Goal: Task Accomplishment & Management: Complete application form

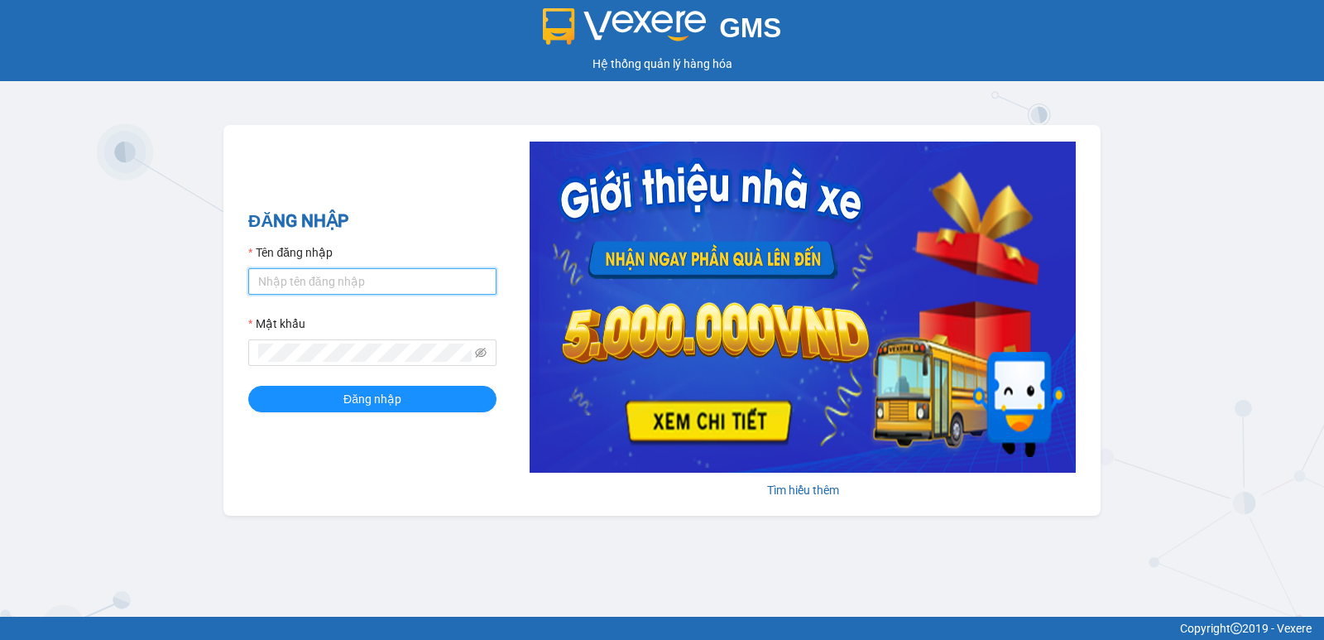
click at [340, 268] on input "Tên đăng nhập" at bounding box center [372, 281] width 248 height 26
type input "diep.nhuquynh"
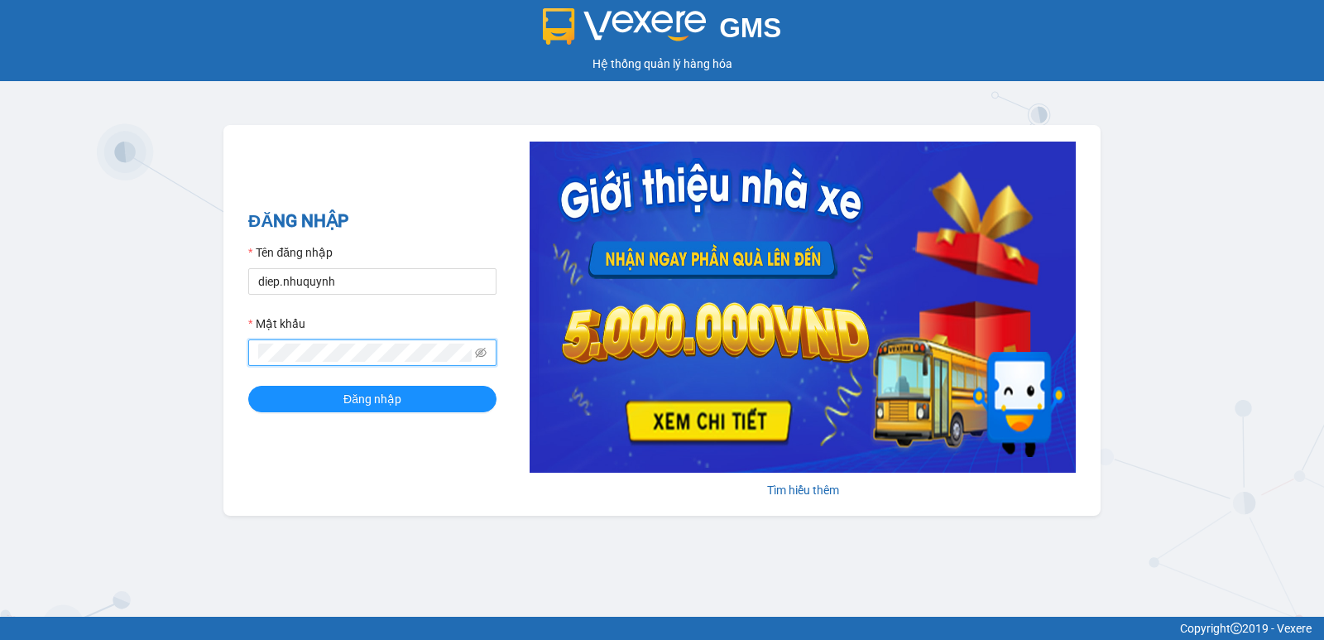
click at [248, 386] on button "Đăng nhập" at bounding box center [372, 399] width 248 height 26
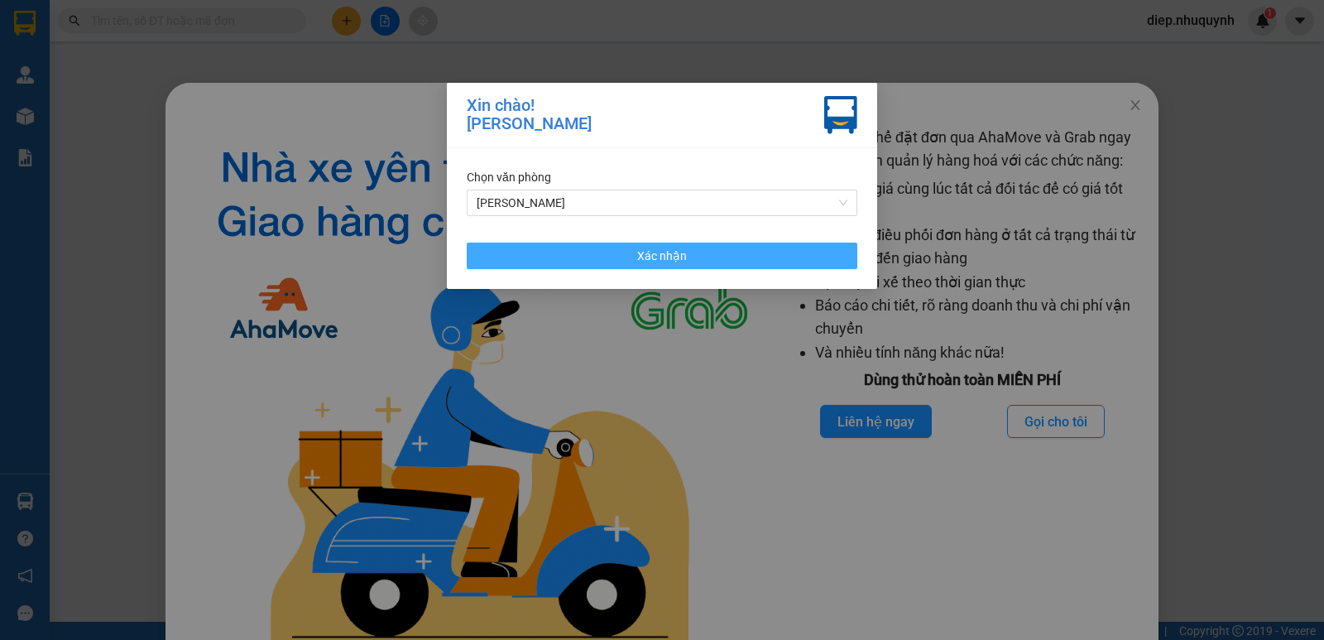
click at [712, 247] on button "Xác nhận" at bounding box center [662, 255] width 391 height 26
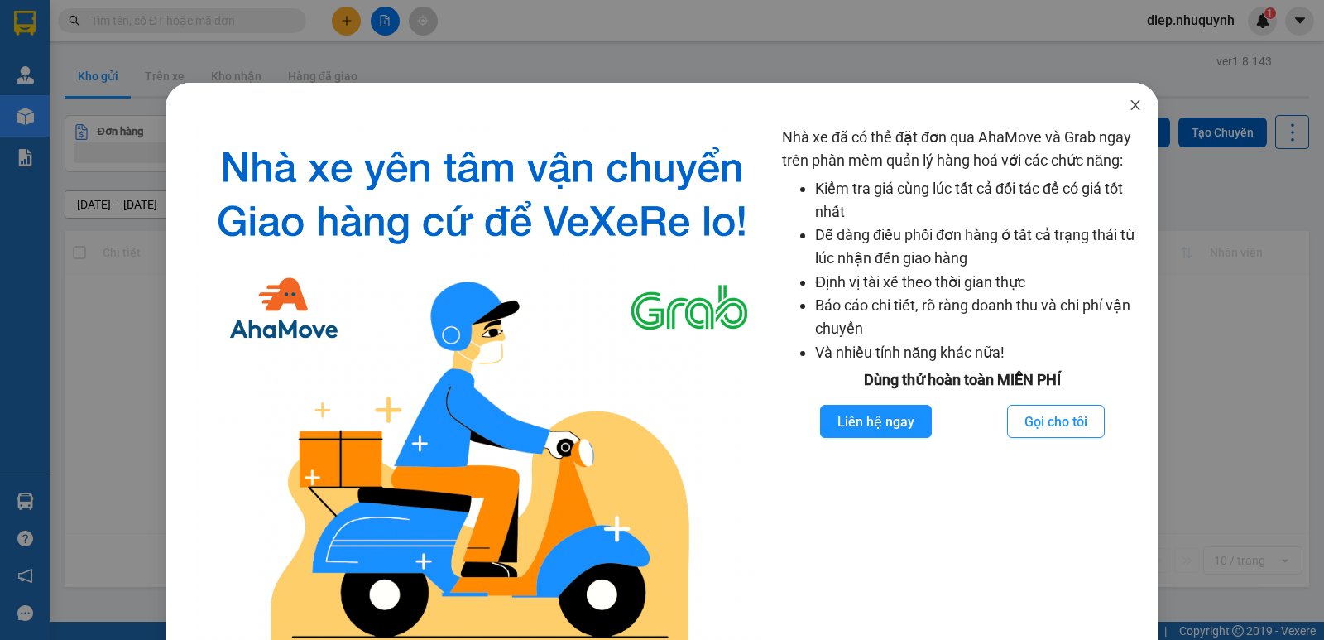
click at [1116, 108] on span "Close" at bounding box center [1135, 106] width 46 height 46
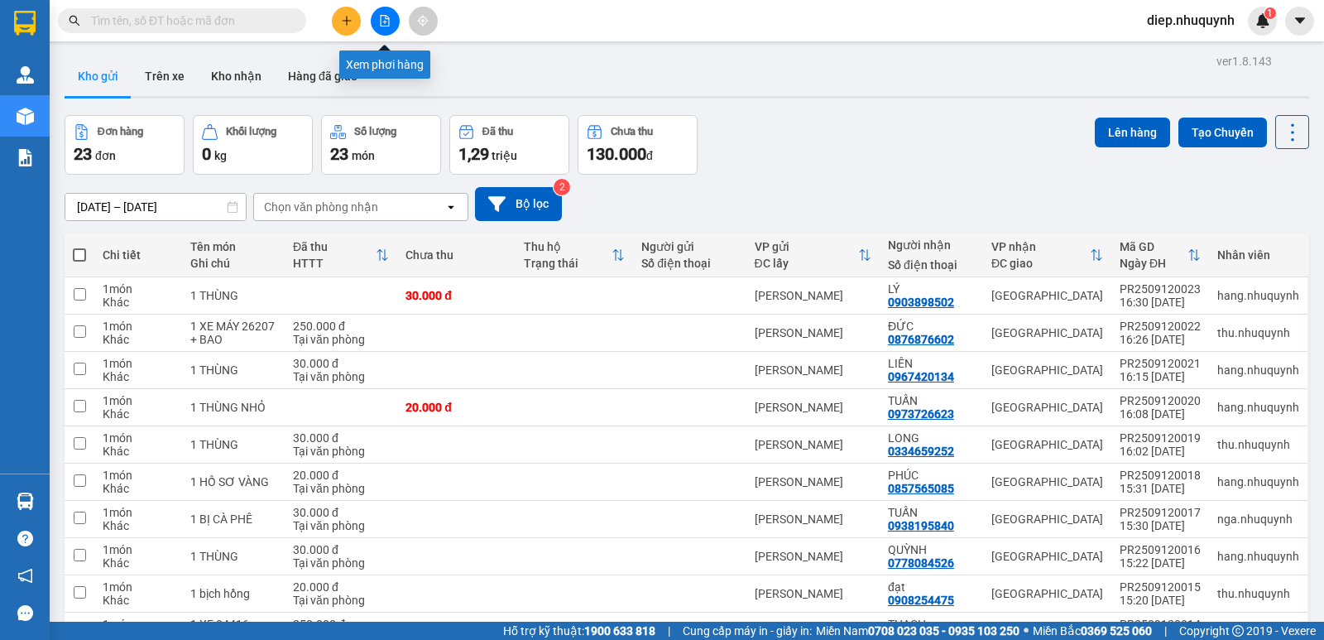
click at [345, 17] on icon "plus" at bounding box center [347, 21] width 12 height 12
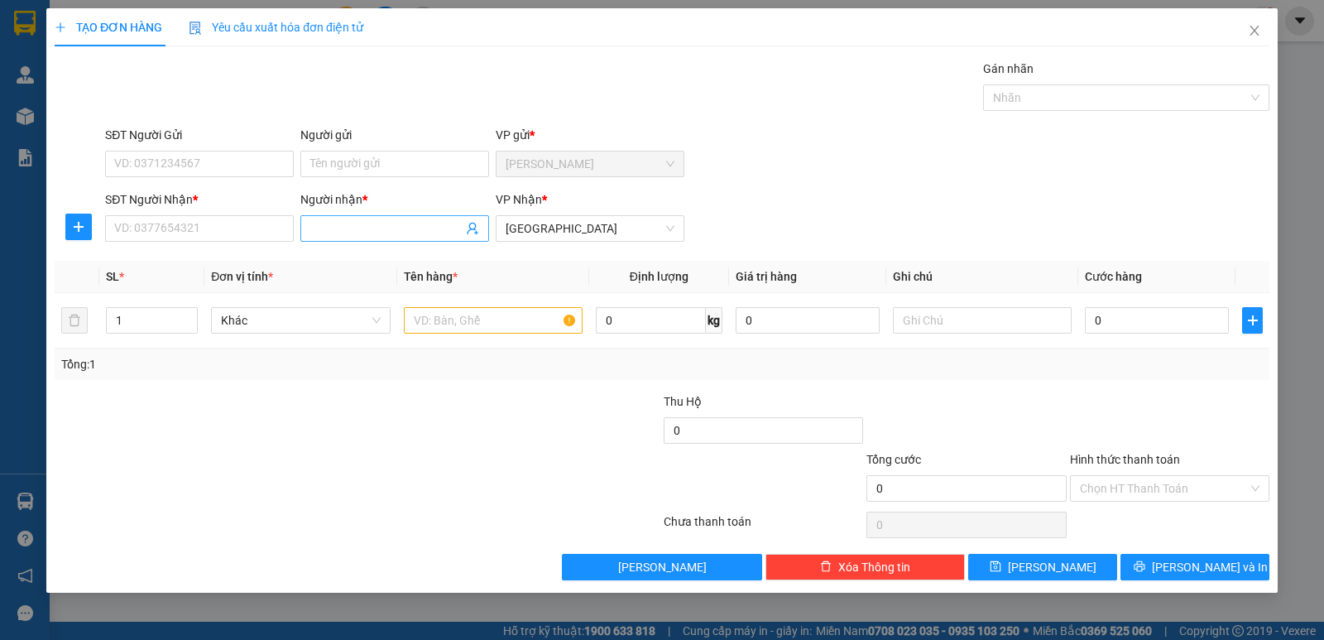
click at [346, 236] on input "Người nhận *" at bounding box center [386, 228] width 152 height 18
type input "khải"
click at [204, 221] on input "SĐT Người Nhận *" at bounding box center [199, 228] width 189 height 26
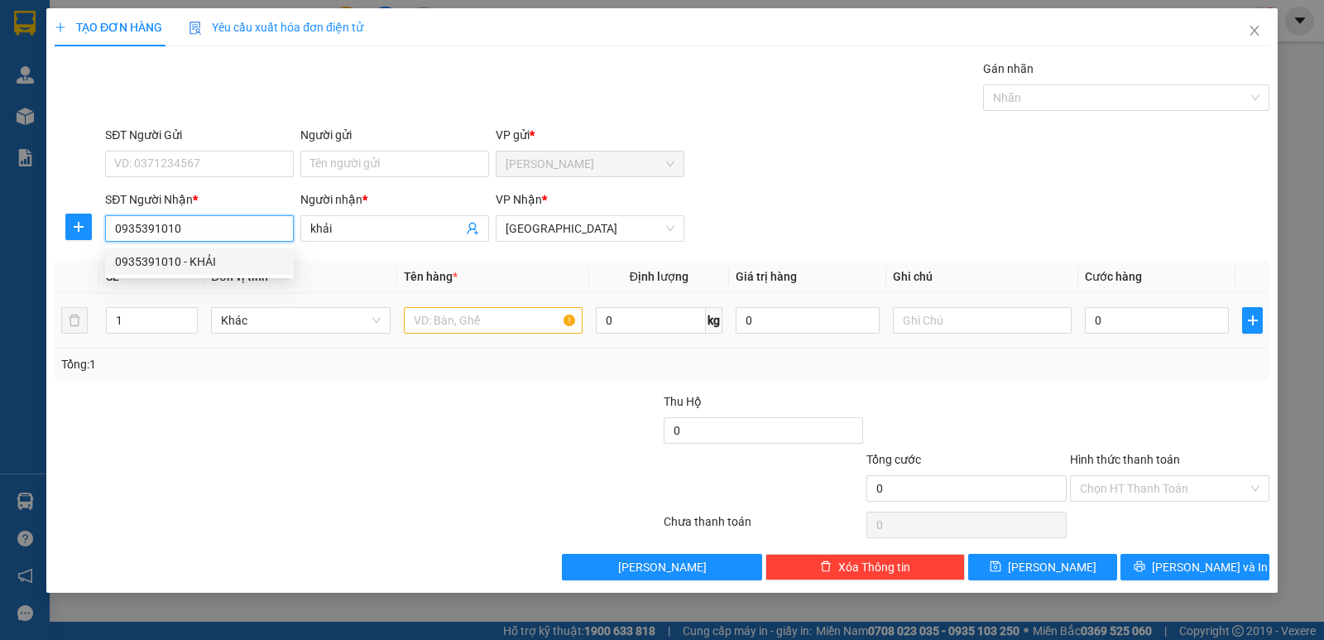
type input "0935391010"
click at [456, 313] on input "text" at bounding box center [493, 320] width 179 height 26
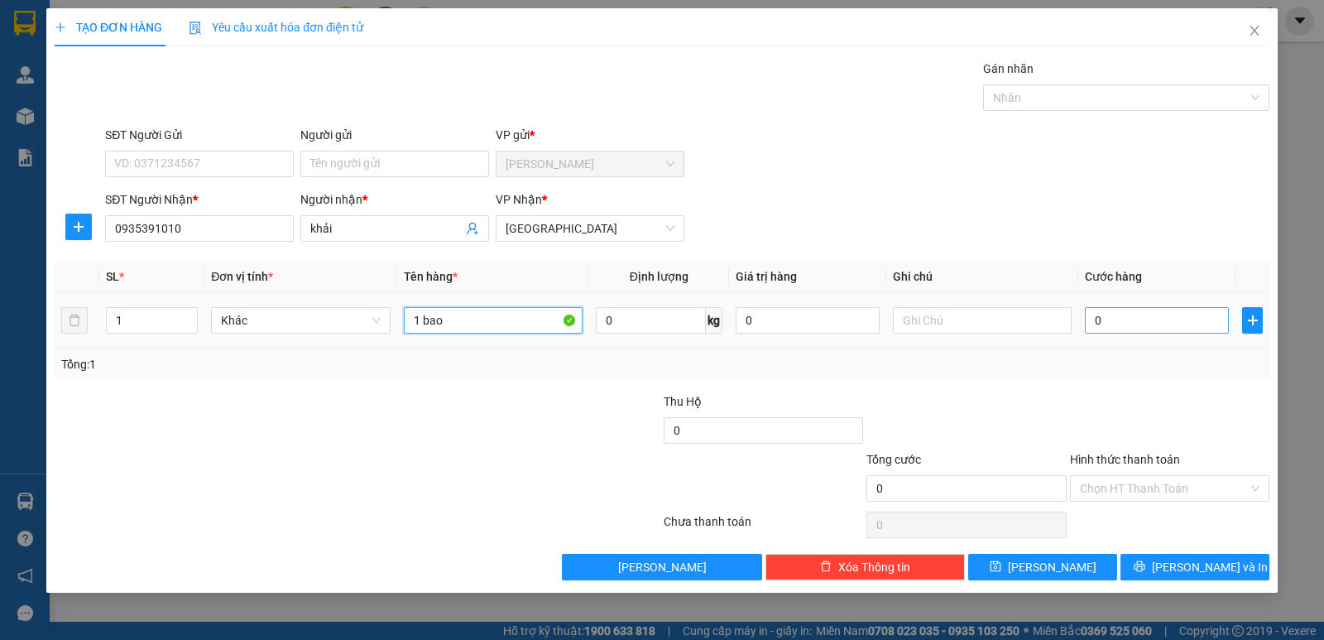
type input "1 bao"
click at [1173, 328] on input "0" at bounding box center [1157, 320] width 144 height 26
type input "3"
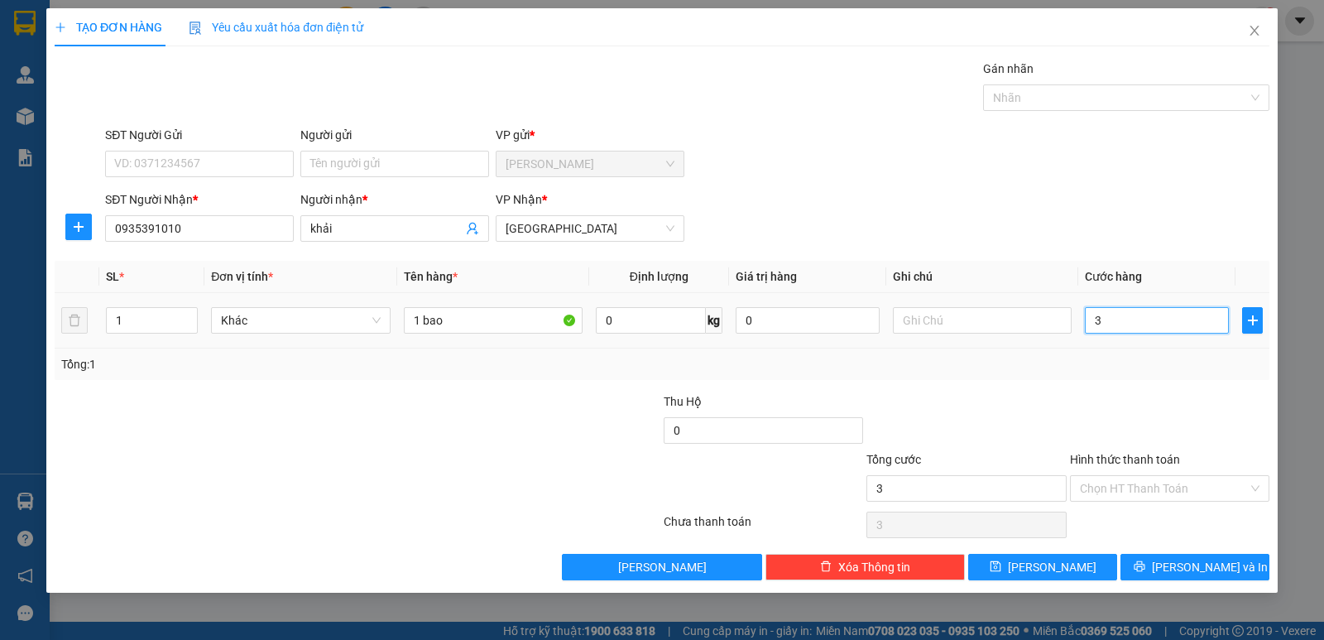
type input "30"
type input "30.000"
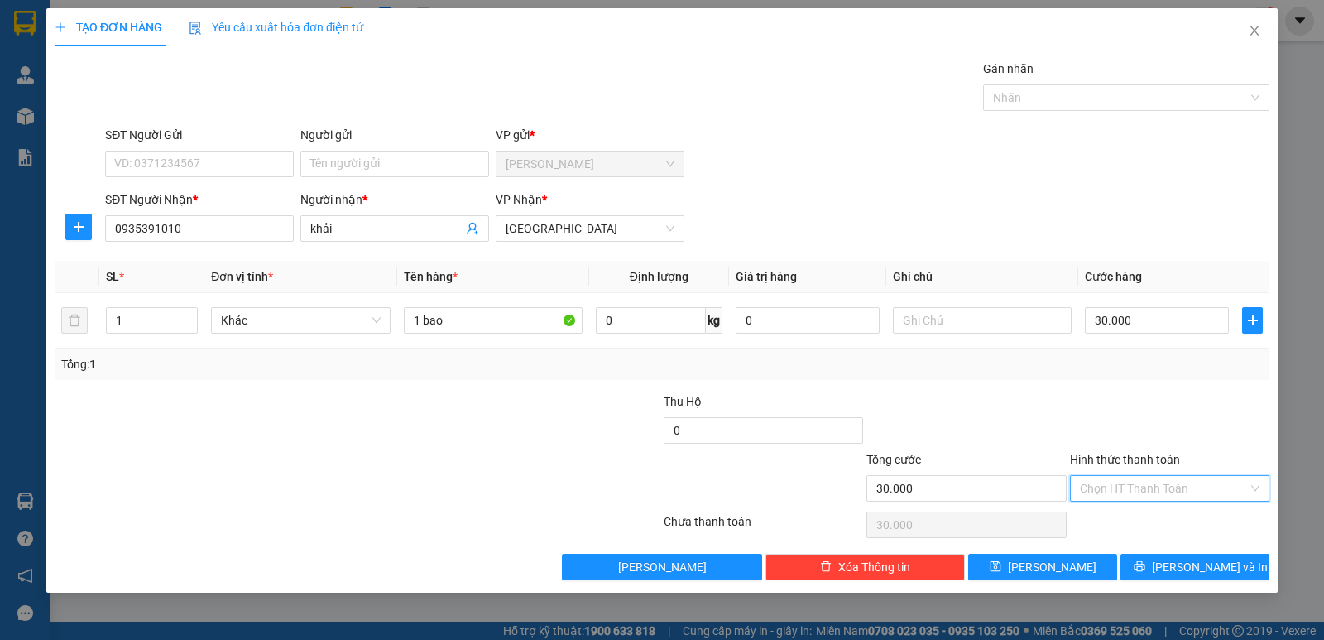
click at [1149, 487] on input "Hình thức thanh toán" at bounding box center [1164, 488] width 168 height 25
click at [1144, 520] on div "Tại văn phòng" at bounding box center [1170, 521] width 180 height 18
type input "0"
click at [1153, 563] on button "[PERSON_NAME] và In" at bounding box center [1194, 567] width 149 height 26
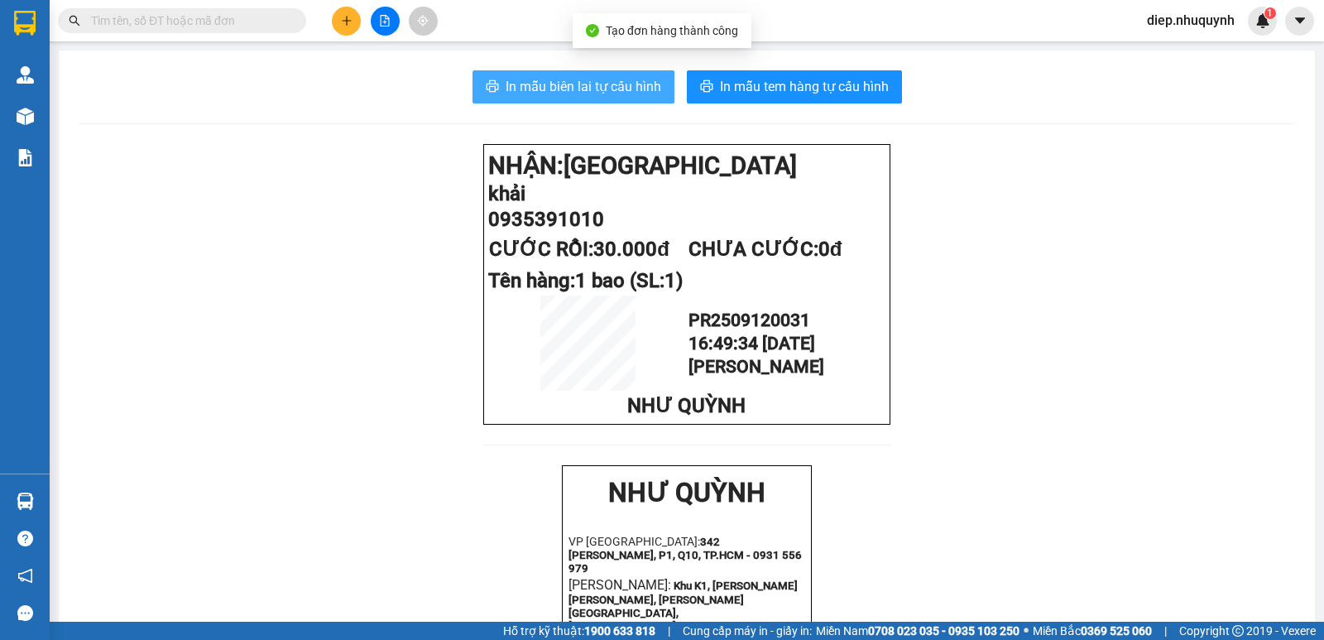
click at [570, 81] on span "In mẫu biên lai tự cấu hình" at bounding box center [584, 86] width 156 height 21
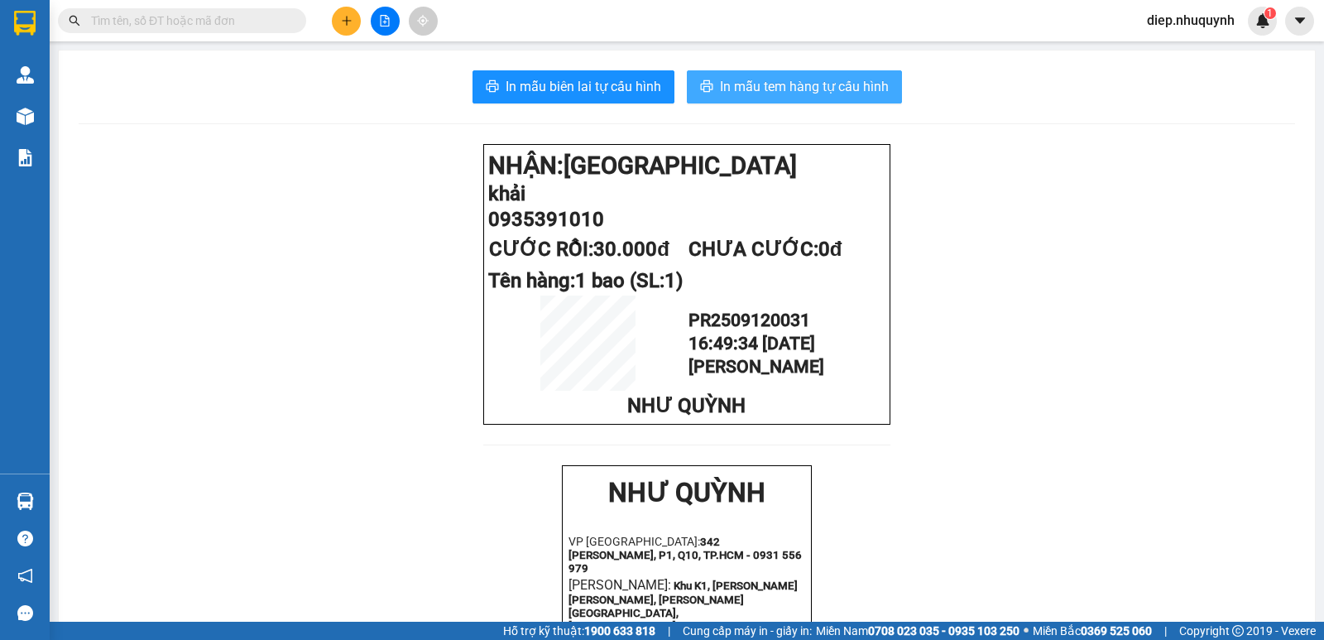
click at [772, 76] on span "In mẫu tem hàng tự cấu hình" at bounding box center [804, 86] width 169 height 21
click at [335, 31] on div at bounding box center [385, 21] width 124 height 29
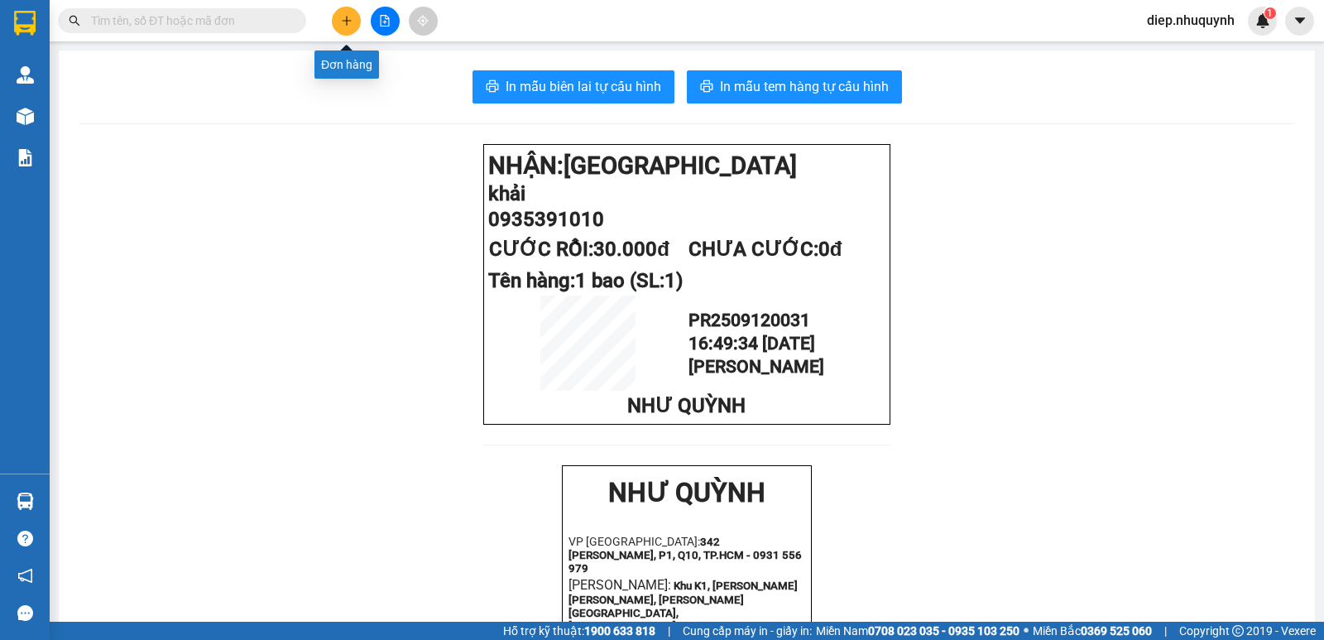
click at [344, 24] on icon "plus" at bounding box center [347, 21] width 12 height 12
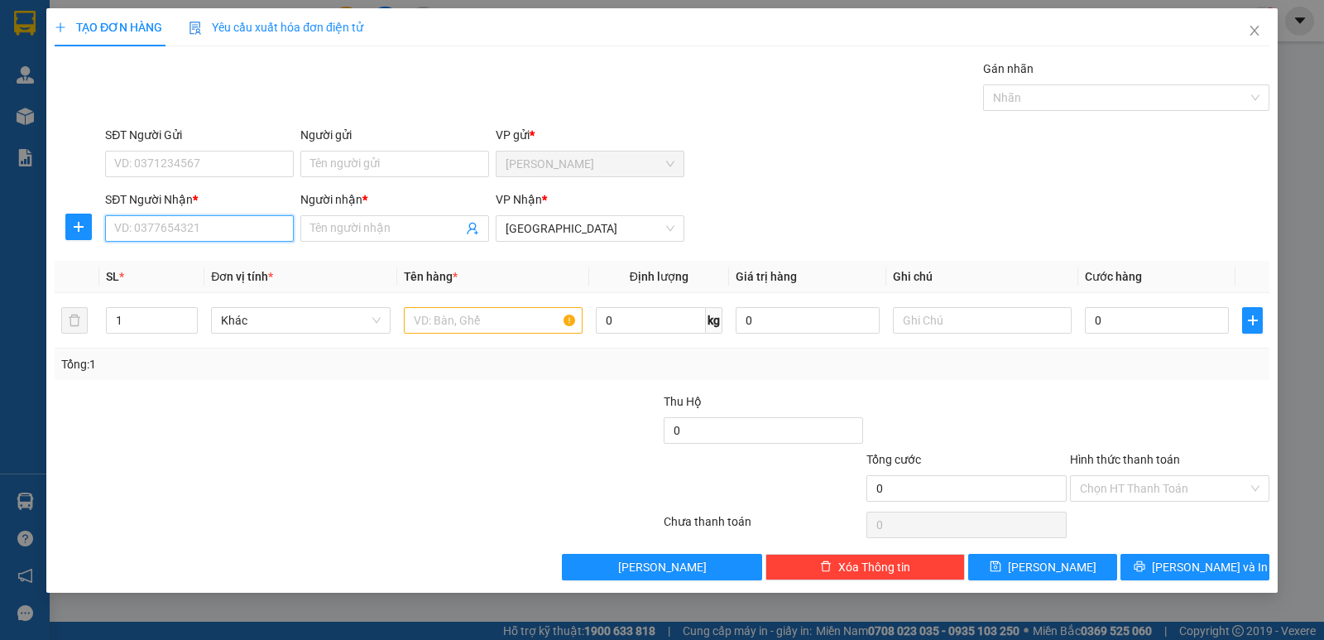
click at [242, 233] on input "SĐT Người Nhận *" at bounding box center [199, 228] width 189 height 26
type input "0908976838"
click at [356, 233] on input "Người nhận *" at bounding box center [386, 228] width 152 height 18
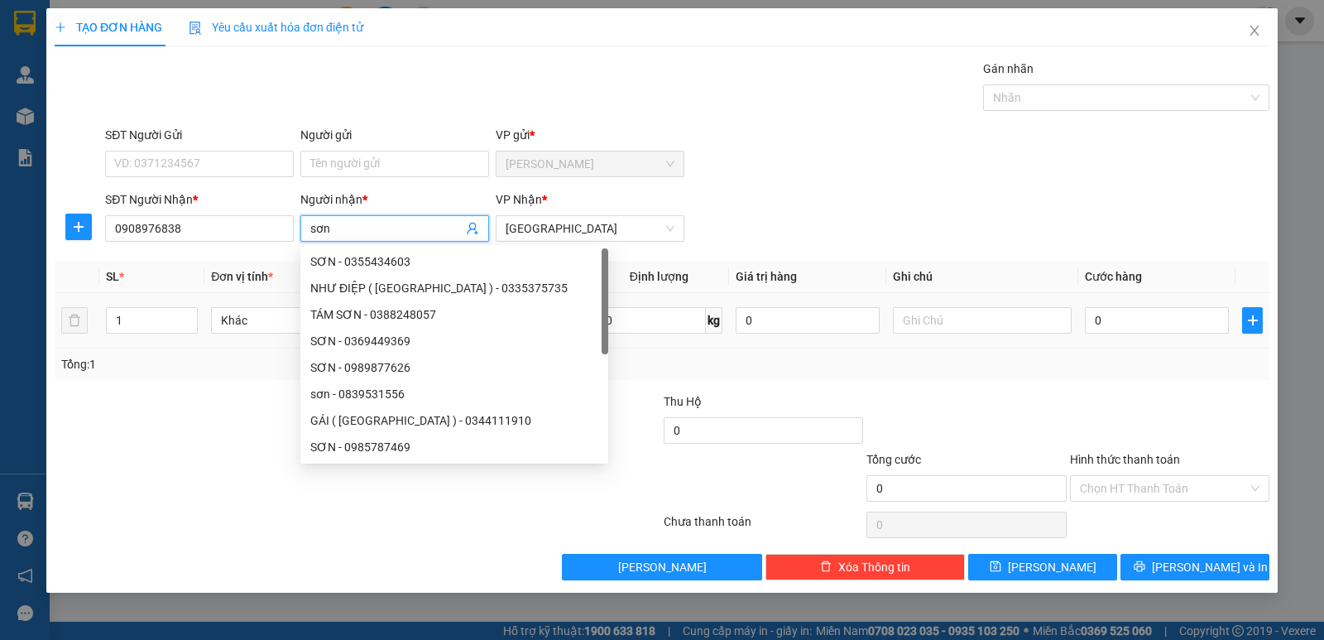
type input "sơn"
click at [545, 324] on input "text" at bounding box center [493, 320] width 179 height 26
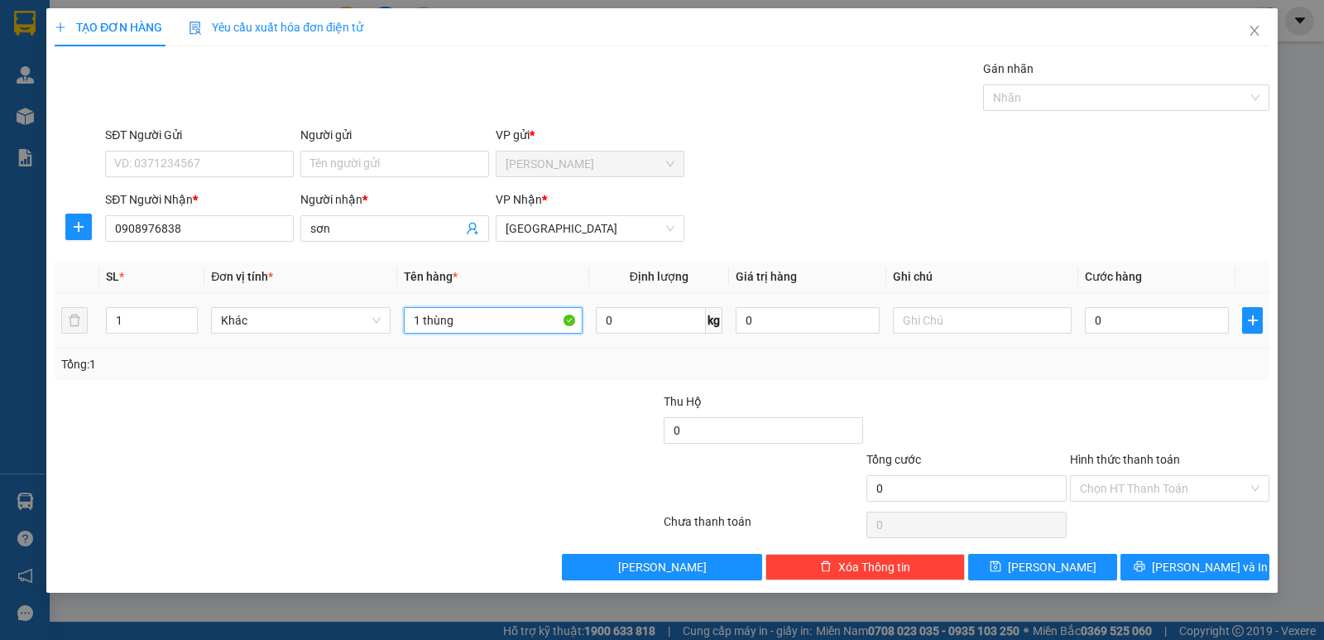
type input "1 thùng"
click at [1159, 306] on div "0" at bounding box center [1157, 320] width 144 height 33
click at [1145, 326] on input "0" at bounding box center [1157, 320] width 144 height 26
type input "3"
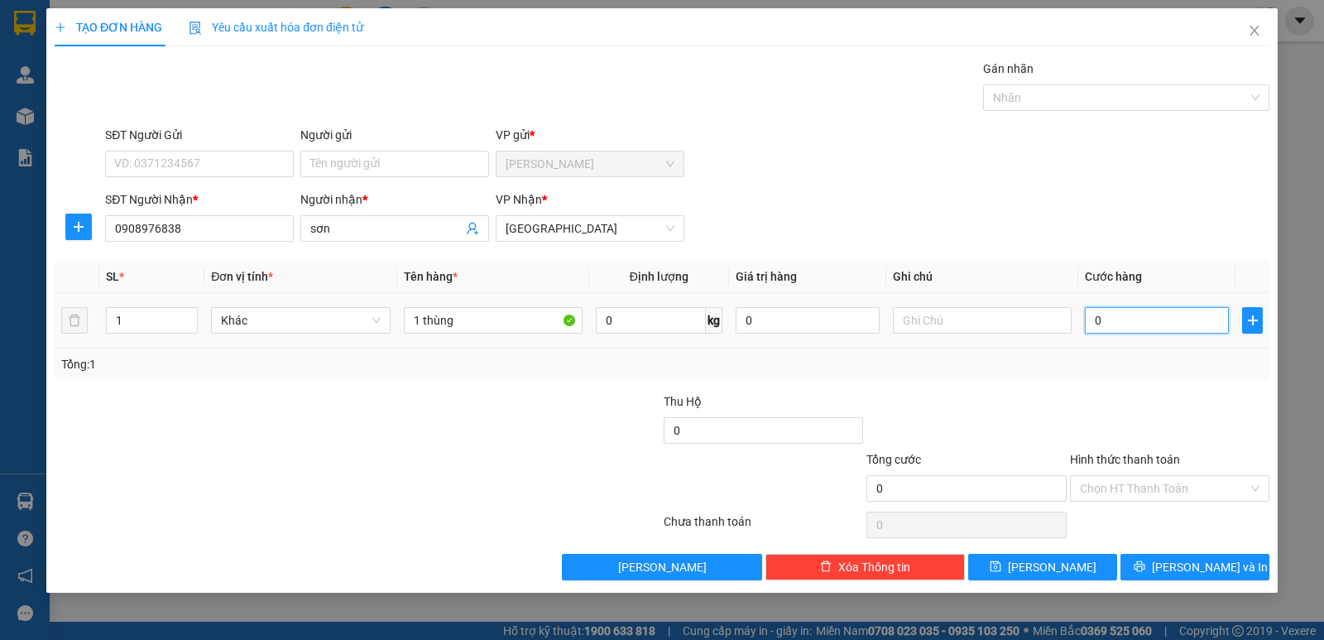
type input "3"
type input "30"
type input "30.000"
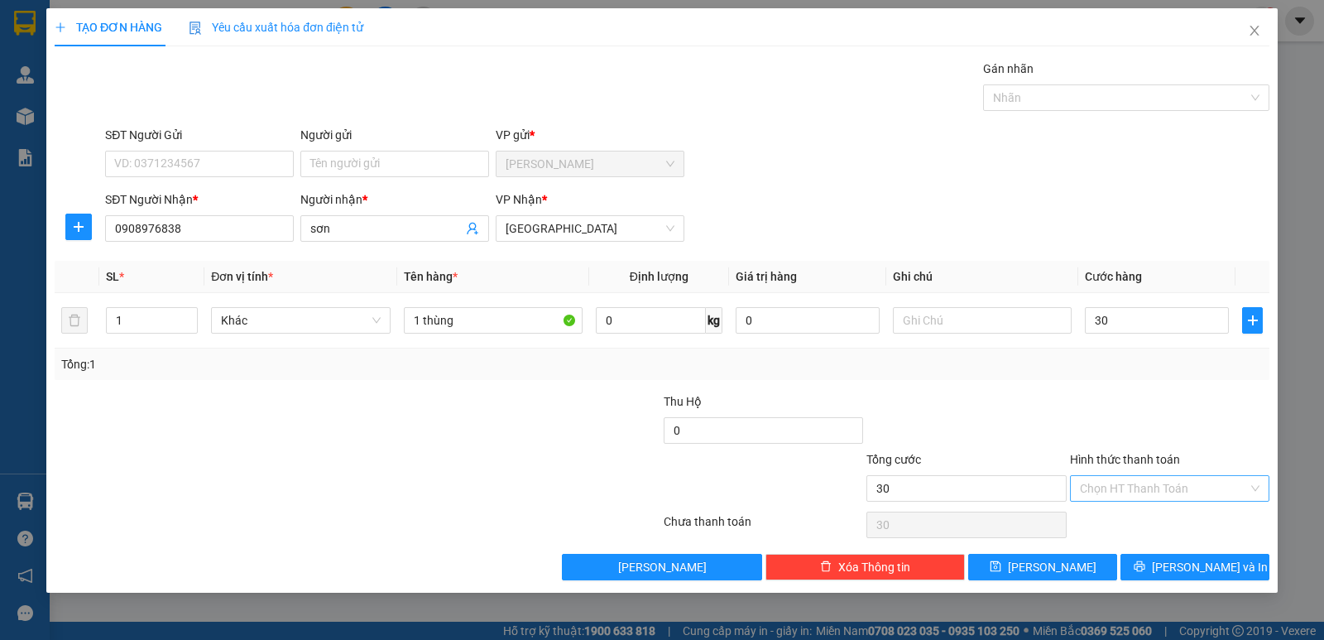
type input "30.000"
click at [1120, 494] on input "Hình thức thanh toán" at bounding box center [1164, 488] width 168 height 25
click at [1121, 521] on div "Tại văn phòng" at bounding box center [1170, 521] width 180 height 18
type input "0"
click at [1199, 568] on span "[PERSON_NAME] và In" at bounding box center [1210, 567] width 116 height 18
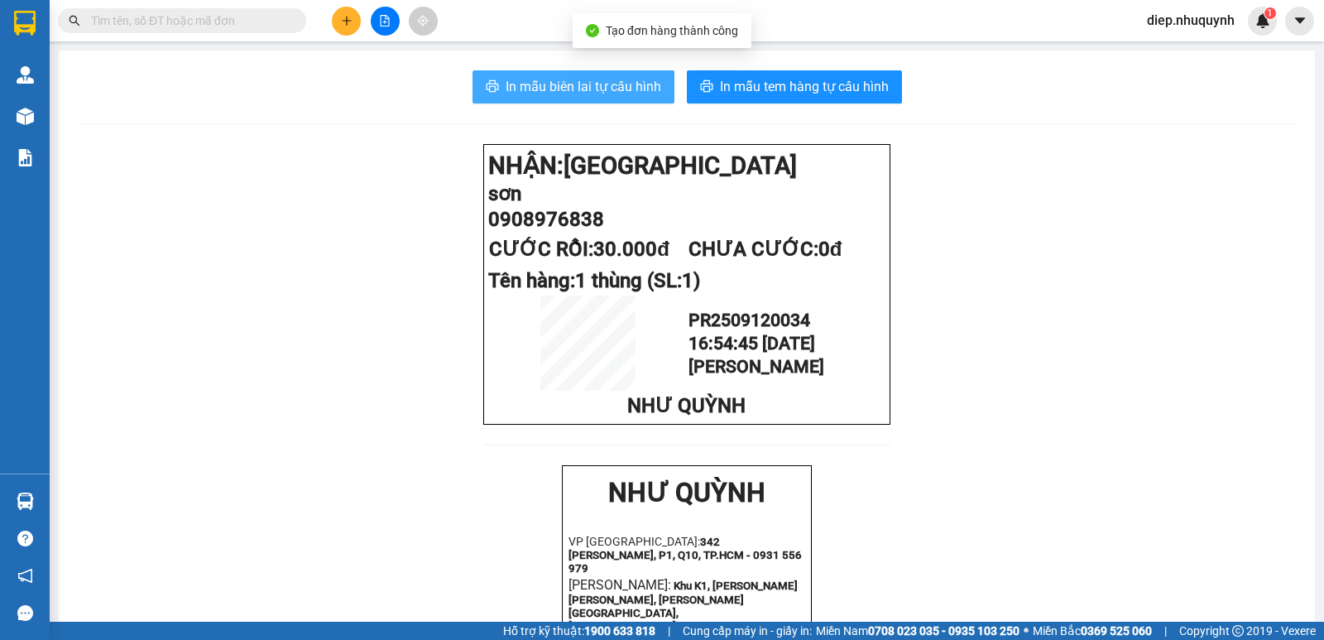
click at [641, 84] on span "In mẫu biên lai tự cấu hình" at bounding box center [584, 86] width 156 height 21
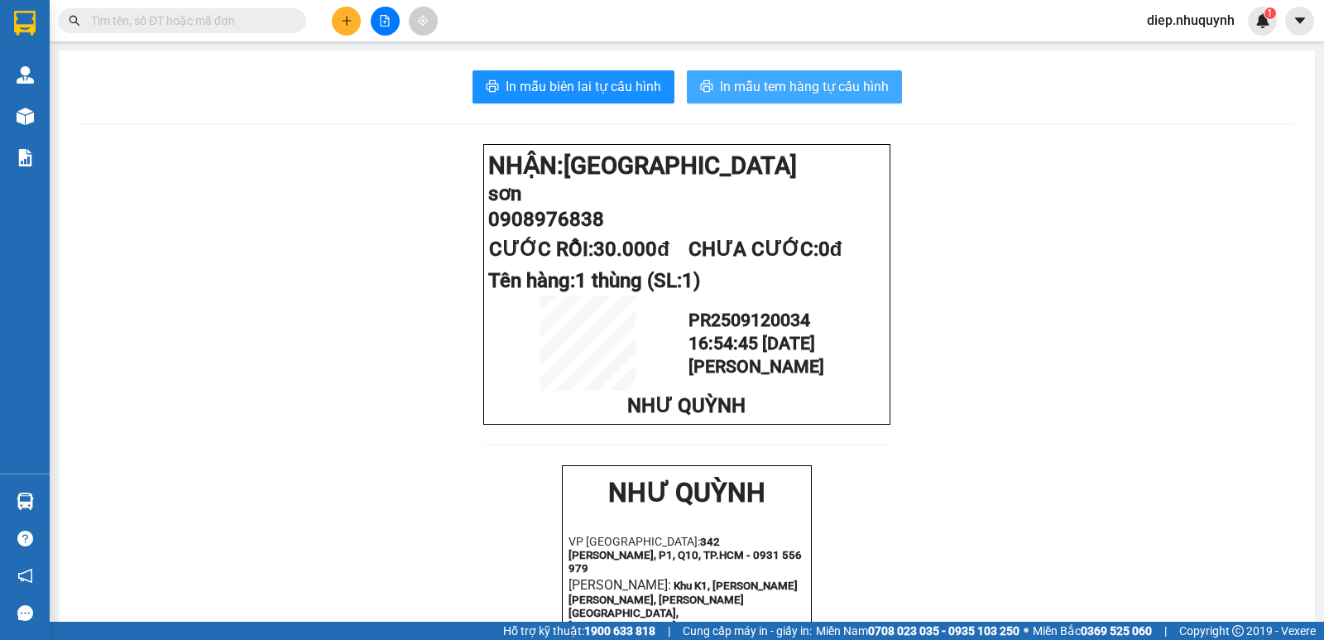
click at [804, 79] on span "In mẫu tem hàng tự cấu hình" at bounding box center [804, 86] width 169 height 21
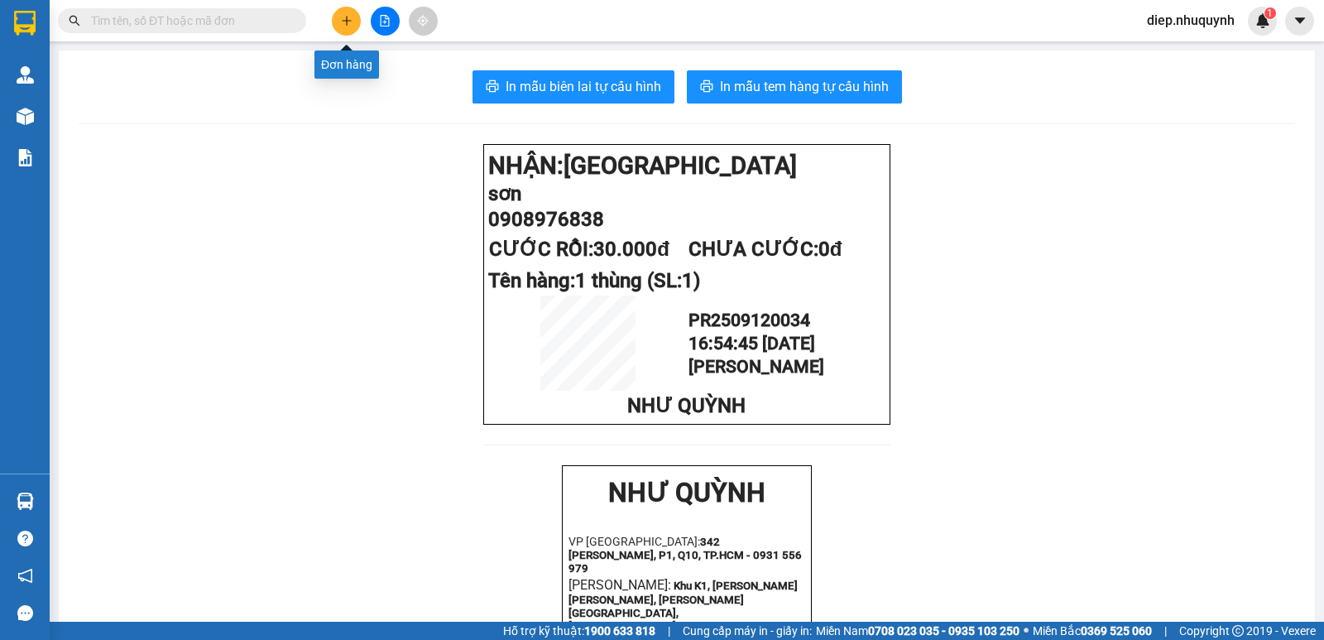
click at [338, 18] on button at bounding box center [346, 21] width 29 height 29
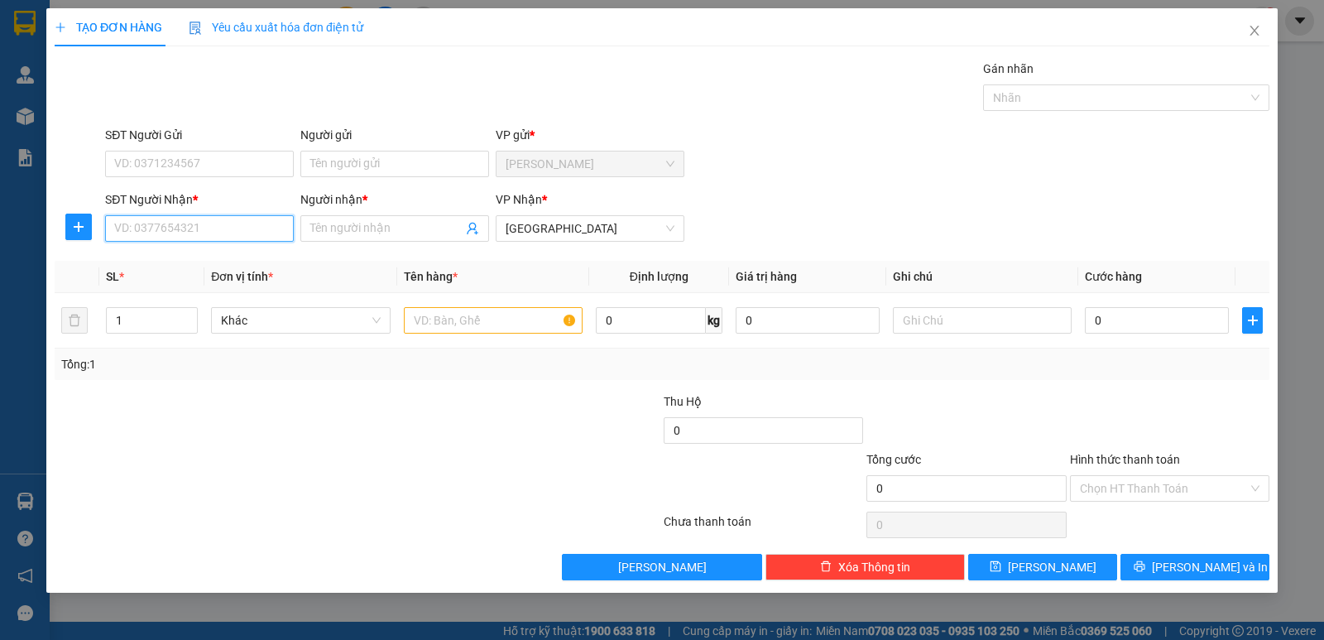
click at [243, 226] on input "SĐT Người Nhận *" at bounding box center [199, 228] width 189 height 26
type input "0908659168"
drag, startPoint x: 228, startPoint y: 263, endPoint x: 214, endPoint y: 266, distance: 15.3
click at [228, 263] on div "0908659168 - [PERSON_NAME]" at bounding box center [199, 261] width 169 height 18
type input "thoa"
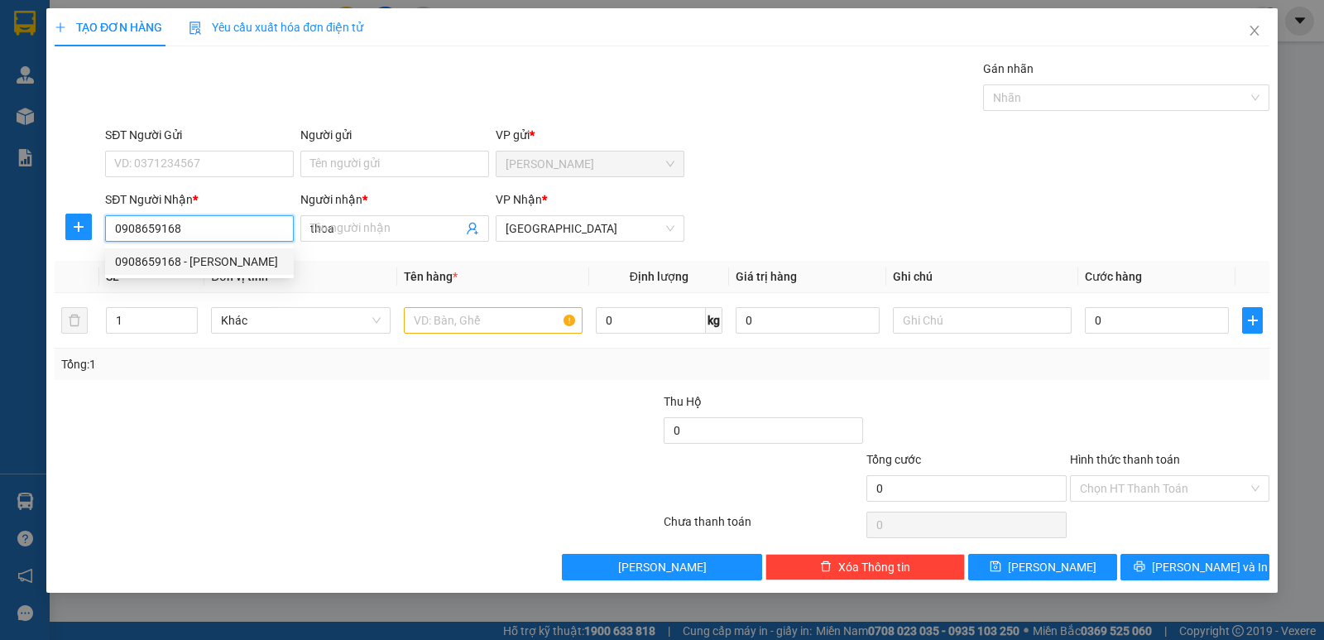
type input "20.000"
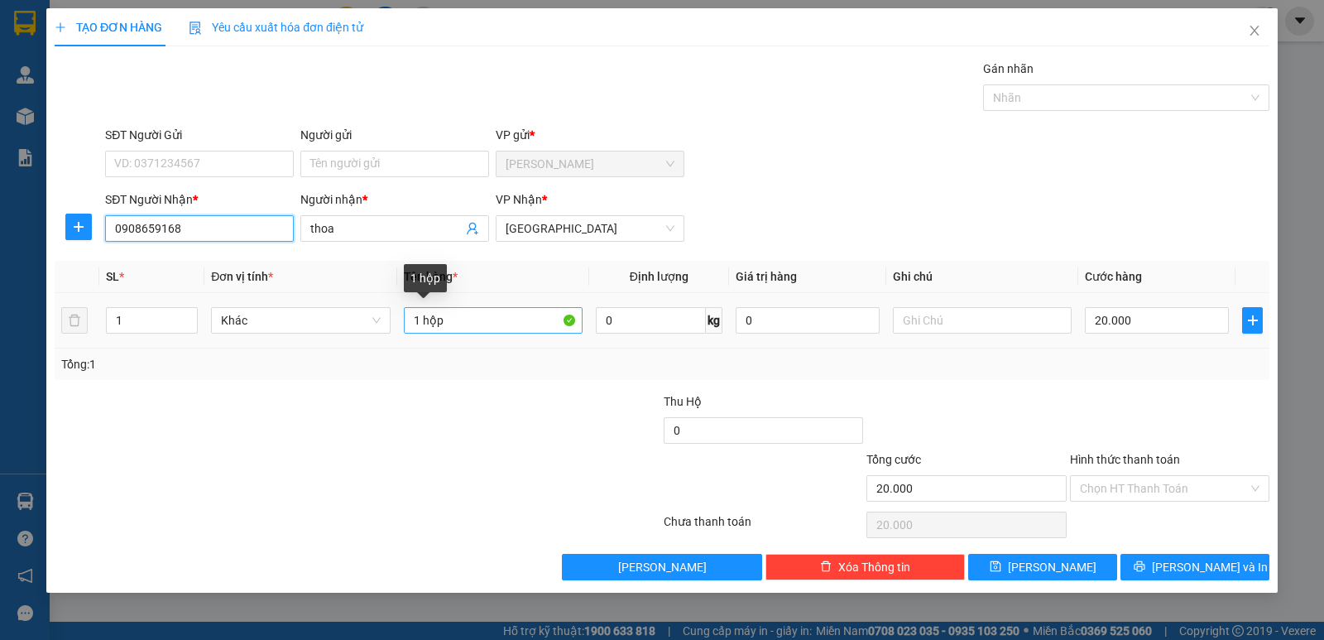
type input "0908659168"
drag, startPoint x: 457, startPoint y: 325, endPoint x: 487, endPoint y: 330, distance: 31.0
click at [477, 331] on input "1 hộp" at bounding box center [493, 320] width 179 height 26
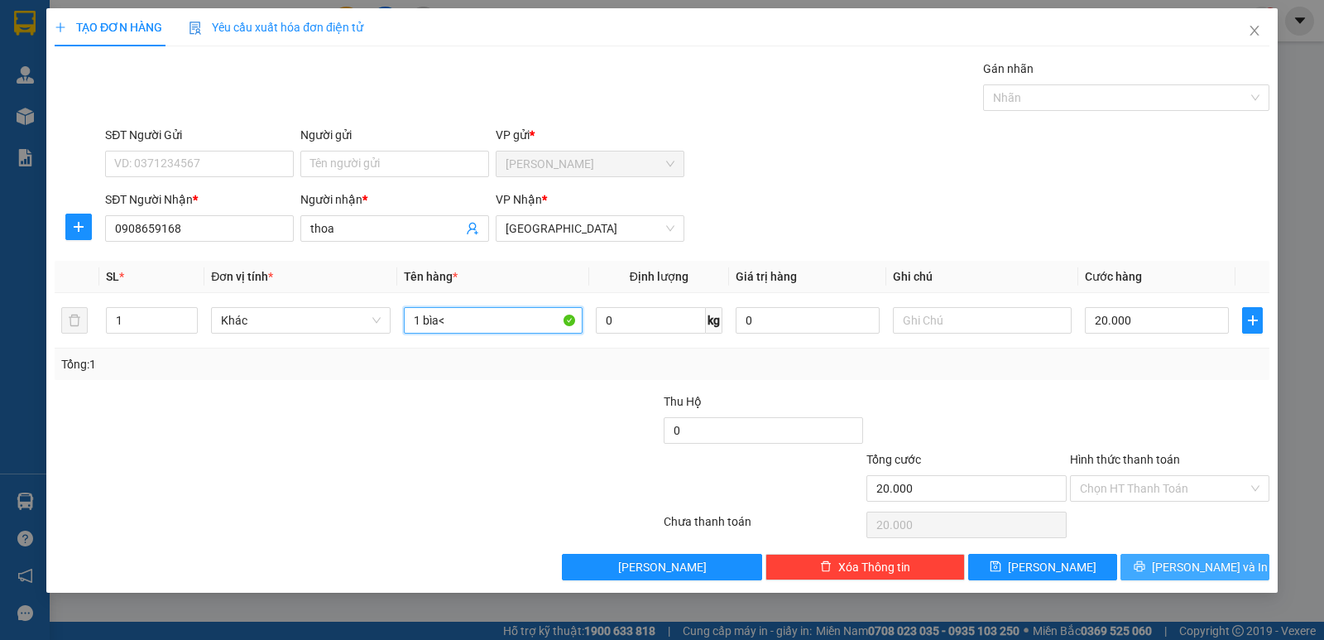
type input "1 bìa<"
click at [1187, 571] on span "[PERSON_NAME] và In" at bounding box center [1210, 567] width 116 height 18
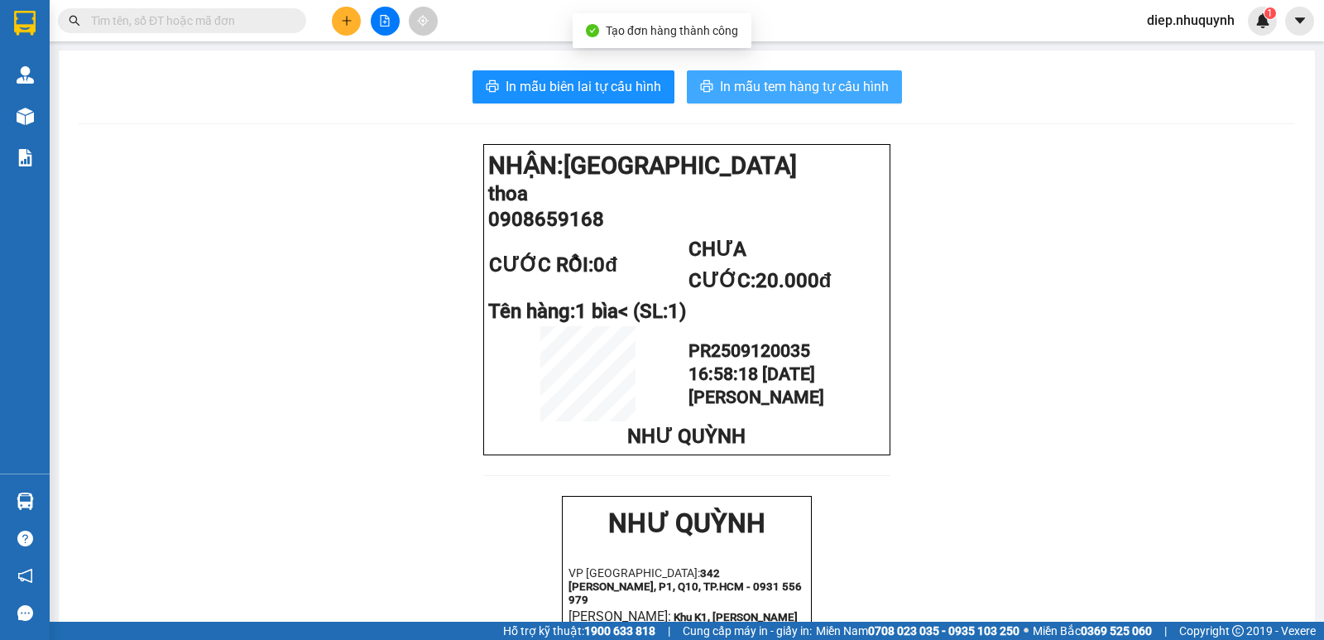
click at [756, 91] on span "In mẫu tem hàng tự cấu hình" at bounding box center [804, 86] width 169 height 21
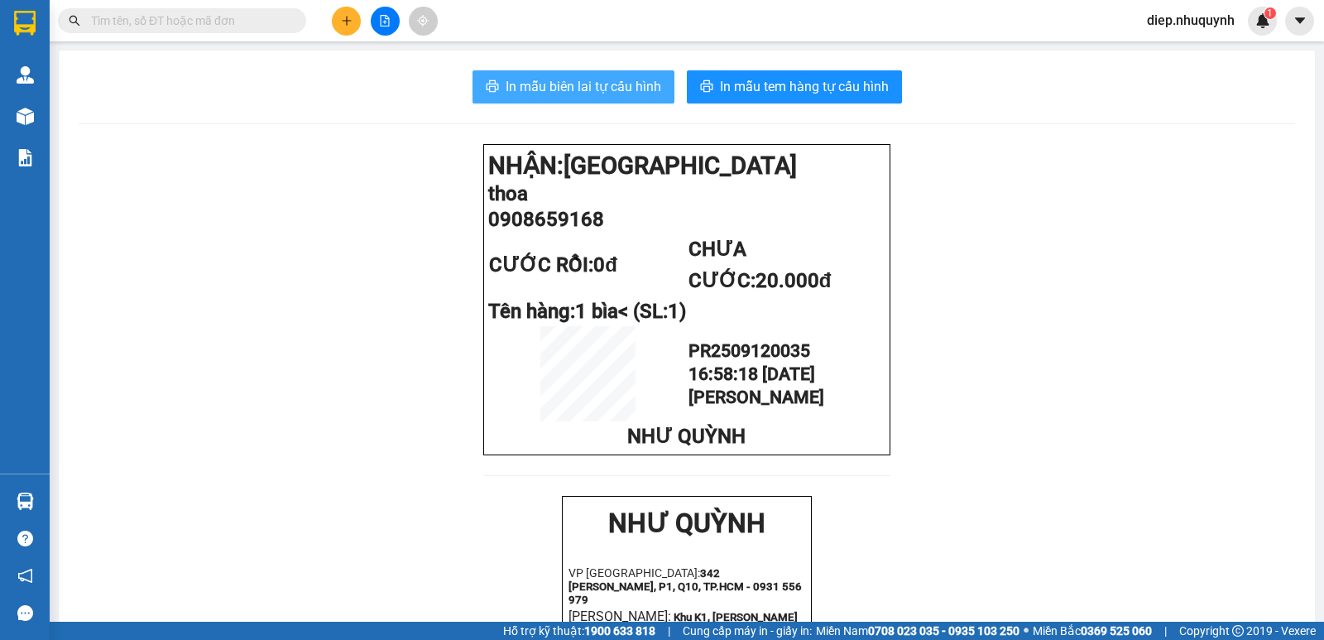
click at [590, 89] on span "In mẫu biên lai tự cấu hình" at bounding box center [584, 86] width 156 height 21
click at [345, 23] on icon "plus" at bounding box center [347, 21] width 12 height 12
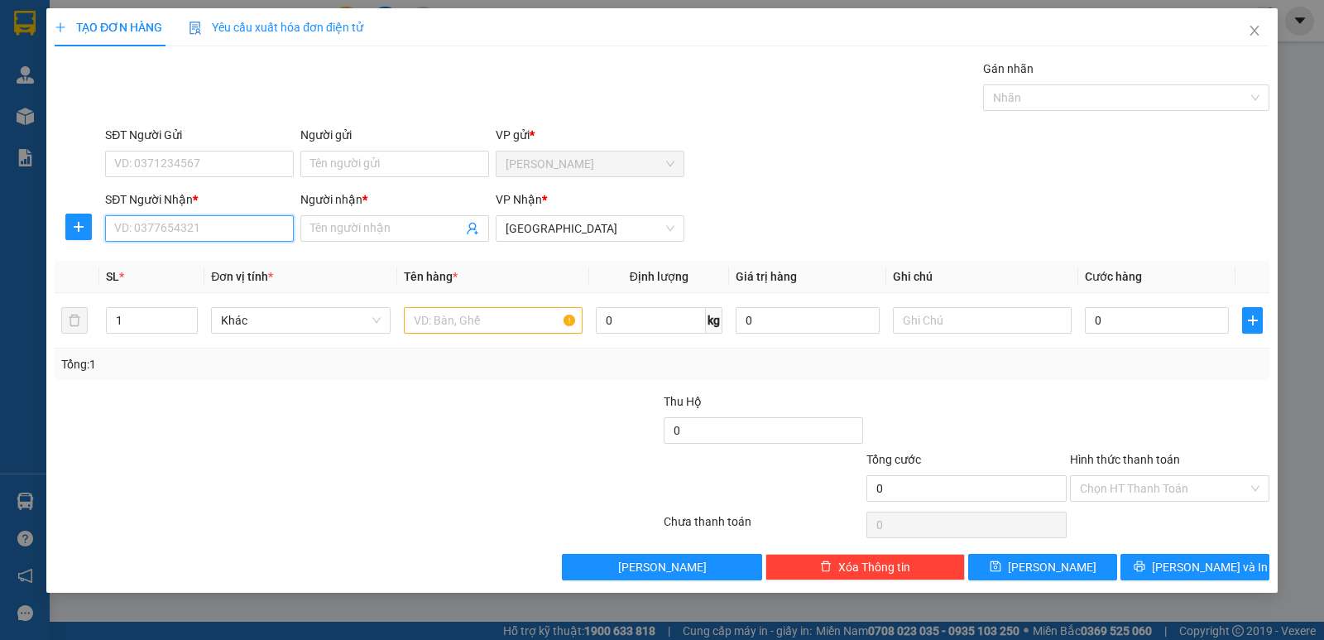
click at [225, 234] on input "SĐT Người Nhận *" at bounding box center [199, 228] width 189 height 26
click at [352, 234] on input "Người nhận *" at bounding box center [386, 228] width 152 height 18
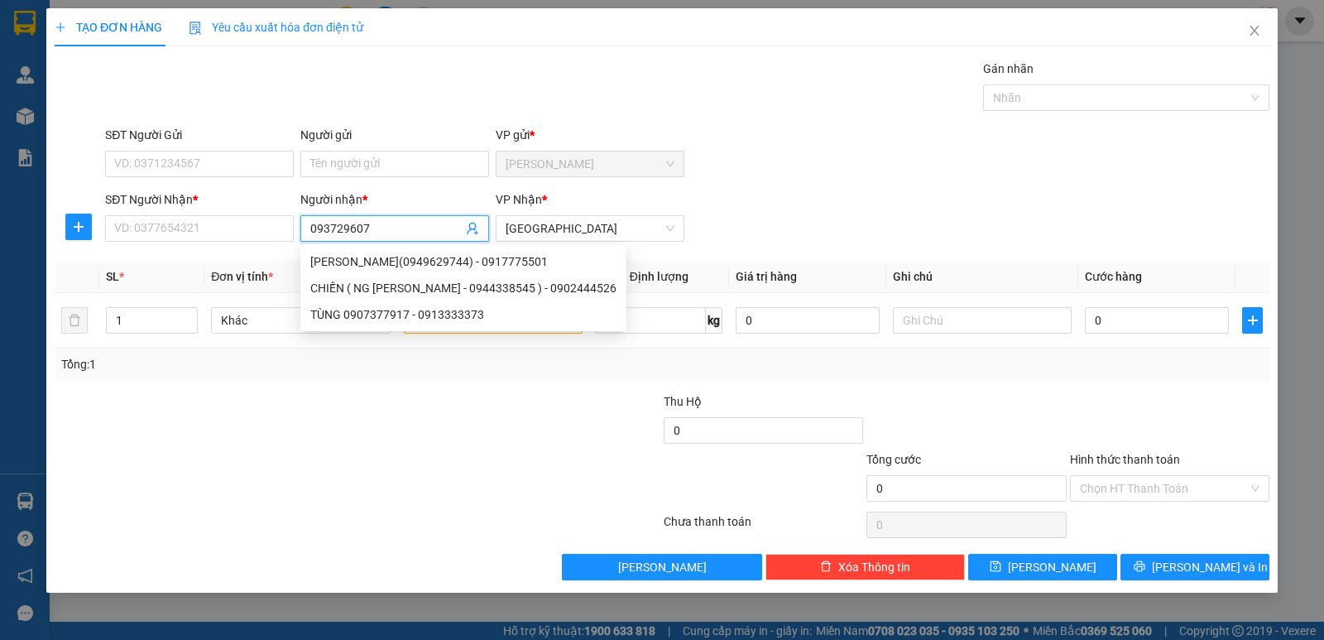
type input "0937296079"
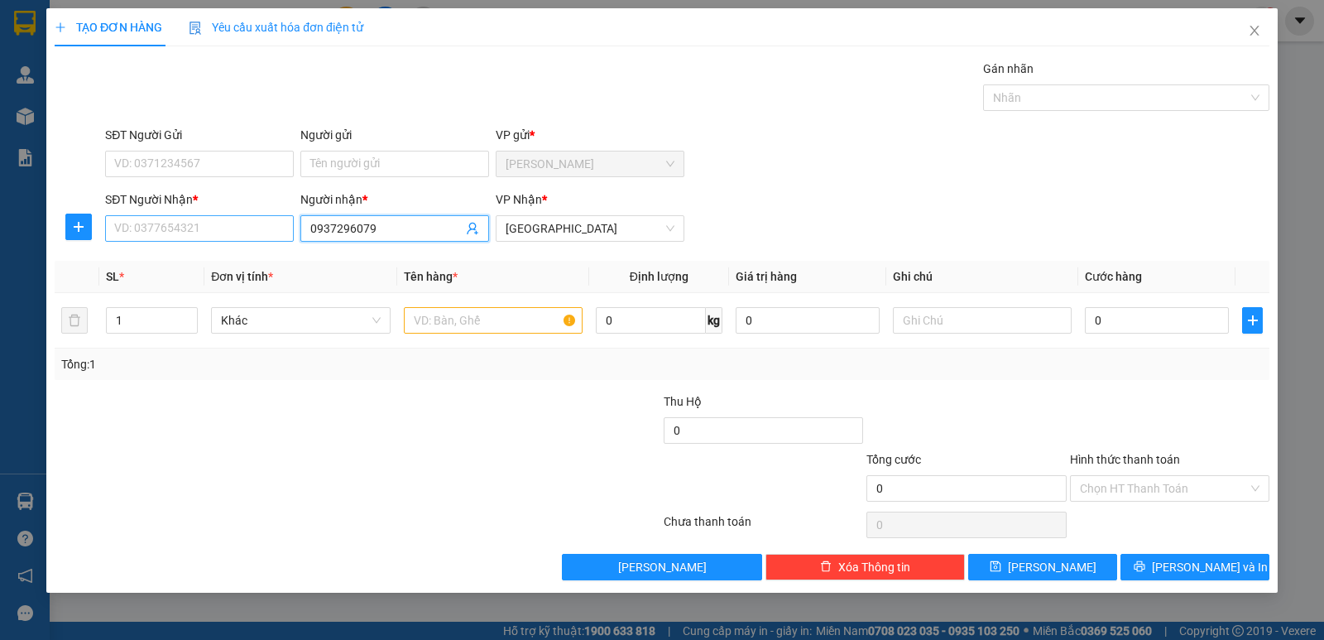
drag, startPoint x: 391, startPoint y: 230, endPoint x: 259, endPoint y: 228, distance: 132.4
click at [259, 228] on div "SĐT Người [PERSON_NAME] * VD: 0377654321 Người [PERSON_NAME] * 0937296079 09372…" at bounding box center [687, 219] width 1171 height 58
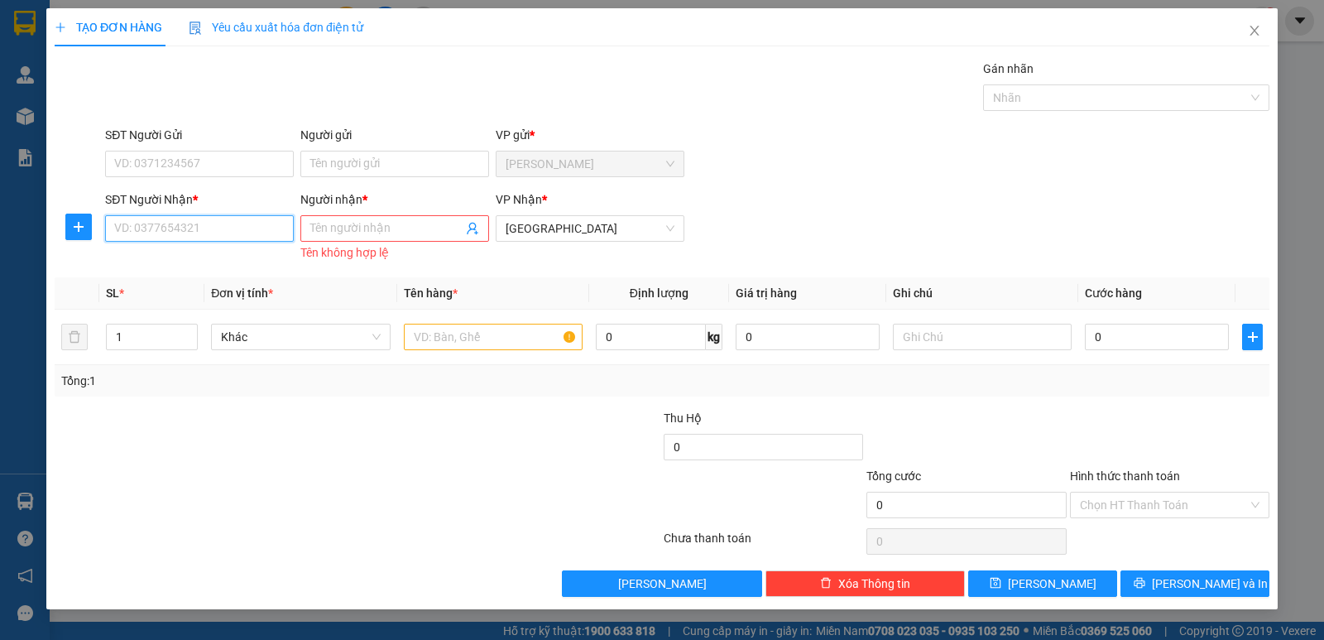
paste input "0937296079"
type input "0937296079"
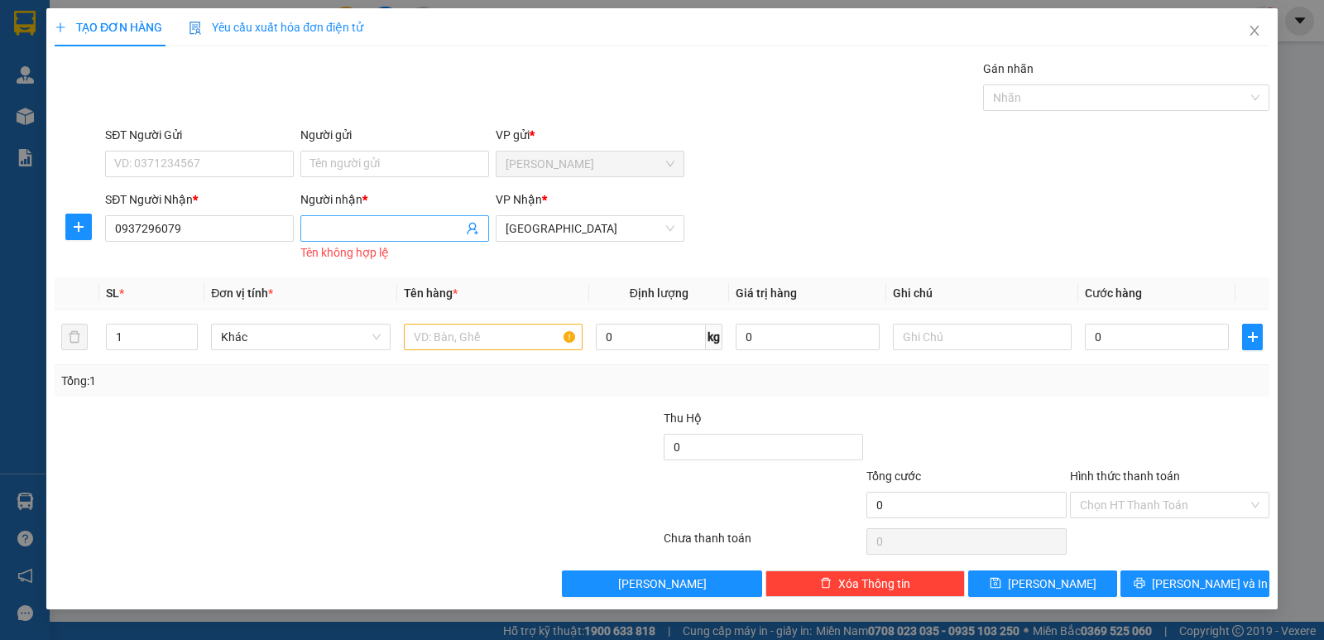
click at [357, 234] on input "Người nhận *" at bounding box center [386, 228] width 152 height 18
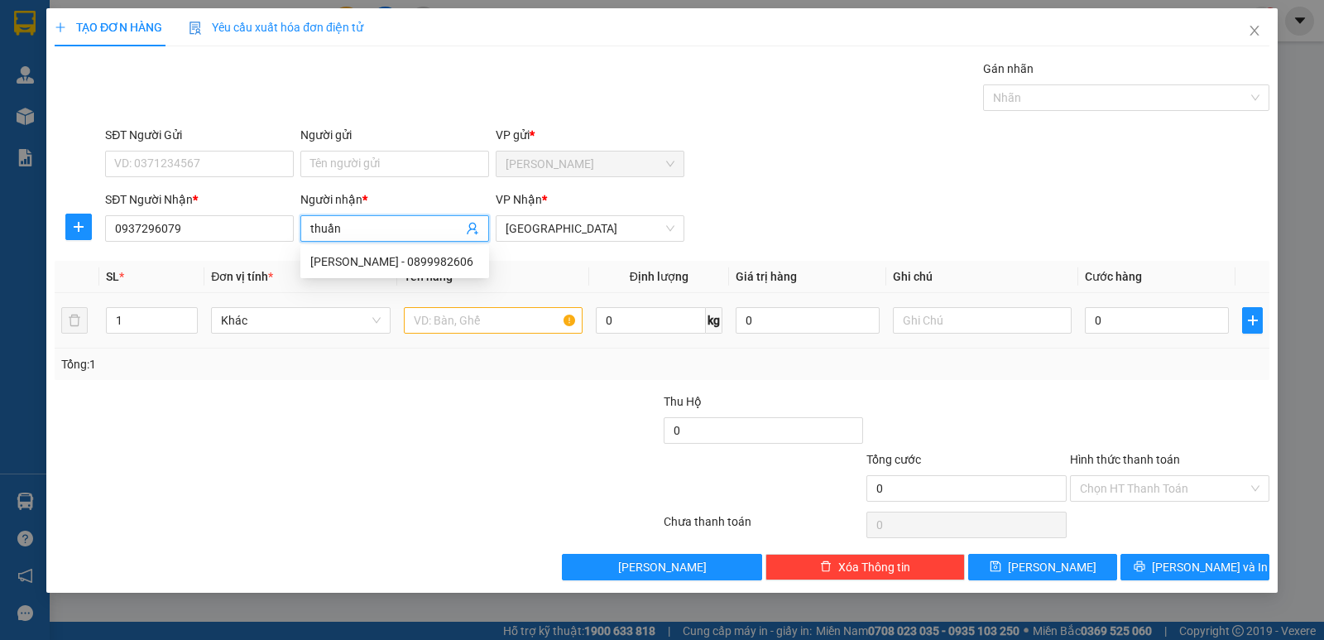
type input "thuần"
click at [477, 324] on input "text" at bounding box center [493, 320] width 179 height 26
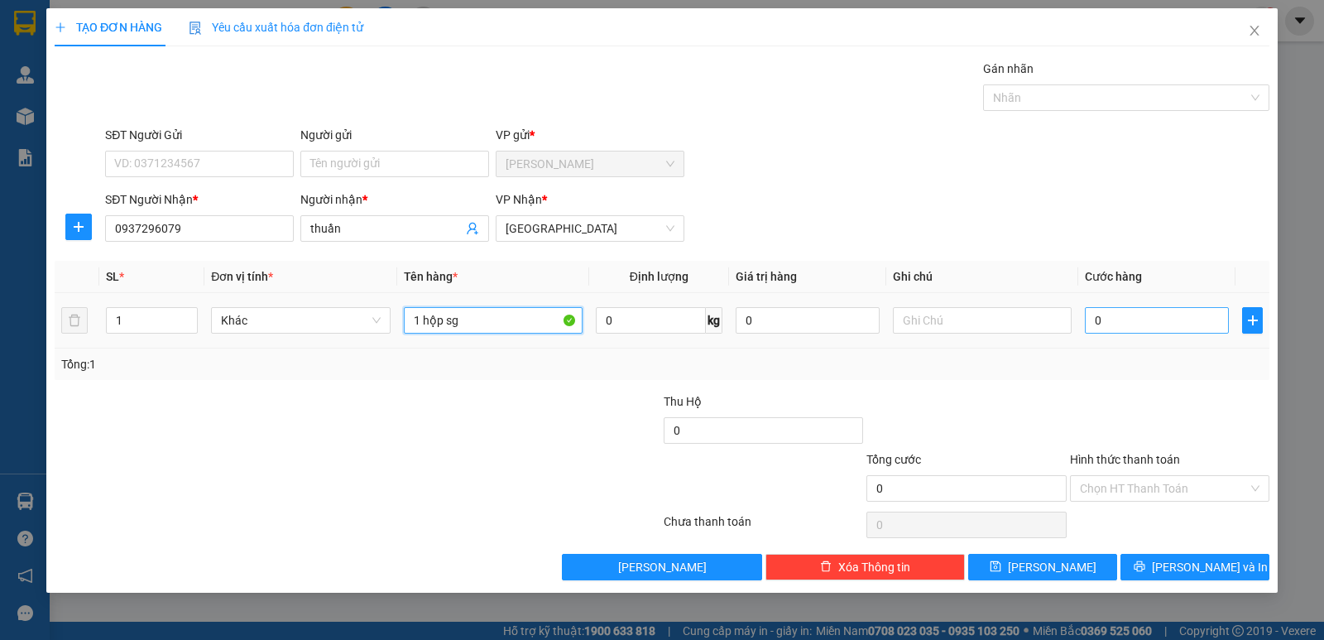
type input "1 hộp sg"
click at [1114, 319] on input "0" at bounding box center [1157, 320] width 144 height 26
type input "2"
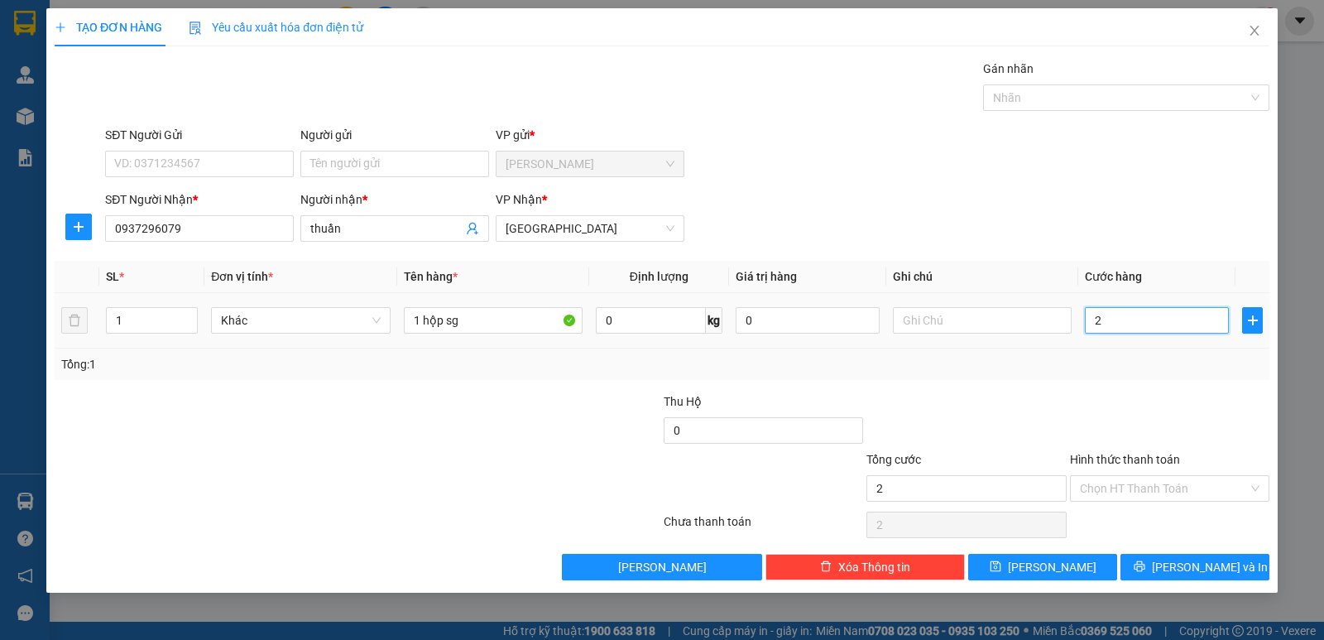
type input "20"
type input "20.000"
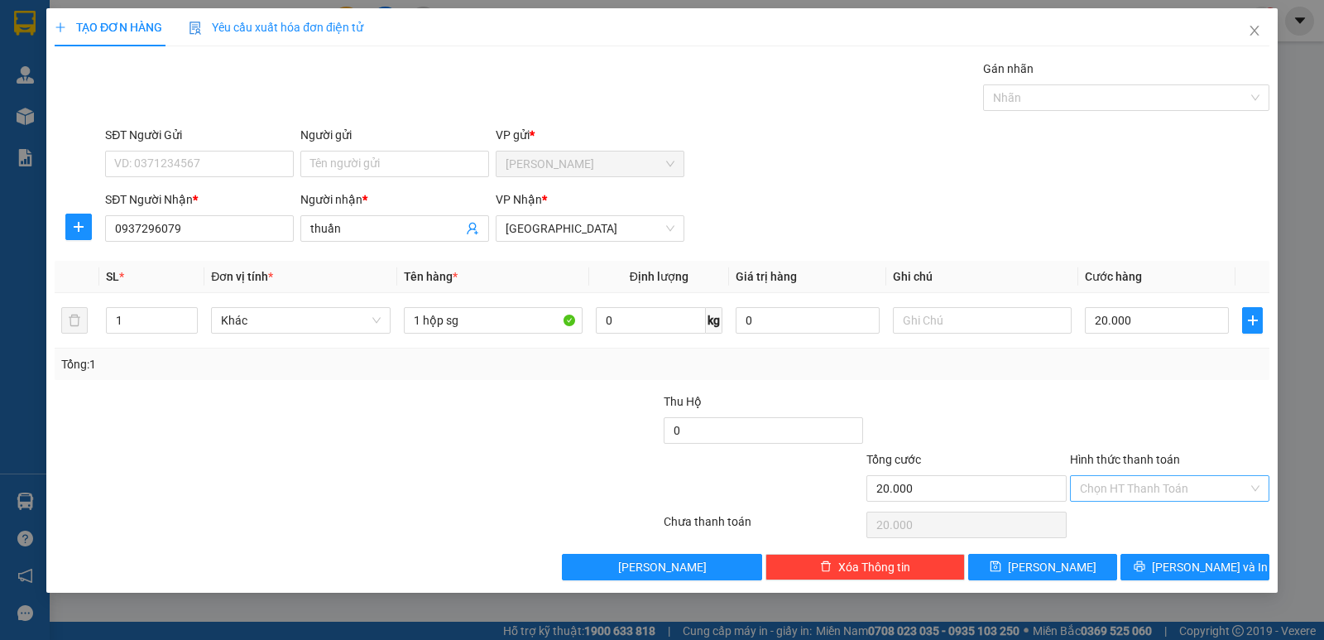
click at [1154, 491] on input "Hình thức thanh toán" at bounding box center [1164, 488] width 168 height 25
click at [1149, 522] on div "Tại văn phòng" at bounding box center [1170, 521] width 180 height 18
type input "0"
click at [1192, 578] on button "[PERSON_NAME] và In" at bounding box center [1194, 567] width 149 height 26
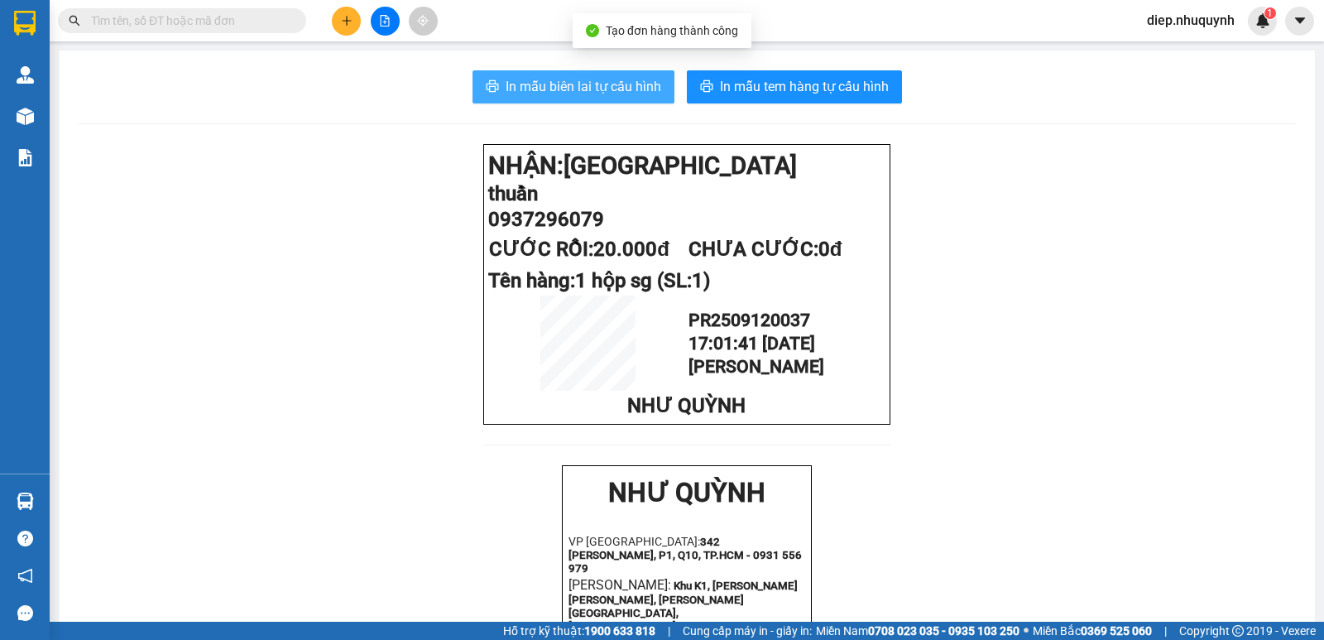
drag, startPoint x: 600, startPoint y: 86, endPoint x: 608, endPoint y: 74, distance: 14.2
click at [601, 86] on span "In mẫu biên lai tự cấu hình" at bounding box center [584, 86] width 156 height 21
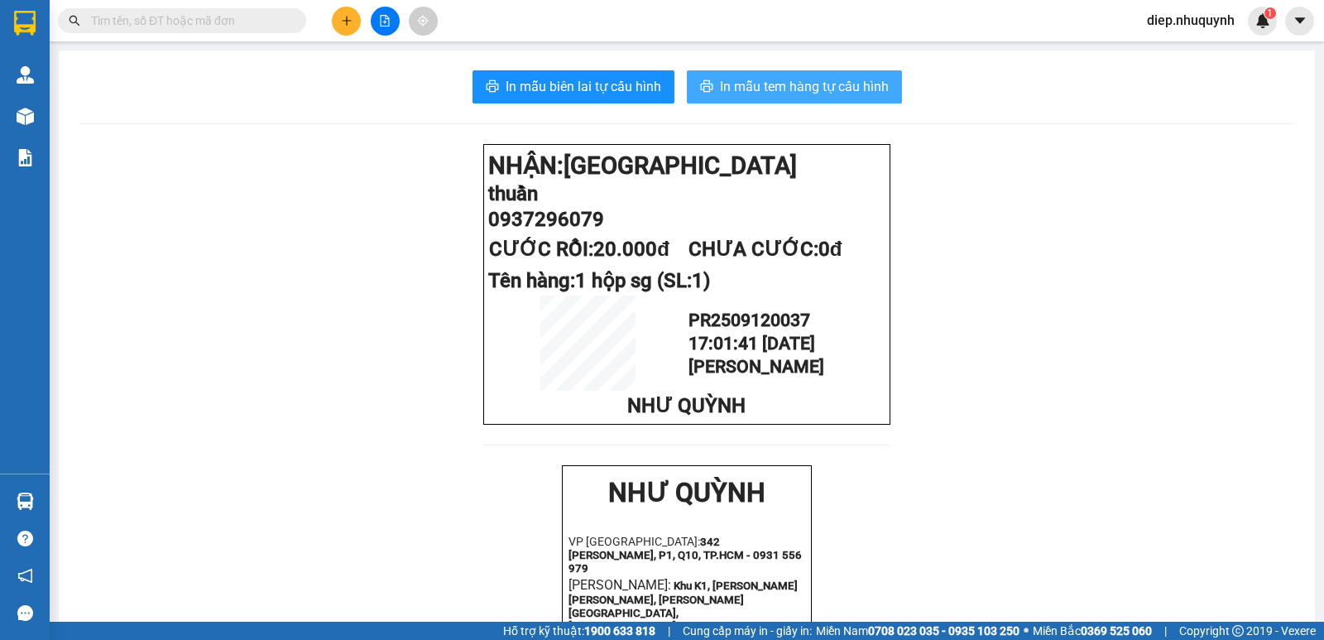
click at [828, 91] on span "In mẫu tem hàng tự cấu hình" at bounding box center [804, 86] width 169 height 21
click at [161, 21] on input "text" at bounding box center [188, 21] width 195 height 18
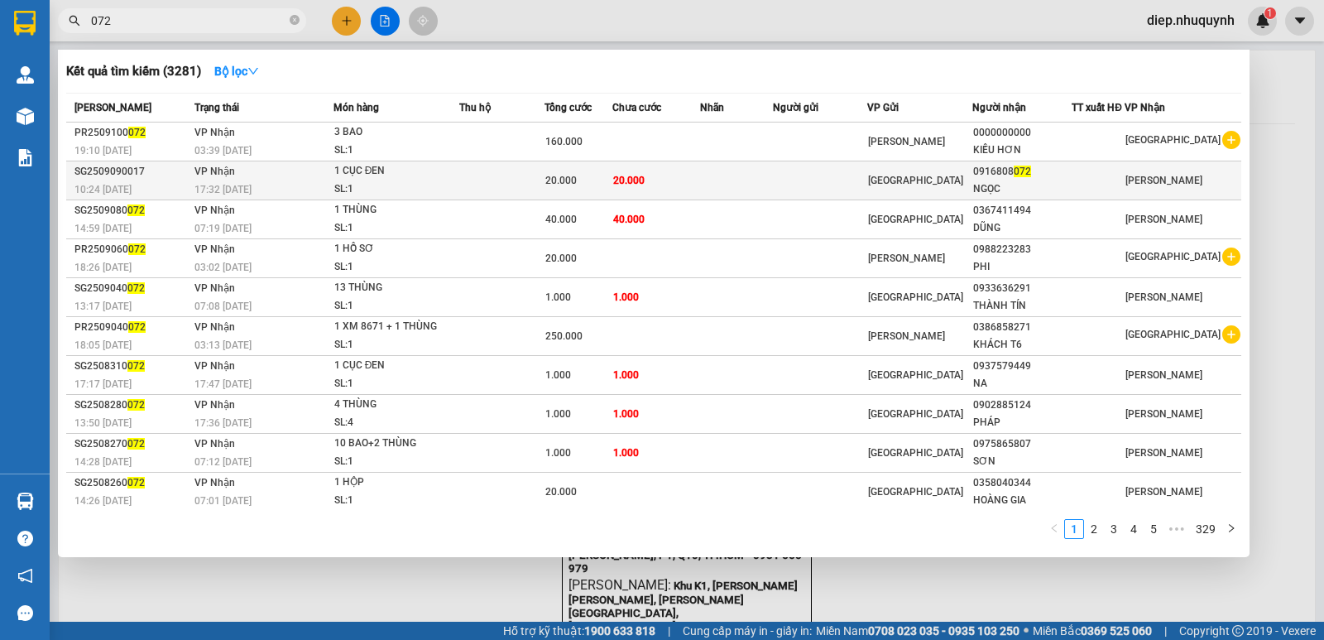
type input "072"
click at [732, 183] on td at bounding box center [736, 180] width 73 height 39
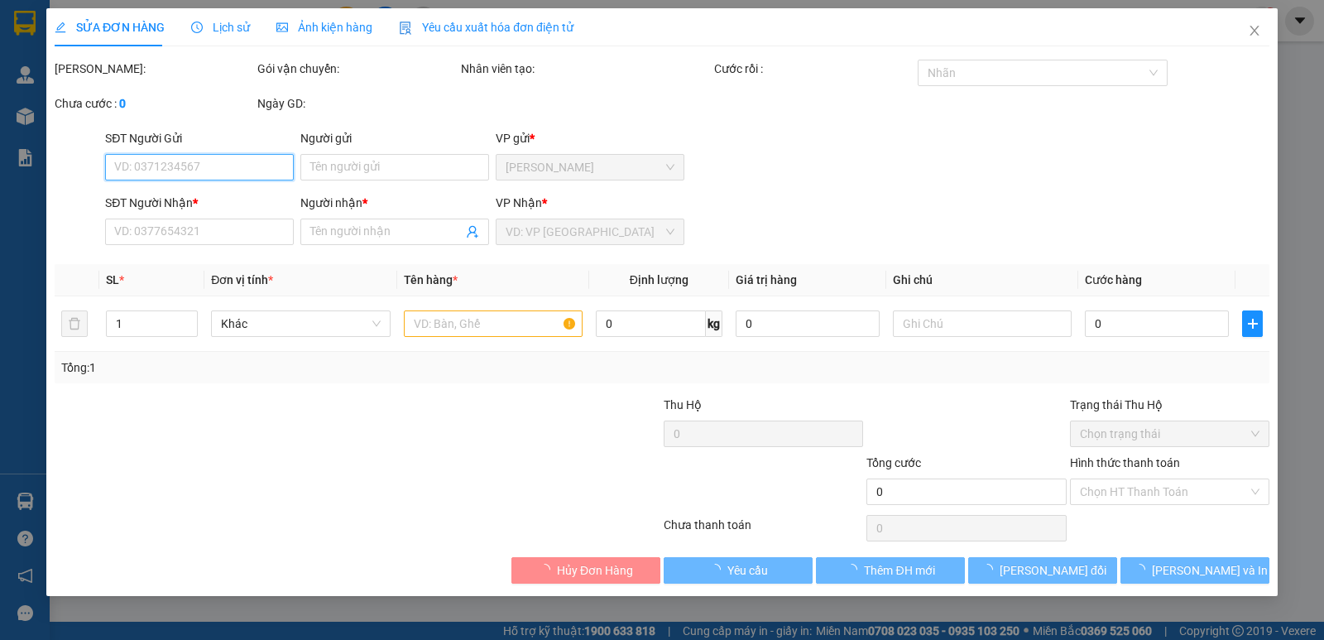
type input "0916808072"
type input "NGỌC"
type input "20.000"
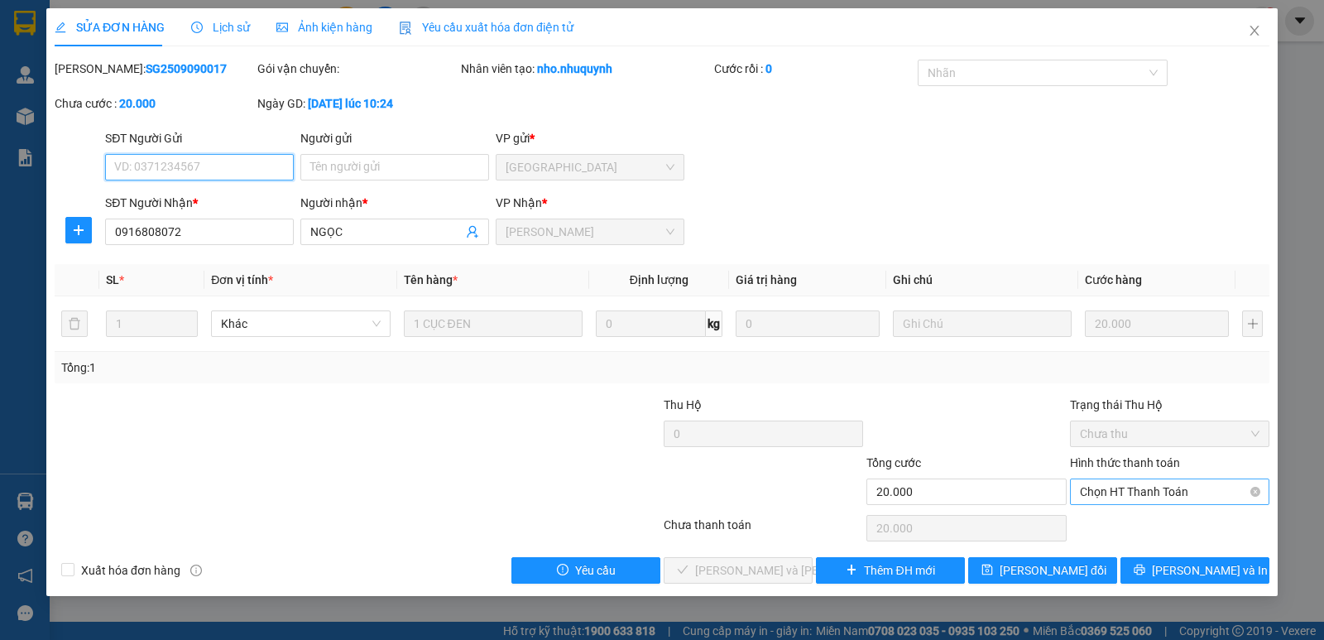
click at [1135, 492] on span "Chọn HT Thanh Toán" at bounding box center [1170, 491] width 180 height 25
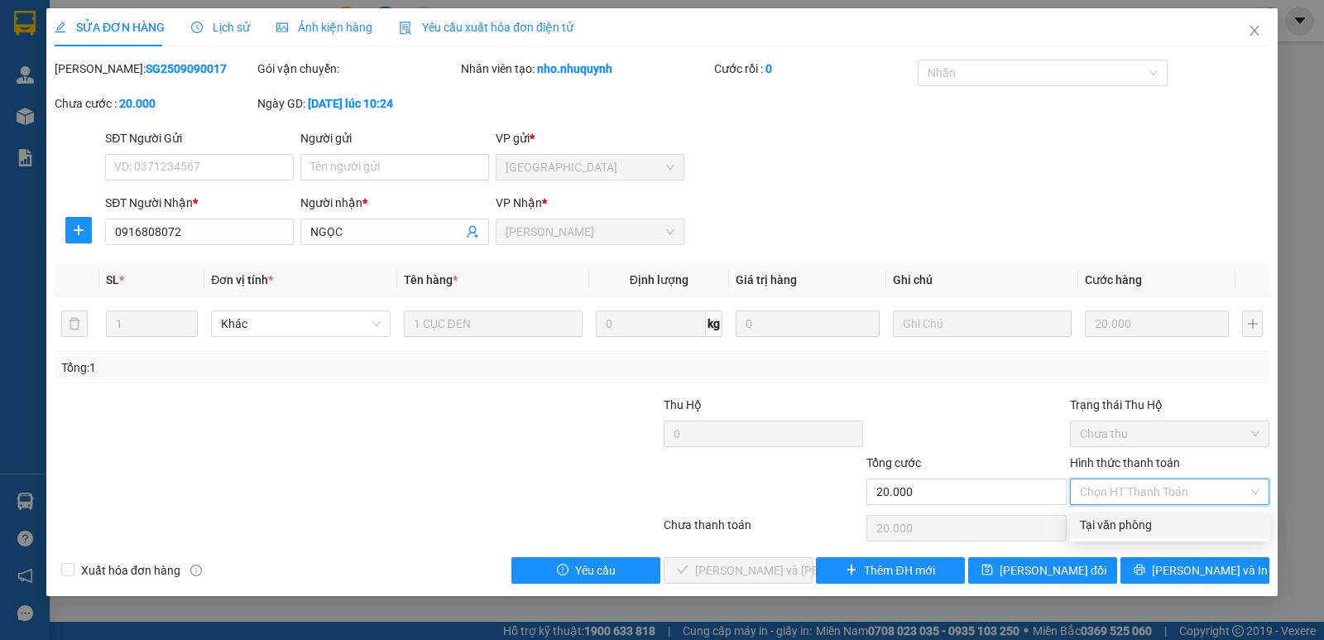
click at [1110, 525] on div "Tại văn phòng" at bounding box center [1170, 525] width 180 height 18
type input "0"
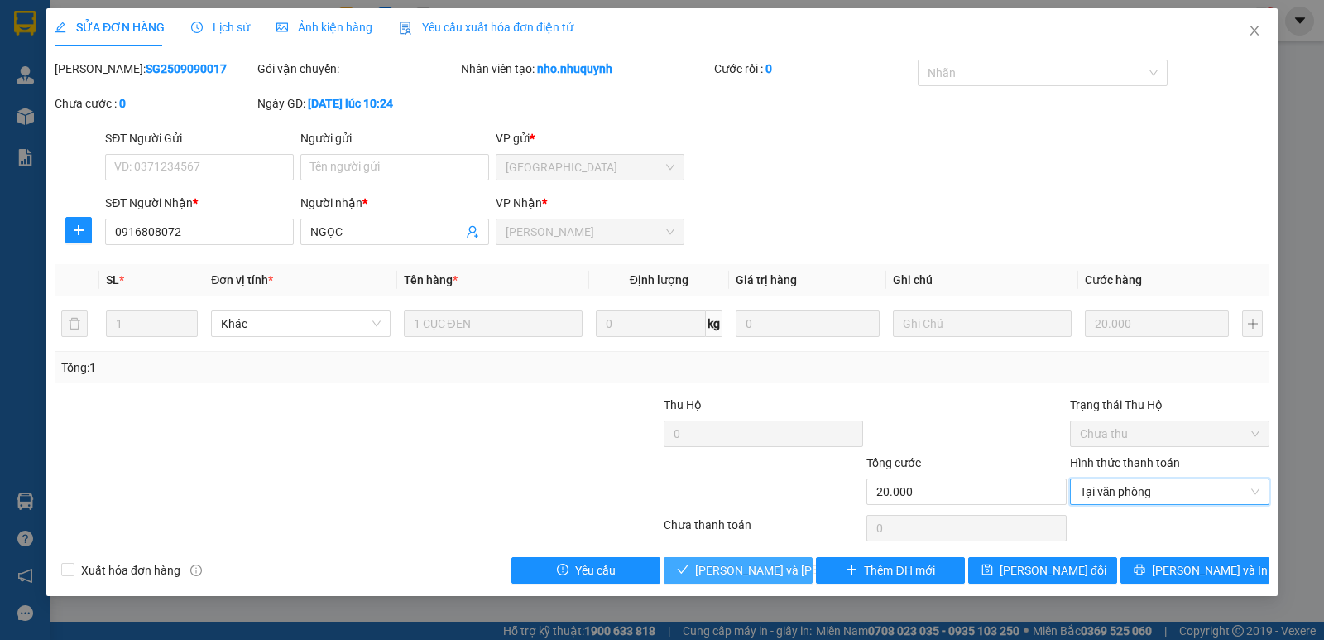
click at [744, 572] on span "[PERSON_NAME] và [PERSON_NAME] hàng" at bounding box center [806, 570] width 223 height 18
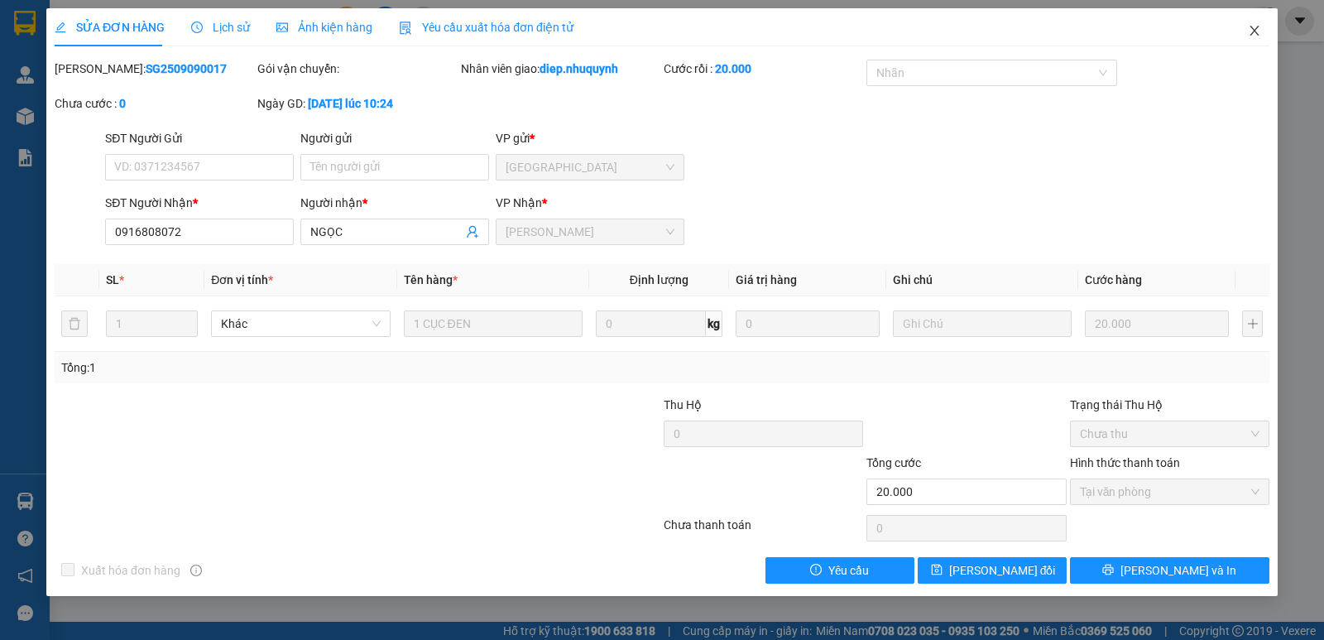
click at [1256, 28] on icon "close" at bounding box center [1254, 30] width 13 height 13
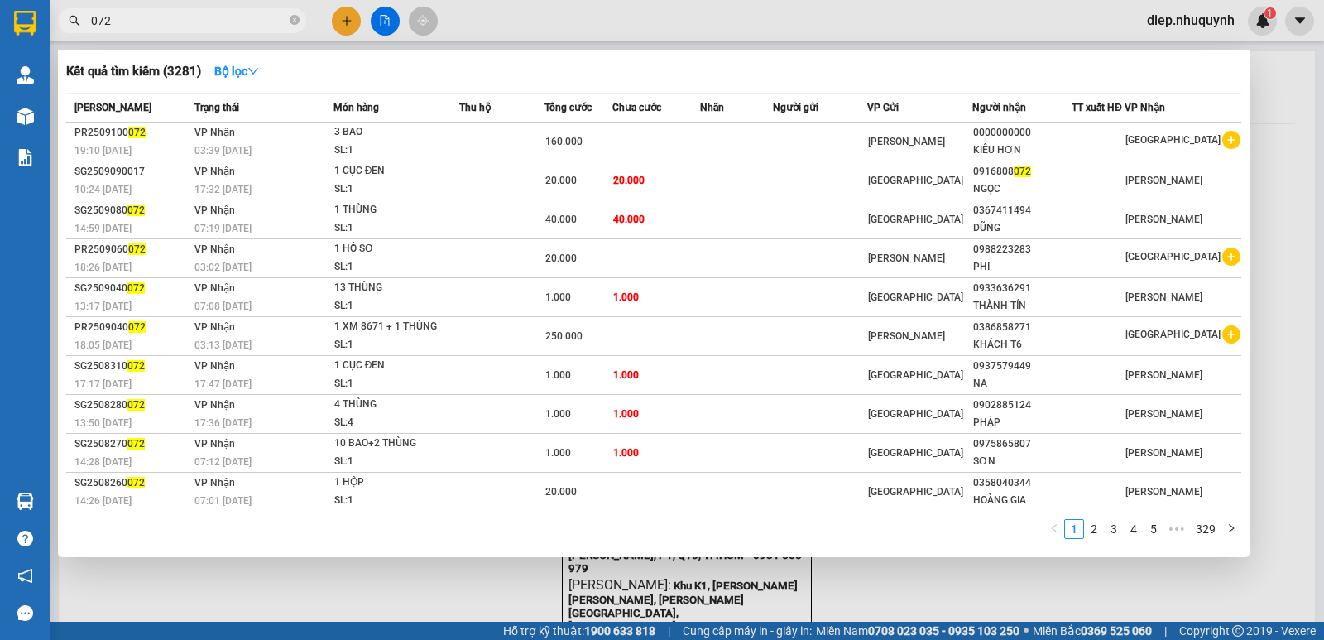
drag, startPoint x: 125, startPoint y: 22, endPoint x: 75, endPoint y: 16, distance: 50.1
click at [75, 16] on div "072" at bounding box center [161, 20] width 323 height 25
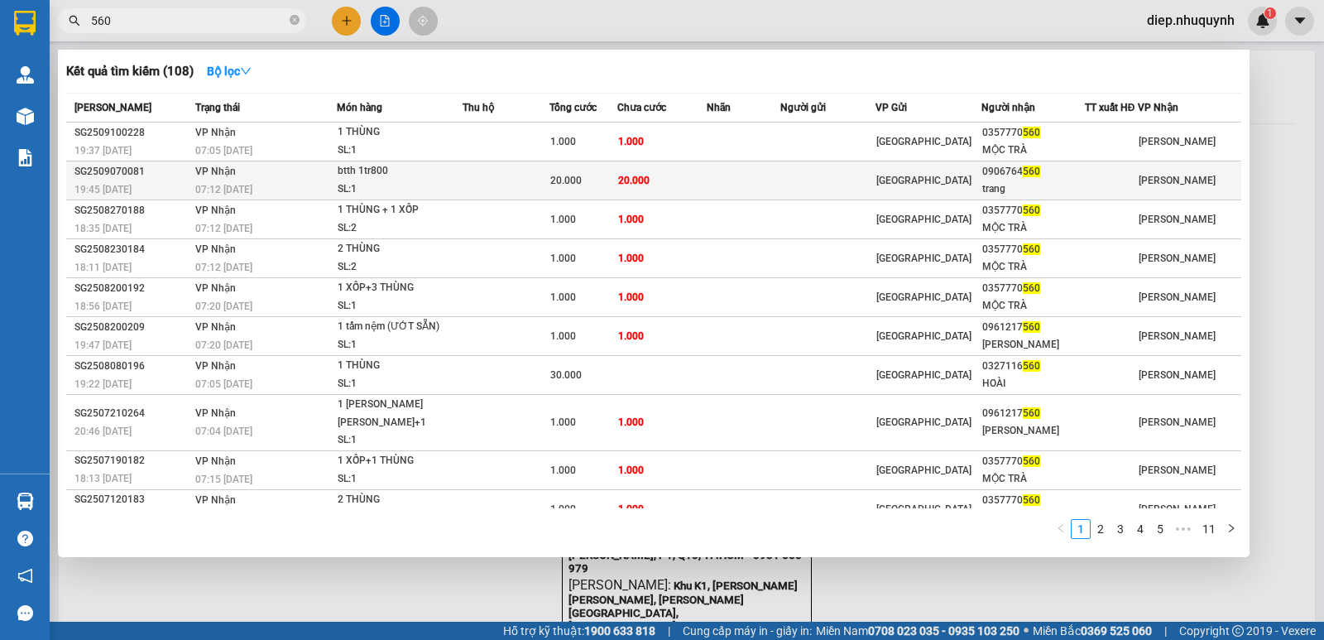
type input "560"
click at [641, 183] on span "20.000" at bounding box center [633, 181] width 31 height 12
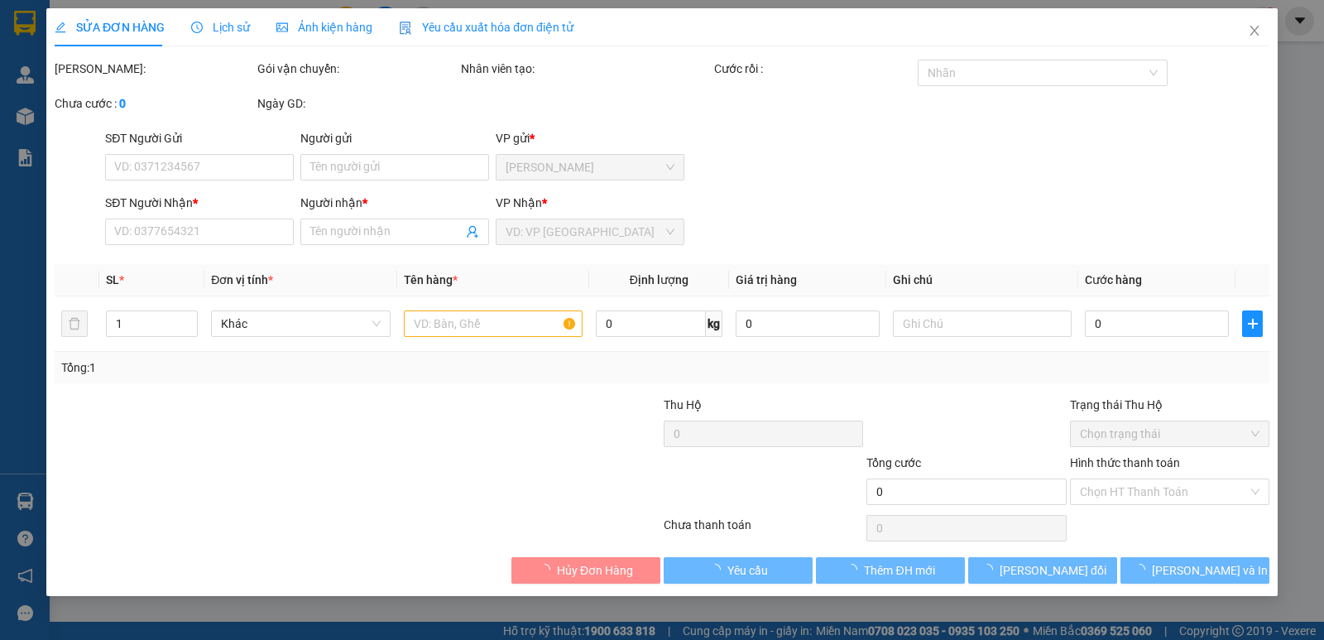
type input "0906764560"
type input "trang"
type input "20.000"
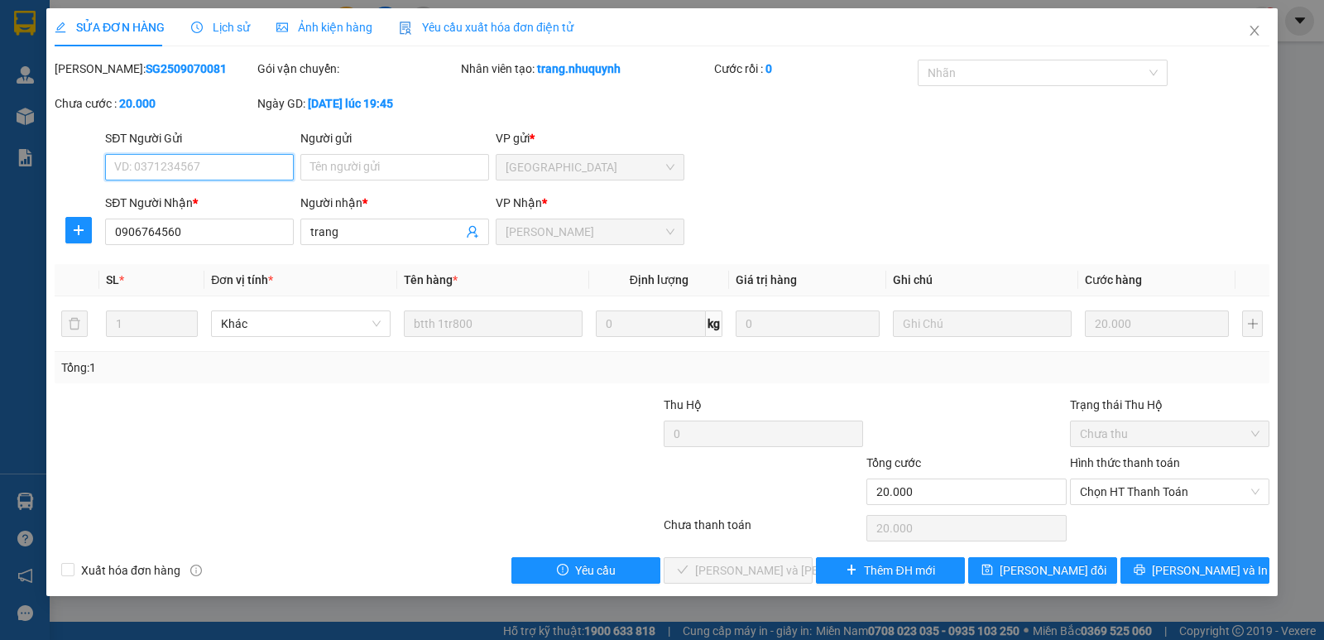
drag, startPoint x: 1137, startPoint y: 492, endPoint x: 1125, endPoint y: 506, distance: 18.2
click at [1135, 492] on span "Chọn HT Thanh Toán" at bounding box center [1170, 491] width 180 height 25
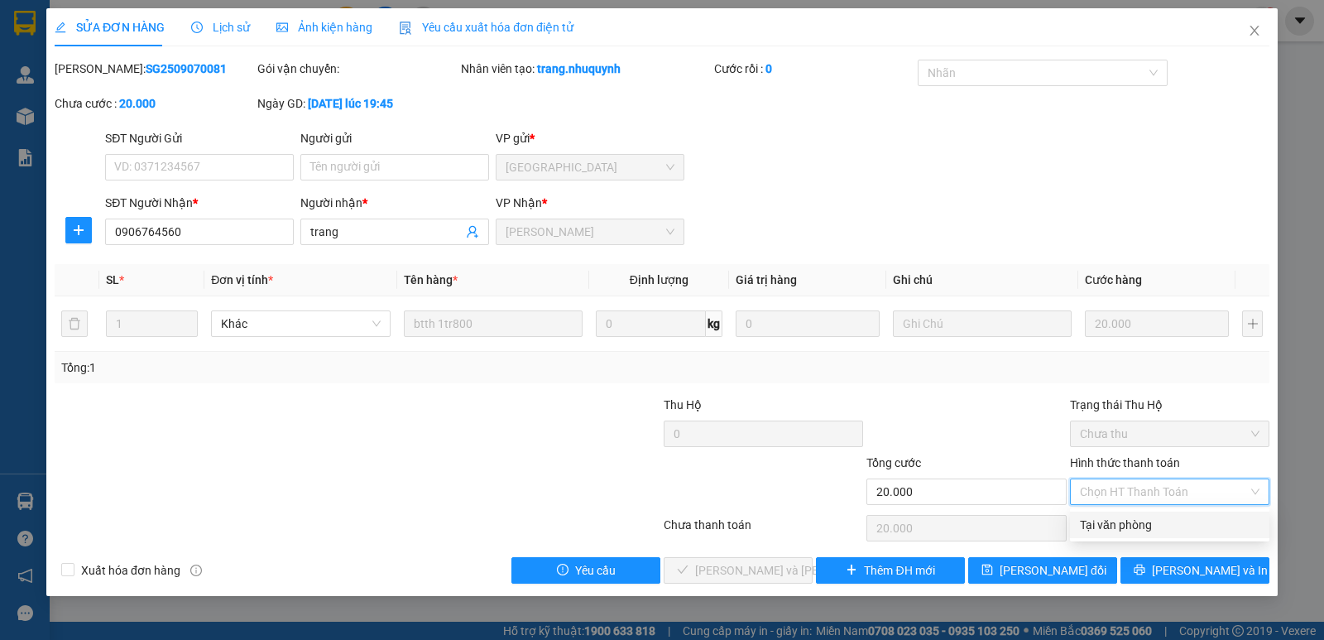
click at [1118, 526] on div "Tại văn phòng" at bounding box center [1170, 525] width 180 height 18
type input "0"
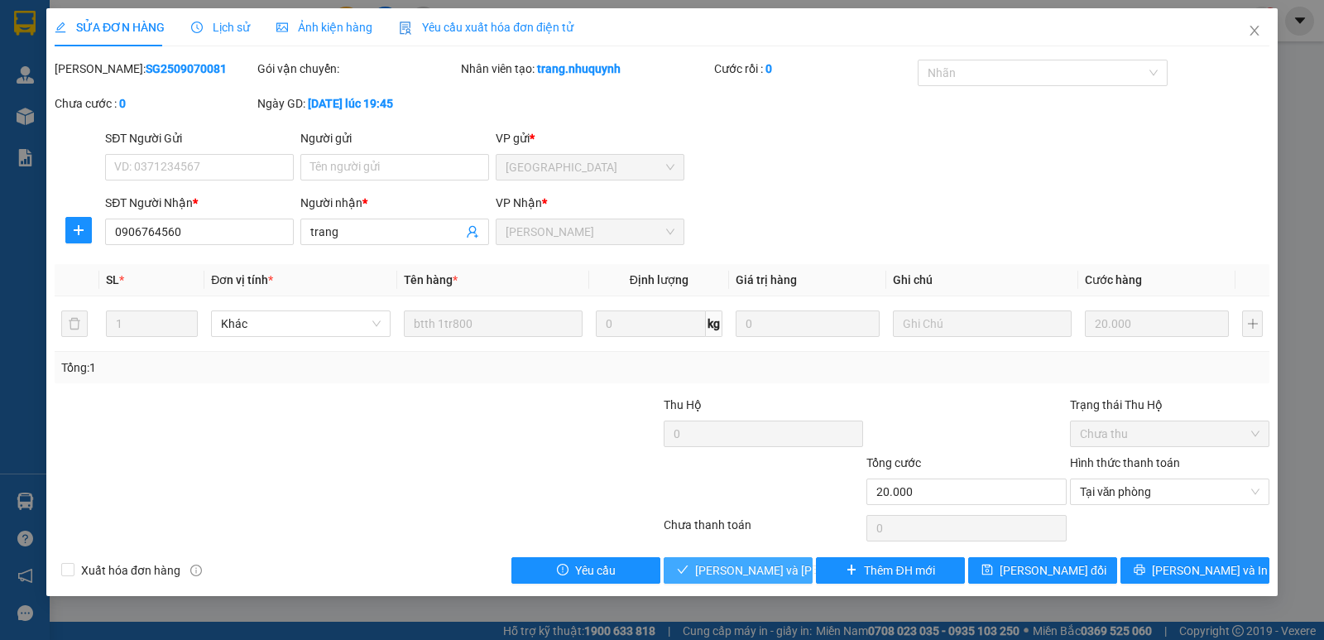
click at [779, 569] on span "[PERSON_NAME] và [PERSON_NAME] hàng" at bounding box center [806, 570] width 223 height 18
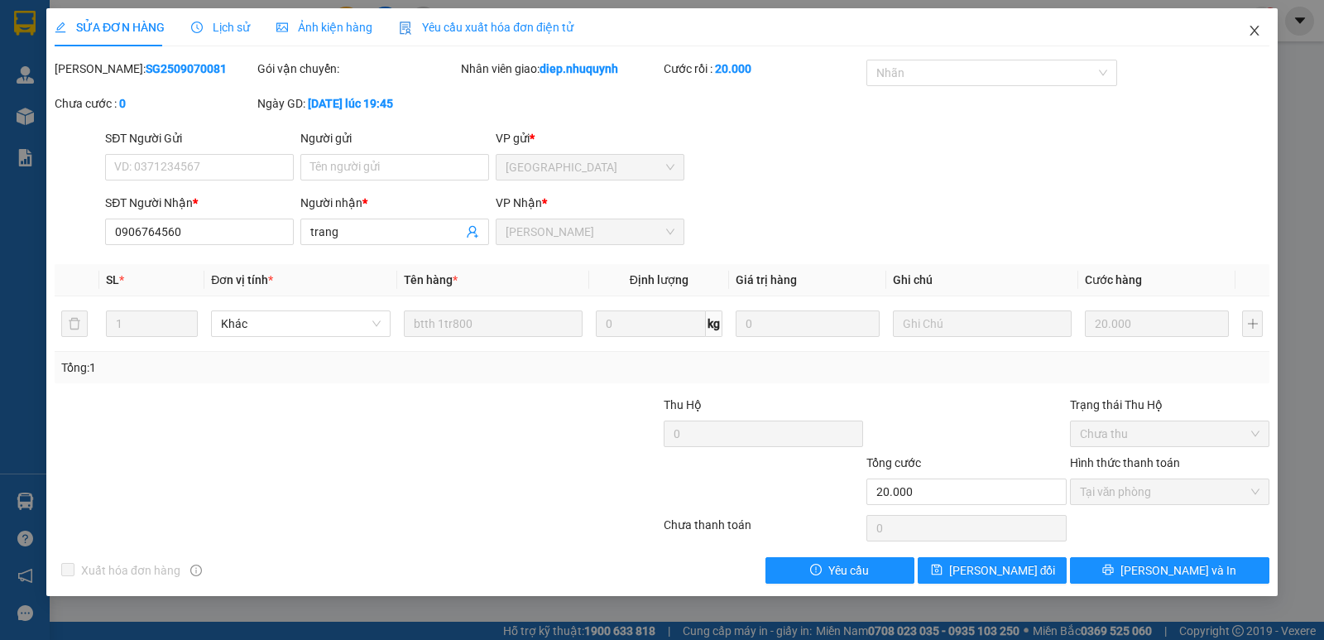
click at [1253, 26] on icon "close" at bounding box center [1254, 30] width 13 height 13
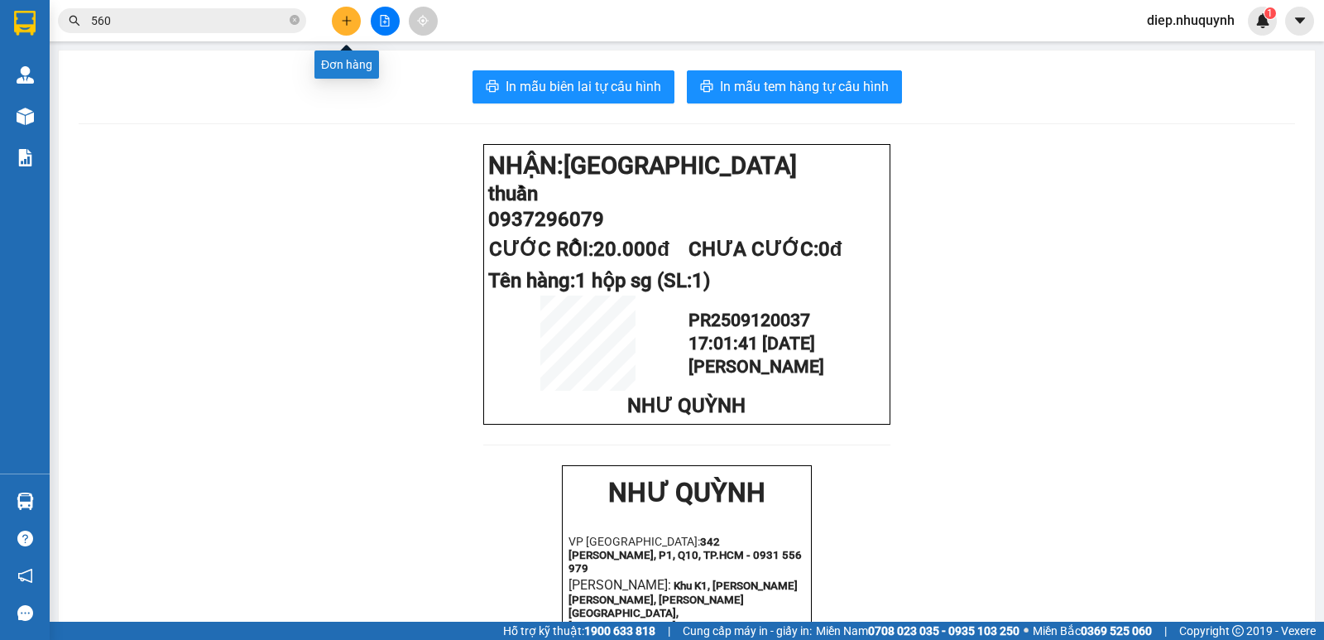
click at [349, 15] on icon "plus" at bounding box center [347, 21] width 12 height 12
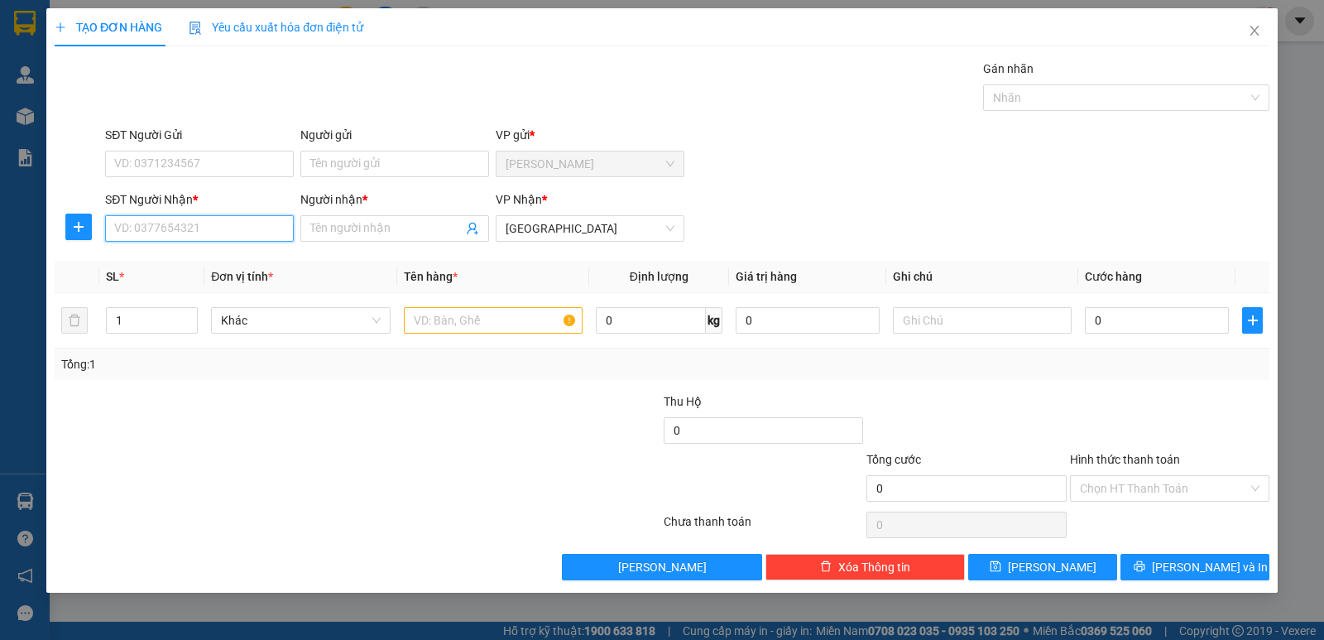
click at [237, 237] on input "SĐT Người Nhận *" at bounding box center [199, 228] width 189 height 26
type input "0798935719"
click at [255, 249] on div "0798935719 - HÂN" at bounding box center [199, 261] width 189 height 26
type input "HÂN"
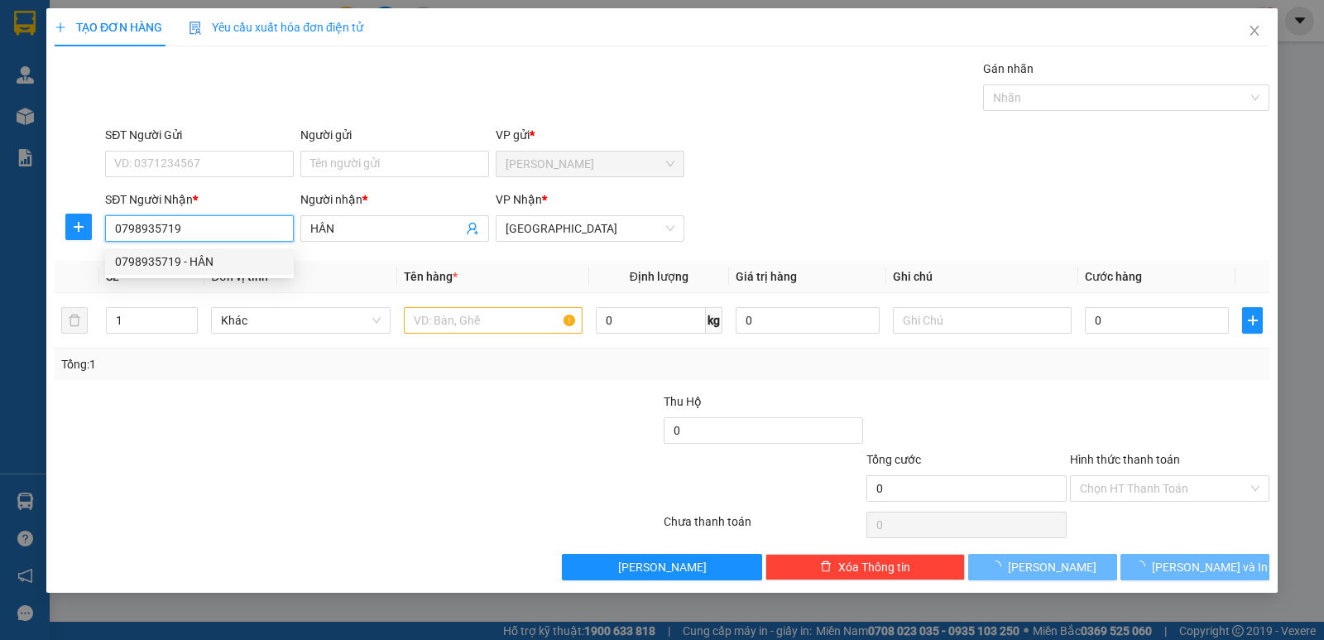
type input "350.000"
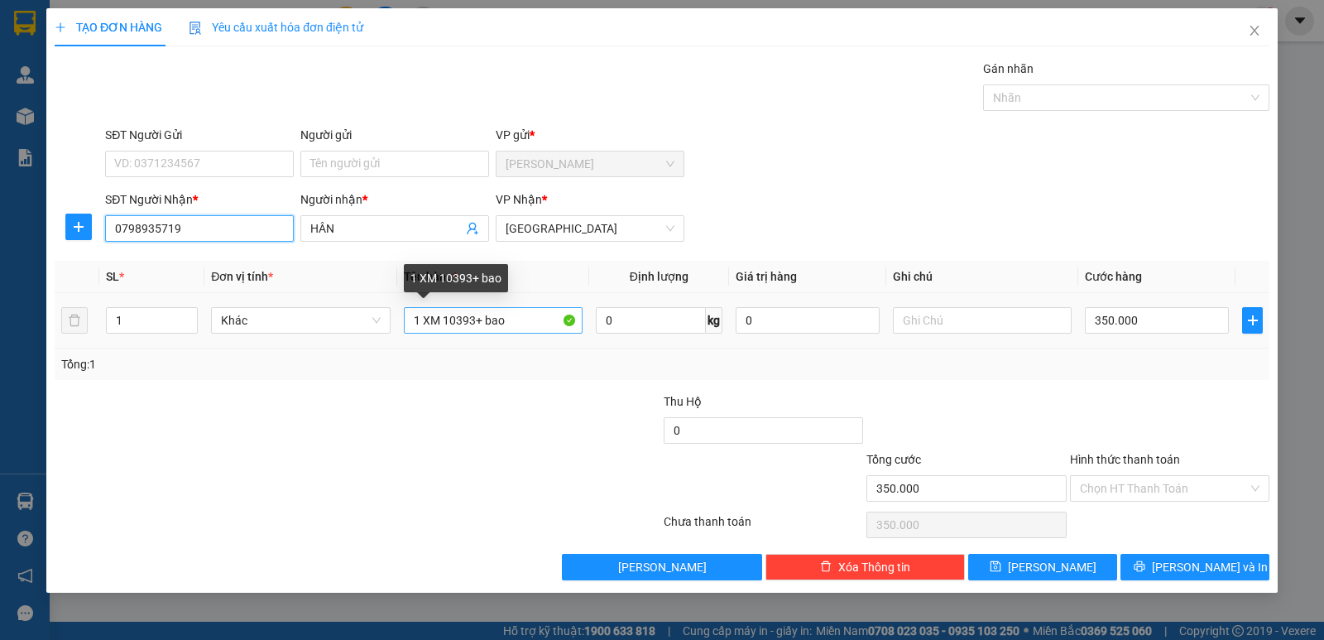
type input "0798935719"
drag, startPoint x: 421, startPoint y: 321, endPoint x: 525, endPoint y: 321, distance: 104.3
click at [530, 321] on input "1 XM 10393+ bao" at bounding box center [493, 320] width 179 height 26
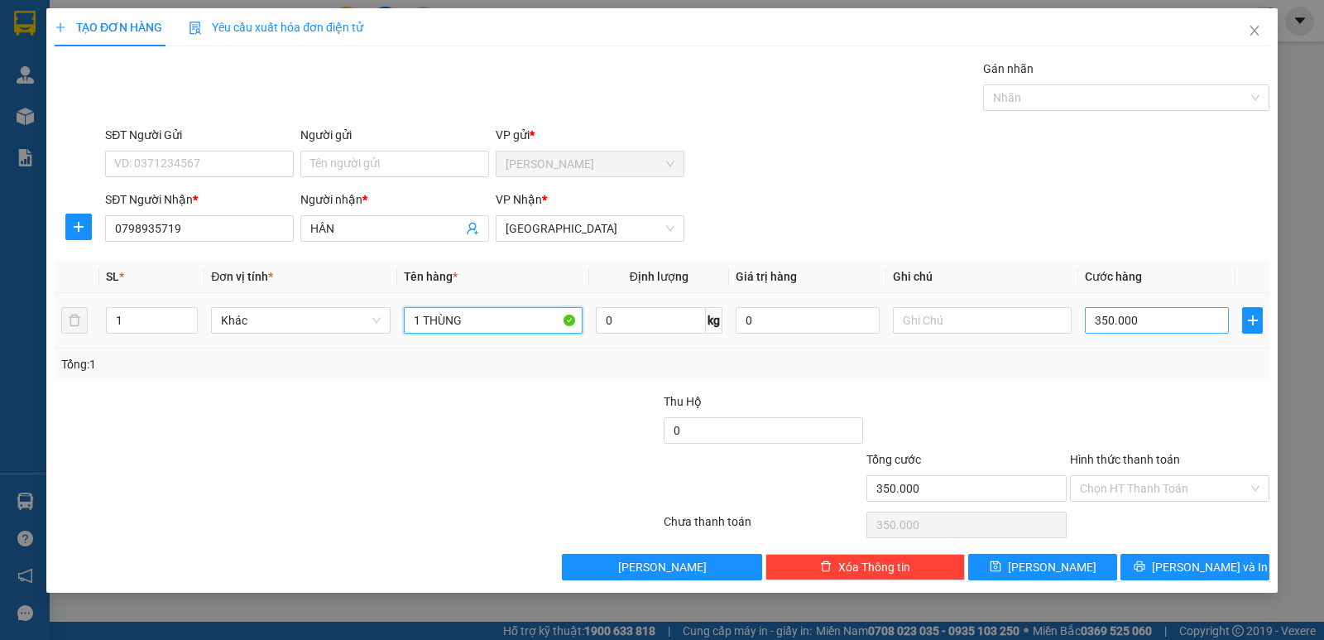
type input "1 THÙNG"
click at [1129, 320] on input "350.000" at bounding box center [1157, 320] width 144 height 26
type input "3"
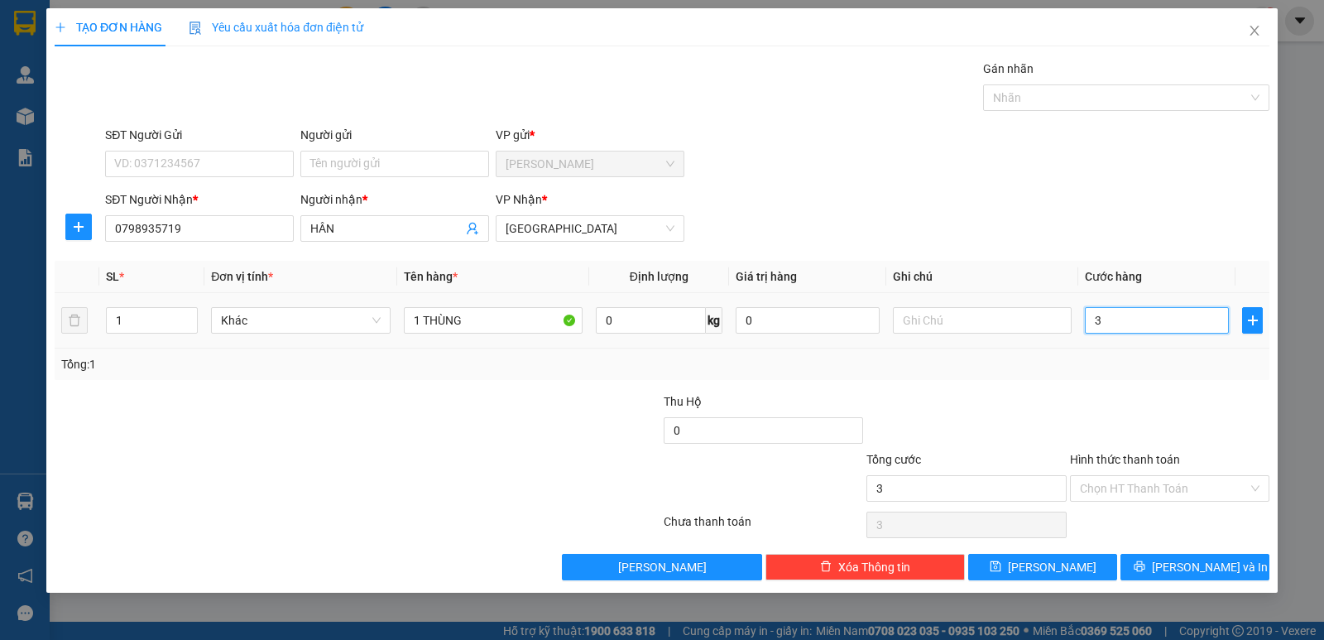
type input "30"
type input "30.000"
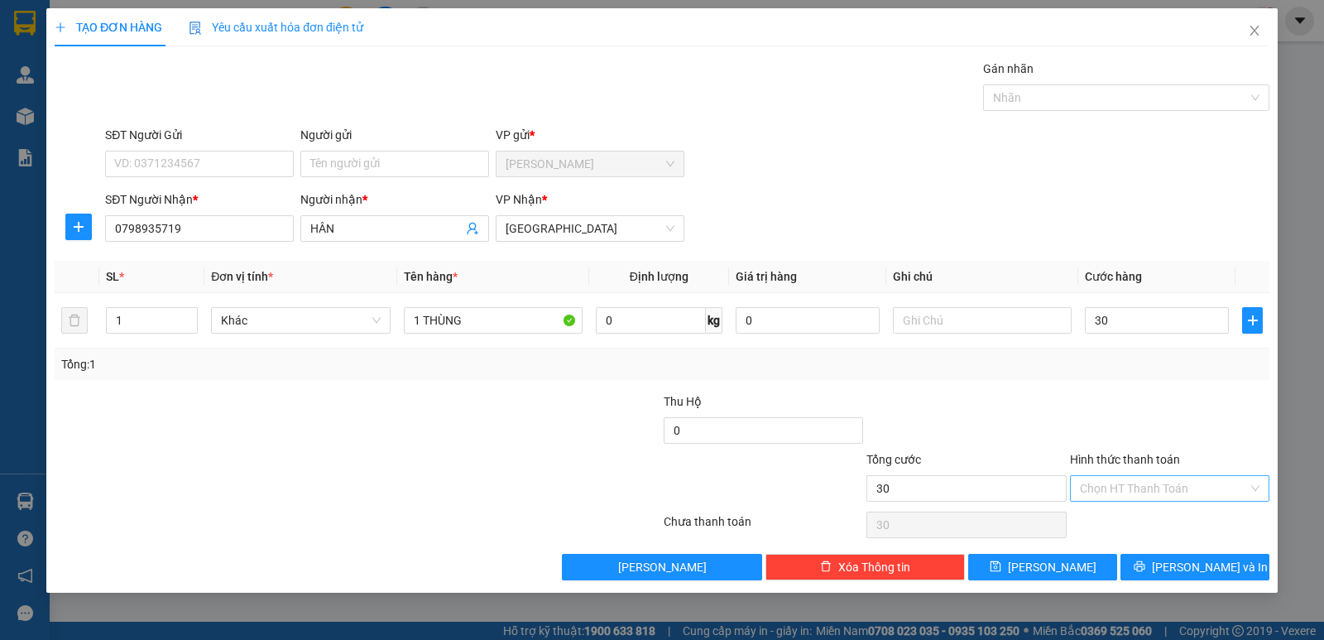
type input "30.000"
click at [1149, 483] on input "Hình thức thanh toán" at bounding box center [1164, 488] width 168 height 25
click at [1155, 520] on div "Tại văn phòng" at bounding box center [1170, 521] width 180 height 18
type input "0"
click at [1218, 569] on span "[PERSON_NAME] và In" at bounding box center [1210, 567] width 116 height 18
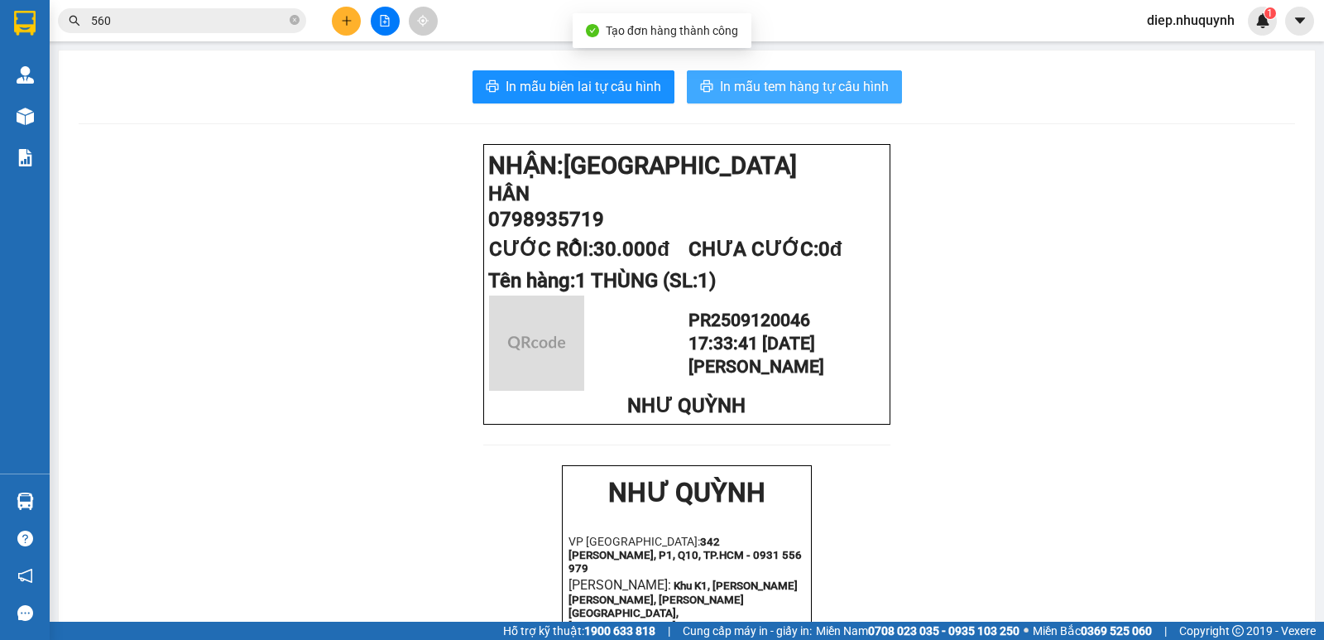
click at [760, 74] on button "In mẫu tem hàng tự cấu hình" at bounding box center [794, 86] width 215 height 33
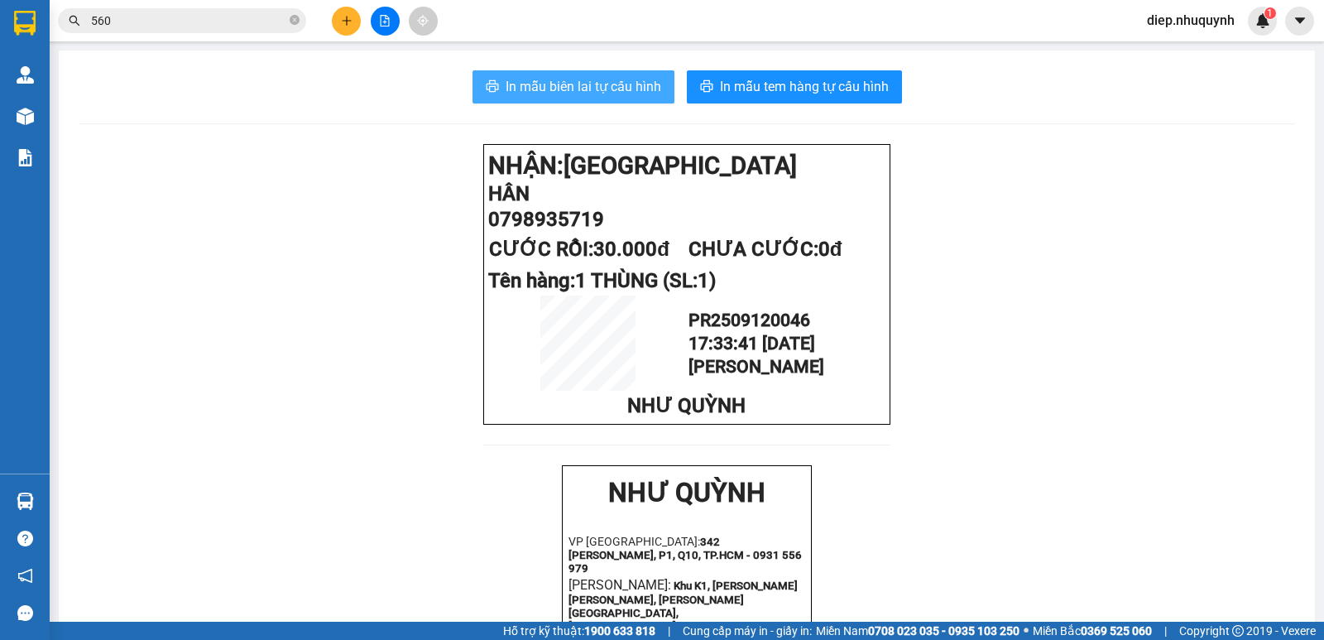
click at [602, 85] on span "In mẫu biên lai tự cấu hình" at bounding box center [584, 86] width 156 height 21
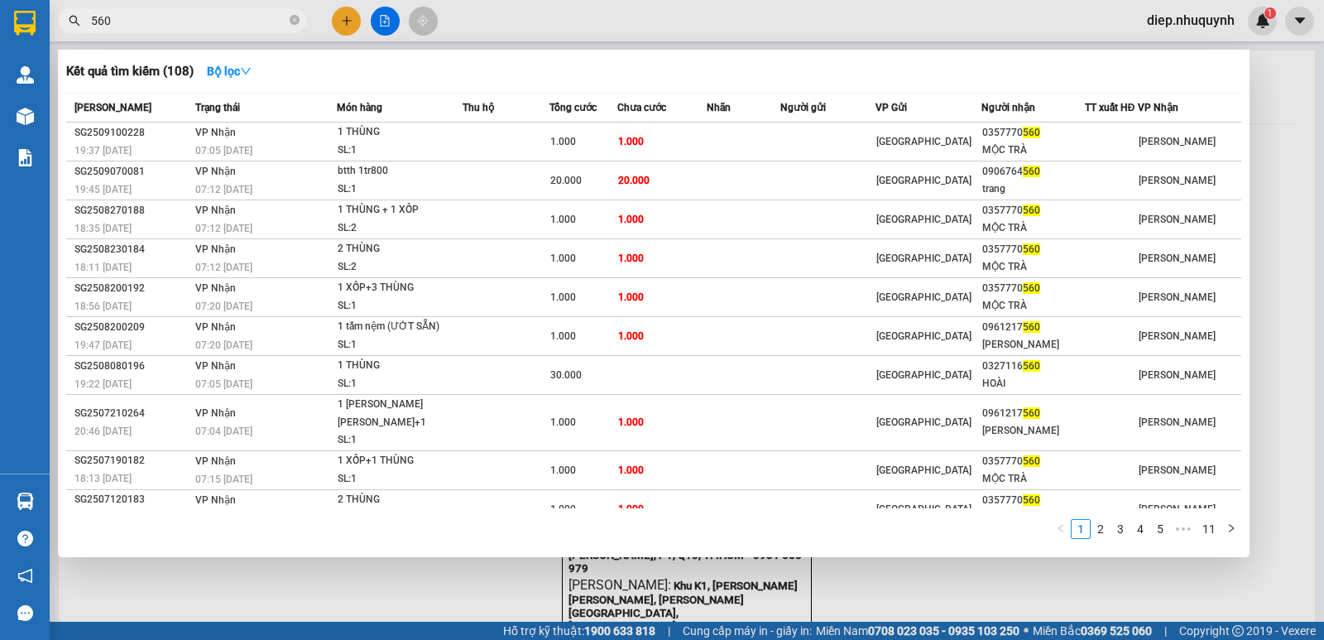
drag, startPoint x: 129, startPoint y: 20, endPoint x: 68, endPoint y: 15, distance: 61.4
click at [68, 15] on span "560" at bounding box center [182, 20] width 248 height 25
type input "toàn"
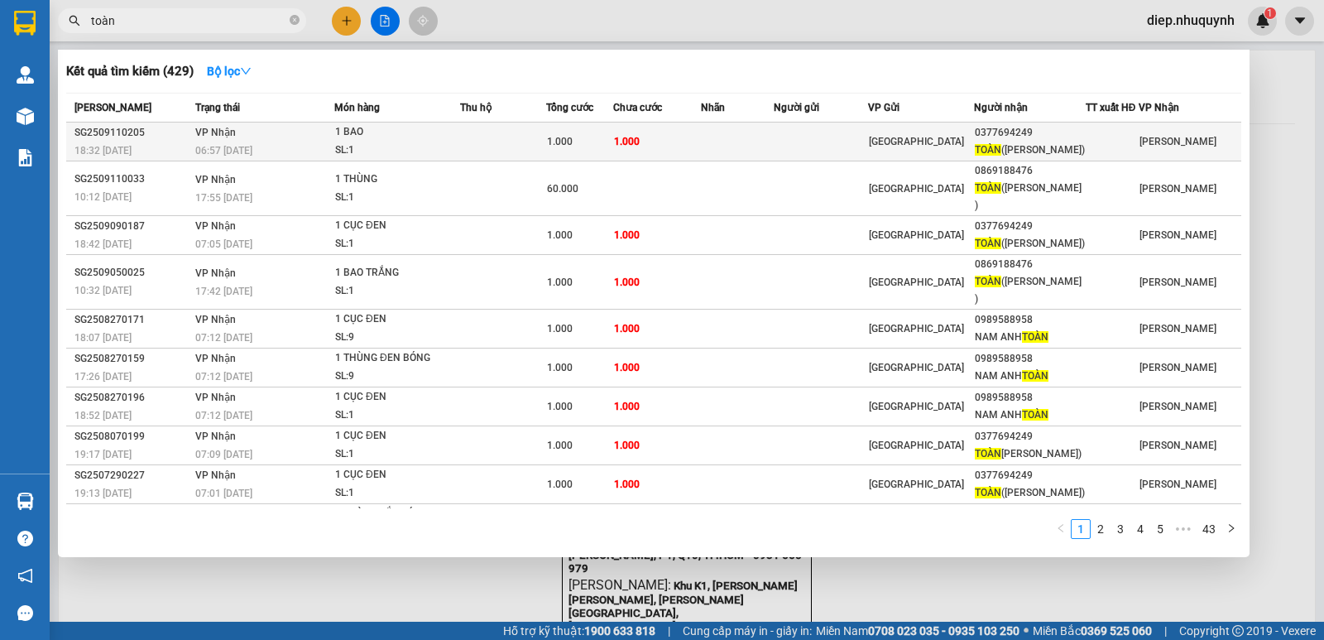
click at [511, 160] on td at bounding box center [503, 141] width 86 height 39
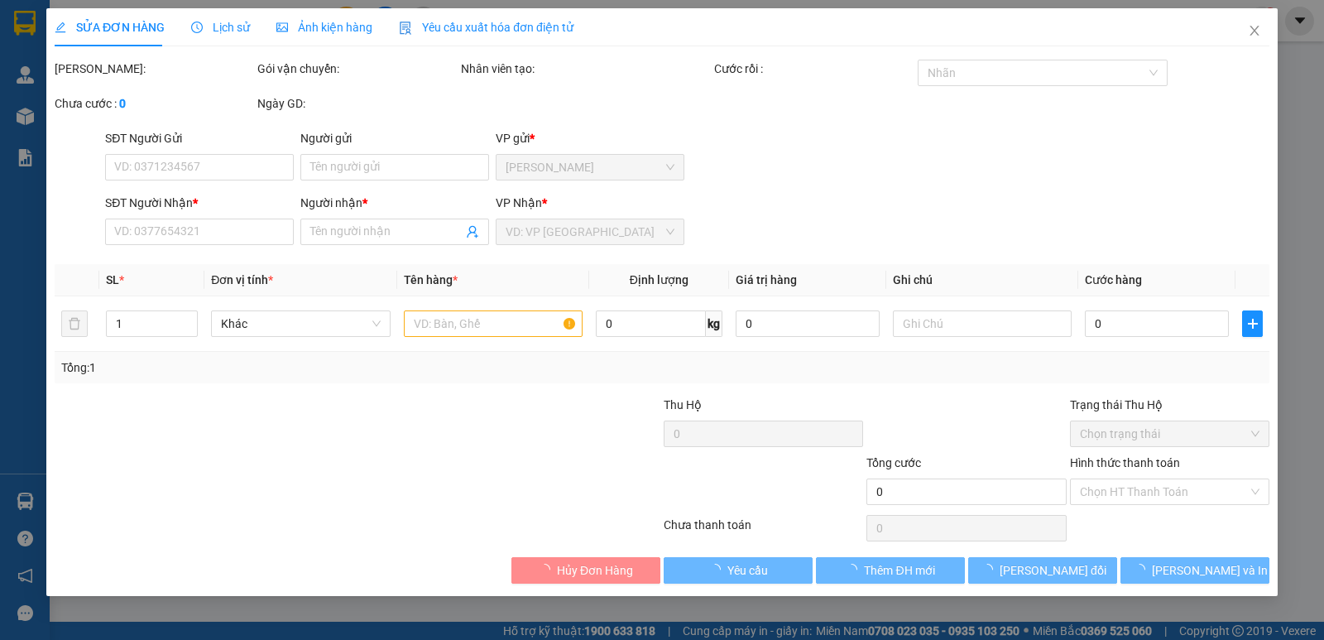
type input "0377694249"
type input "TOÀN (PHƯỚC THIỆN)"
type input "1.000"
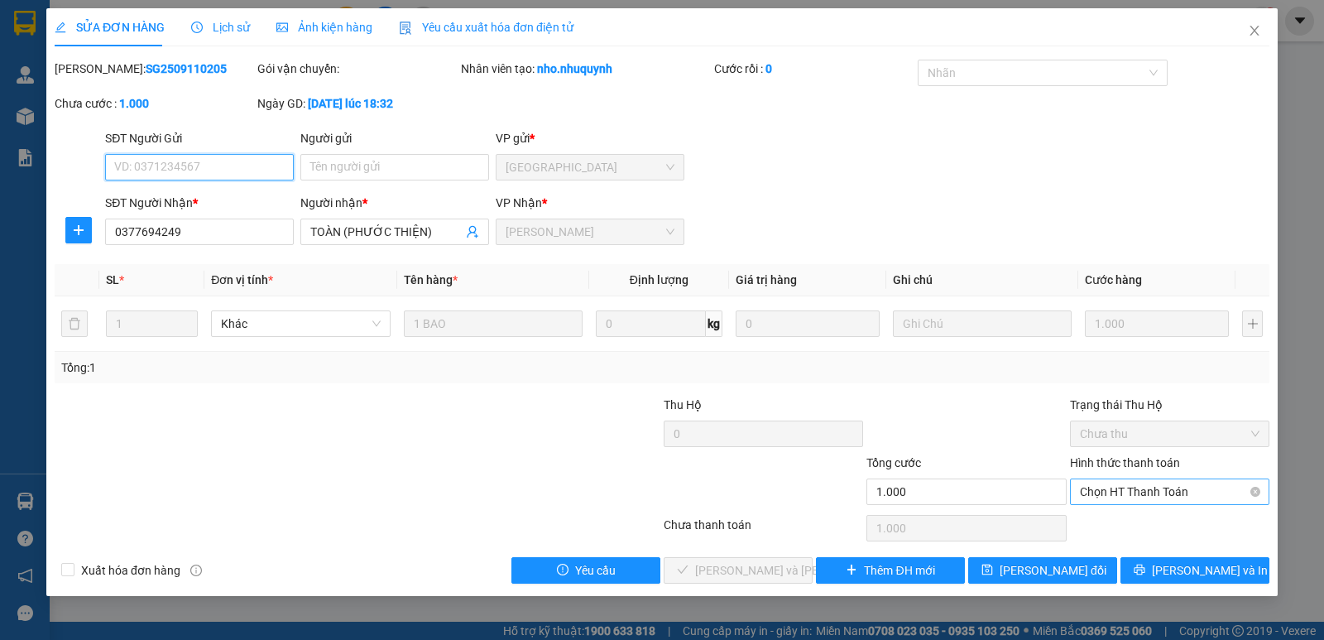
click at [1144, 498] on span "Chọn HT Thanh Toán" at bounding box center [1170, 491] width 180 height 25
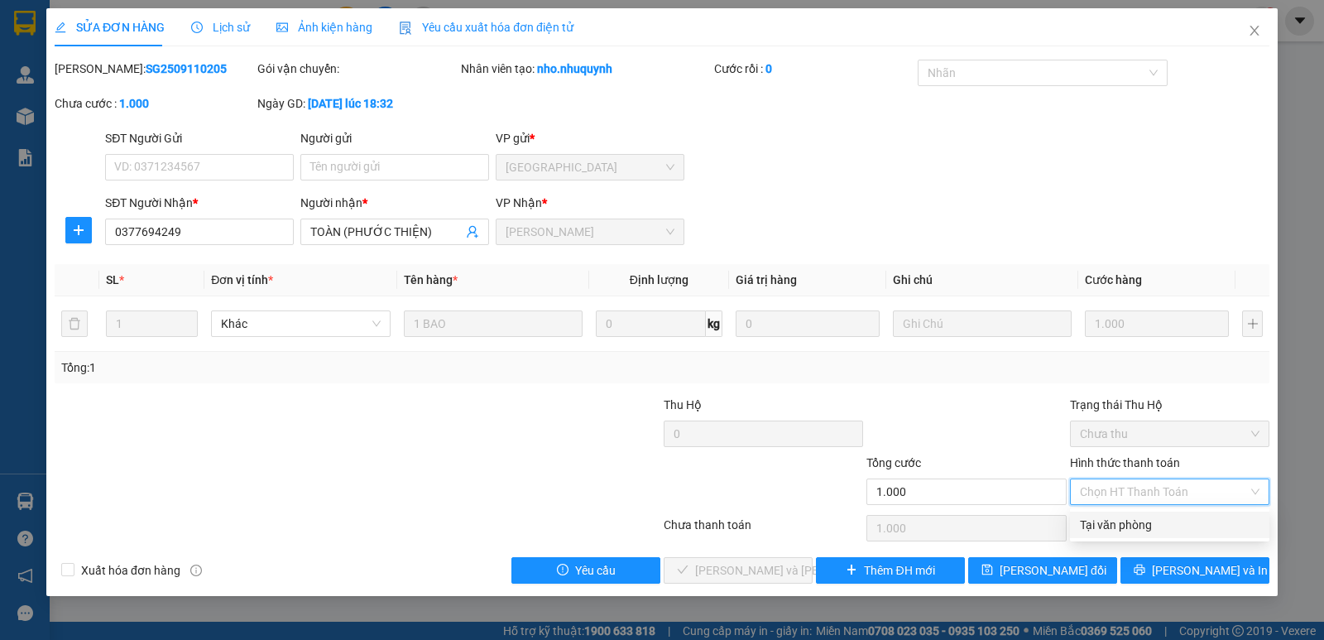
click at [1109, 530] on div "Tại văn phòng" at bounding box center [1170, 525] width 180 height 18
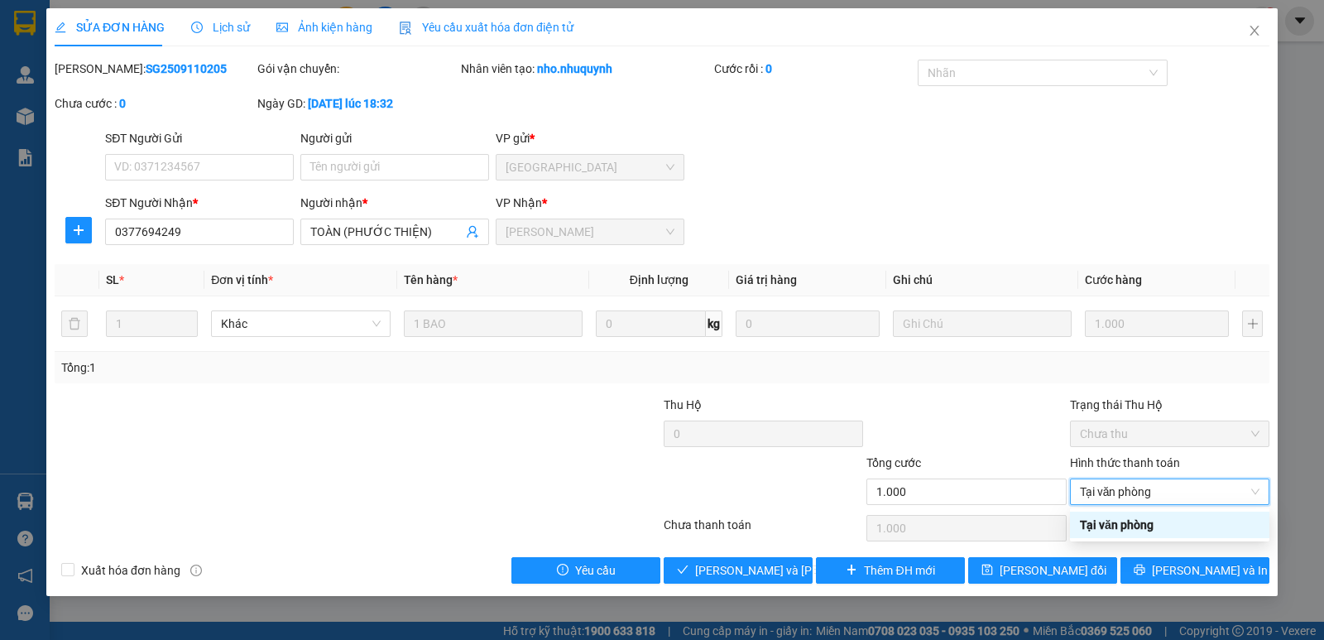
type input "0"
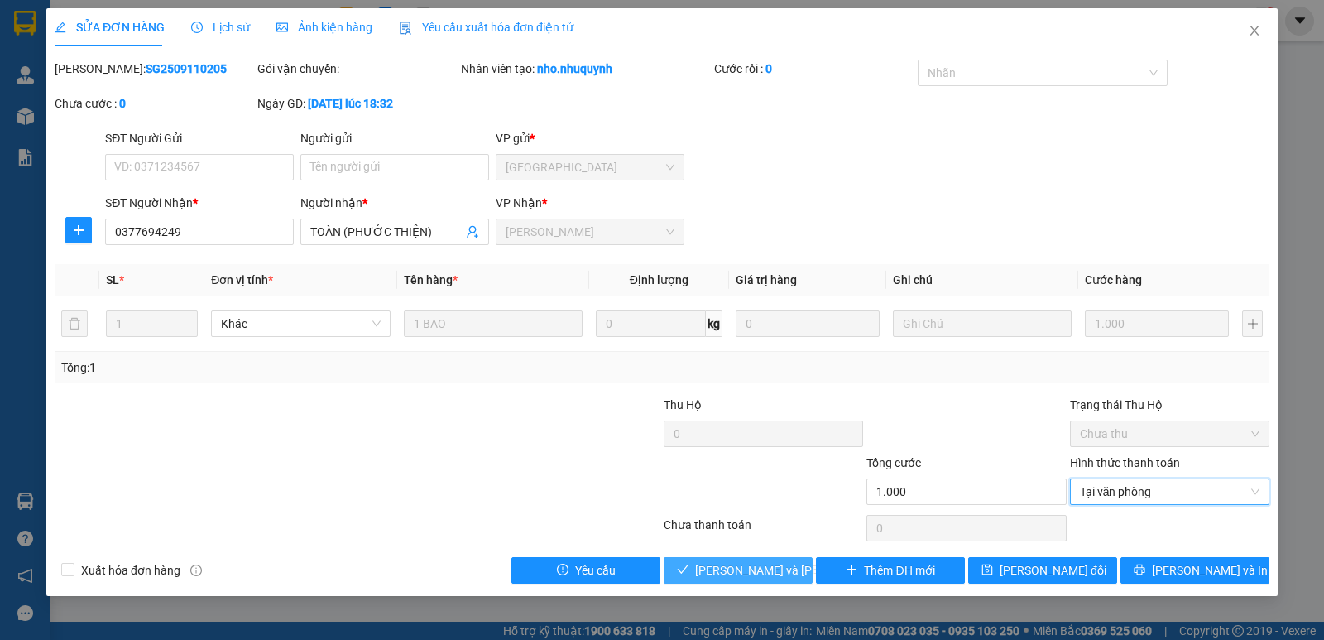
click at [775, 569] on span "[PERSON_NAME] và [PERSON_NAME] hàng" at bounding box center [806, 570] width 223 height 18
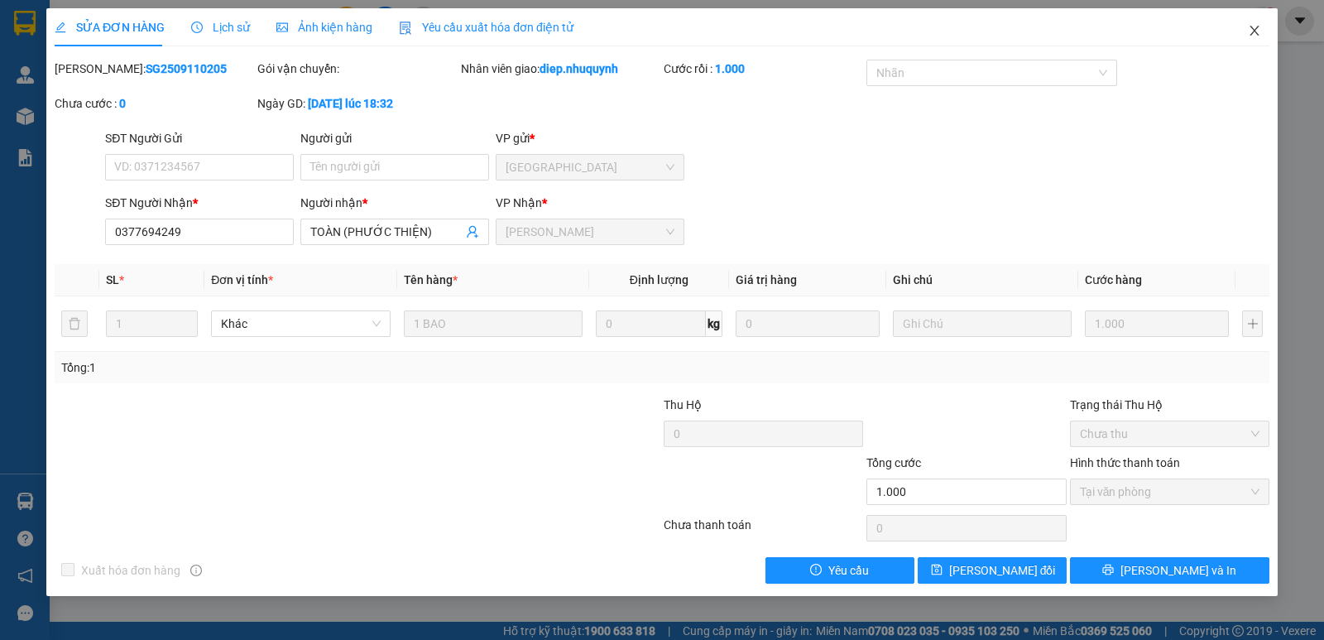
click at [1256, 26] on icon "close" at bounding box center [1254, 30] width 13 height 13
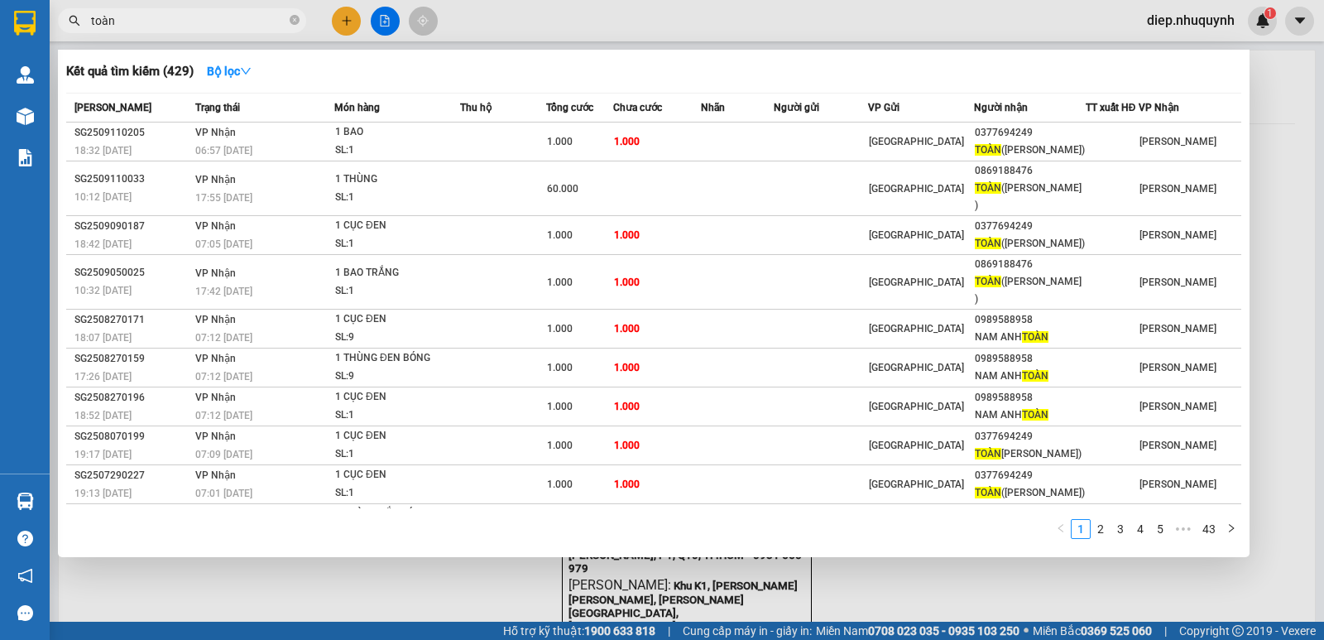
drag, startPoint x: 134, startPoint y: 24, endPoint x: 77, endPoint y: 19, distance: 57.3
click at [77, 19] on div "toàn" at bounding box center [161, 20] width 323 height 25
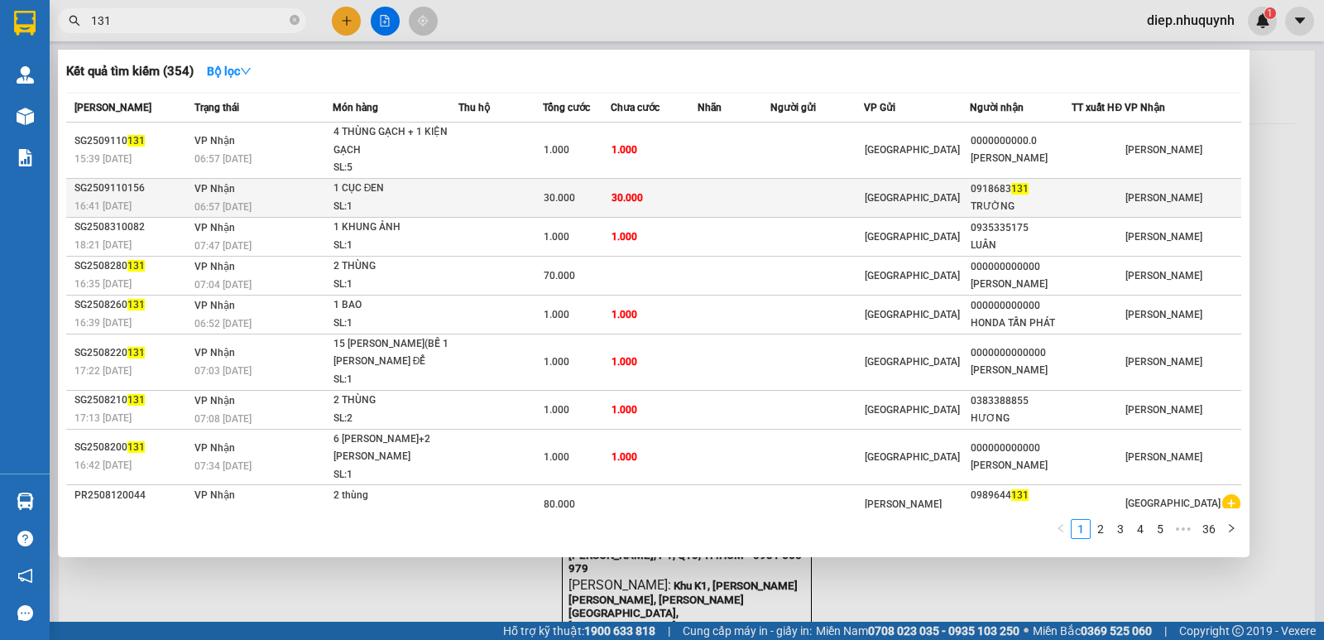
type input "131"
click at [698, 211] on td "30.000" at bounding box center [655, 197] width 88 height 39
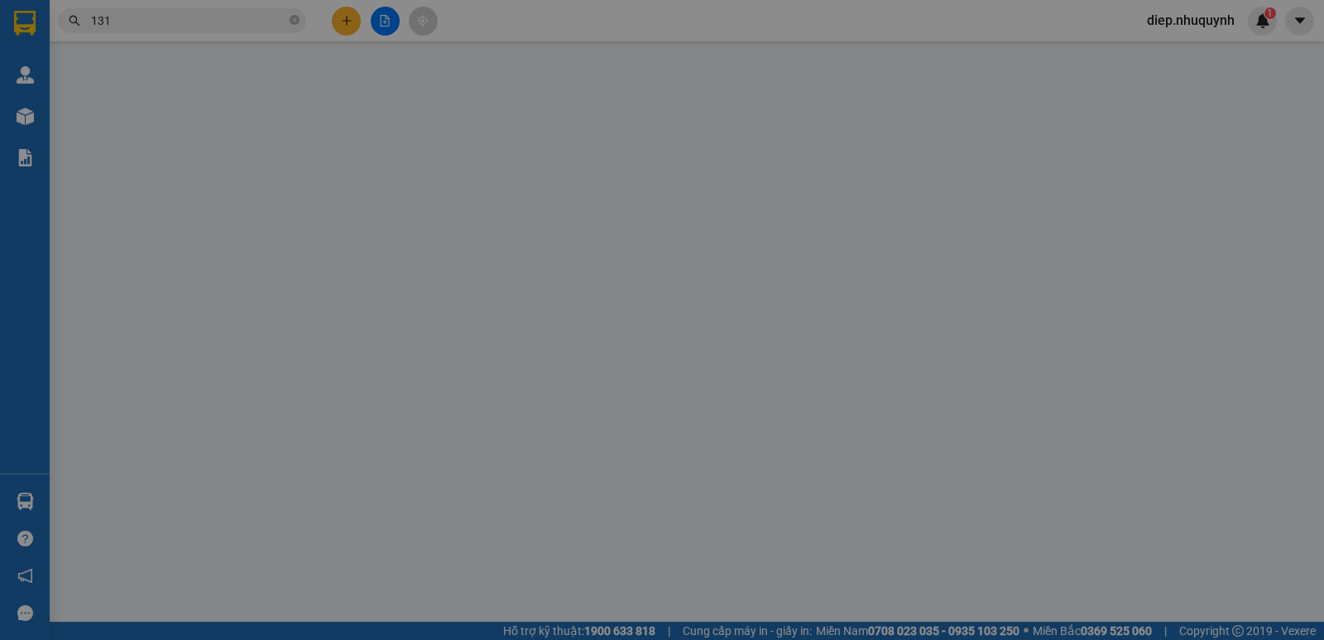
type input "0918683131"
type input "TRƯỜNG"
type input "30.000"
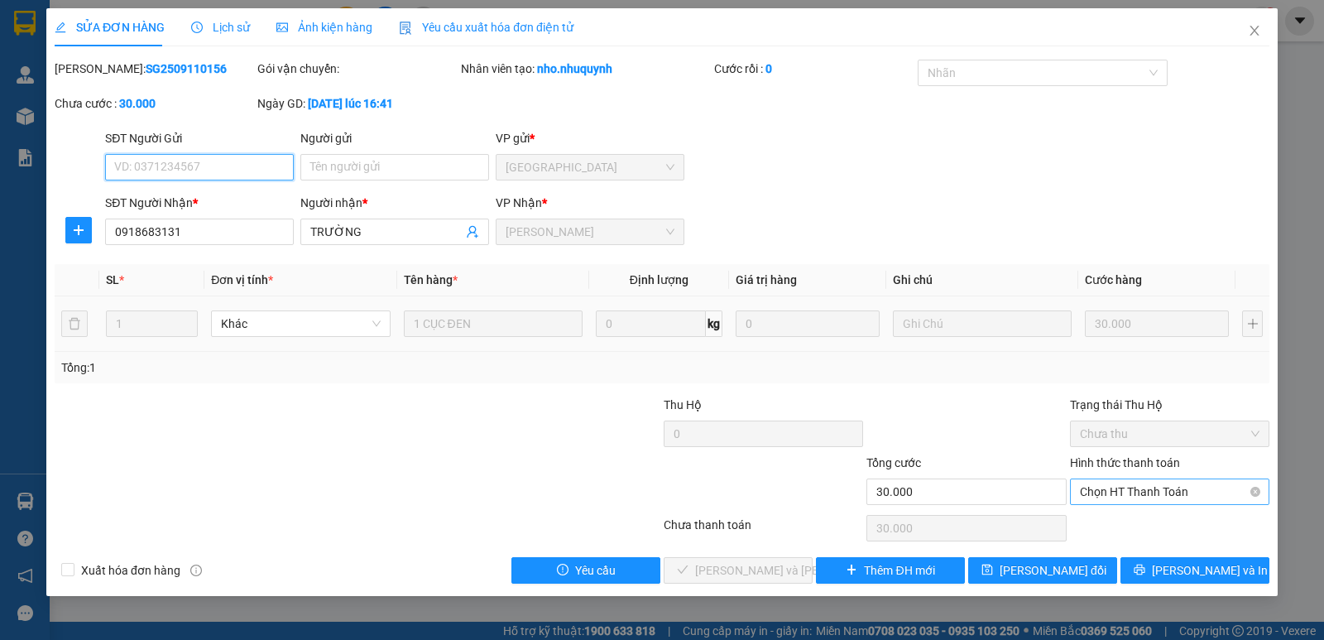
click at [1117, 496] on span "Chọn HT Thanh Toán" at bounding box center [1170, 491] width 180 height 25
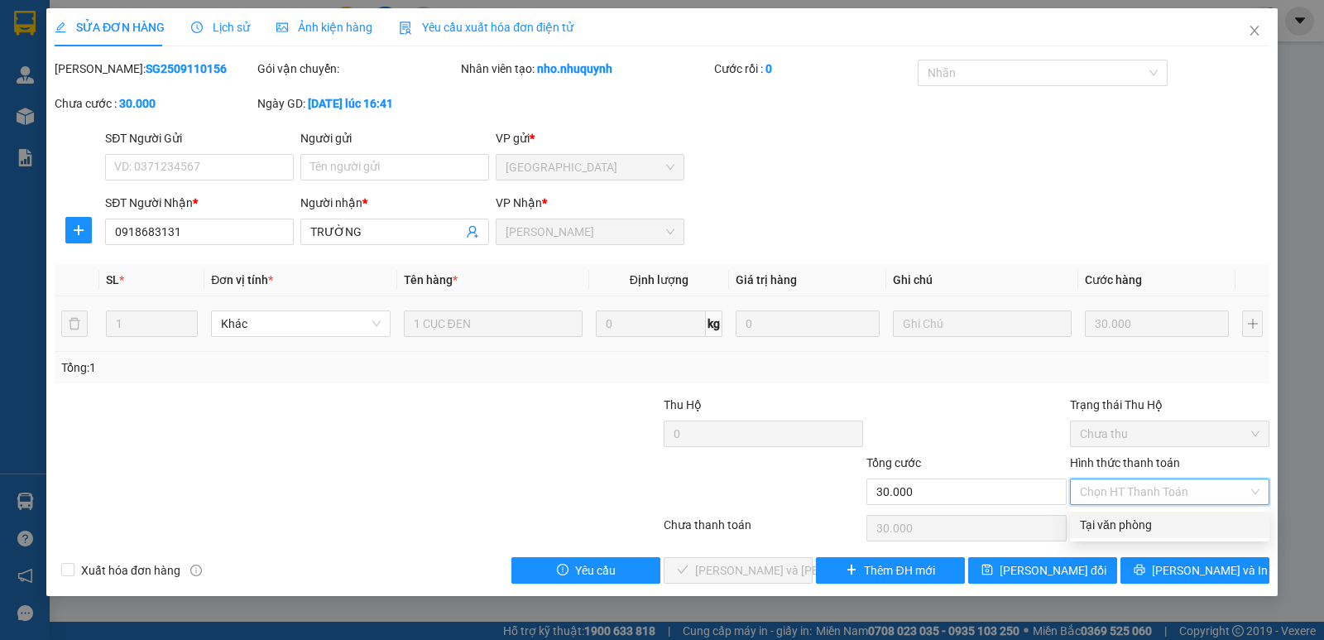
click at [1108, 525] on div "Tại văn phòng" at bounding box center [1170, 525] width 180 height 18
type input "0"
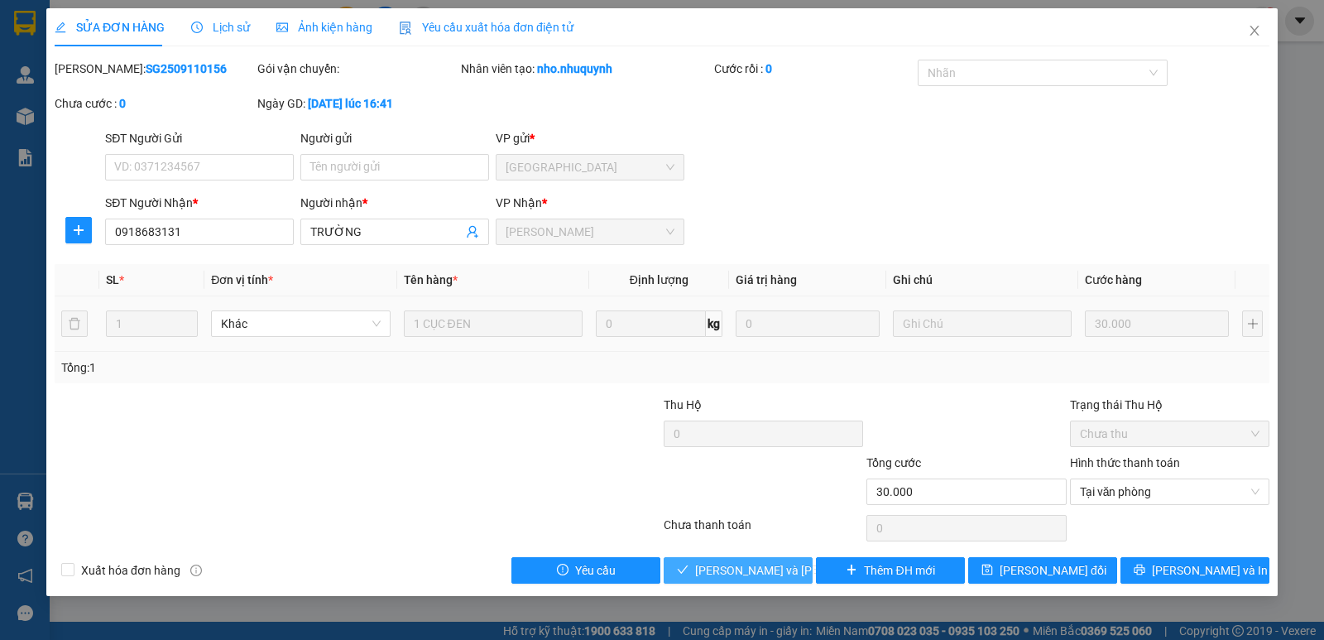
click at [743, 575] on span "[PERSON_NAME] và [PERSON_NAME] hàng" at bounding box center [806, 570] width 223 height 18
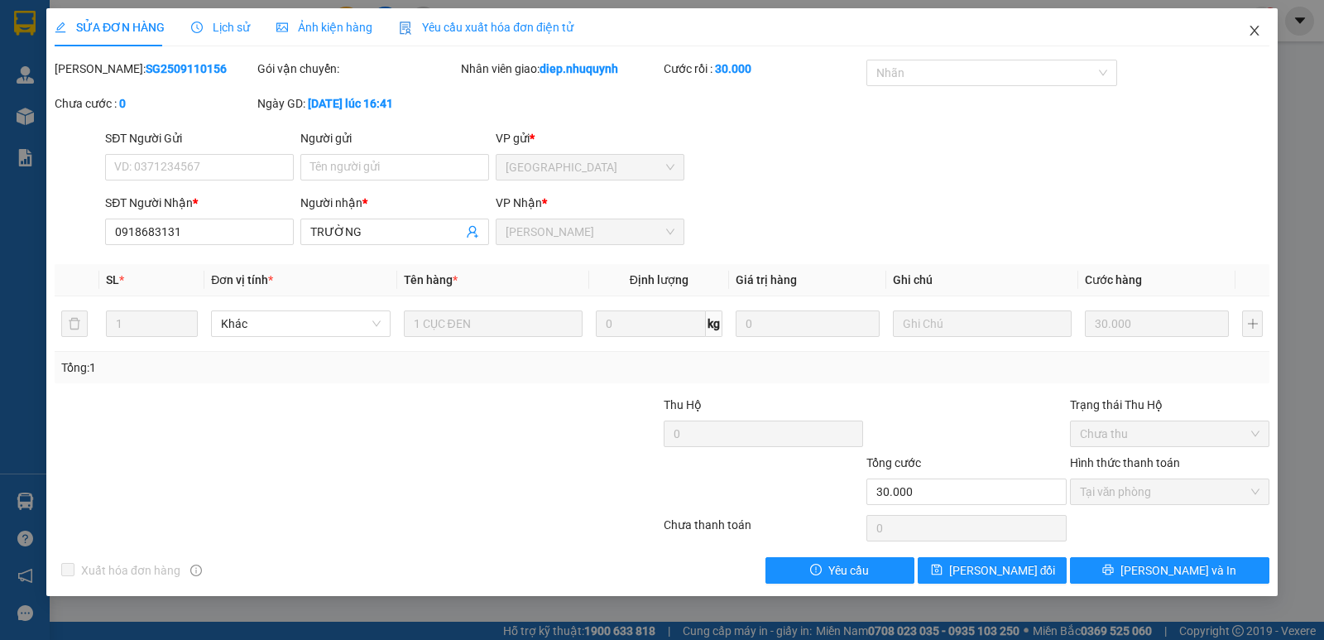
click at [1255, 36] on icon "close" at bounding box center [1254, 30] width 13 height 13
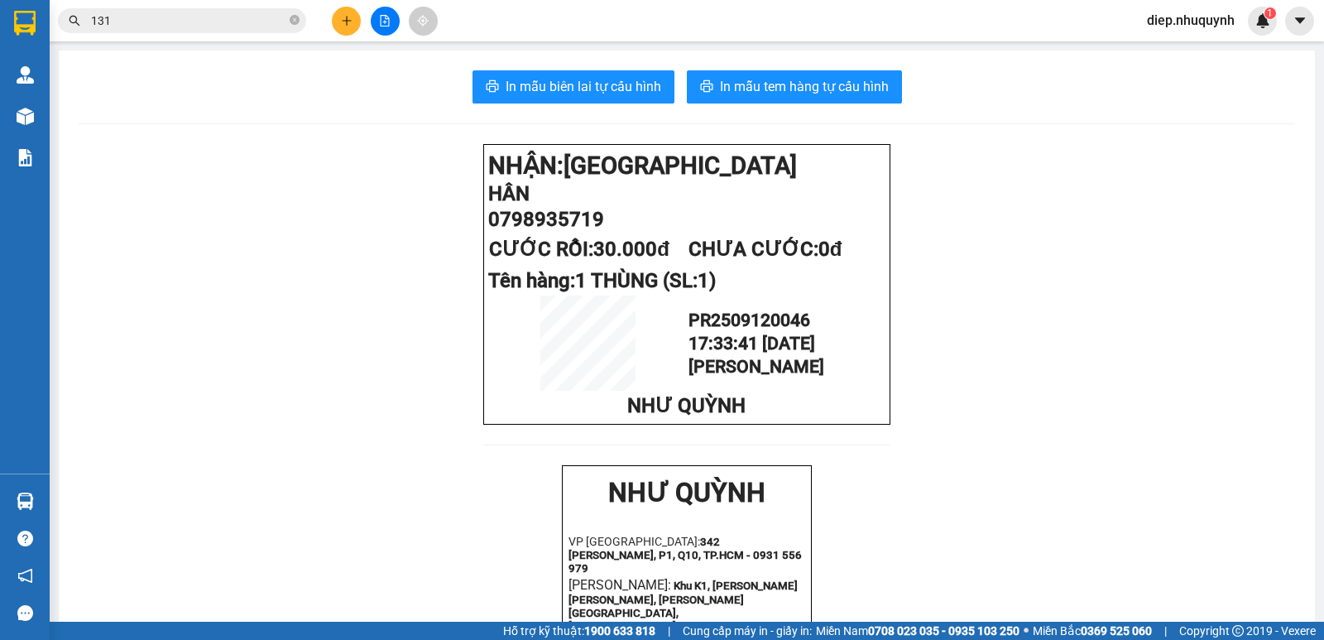
click at [347, 20] on icon "plus" at bounding box center [346, 20] width 1 height 9
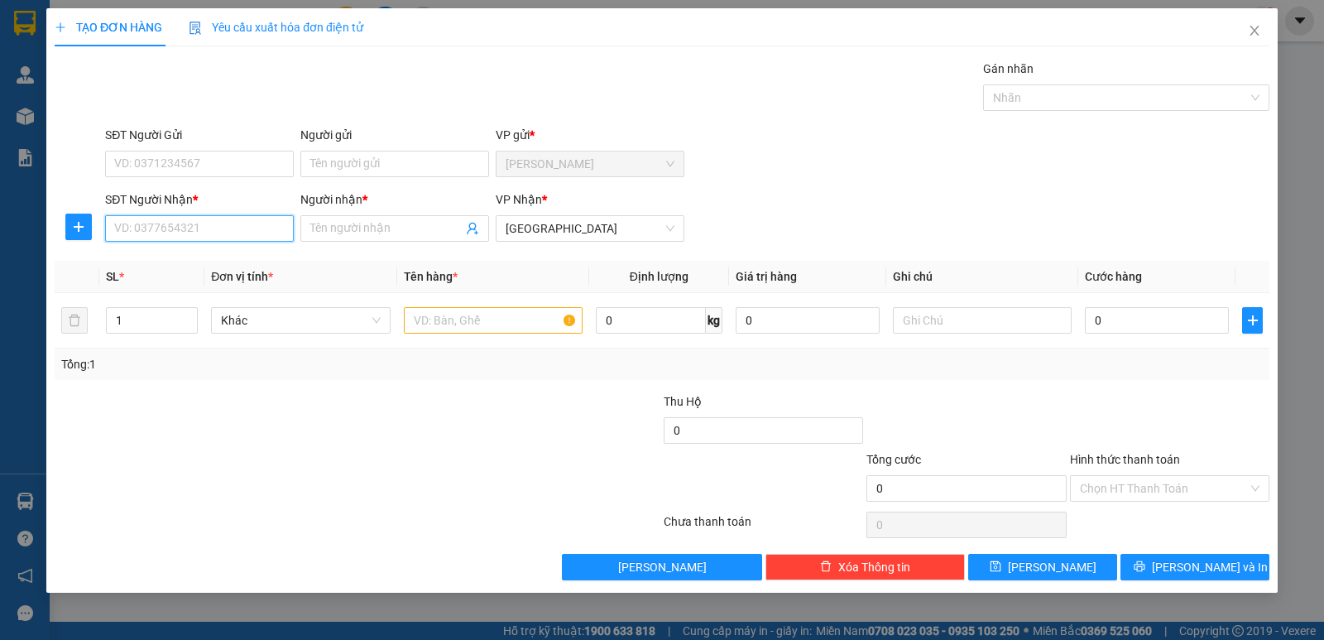
click at [168, 227] on input "SĐT Người Nhận *" at bounding box center [199, 228] width 189 height 26
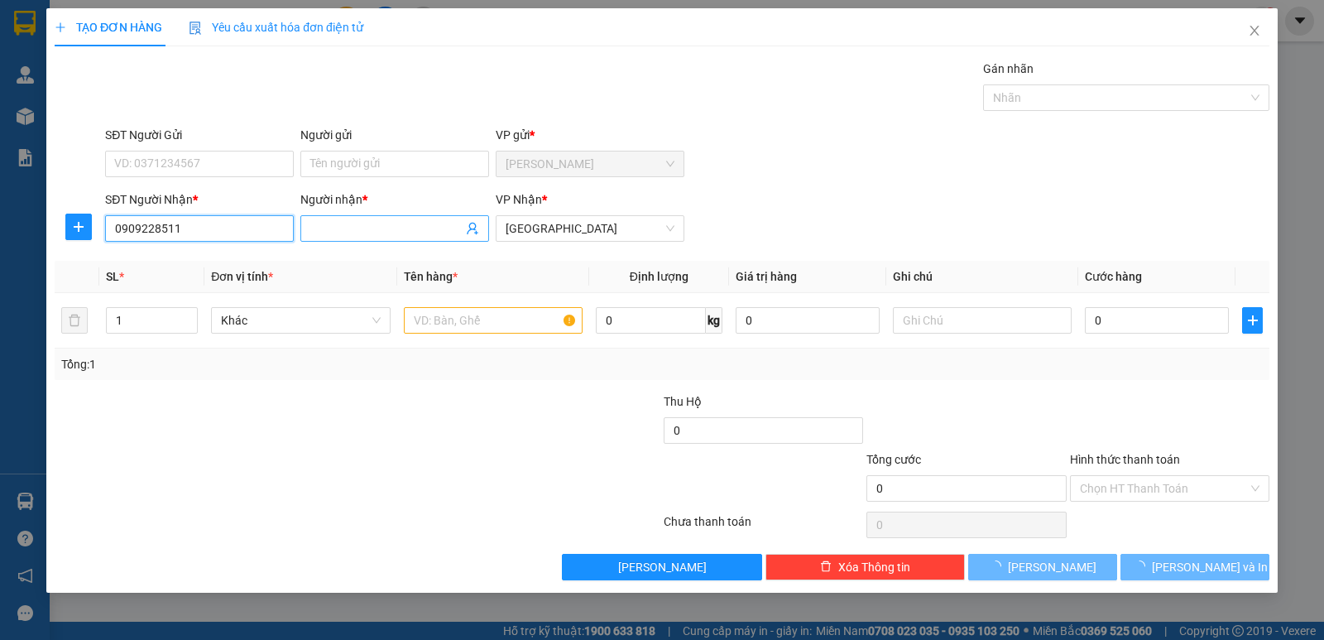
type input "0909228511"
click at [361, 233] on input "Người nhận *" at bounding box center [386, 228] width 152 height 18
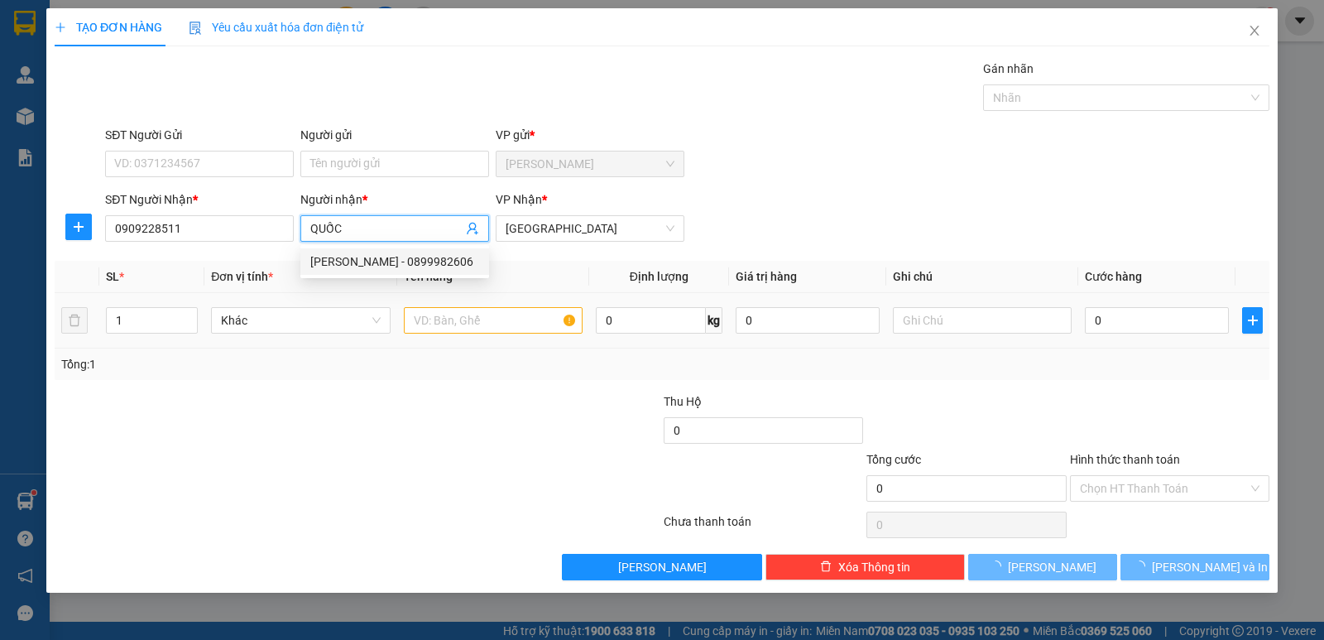
type input "QUỐC"
click at [493, 316] on input "text" at bounding box center [493, 320] width 179 height 26
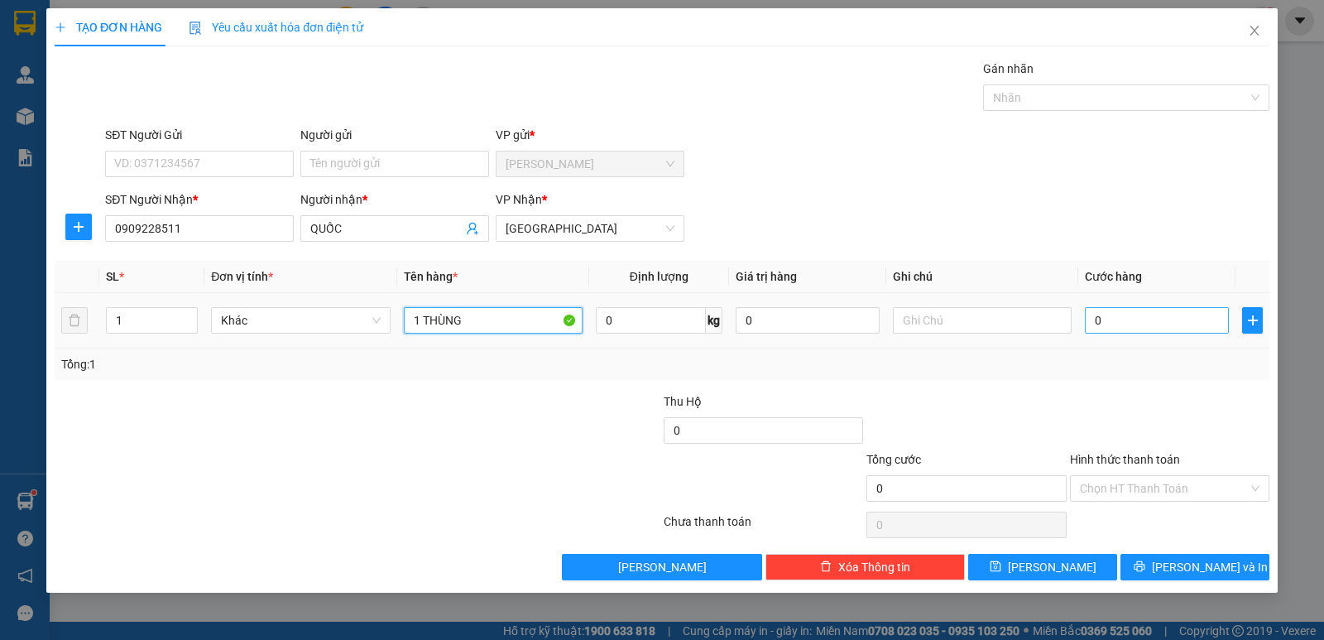
type input "1 THÙNG"
click at [1145, 318] on input "0" at bounding box center [1157, 320] width 144 height 26
type input "2"
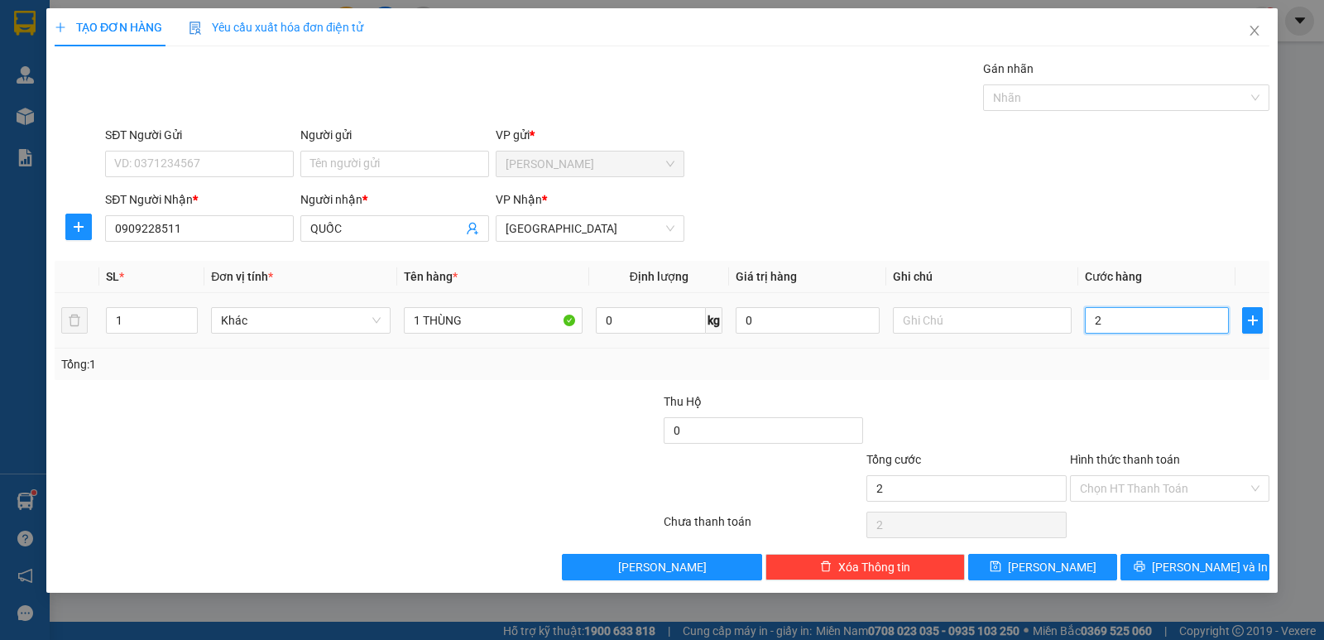
type input "20"
type input "20.000"
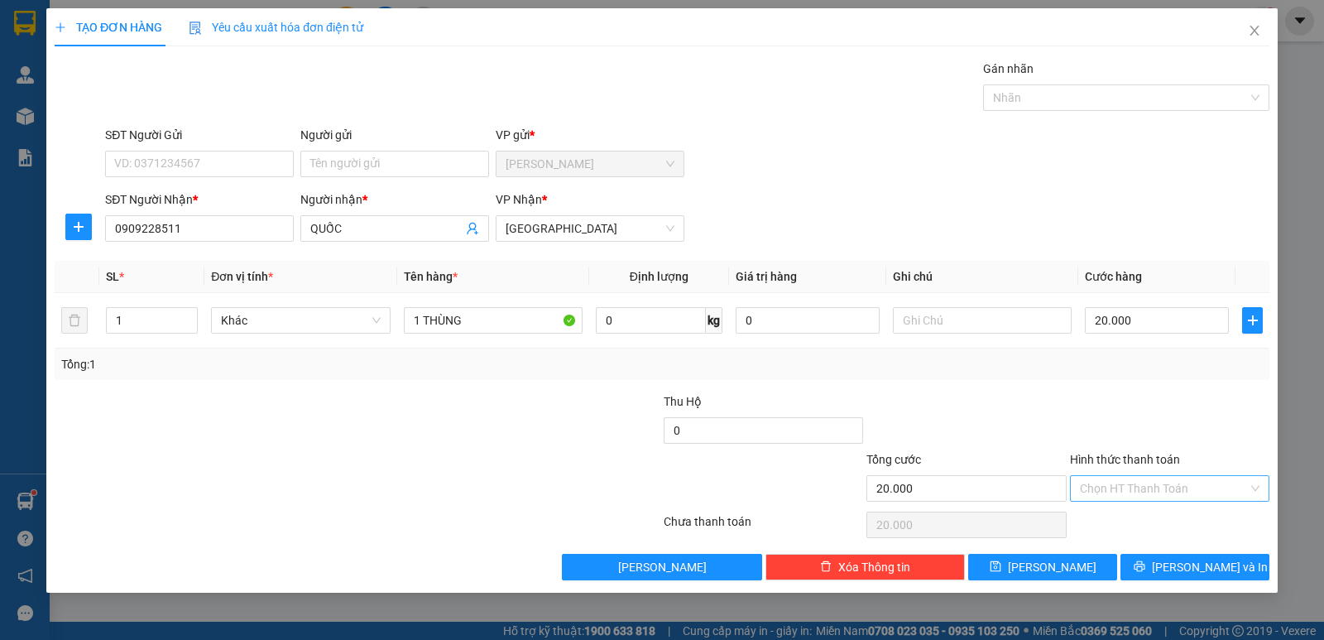
click at [1117, 492] on input "Hình thức thanh toán" at bounding box center [1164, 488] width 168 height 25
click at [1119, 515] on div "Tại văn phòng" at bounding box center [1170, 521] width 180 height 18
type input "0"
drag, startPoint x: 1205, startPoint y: 563, endPoint x: 1186, endPoint y: 559, distance: 19.5
click at [1203, 563] on span "[PERSON_NAME] và In" at bounding box center [1210, 567] width 116 height 18
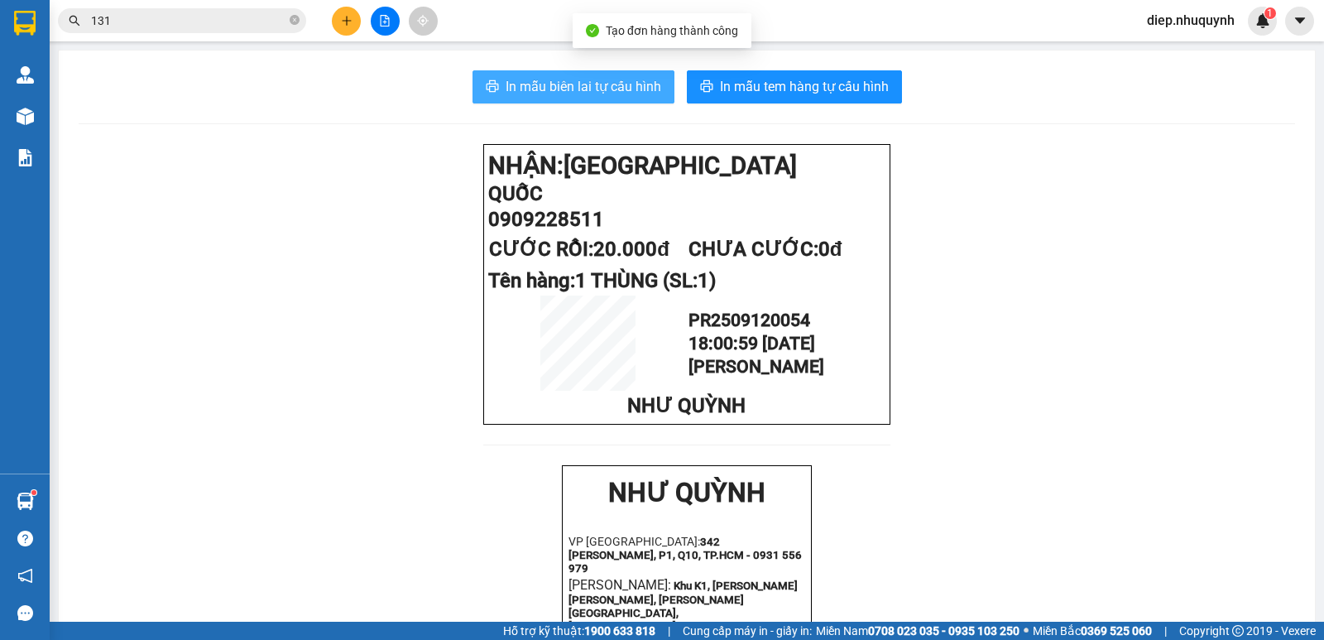
click at [635, 98] on button "In mẫu biên lai tự cấu hình" at bounding box center [574, 86] width 202 height 33
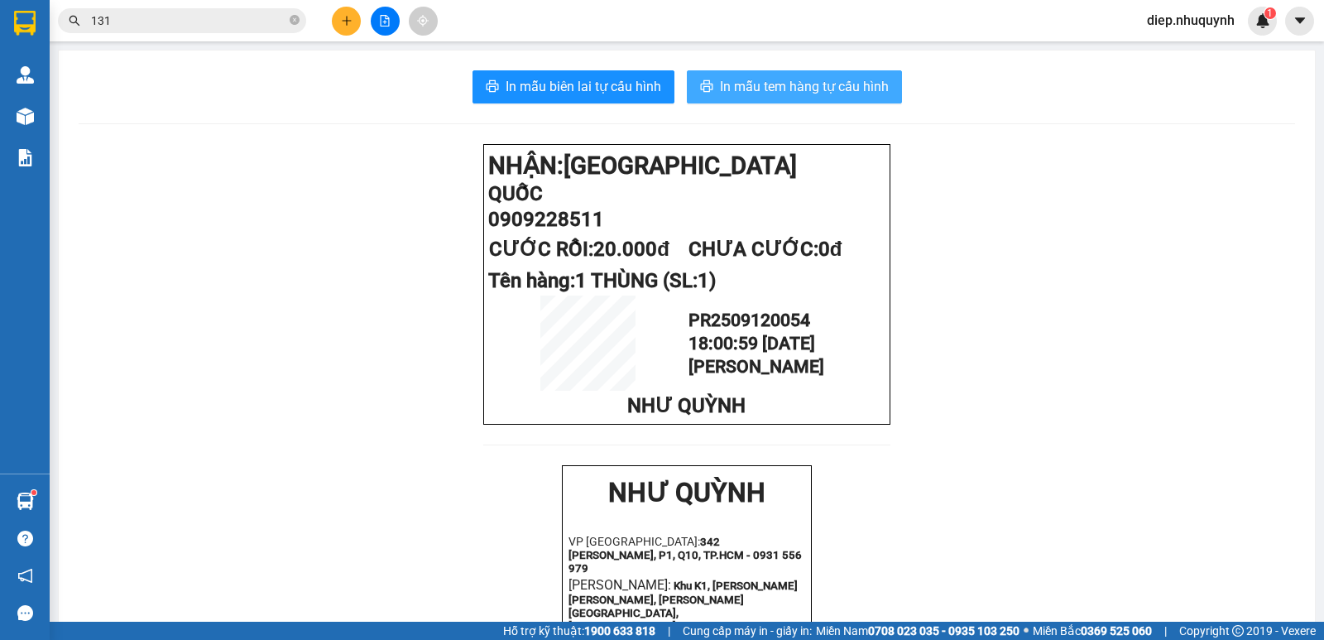
click at [811, 83] on span "In mẫu tem hàng tự cấu hình" at bounding box center [804, 86] width 169 height 21
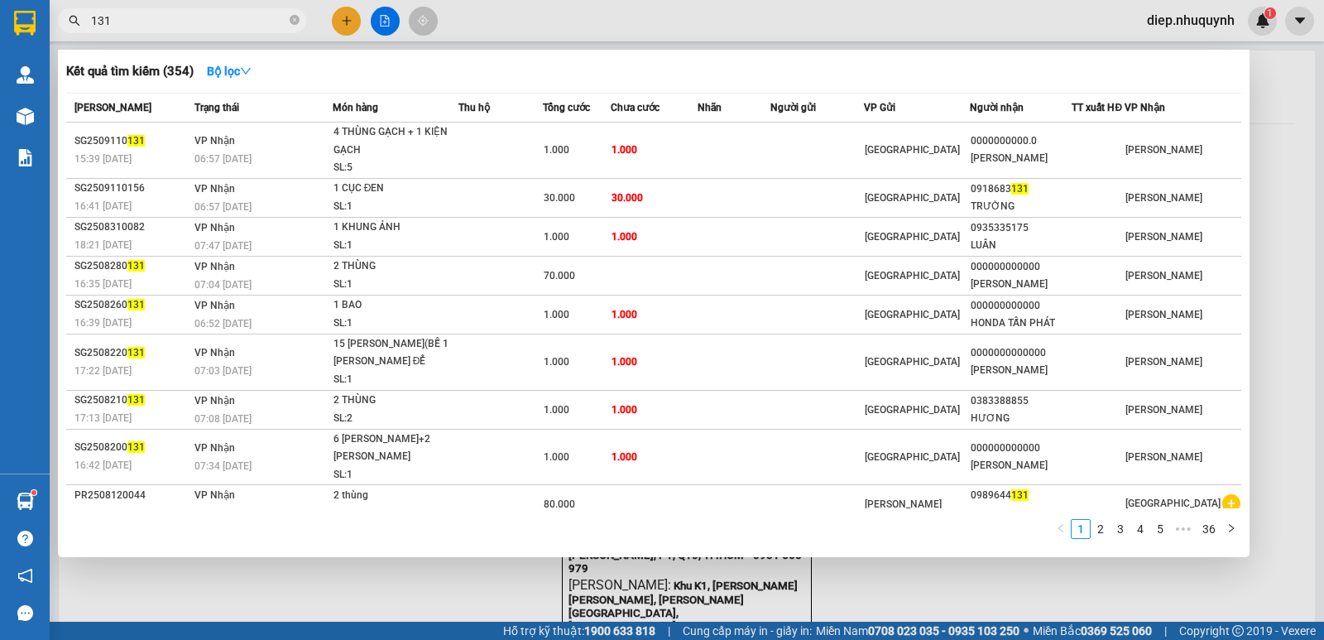
drag, startPoint x: 139, startPoint y: 15, endPoint x: 56, endPoint y: 10, distance: 82.9
click at [53, 15] on div "131" at bounding box center [161, 20] width 323 height 25
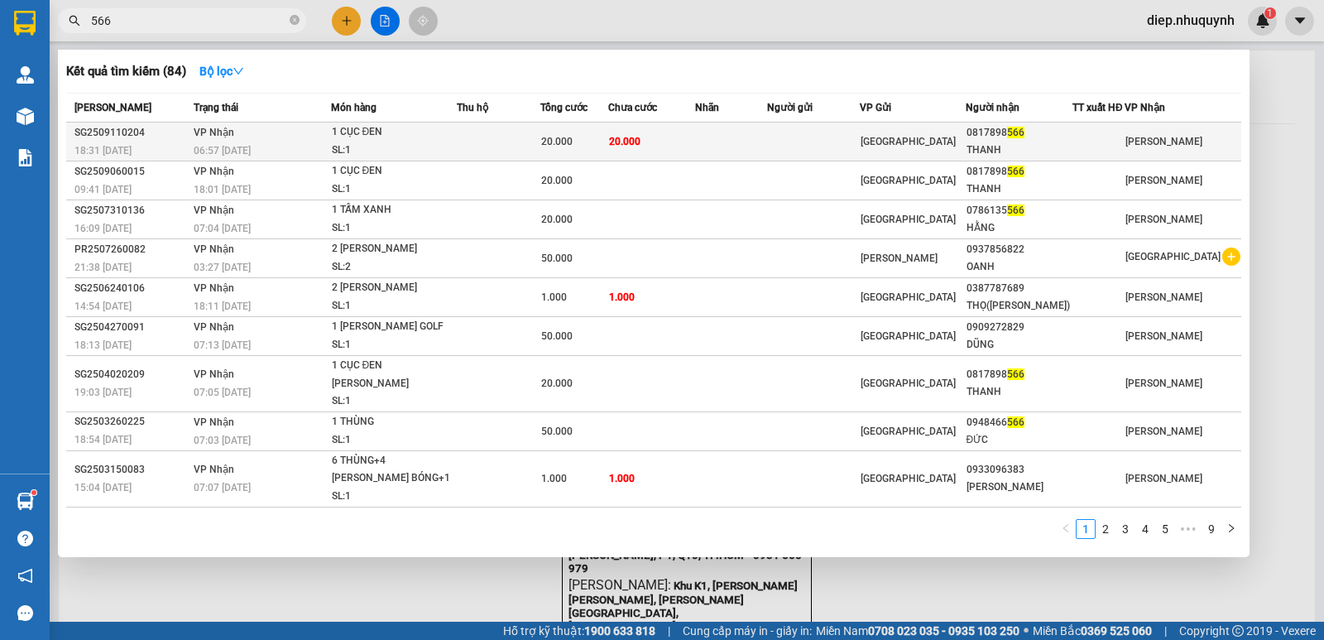
type input "566"
click at [754, 145] on td at bounding box center [731, 141] width 72 height 39
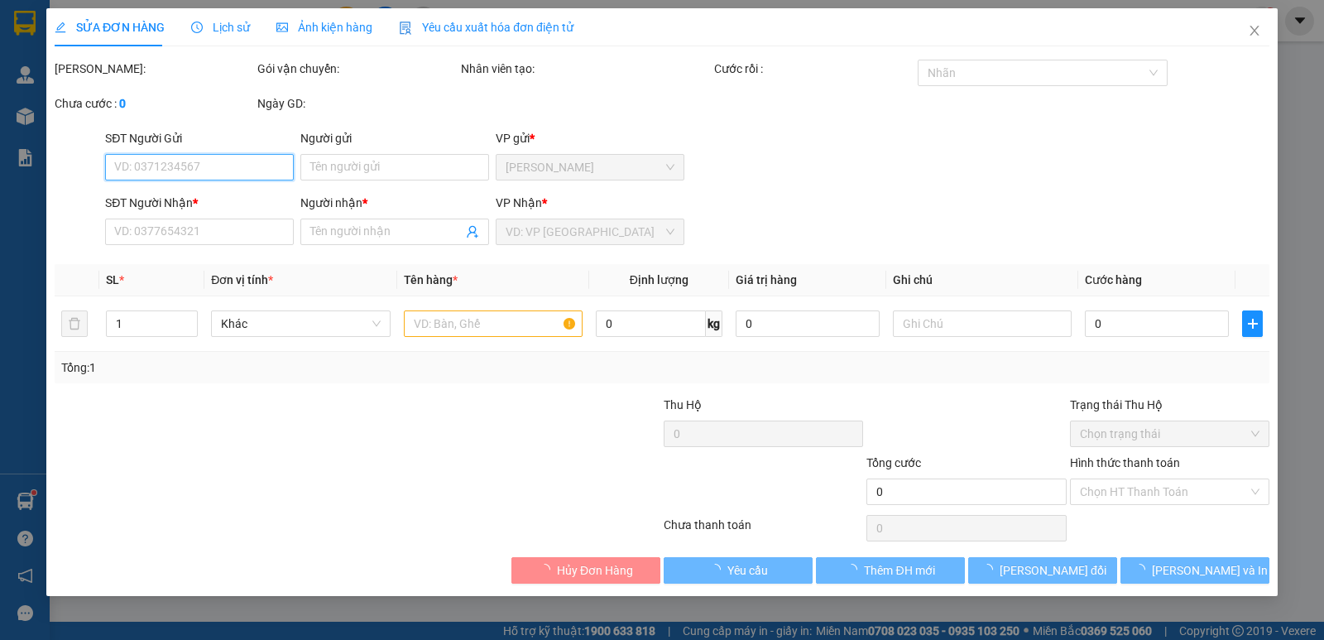
type input "0817898566"
type input "THANH"
type input "20.000"
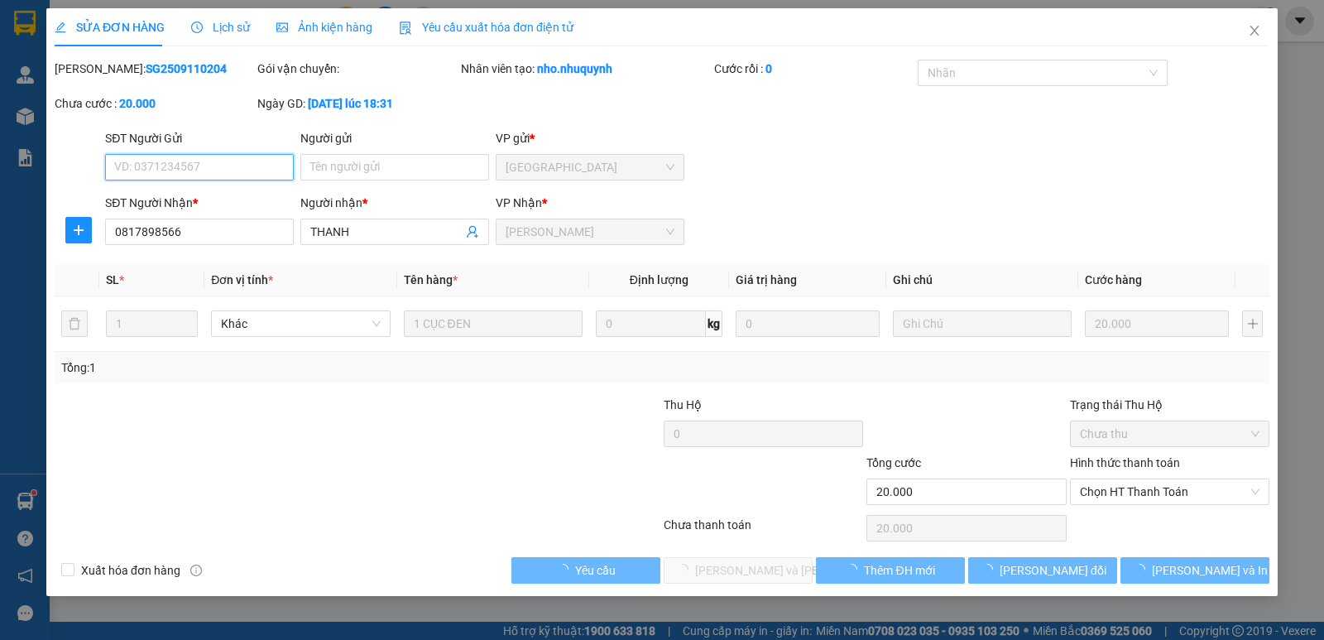
click at [1119, 492] on span "Chọn HT Thanh Toán" at bounding box center [1170, 491] width 180 height 25
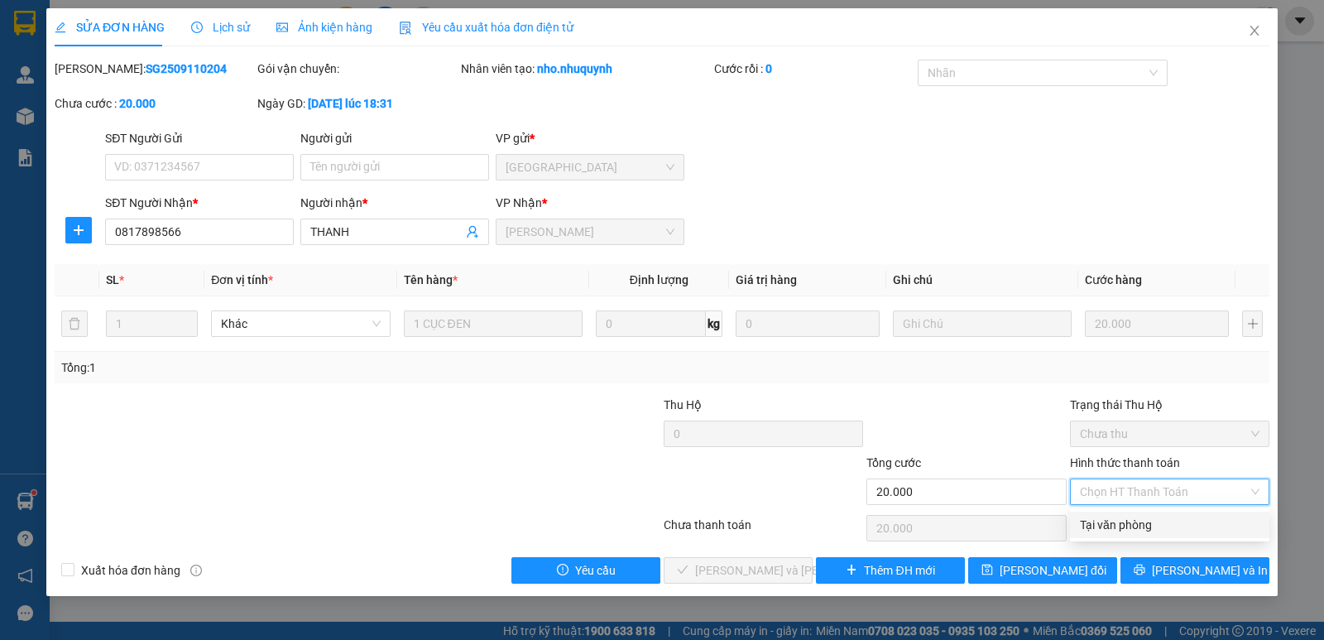
click at [1120, 531] on div "Tại văn phòng" at bounding box center [1170, 525] width 180 height 18
type input "0"
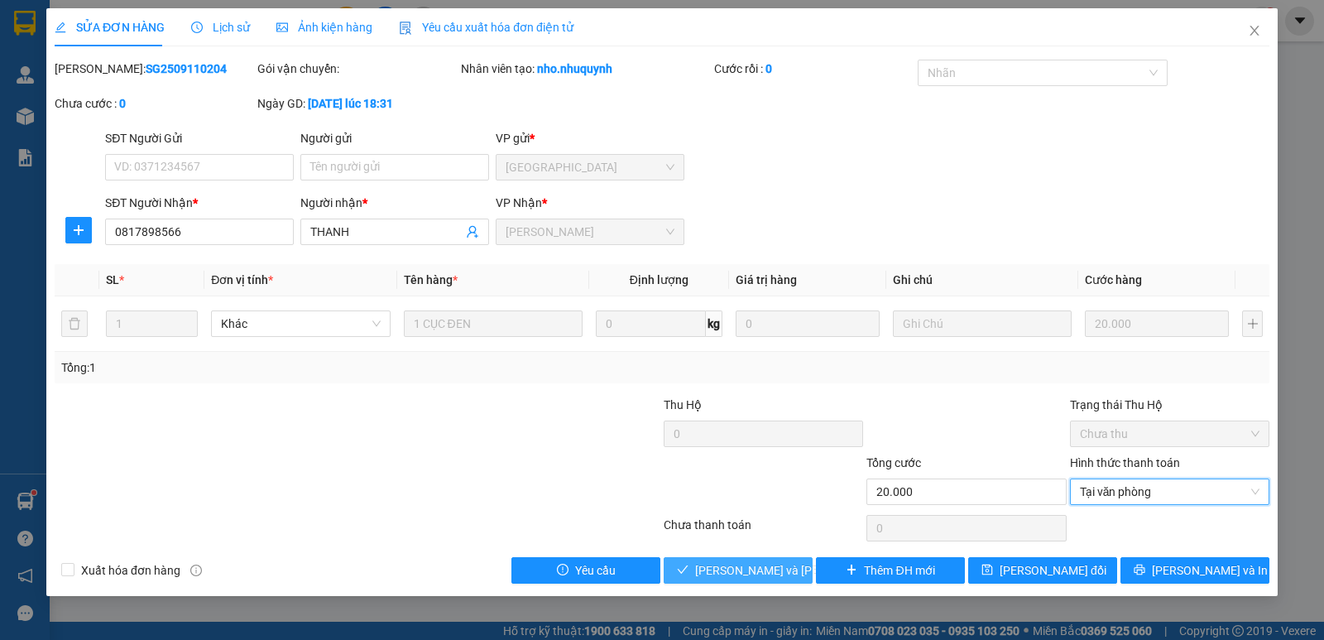
click at [782, 573] on span "[PERSON_NAME] và [PERSON_NAME] hàng" at bounding box center [806, 570] width 223 height 18
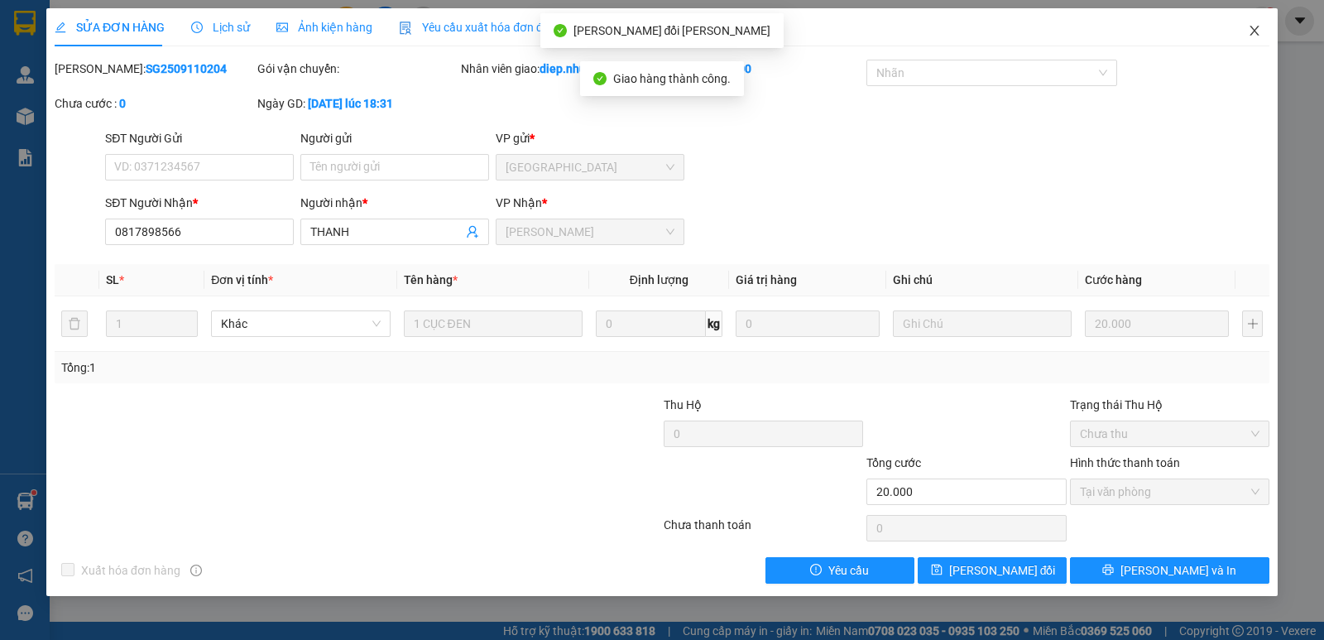
click at [1255, 37] on icon "close" at bounding box center [1254, 30] width 13 height 13
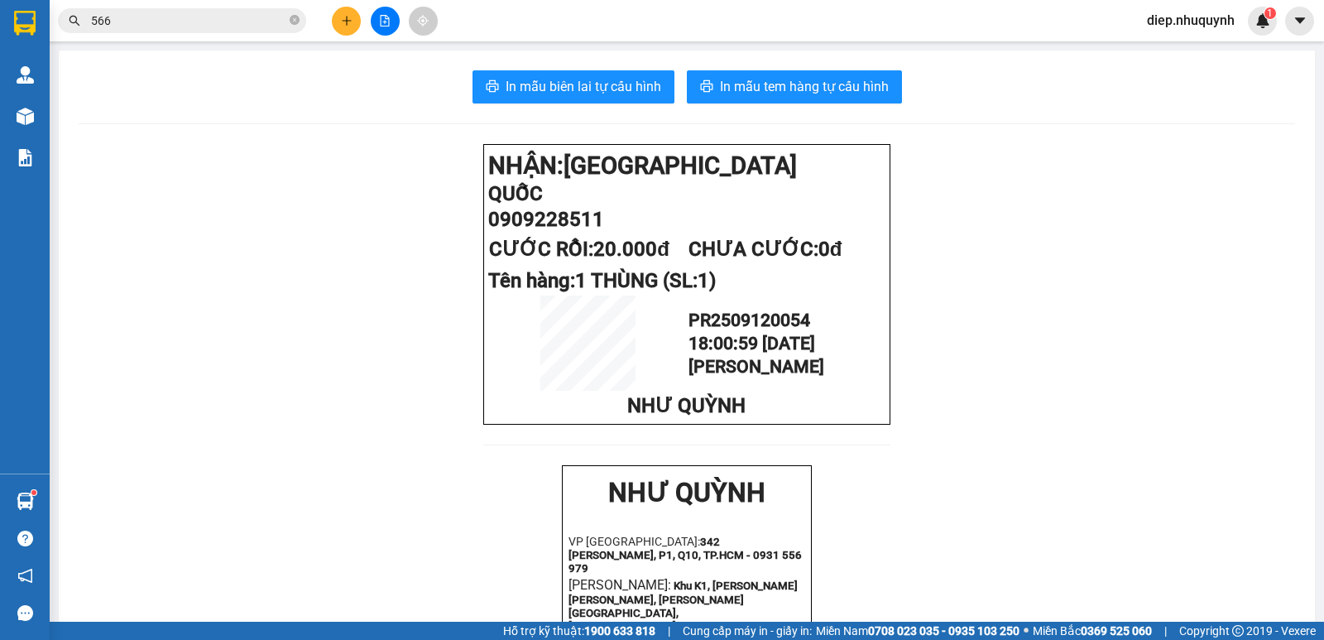
click at [343, 31] on button at bounding box center [346, 21] width 29 height 29
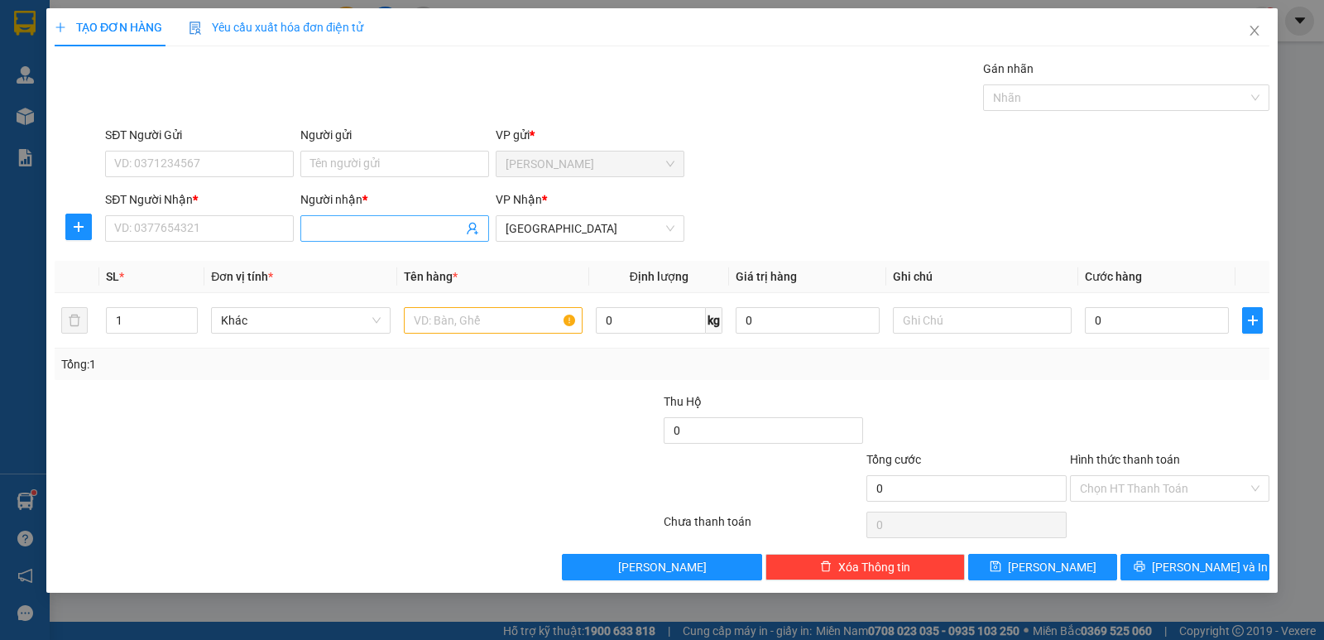
click at [358, 233] on input "Người nhận *" at bounding box center [386, 228] width 152 height 18
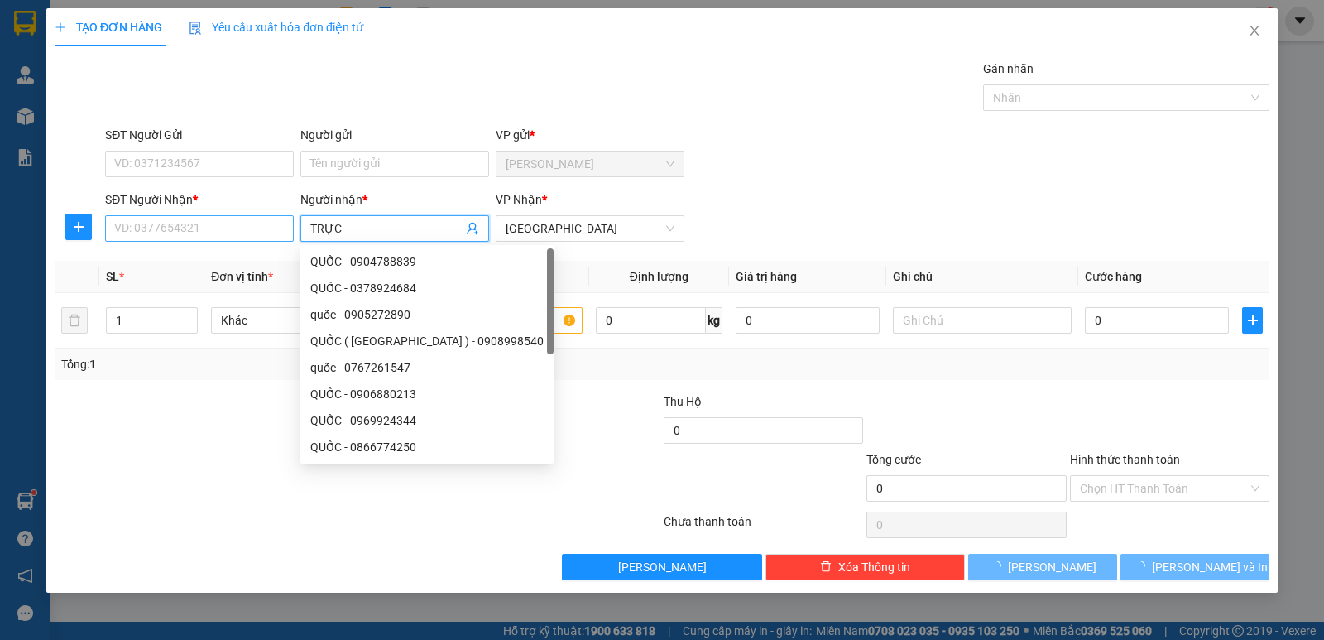
type input "TRỰC"
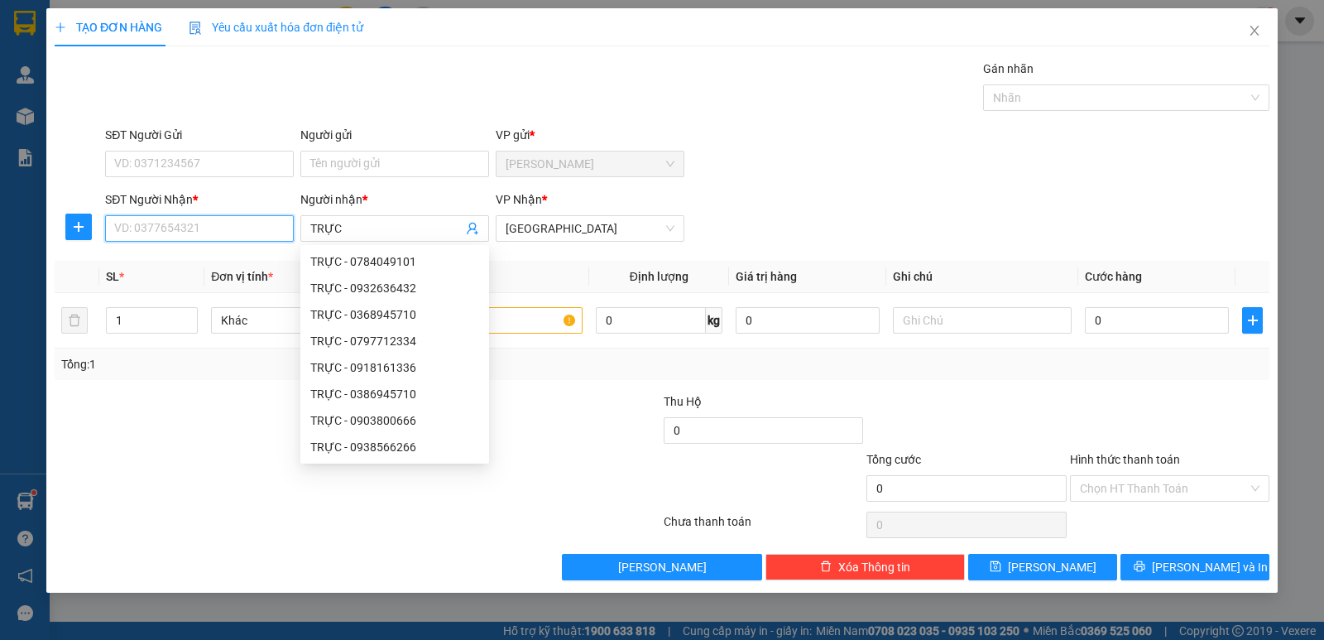
click at [197, 228] on input "SĐT Người Nhận *" at bounding box center [199, 228] width 189 height 26
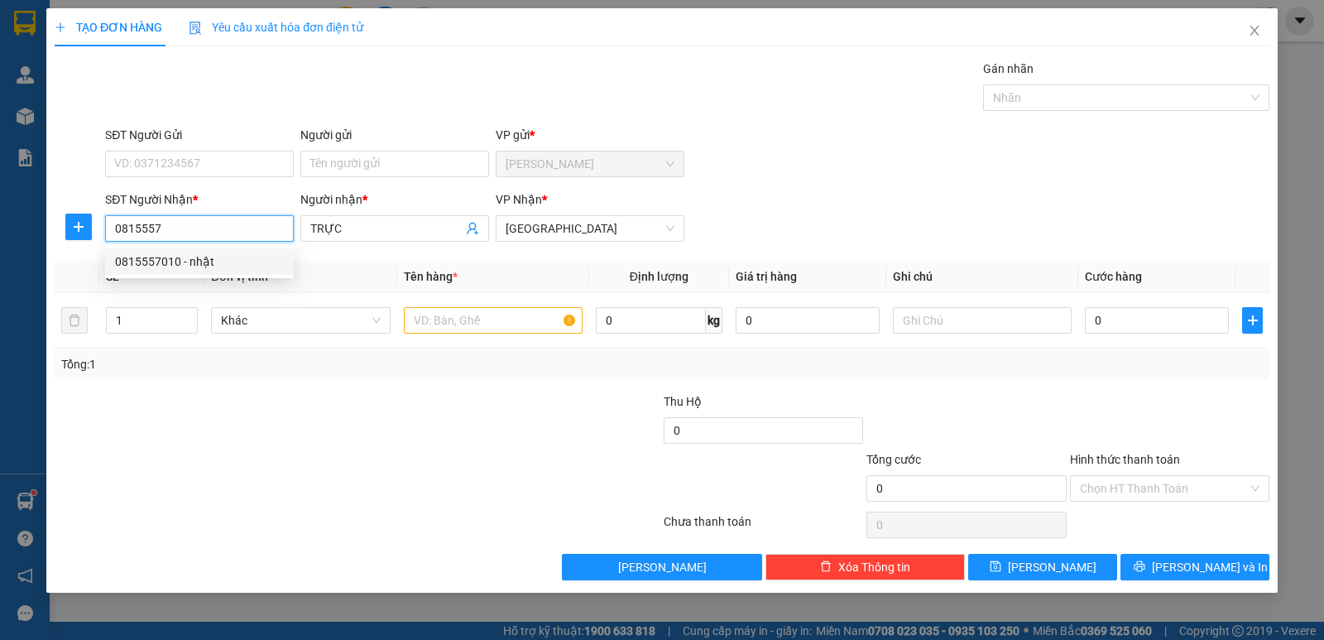
click at [209, 257] on div "0815557010 - nhật" at bounding box center [199, 261] width 169 height 18
type input "0815557010"
type input "nhật"
type input "50.000"
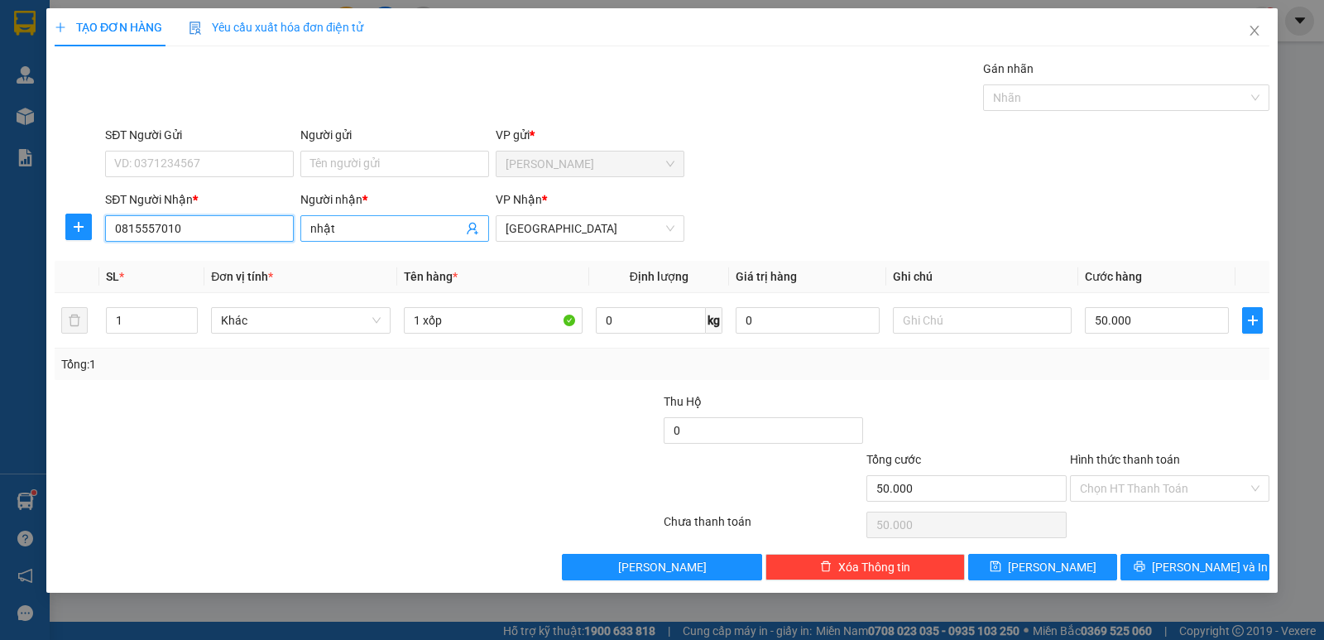
type input "0815557010"
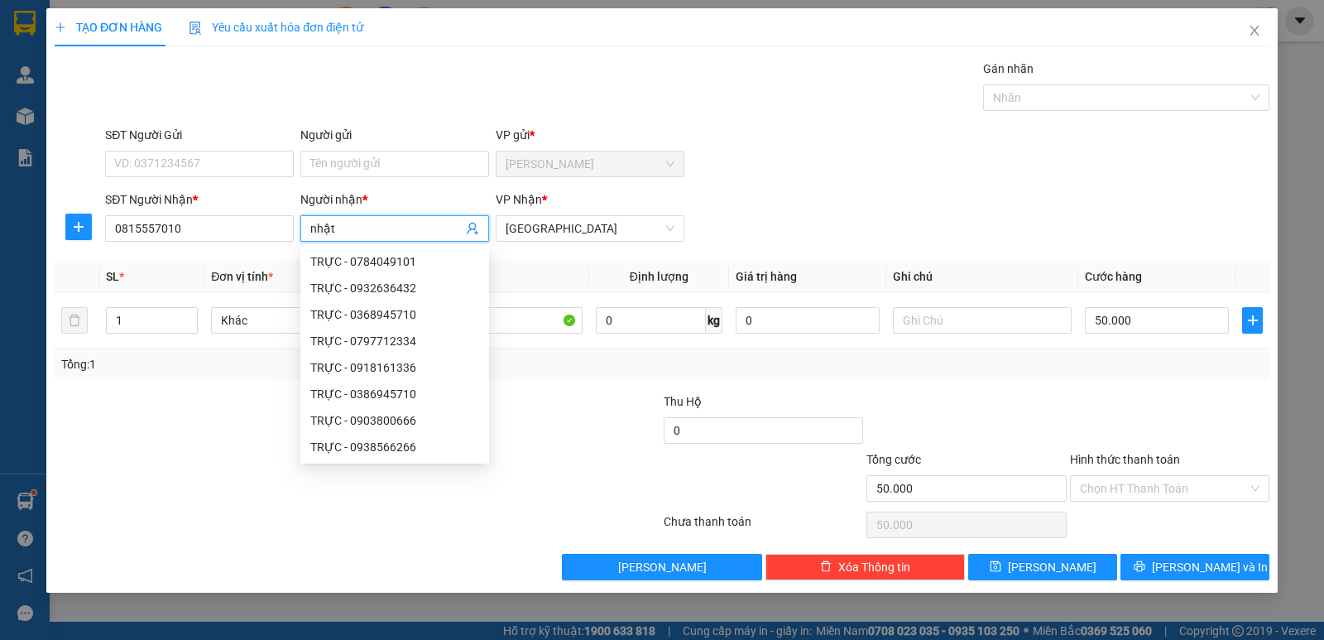
drag, startPoint x: 313, startPoint y: 230, endPoint x: 349, endPoint y: 236, distance: 36.9
click at [349, 236] on input "nhật" at bounding box center [386, 228] width 152 height 18
type input "TRỰC"
click at [545, 389] on div "Transit Pickup Surcharge Ids Transit Deliver Surcharge Ids Transit Deliver Surc…" at bounding box center [662, 320] width 1215 height 521
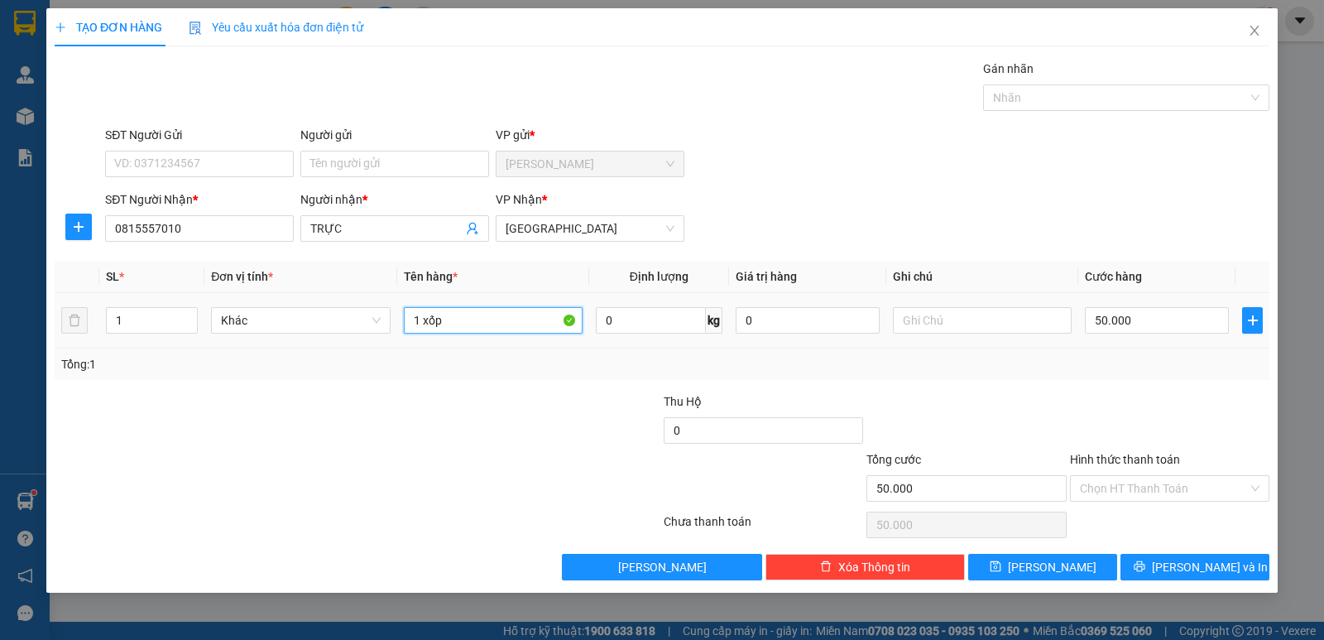
click at [530, 324] on input "1 xốp" at bounding box center [493, 320] width 179 height 26
drag, startPoint x: 422, startPoint y: 318, endPoint x: 492, endPoint y: 327, distance: 70.9
click at [488, 327] on input "1 xốp" at bounding box center [493, 320] width 179 height 26
type input "1 THÙNG"
click at [1139, 319] on input "50.000" at bounding box center [1157, 320] width 144 height 26
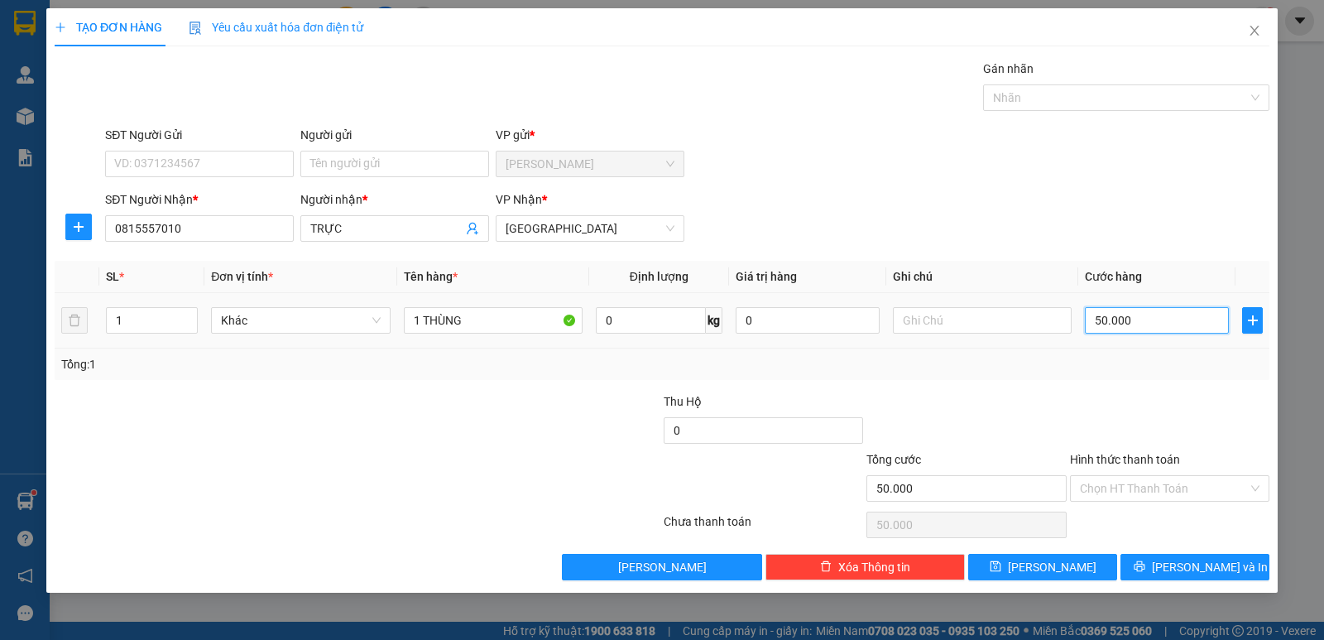
type input "3"
type input "30"
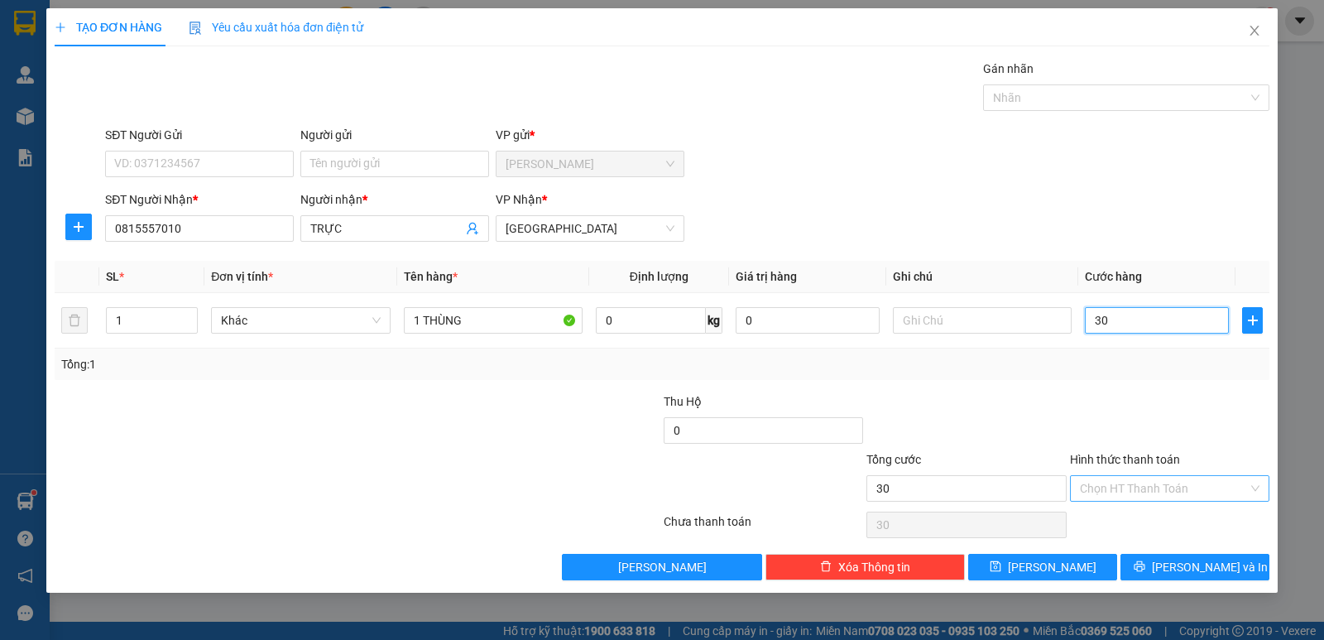
type input "30"
type input "30.000"
click at [1141, 487] on input "Hình thức thanh toán" at bounding box center [1164, 488] width 168 height 25
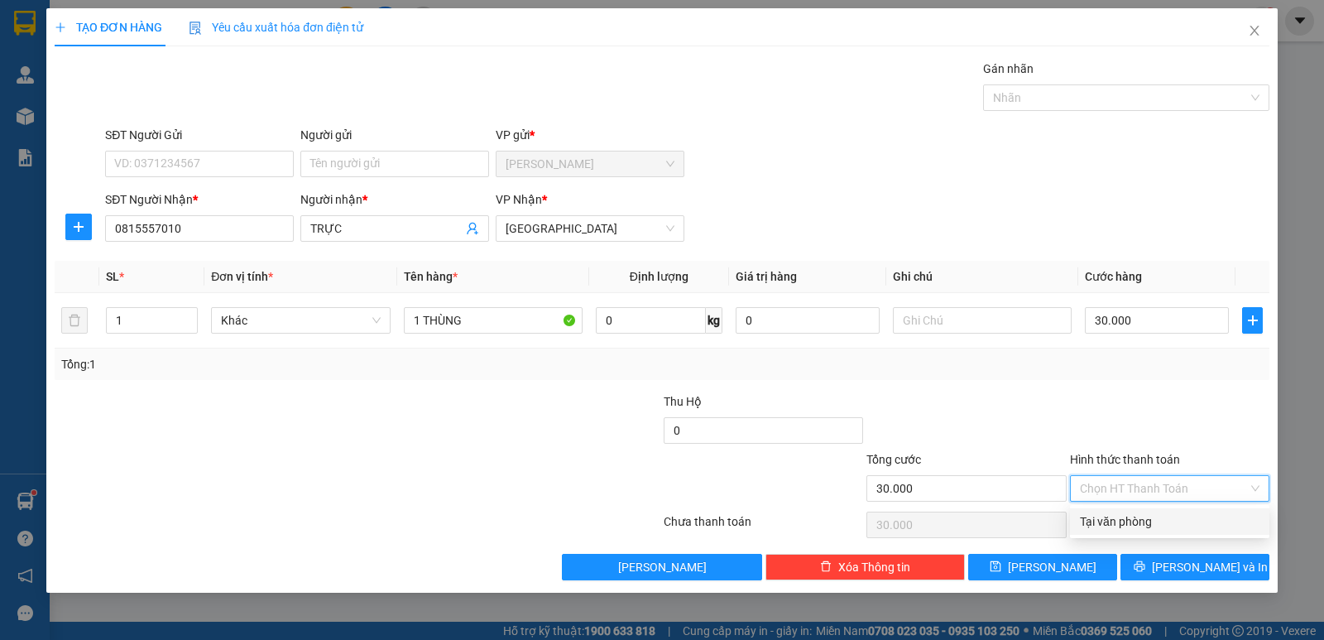
click at [1144, 532] on div "Tại văn phòng" at bounding box center [1169, 521] width 199 height 26
type input "0"
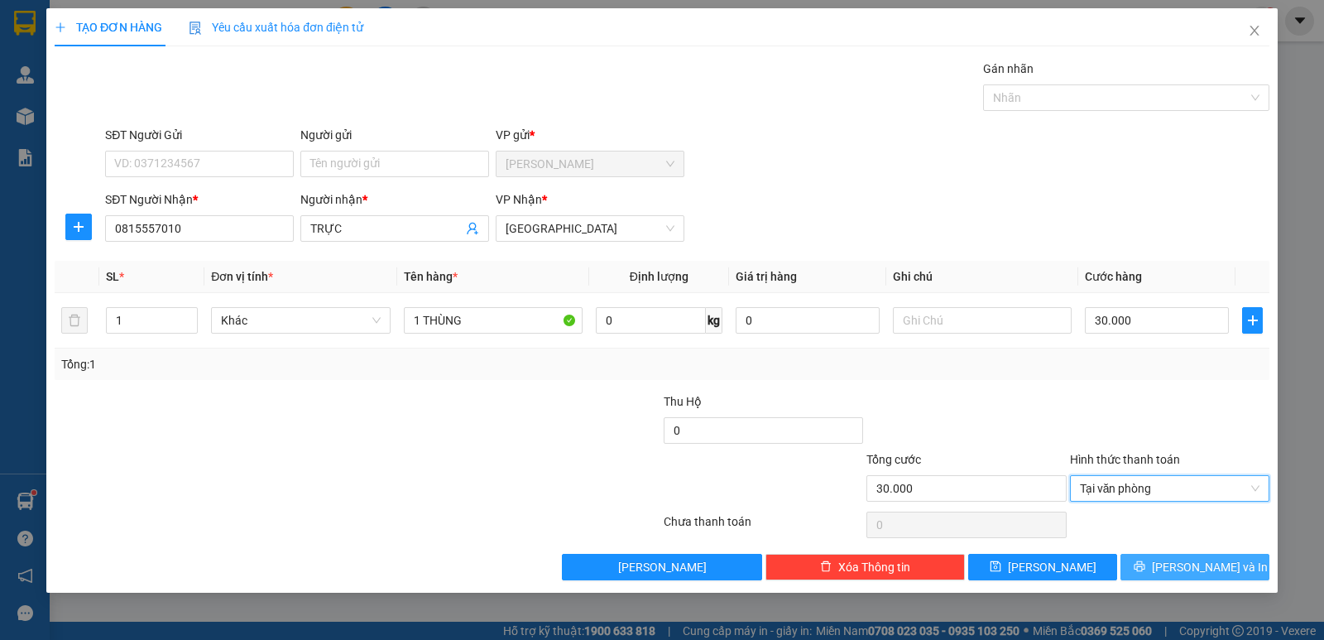
click at [1190, 566] on span "[PERSON_NAME] và In" at bounding box center [1210, 567] width 116 height 18
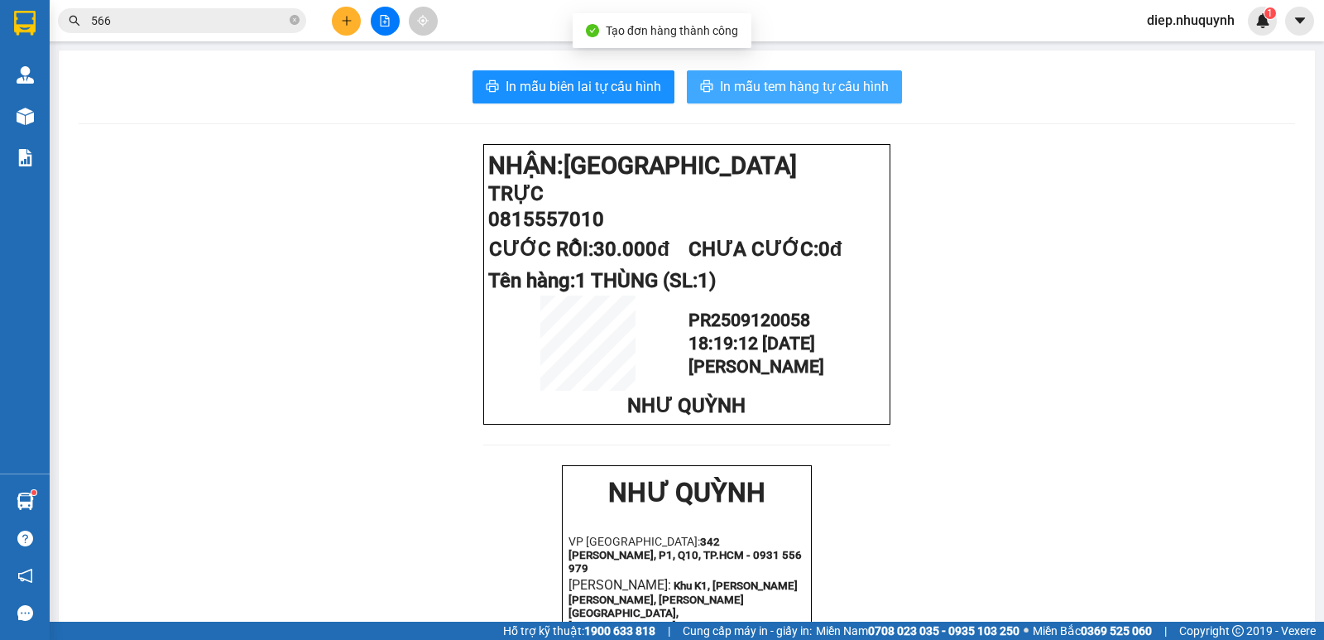
click at [784, 92] on span "In mẫu tem hàng tự cấu hình" at bounding box center [804, 86] width 169 height 21
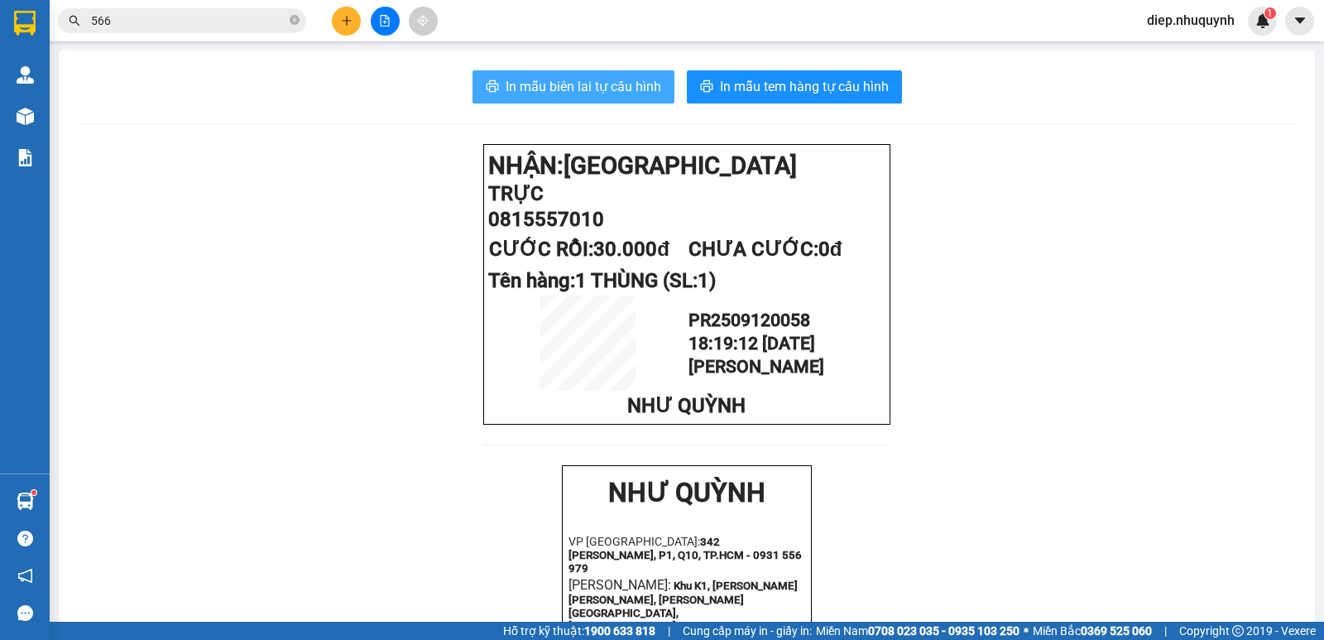
click at [578, 94] on span "In mẫu biên lai tự cấu hình" at bounding box center [584, 86] width 156 height 21
click at [351, 18] on icon "plus" at bounding box center [347, 21] width 12 height 12
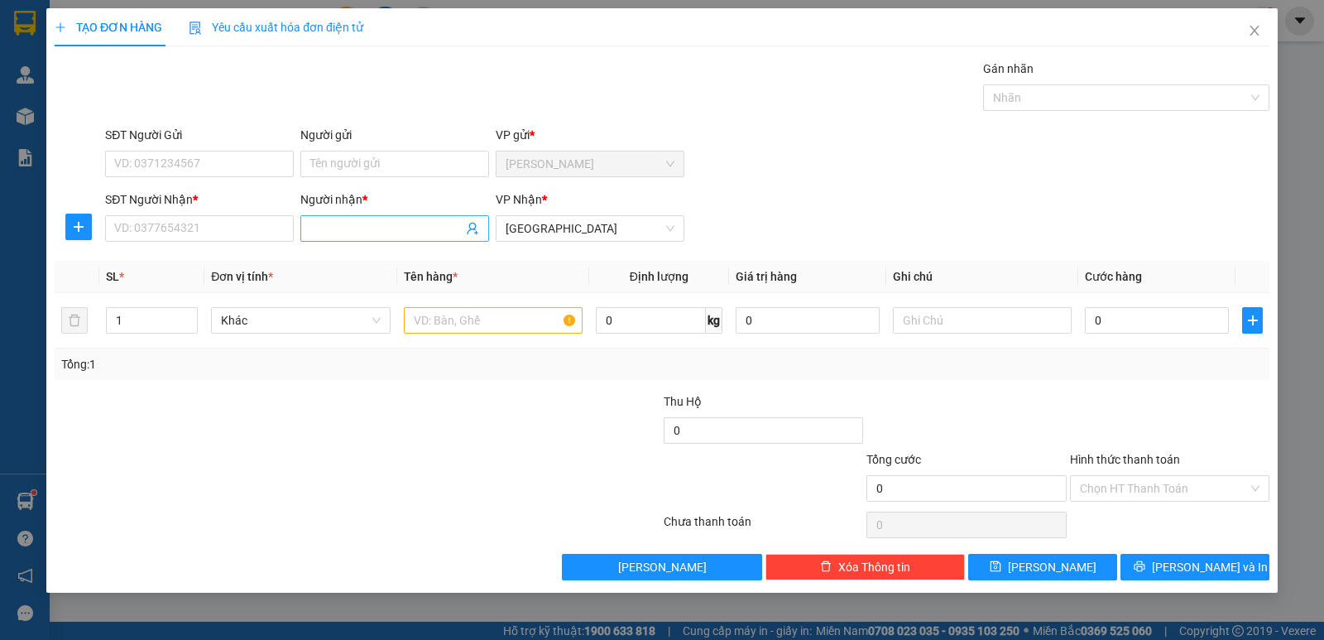
click at [329, 227] on input "Người nhận *" at bounding box center [386, 228] width 152 height 18
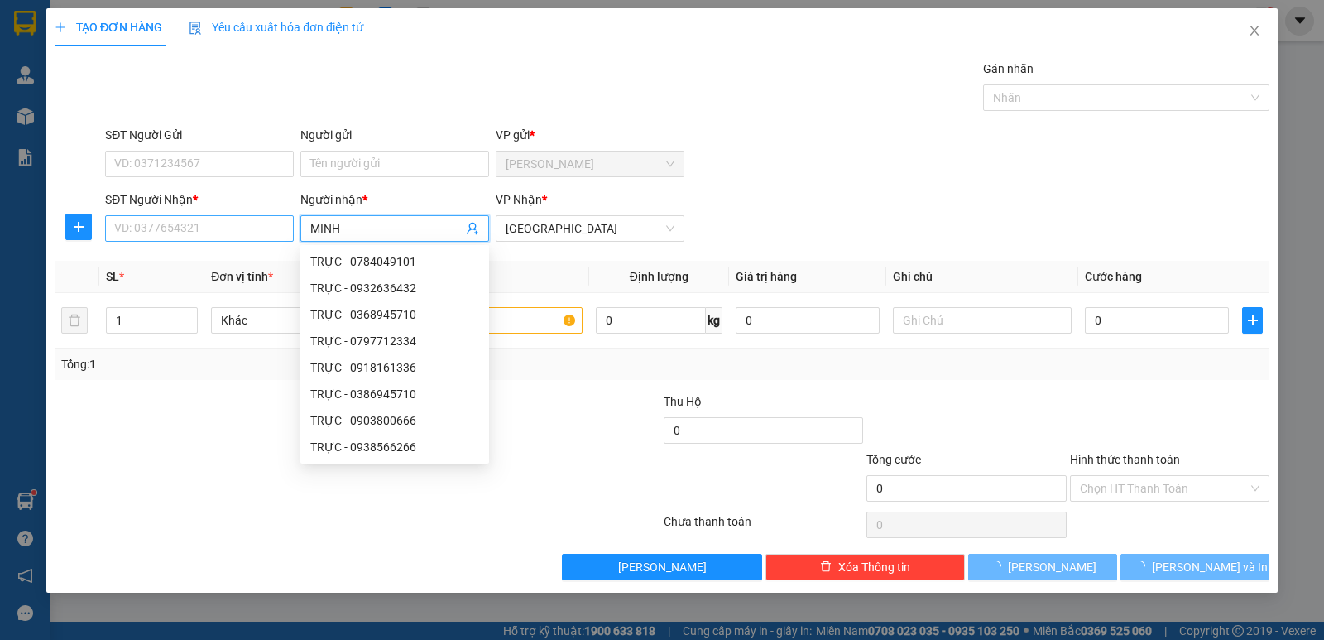
type input "MINH"
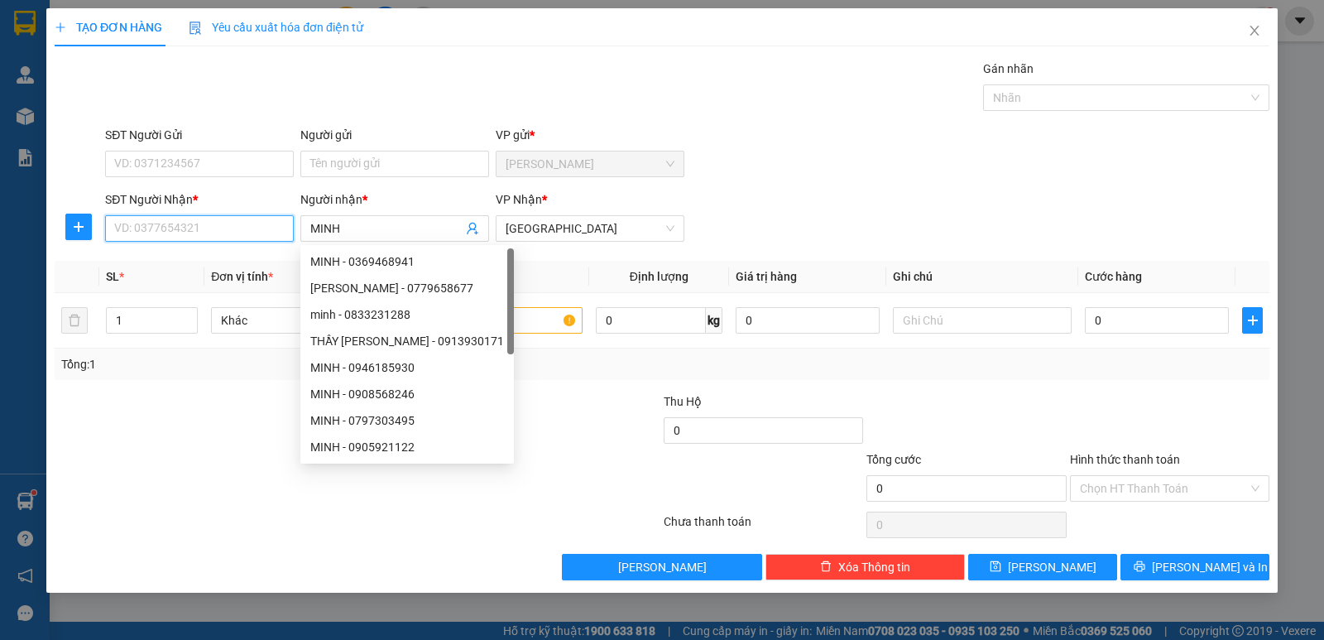
click at [247, 226] on input "SĐT Người Nhận *" at bounding box center [199, 228] width 189 height 26
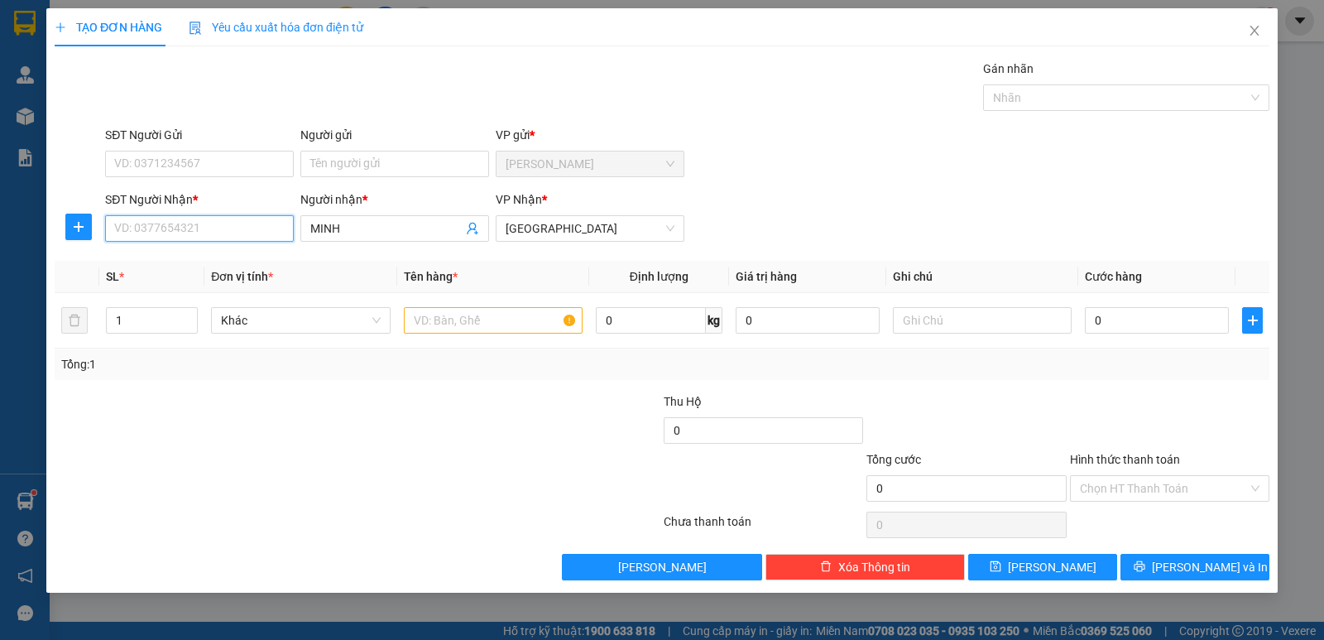
click at [229, 235] on input "SĐT Người Nhận *" at bounding box center [199, 228] width 189 height 26
type input "0906921074"
click at [439, 327] on input "text" at bounding box center [493, 320] width 179 height 26
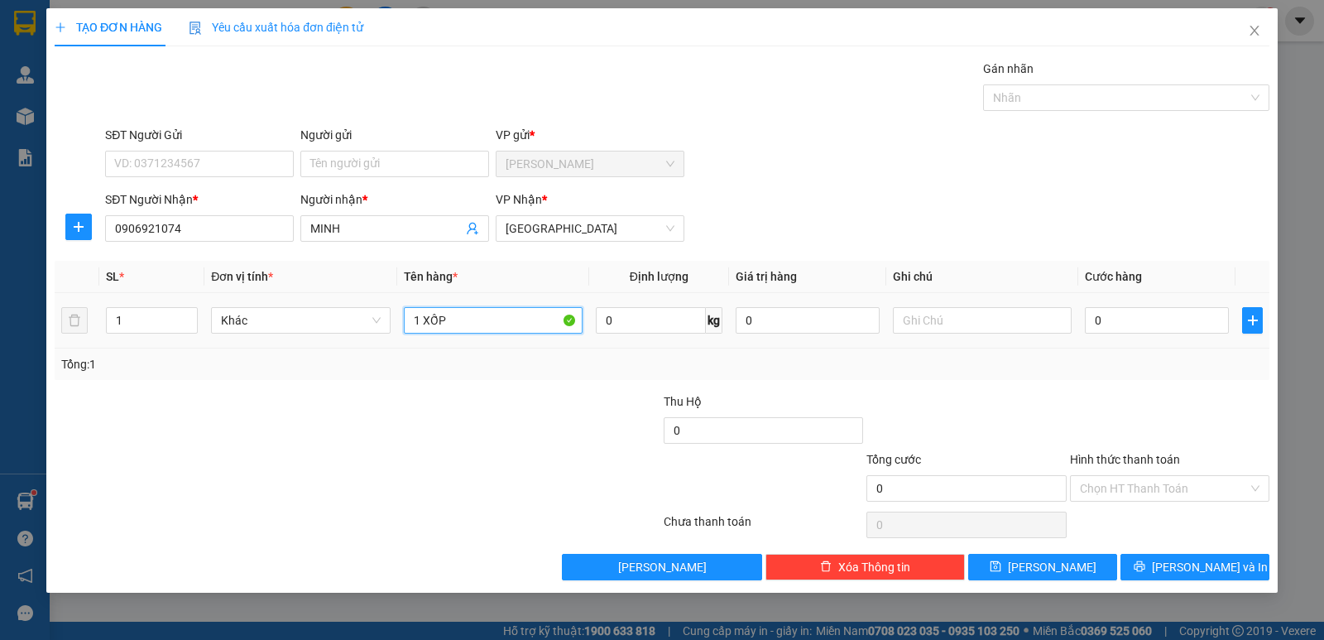
type input "1 XỐP"
drag, startPoint x: 1134, startPoint y: 338, endPoint x: 1132, endPoint y: 319, distance: 18.3
click at [1132, 332] on td "0" at bounding box center [1156, 320] width 157 height 55
click at [1135, 319] on input "0" at bounding box center [1157, 320] width 144 height 26
type input "5"
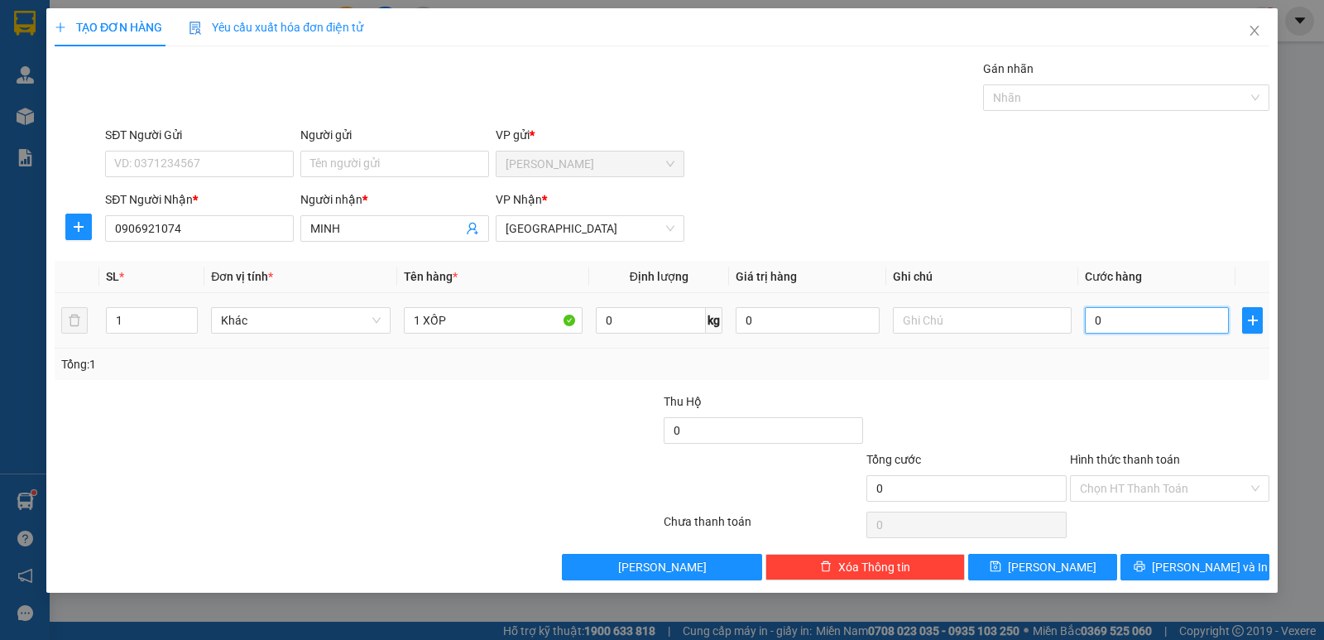
type input "5"
type input "50"
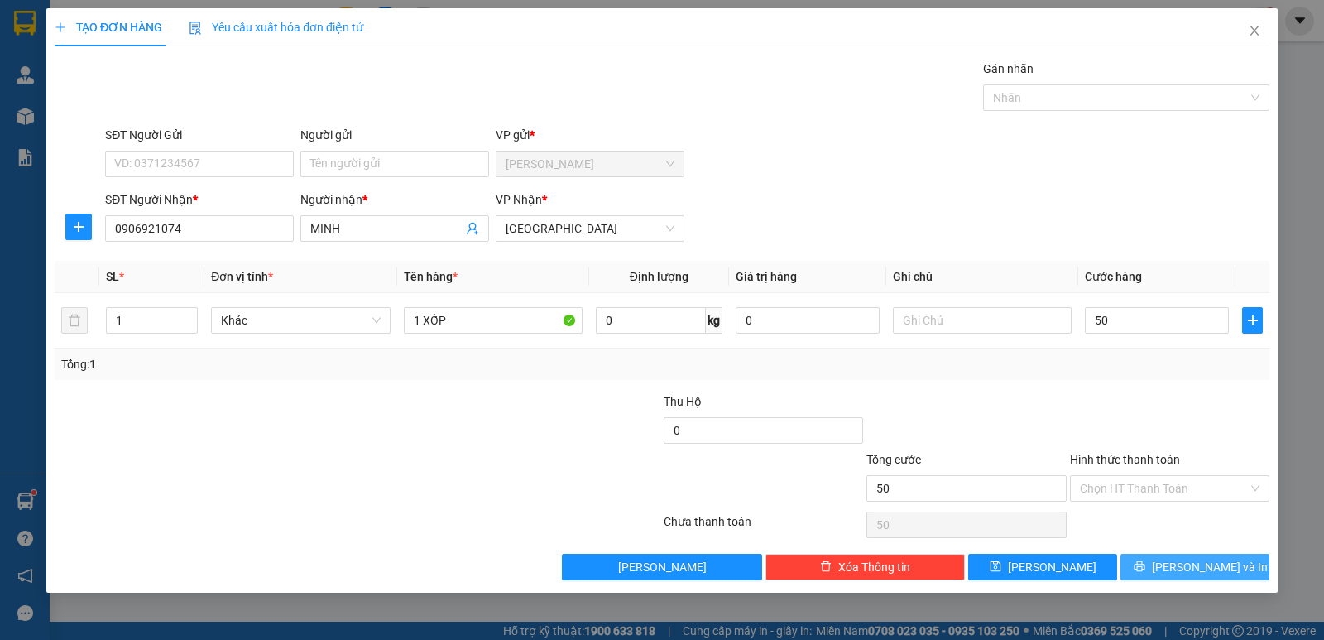
type input "50.000"
click at [1202, 573] on span "[PERSON_NAME] và In" at bounding box center [1210, 567] width 116 height 18
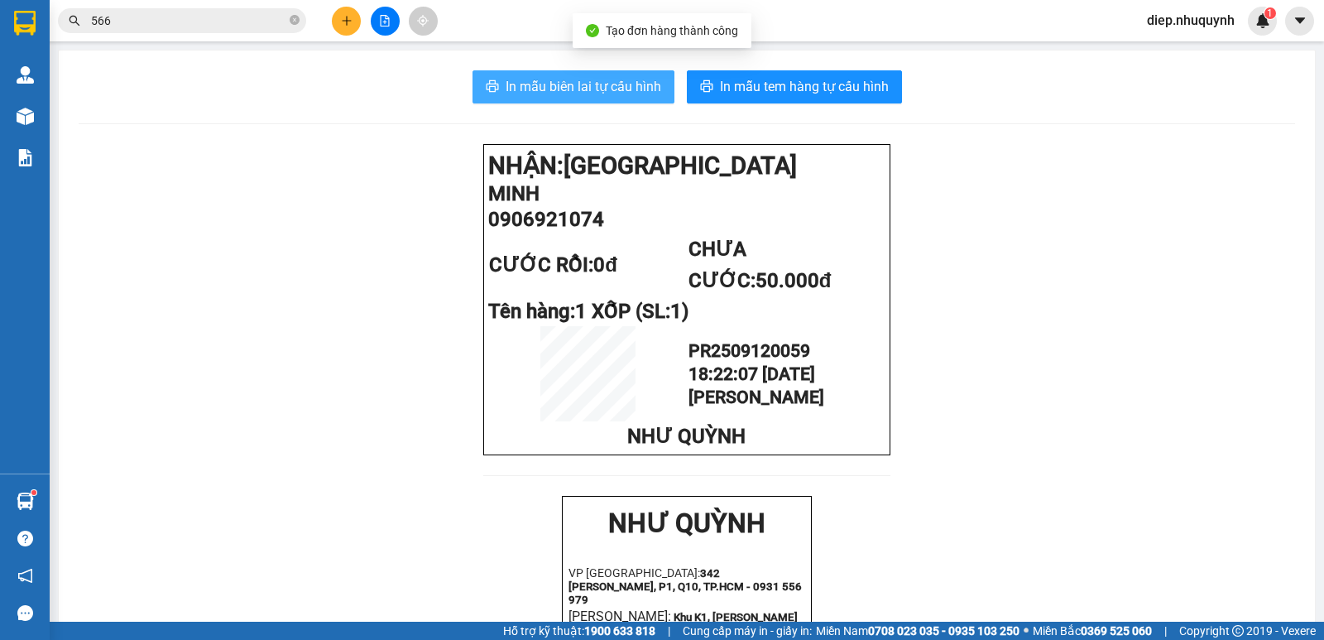
click at [627, 100] on button "In mẫu biên lai tự cấu hình" at bounding box center [574, 86] width 202 height 33
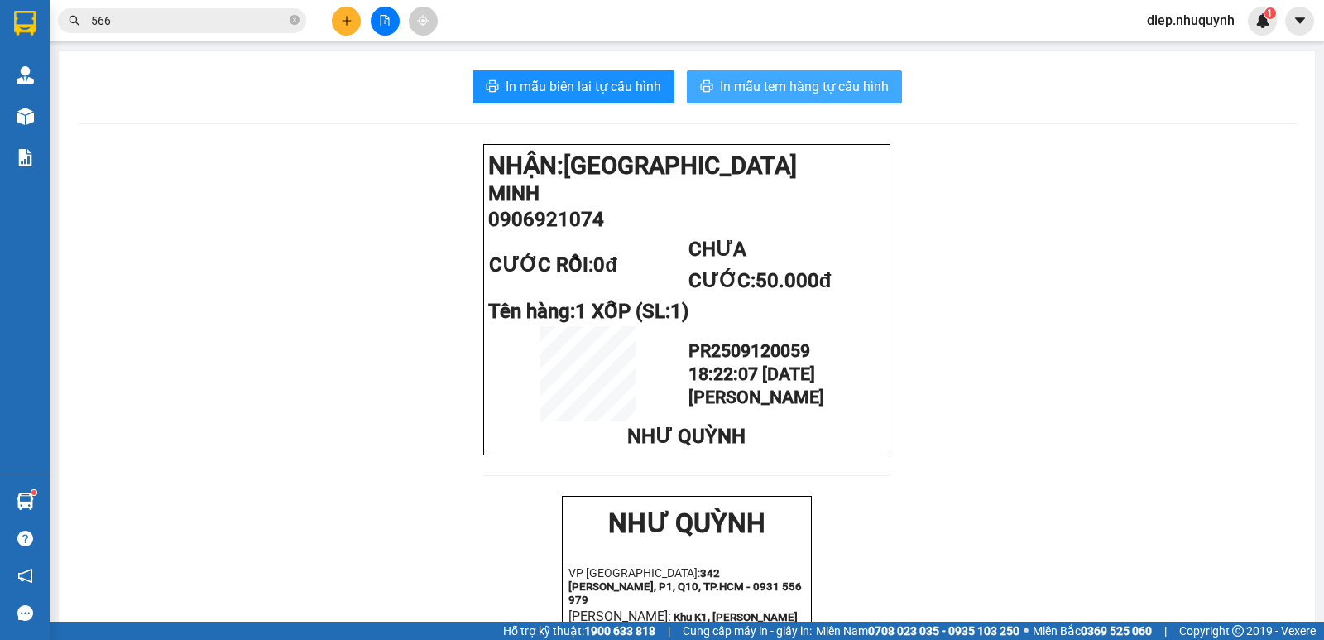
click at [751, 98] on button "In mẫu tem hàng tự cấu hình" at bounding box center [794, 86] width 215 height 33
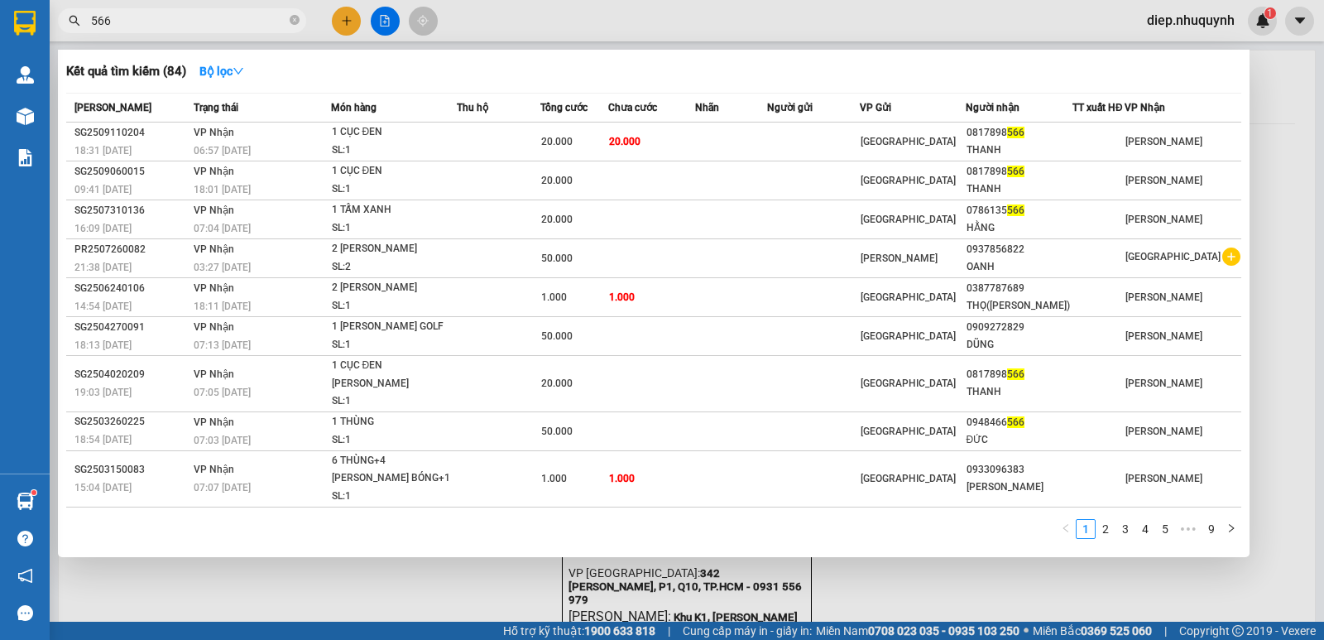
drag, startPoint x: 124, startPoint y: 21, endPoint x: 72, endPoint y: 17, distance: 52.2
click at [72, 17] on div "566" at bounding box center [161, 20] width 323 height 25
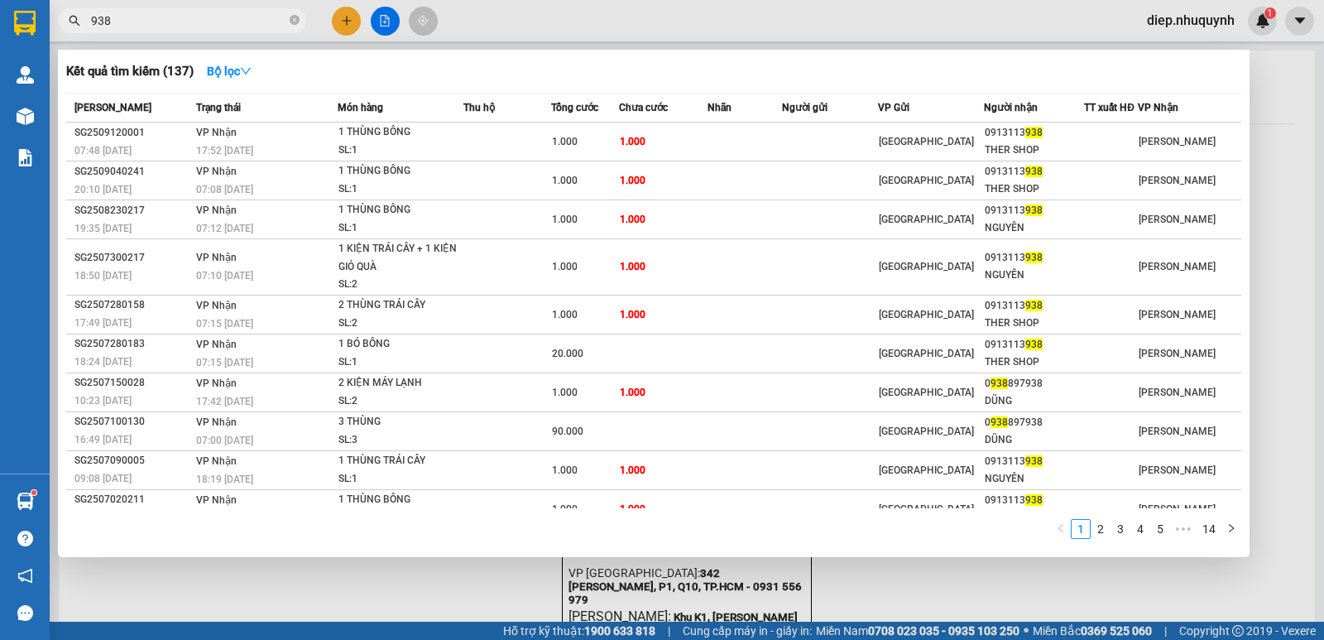
type input "938"
click at [349, 22] on div at bounding box center [662, 320] width 1324 height 640
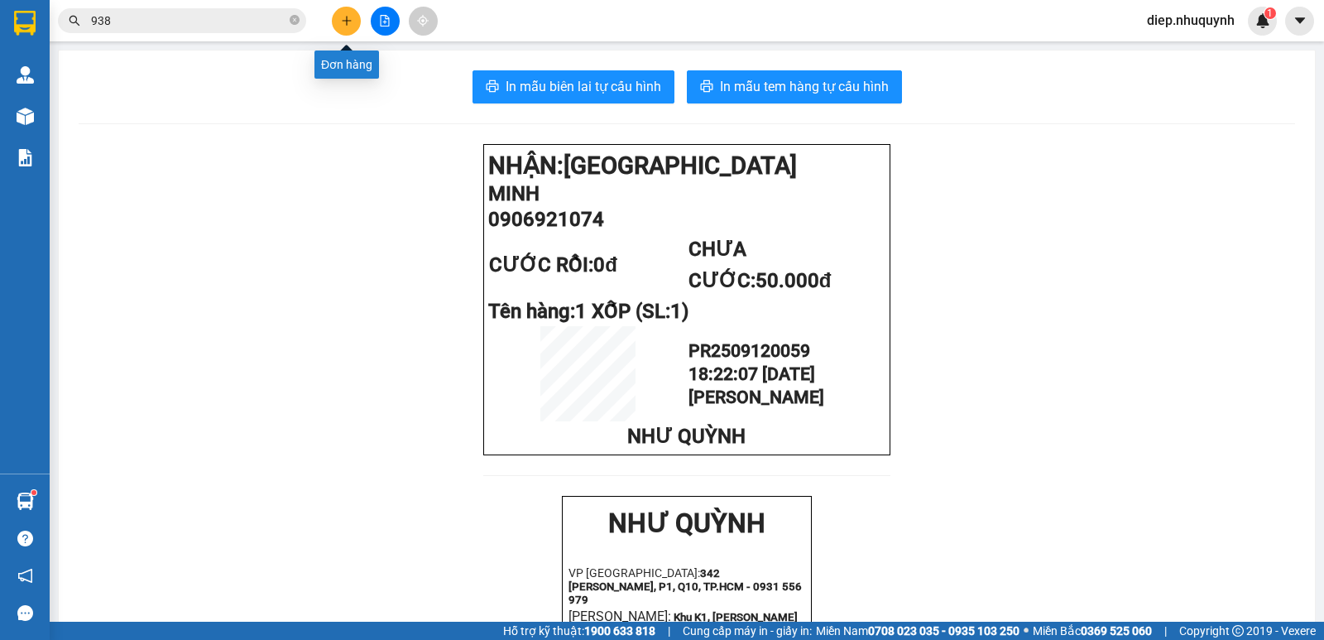
click at [348, 22] on icon "plus" at bounding box center [347, 21] width 12 height 12
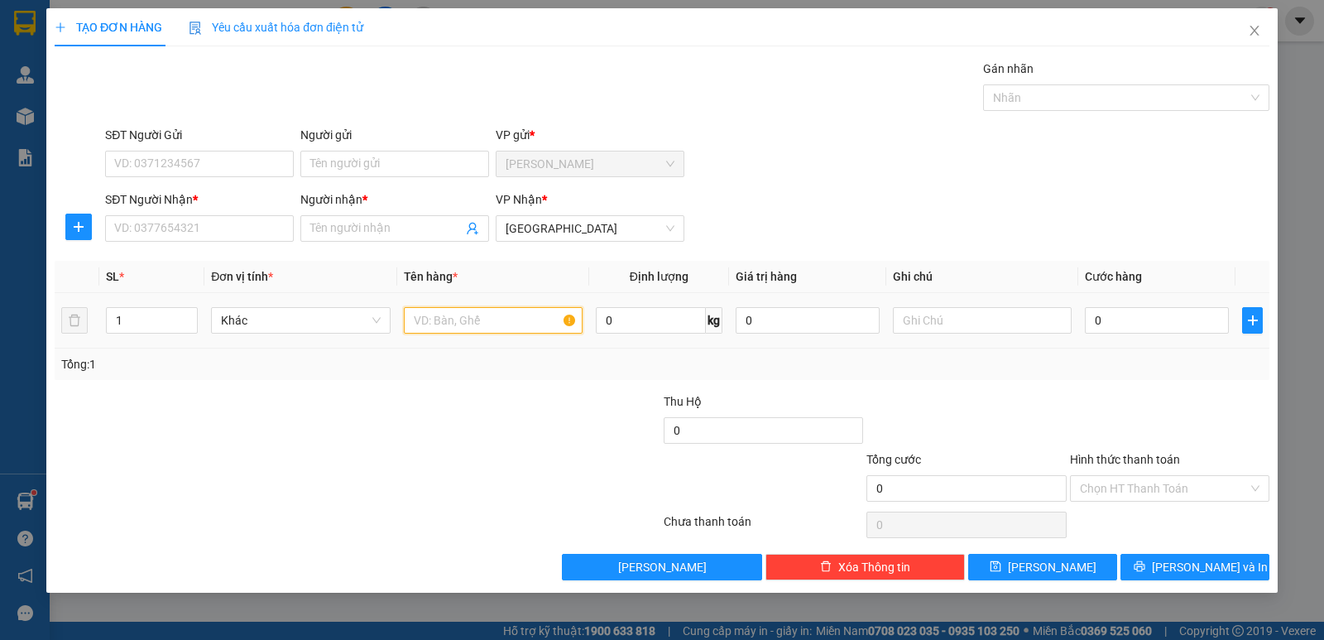
click at [450, 319] on input "text" at bounding box center [493, 320] width 179 height 26
click at [338, 230] on input "Người nhận *" at bounding box center [386, 228] width 152 height 18
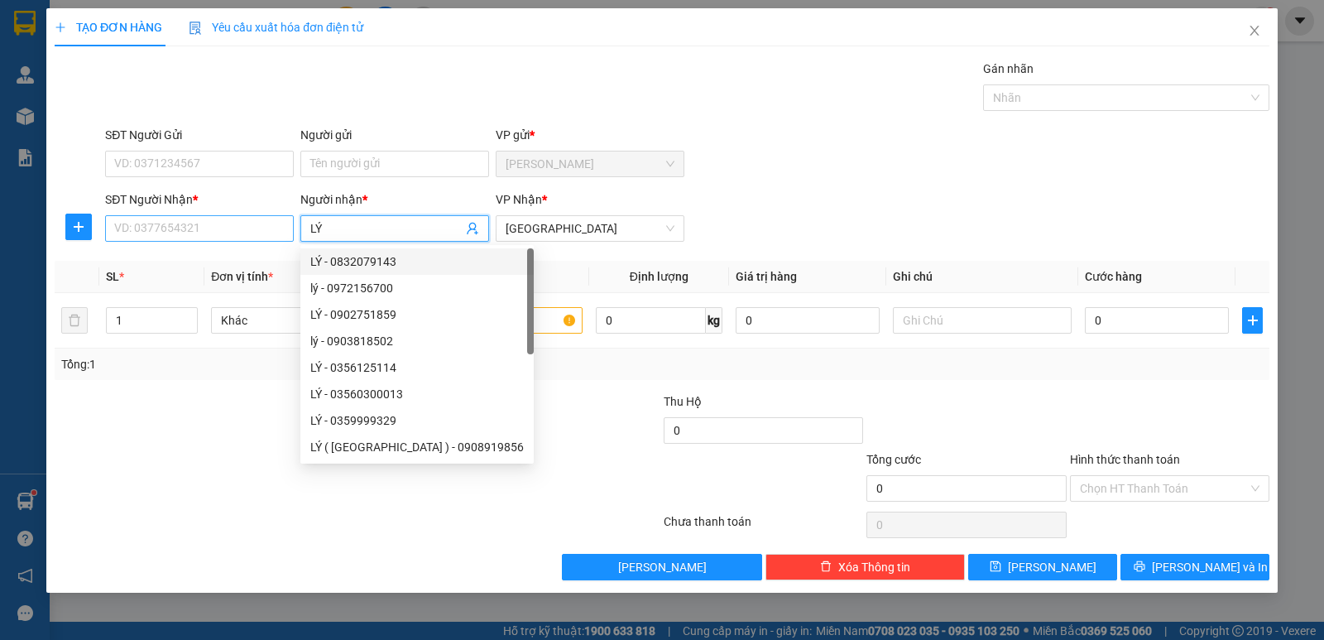
type input "LÝ"
click at [239, 227] on input "SĐT Người Nhận *" at bounding box center [199, 228] width 189 height 26
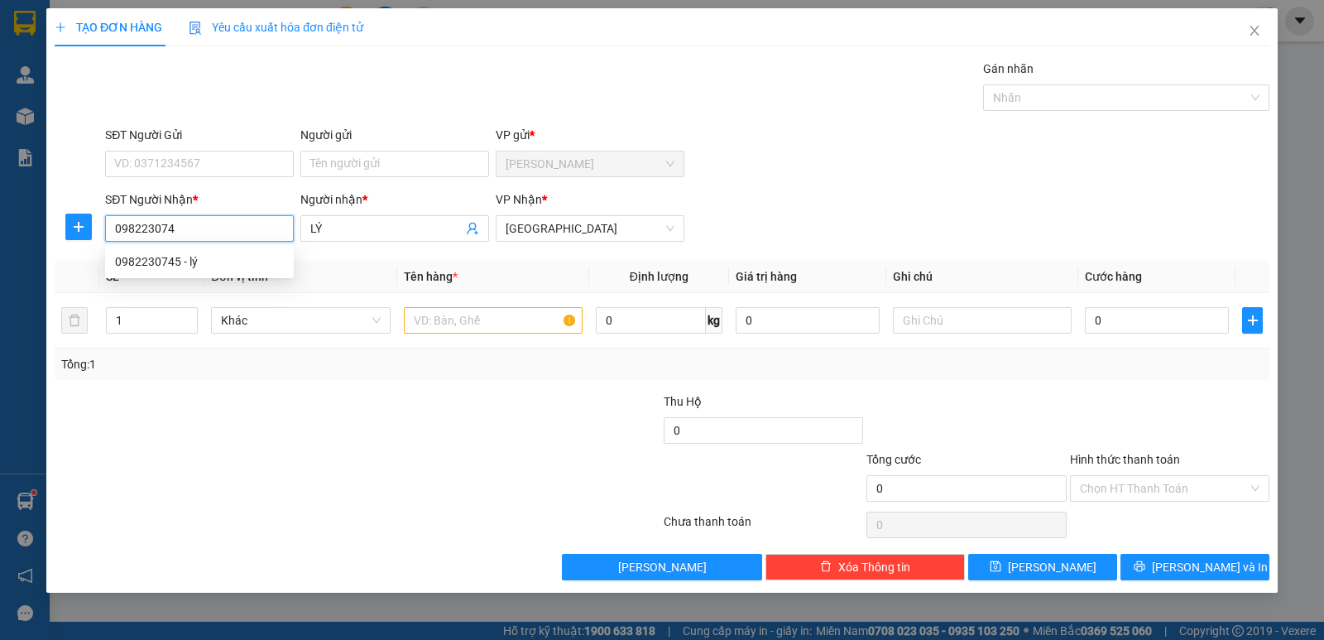
type input "0982230745"
click at [256, 254] on div "0982230745 - lý" at bounding box center [199, 261] width 169 height 18
type input "lý"
type input "20.000"
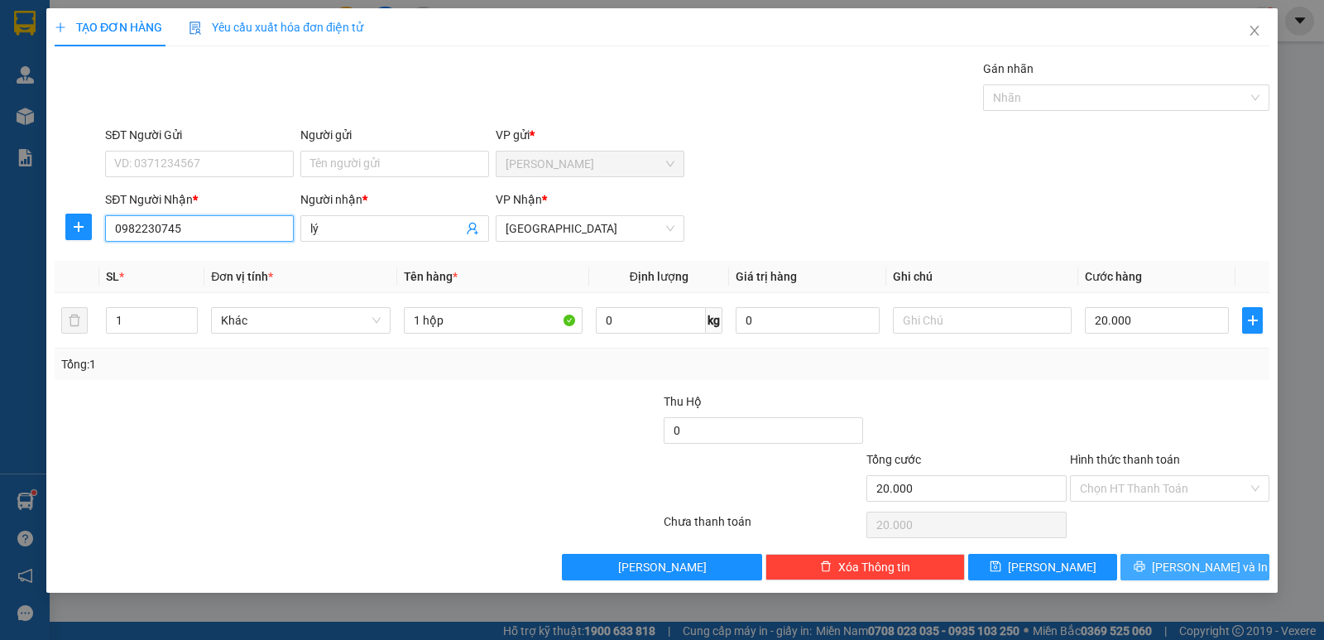
type input "0982230745"
click at [1176, 569] on button "[PERSON_NAME] và In" at bounding box center [1194, 567] width 149 height 26
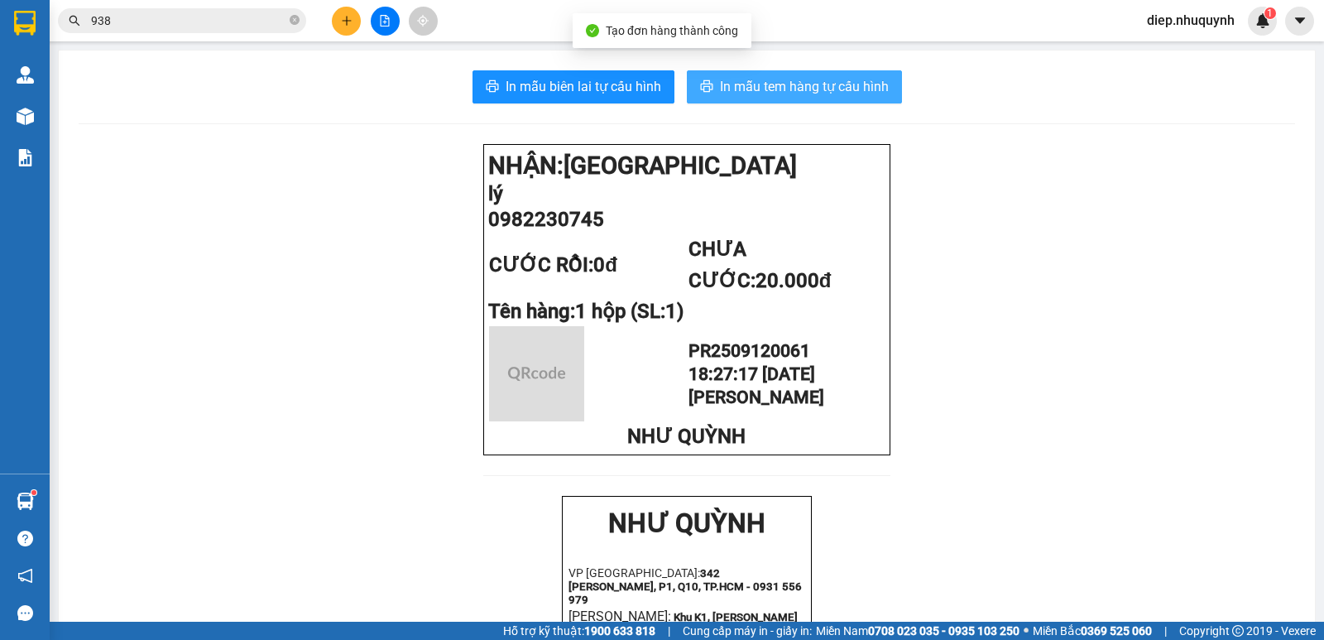
click at [770, 88] on span "In mẫu tem hàng tự cấu hình" at bounding box center [804, 86] width 169 height 21
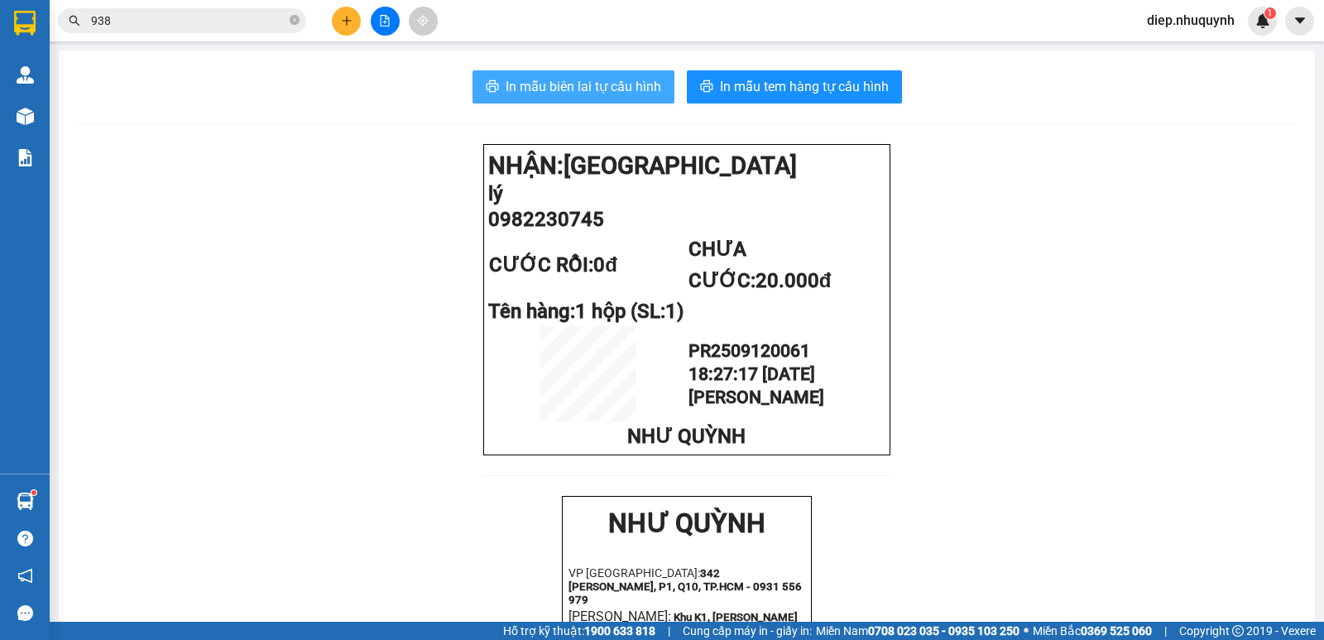
click at [614, 84] on span "In mẫu biên lai tự cấu hình" at bounding box center [584, 86] width 156 height 21
click at [353, 16] on button at bounding box center [346, 21] width 29 height 29
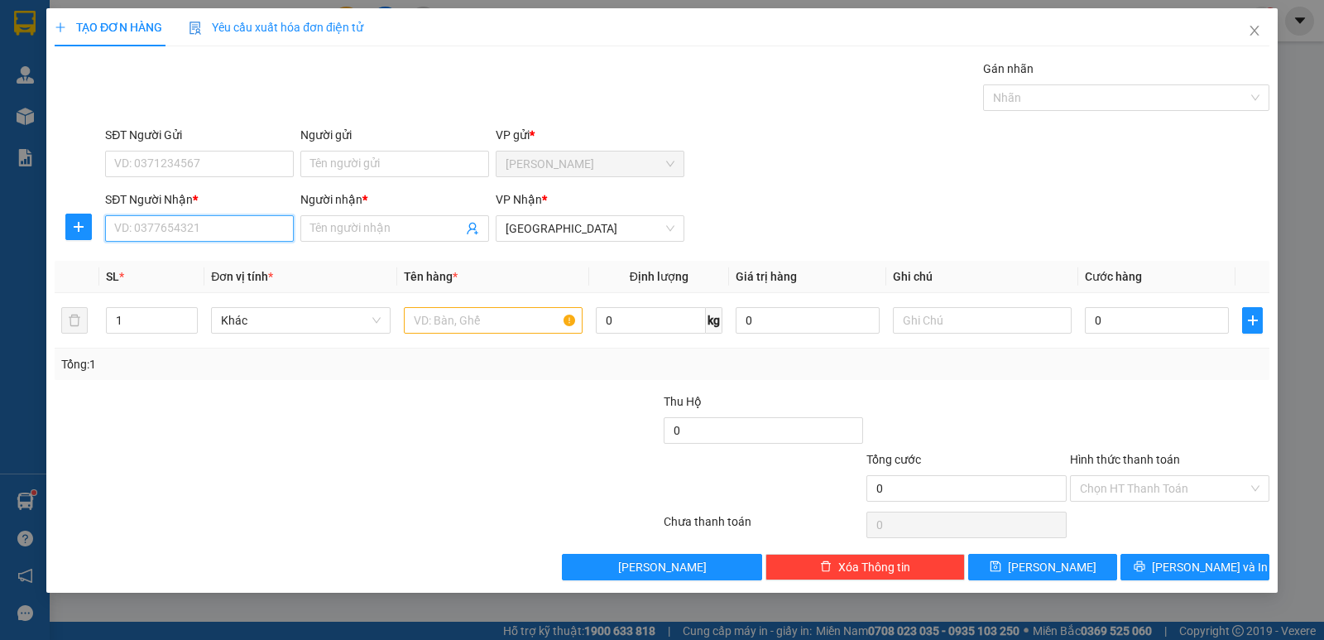
click at [225, 227] on input "SĐT Người Nhận *" at bounding box center [199, 228] width 189 height 26
type input "0394521414"
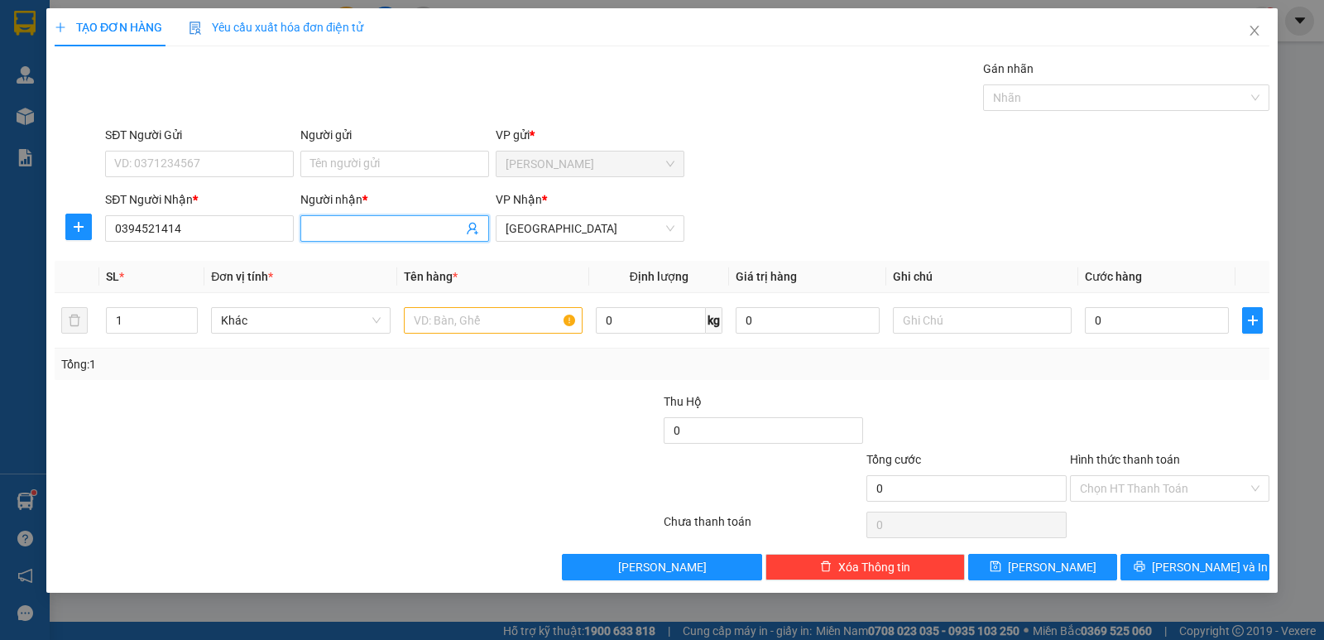
click at [369, 231] on input "Người nhận *" at bounding box center [386, 228] width 152 height 18
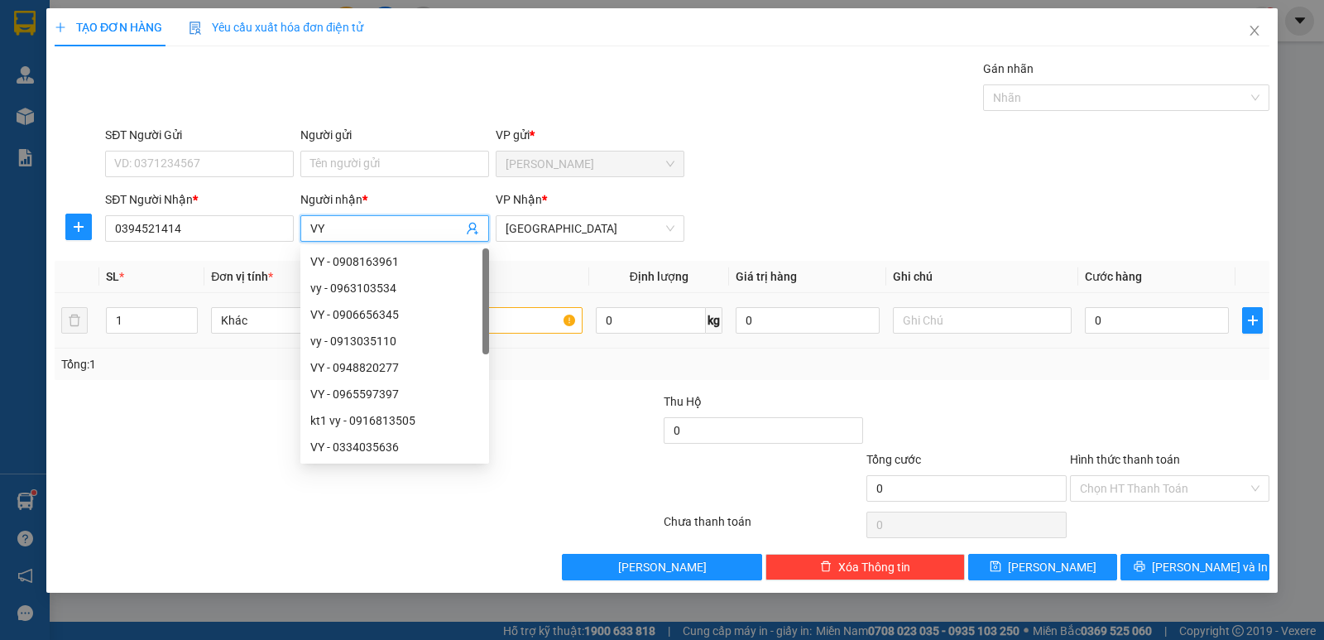
type input "VY"
click at [525, 329] on input "text" at bounding box center [493, 320] width 179 height 26
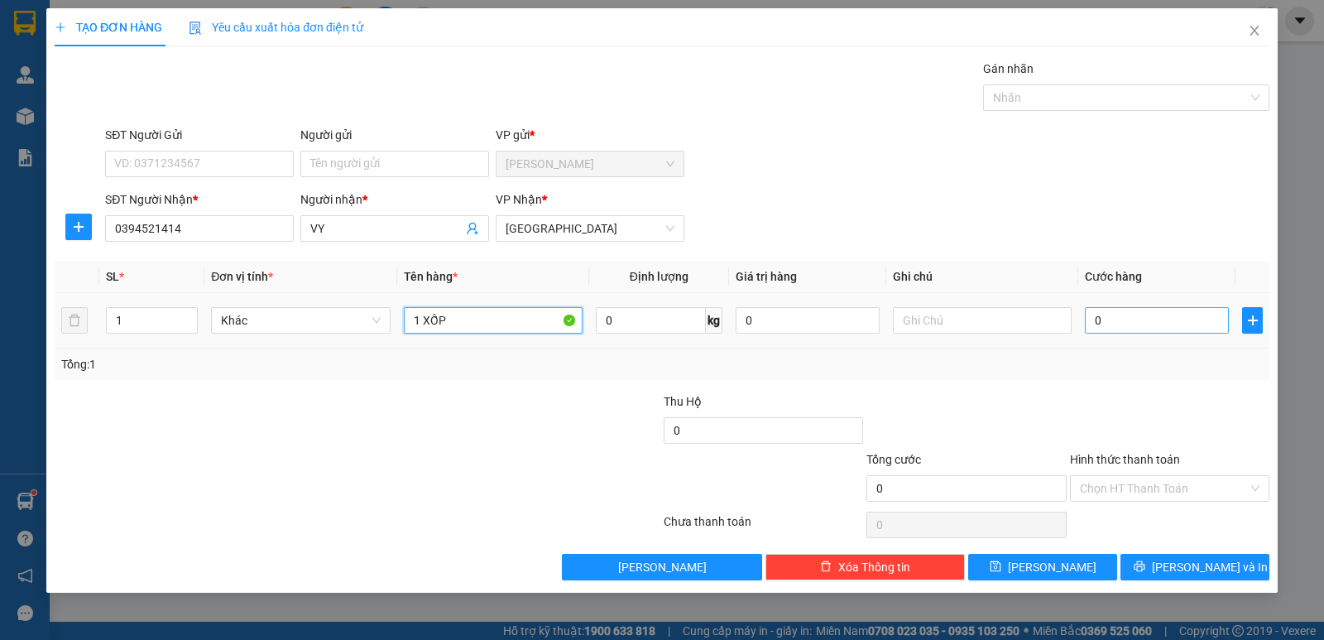
type input "1 XỐP"
click at [1156, 326] on input "0" at bounding box center [1157, 320] width 144 height 26
type input "4"
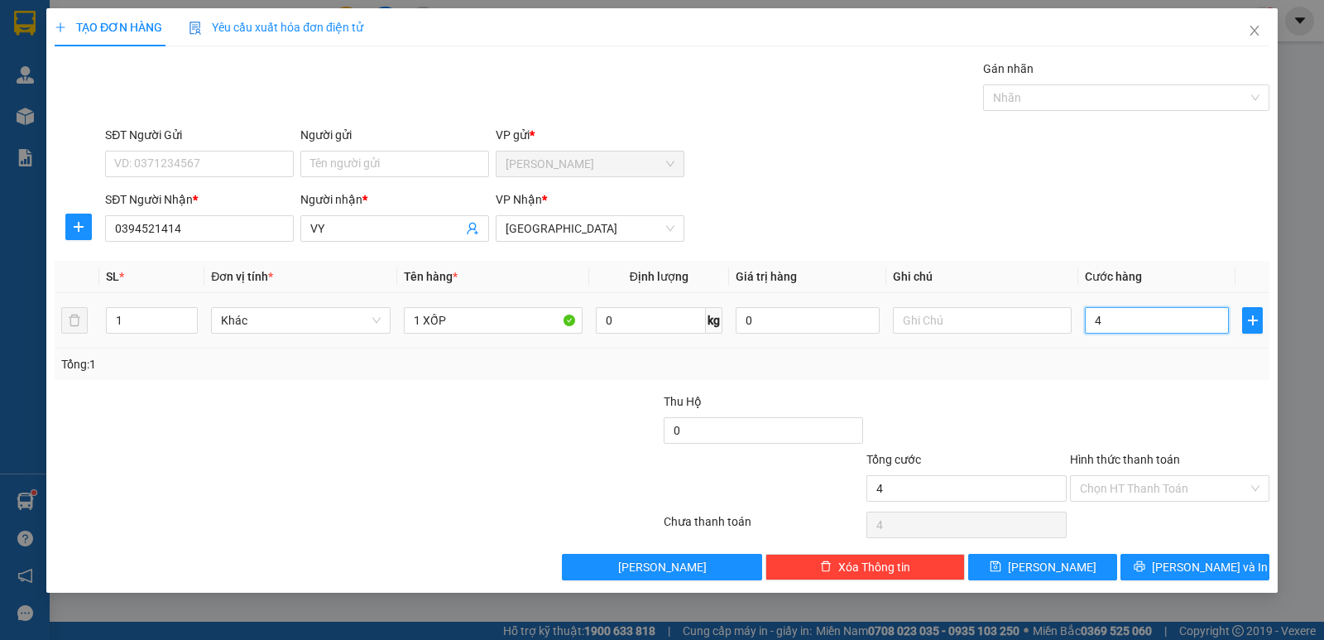
type input "40"
type input "40.000"
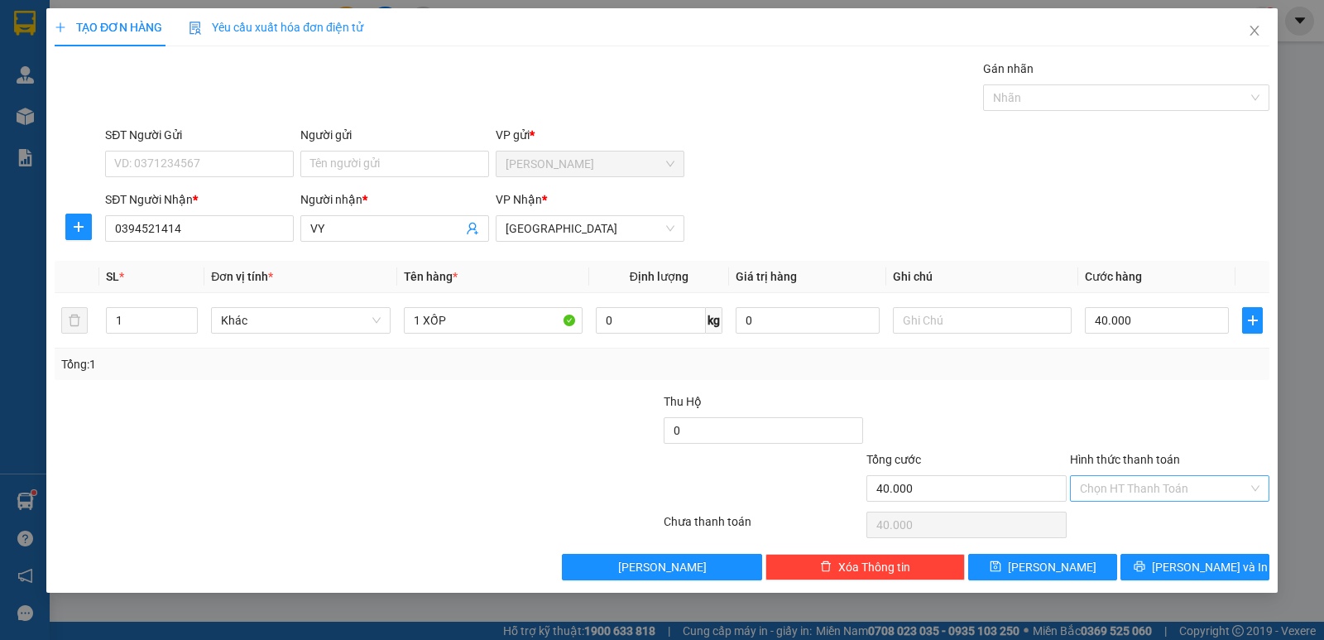
click at [1144, 494] on input "Hình thức thanh toán" at bounding box center [1164, 488] width 168 height 25
click at [1134, 521] on div "Tại văn phòng" at bounding box center [1170, 521] width 180 height 18
type input "0"
drag, startPoint x: 1186, startPoint y: 564, endPoint x: 1035, endPoint y: 516, distance: 157.8
click at [1185, 564] on span "[PERSON_NAME] và In" at bounding box center [1210, 567] width 116 height 18
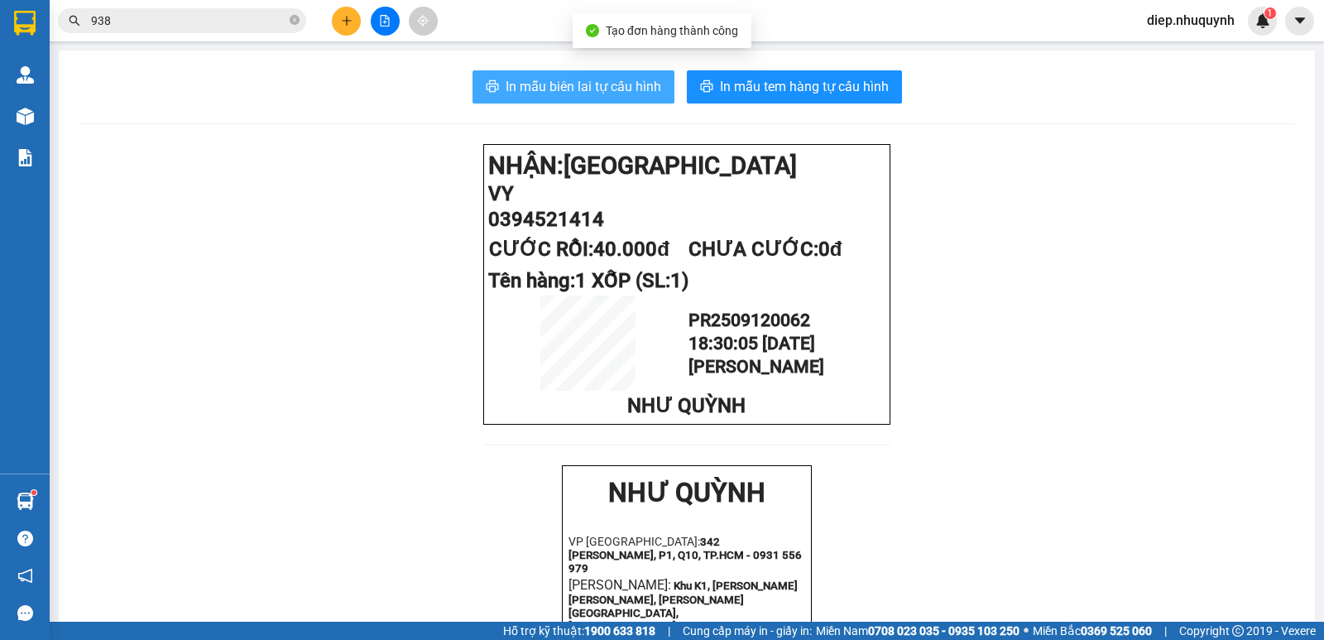
click at [606, 92] on span "In mẫu biên lai tự cấu hình" at bounding box center [584, 86] width 156 height 21
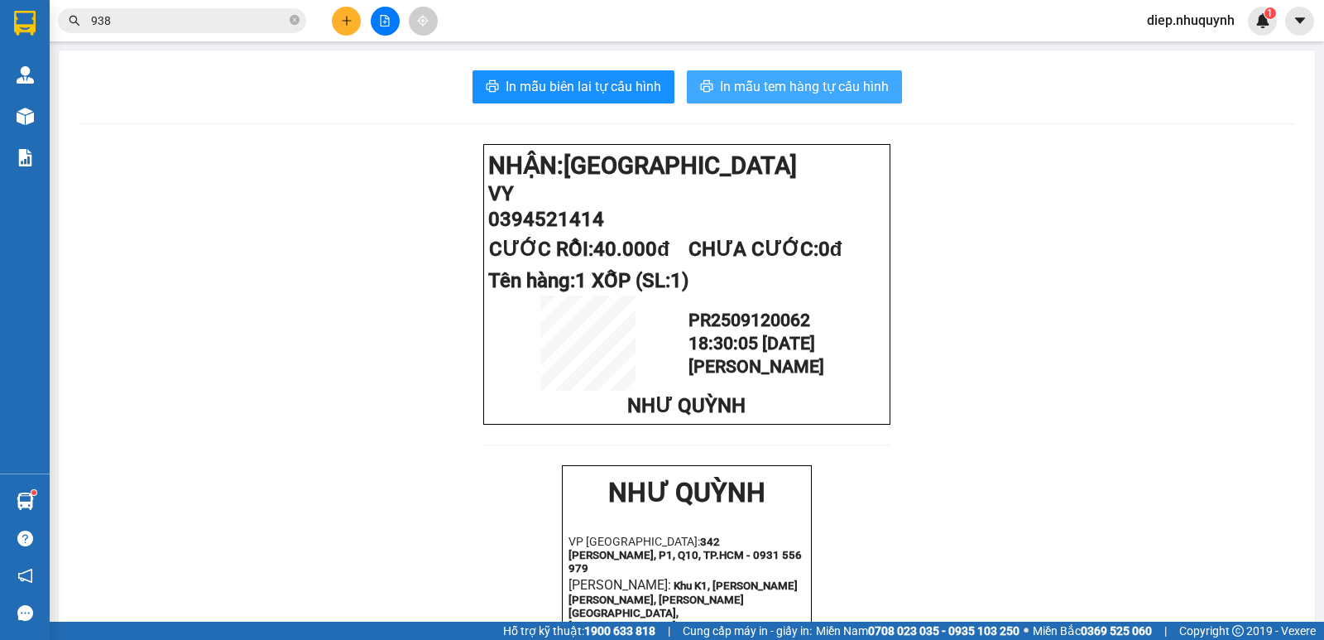
click at [793, 79] on span "In mẫu tem hàng tự cấu hình" at bounding box center [804, 86] width 169 height 21
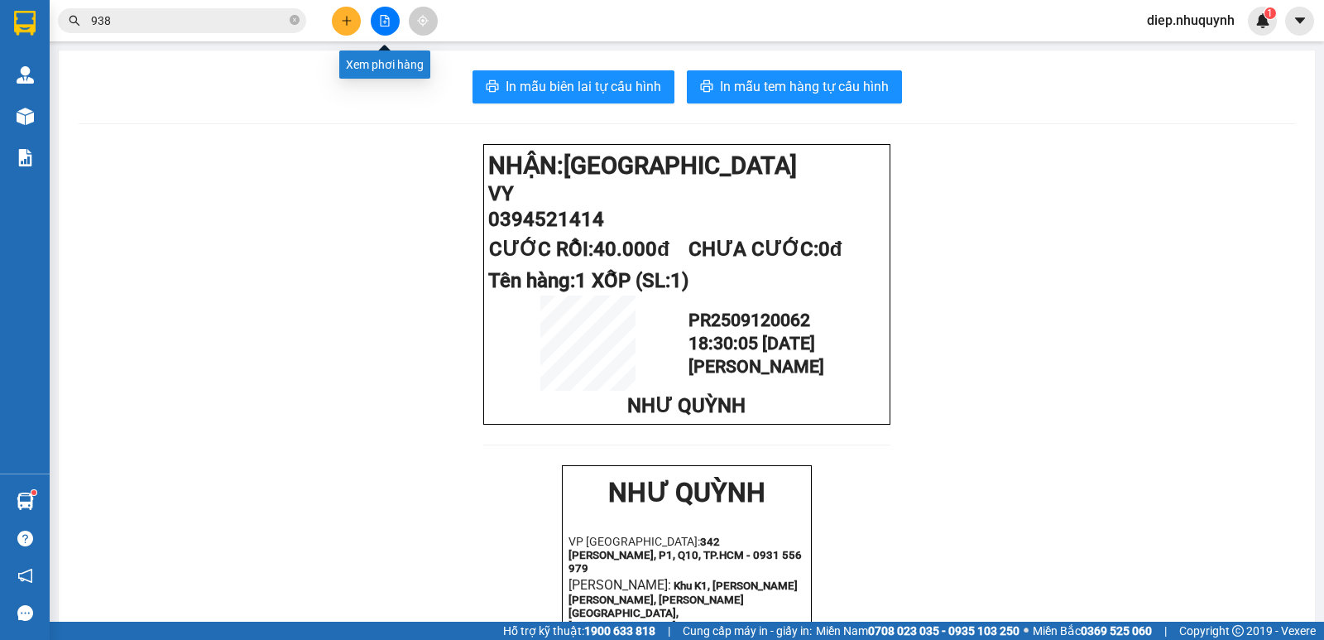
click at [344, 22] on icon "plus" at bounding box center [347, 21] width 12 height 12
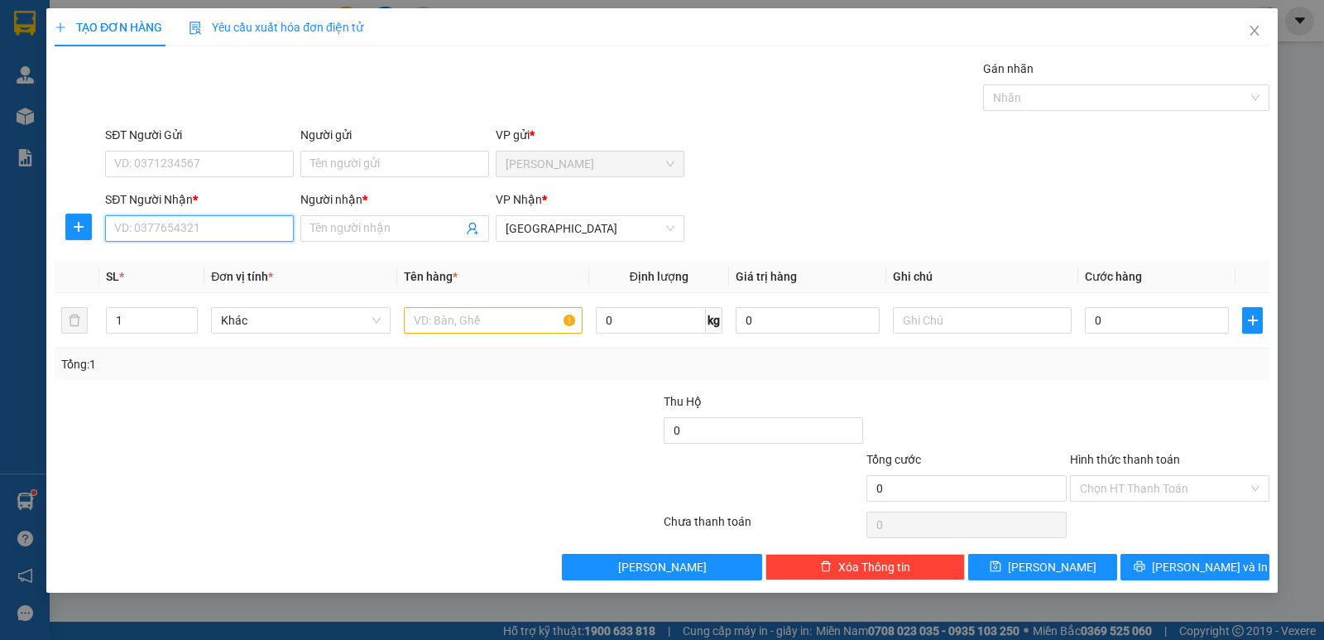
click at [209, 230] on input "SĐT Người Nhận *" at bounding box center [199, 228] width 189 height 26
type input "0983053600"
click at [224, 266] on div "0983053600 - TÀI" at bounding box center [199, 261] width 169 height 18
type input "TÀI"
type input "40.000"
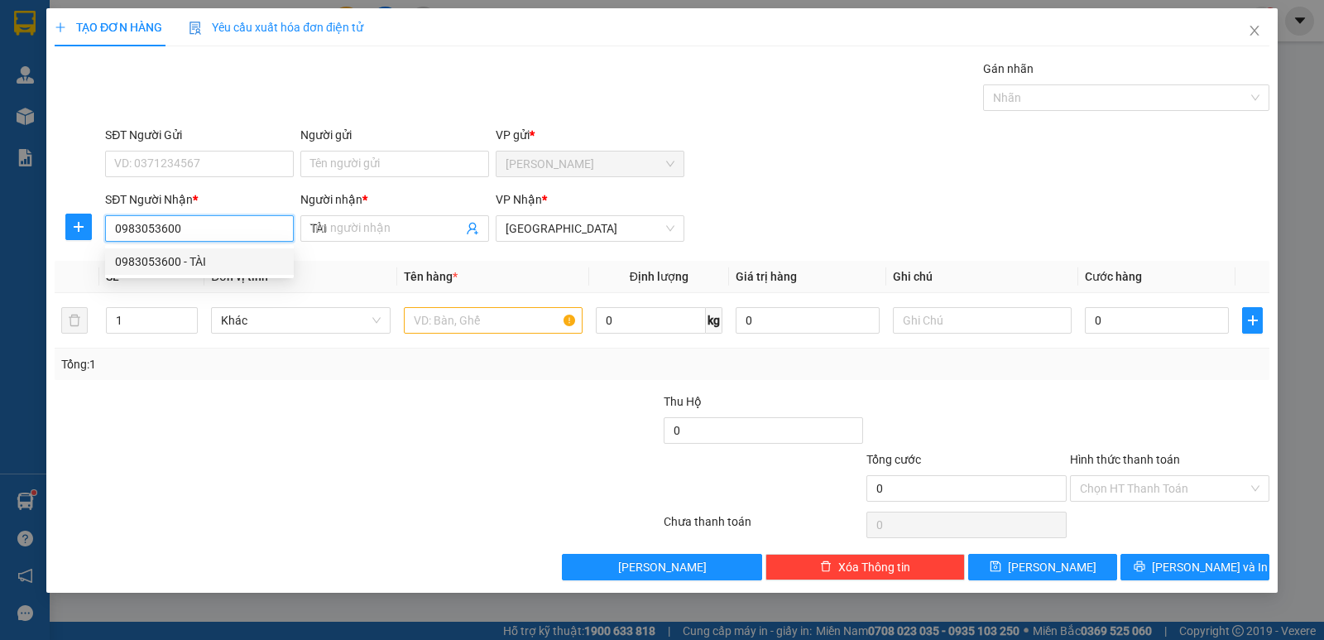
type input "40.000"
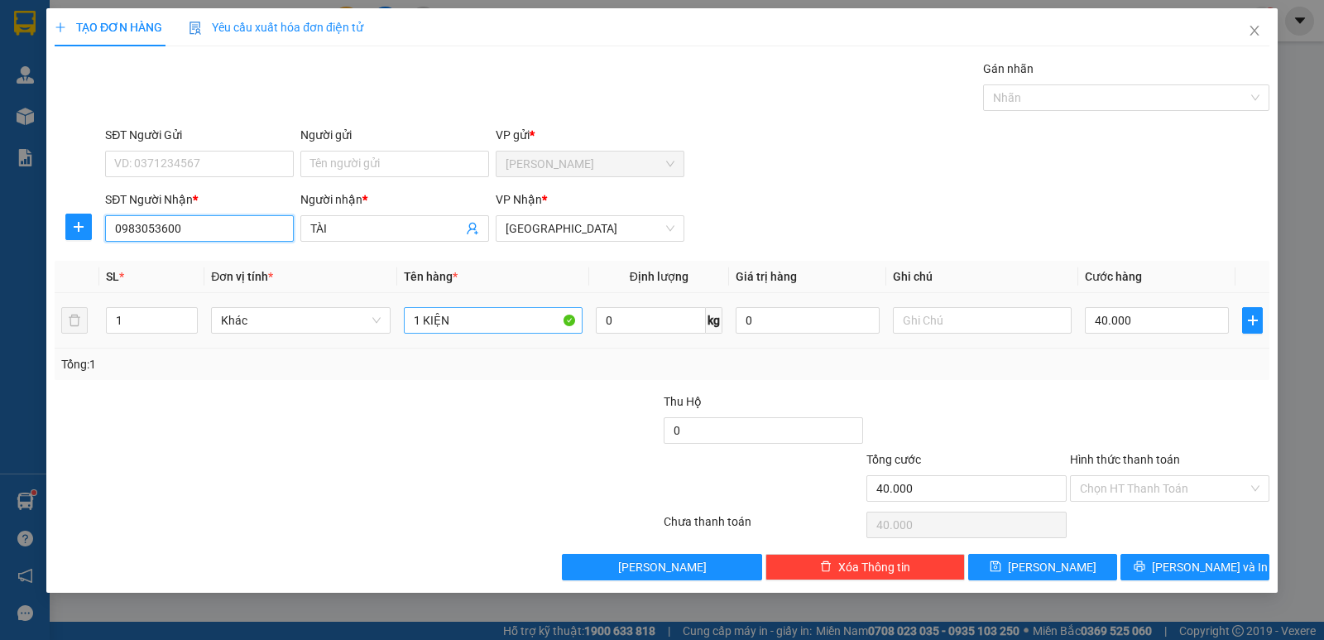
type input "0983053600"
click at [469, 324] on input "1 KIỆN" at bounding box center [493, 320] width 179 height 26
type input "1 KIỆN THÙNG"
click at [1180, 329] on input "40.000" at bounding box center [1157, 320] width 144 height 26
type input "5"
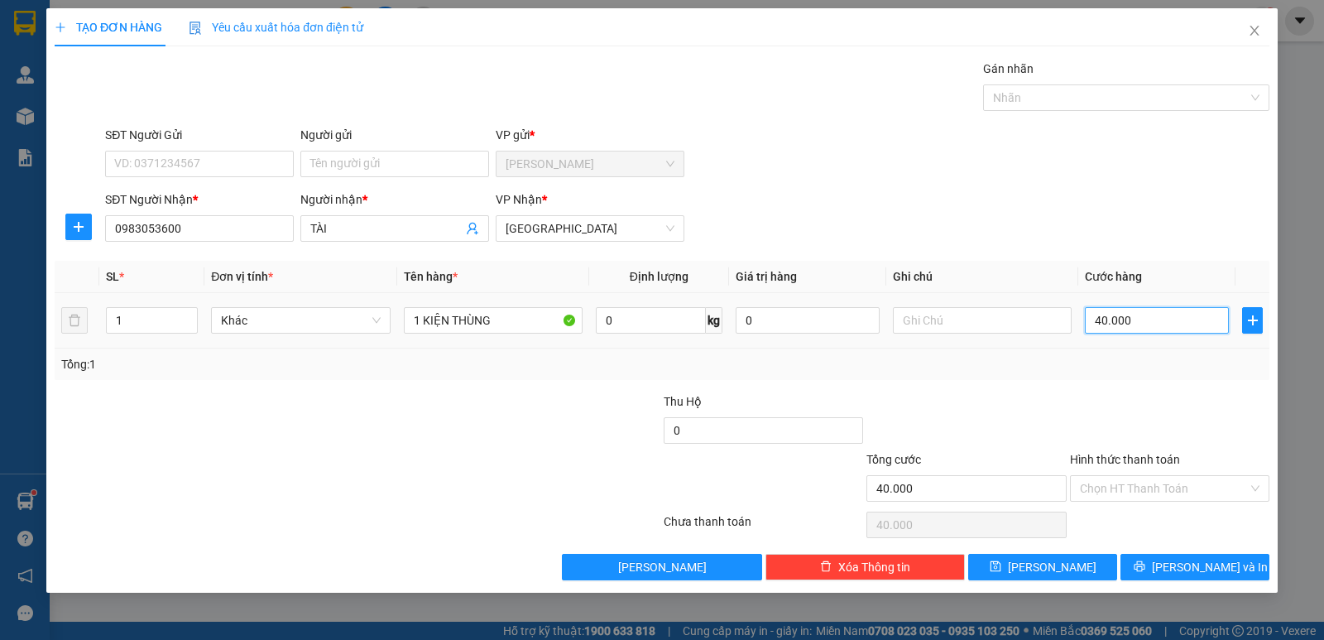
type input "5"
type input "50"
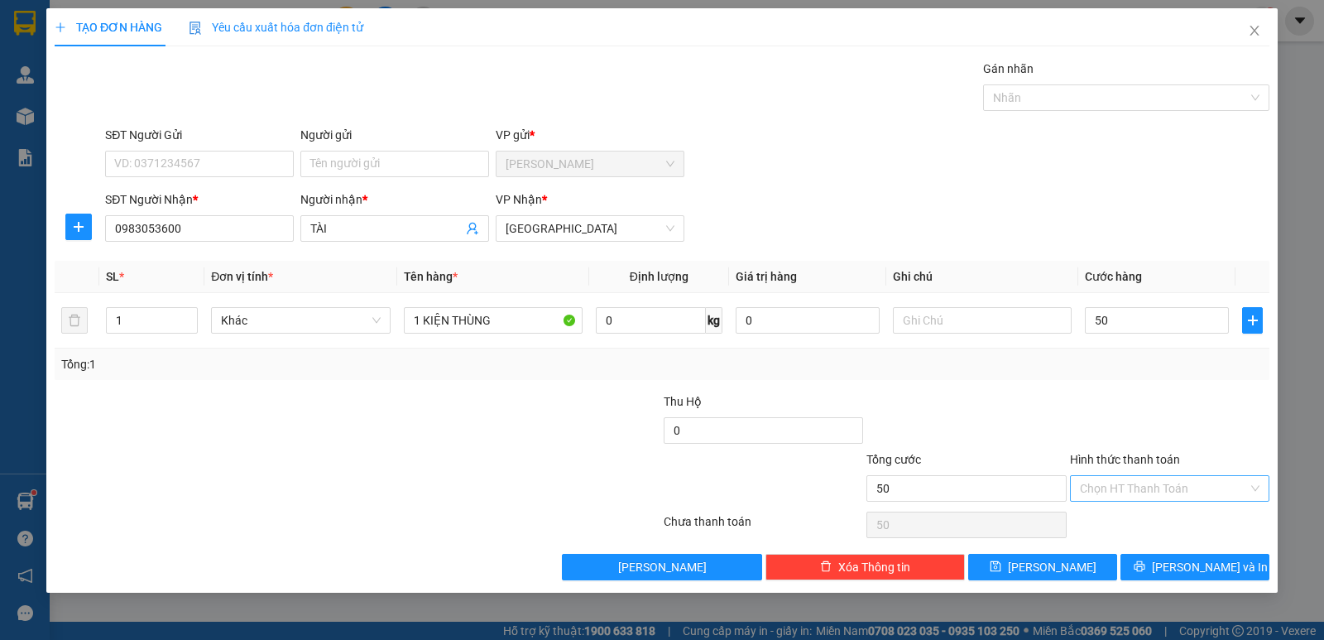
type input "50.000"
click at [1134, 483] on input "Hình thức thanh toán" at bounding box center [1164, 488] width 168 height 25
click at [1134, 526] on div "Tại văn phòng" at bounding box center [1170, 521] width 180 height 18
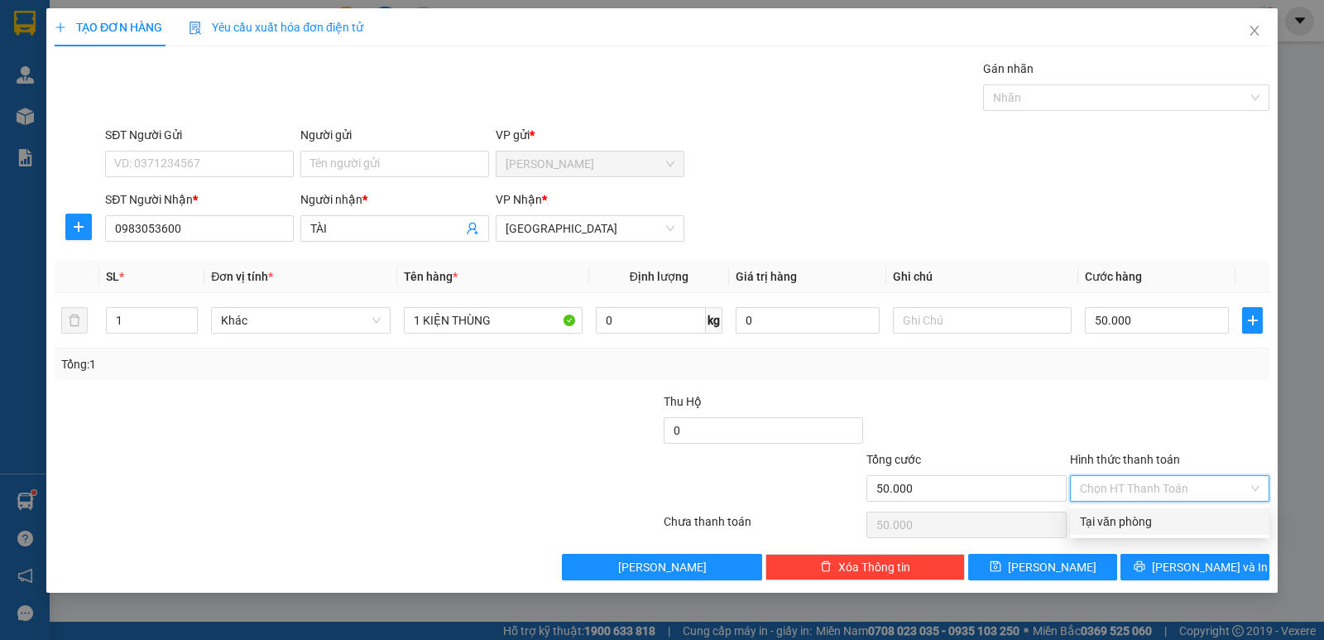
type input "0"
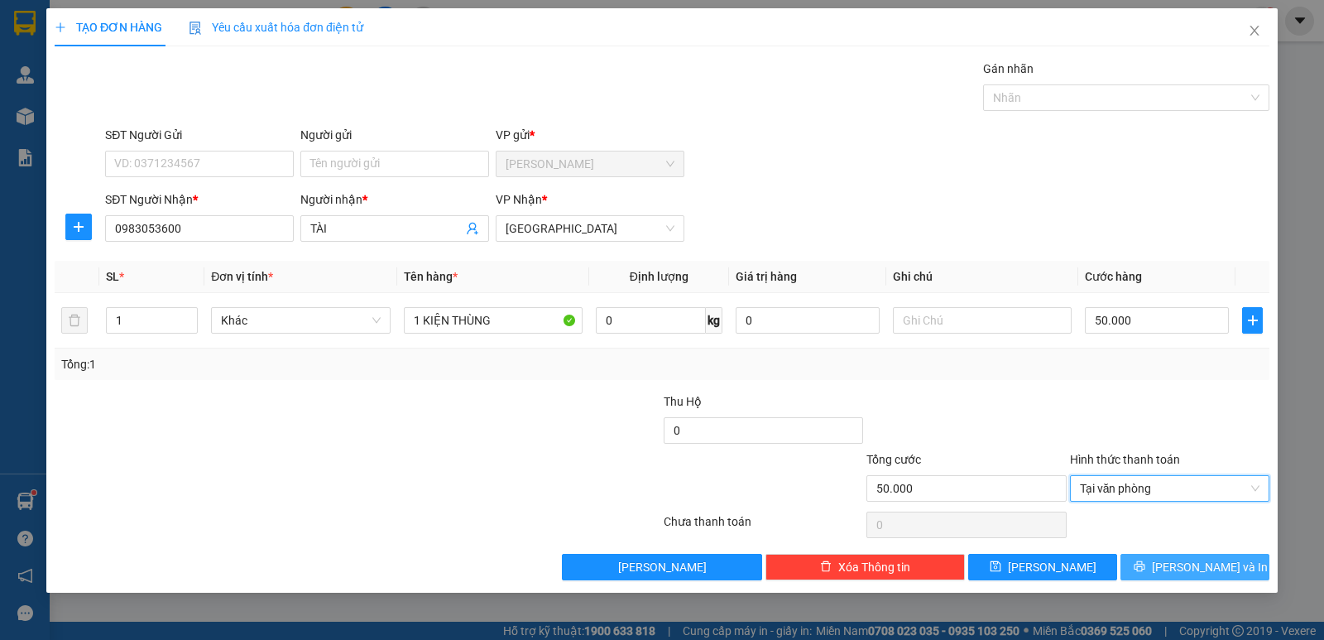
drag, startPoint x: 1181, startPoint y: 567, endPoint x: 1152, endPoint y: 560, distance: 29.7
click at [1183, 568] on span "[PERSON_NAME] và In" at bounding box center [1210, 567] width 116 height 18
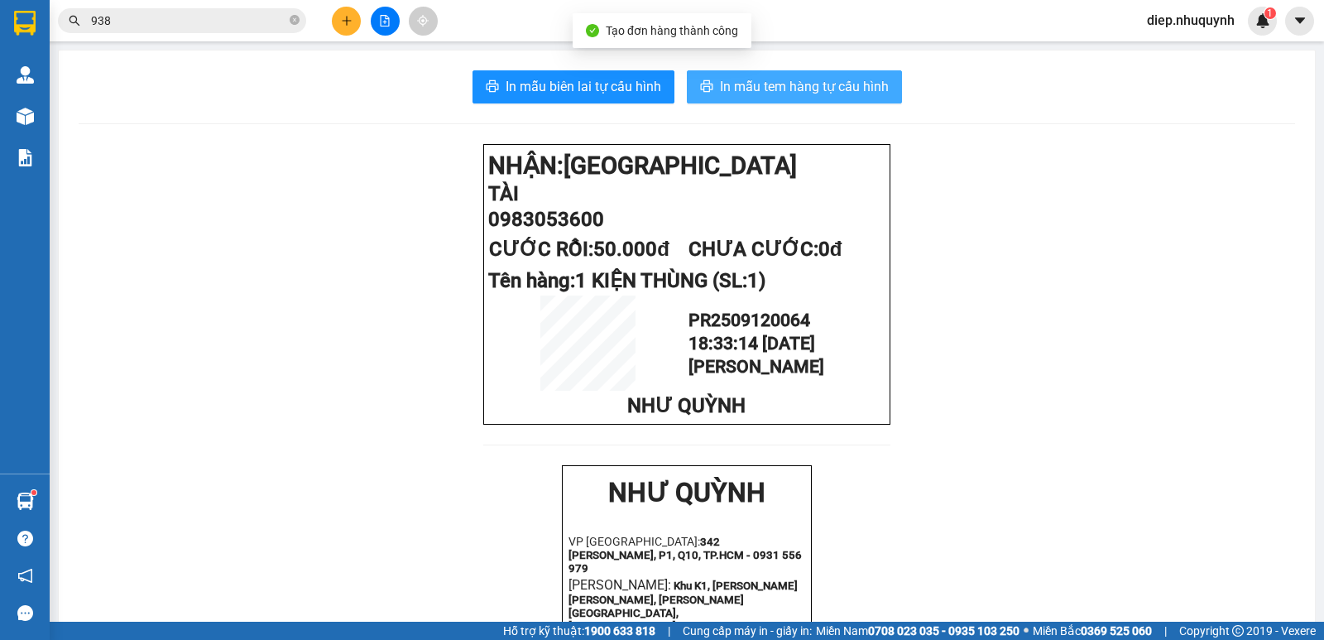
click at [778, 87] on span "In mẫu tem hàng tự cấu hình" at bounding box center [804, 86] width 169 height 21
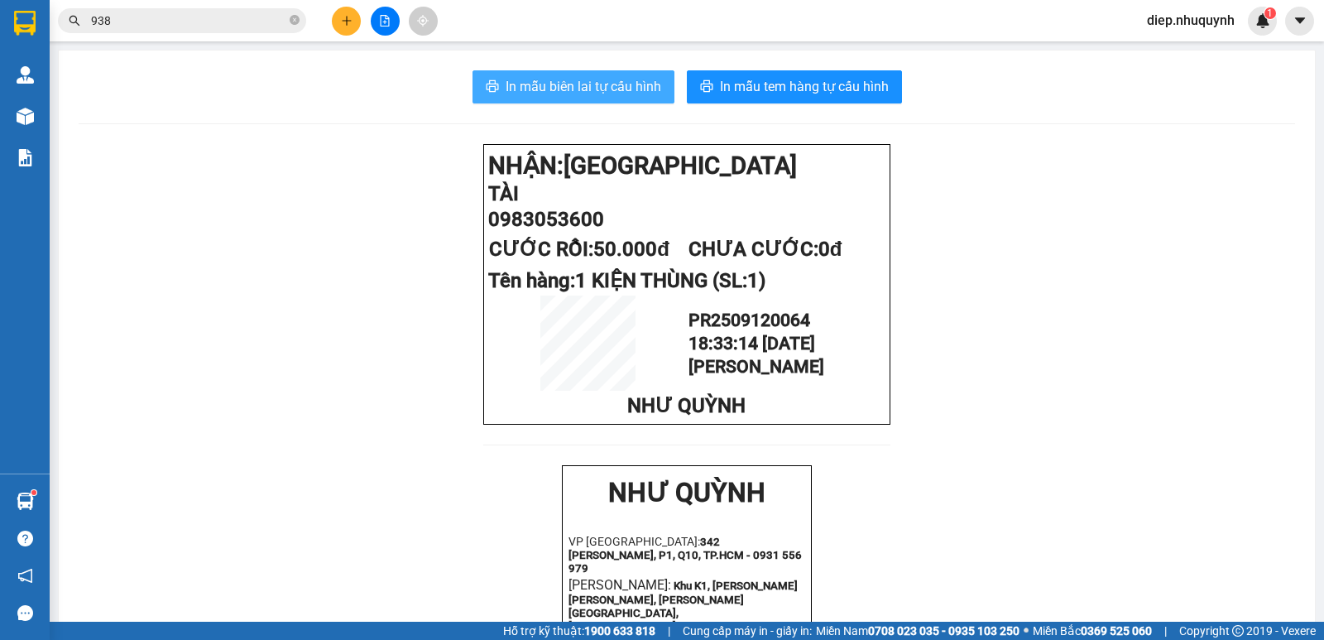
click at [598, 85] on span "In mẫu biên lai tự cấu hình" at bounding box center [584, 86] width 156 height 21
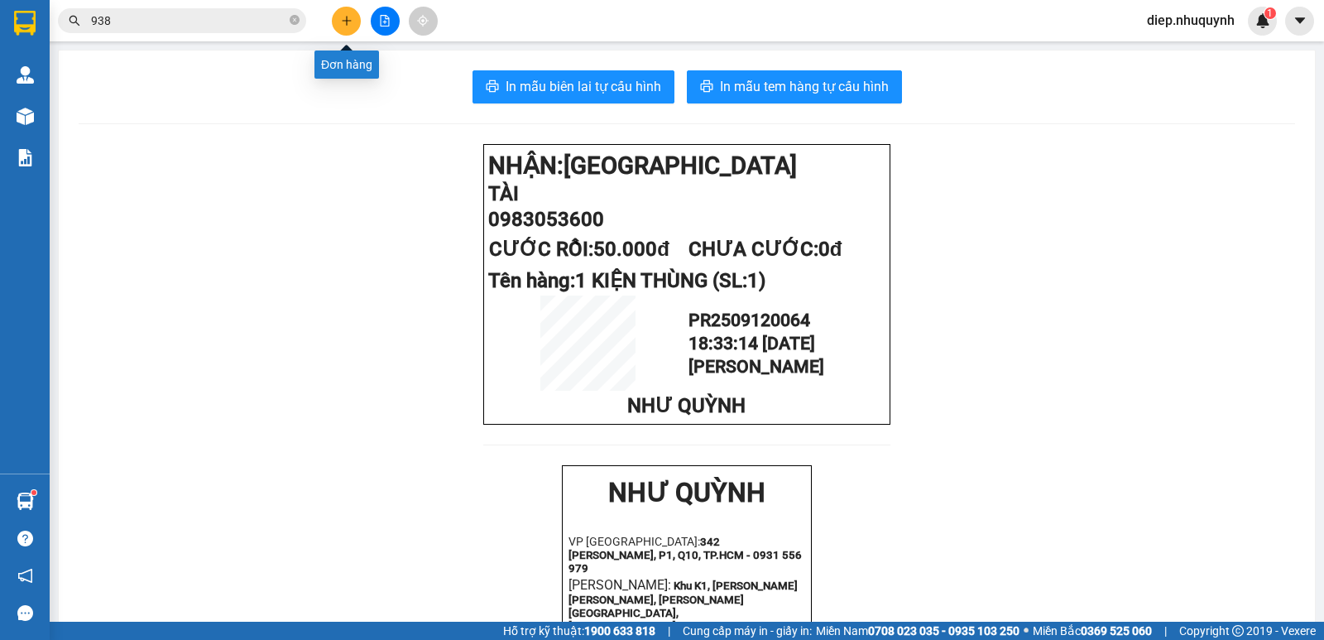
click at [337, 22] on button at bounding box center [346, 21] width 29 height 29
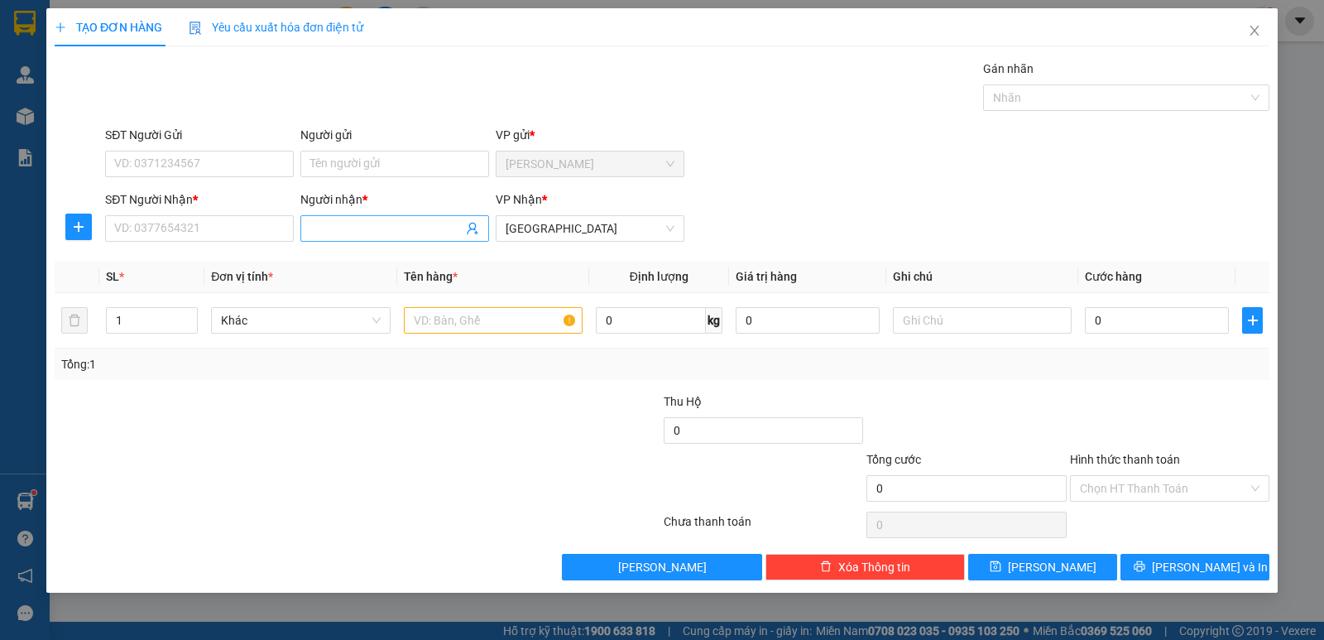
click at [338, 232] on input "Người nhận *" at bounding box center [386, 228] width 152 height 18
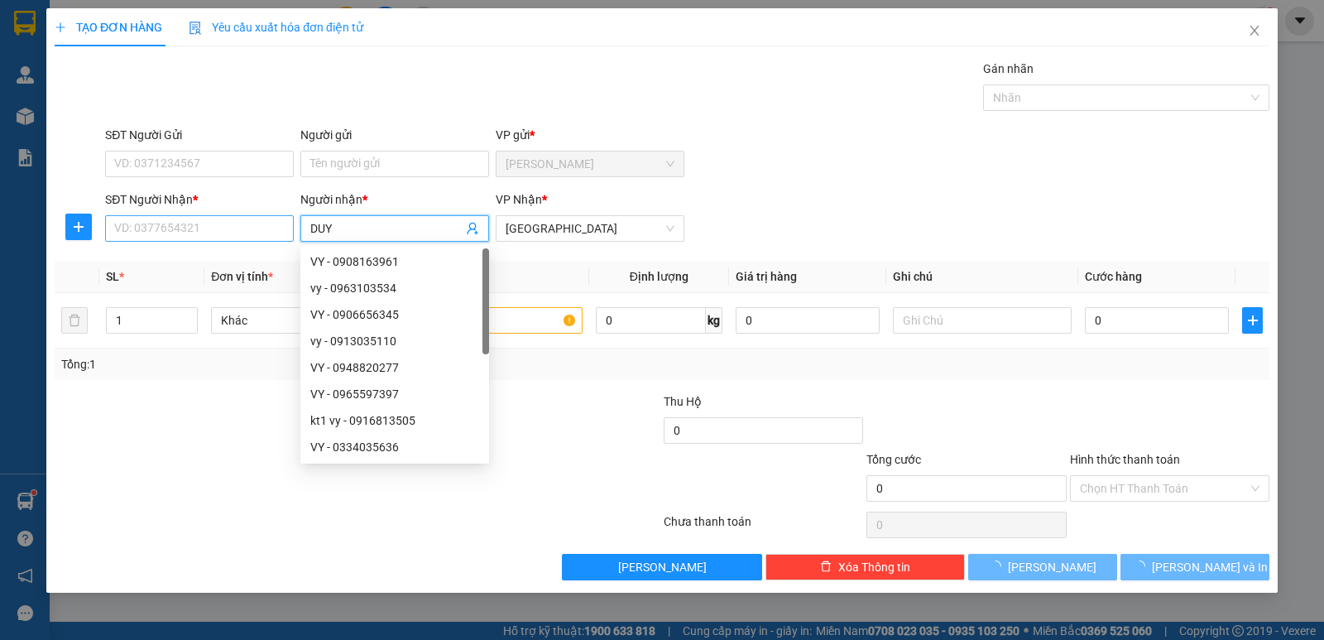
type input "DUY"
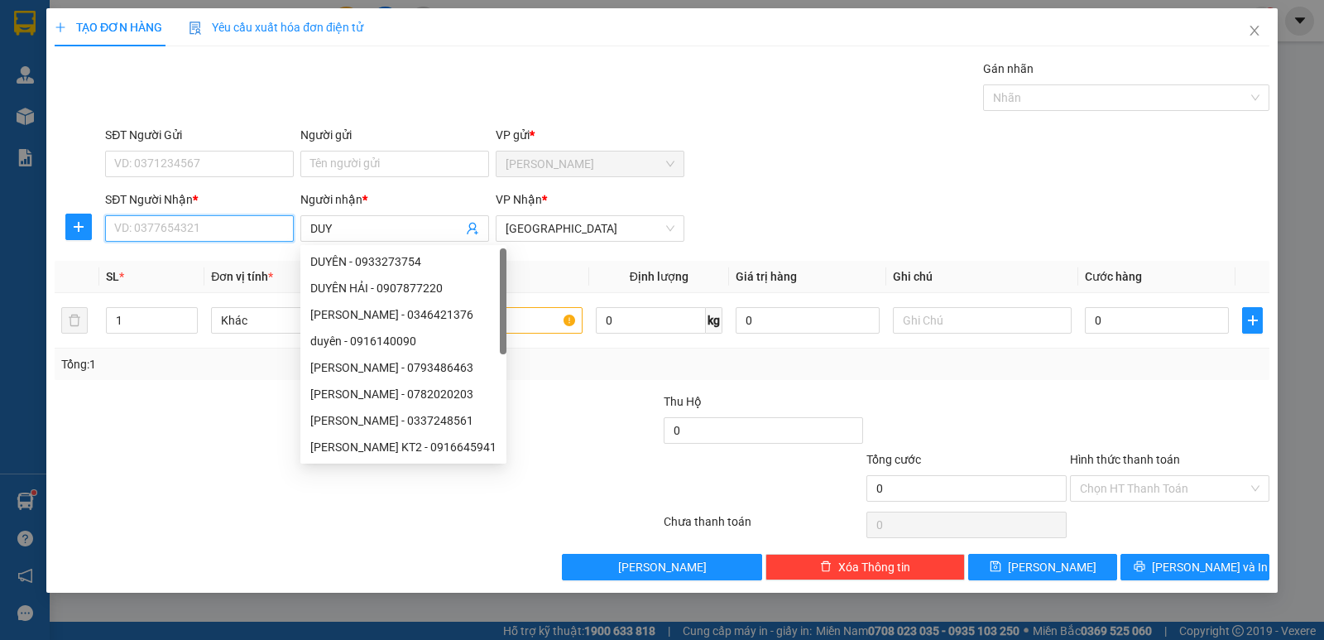
click at [248, 219] on input "SĐT Người Nhận *" at bounding box center [199, 228] width 189 height 26
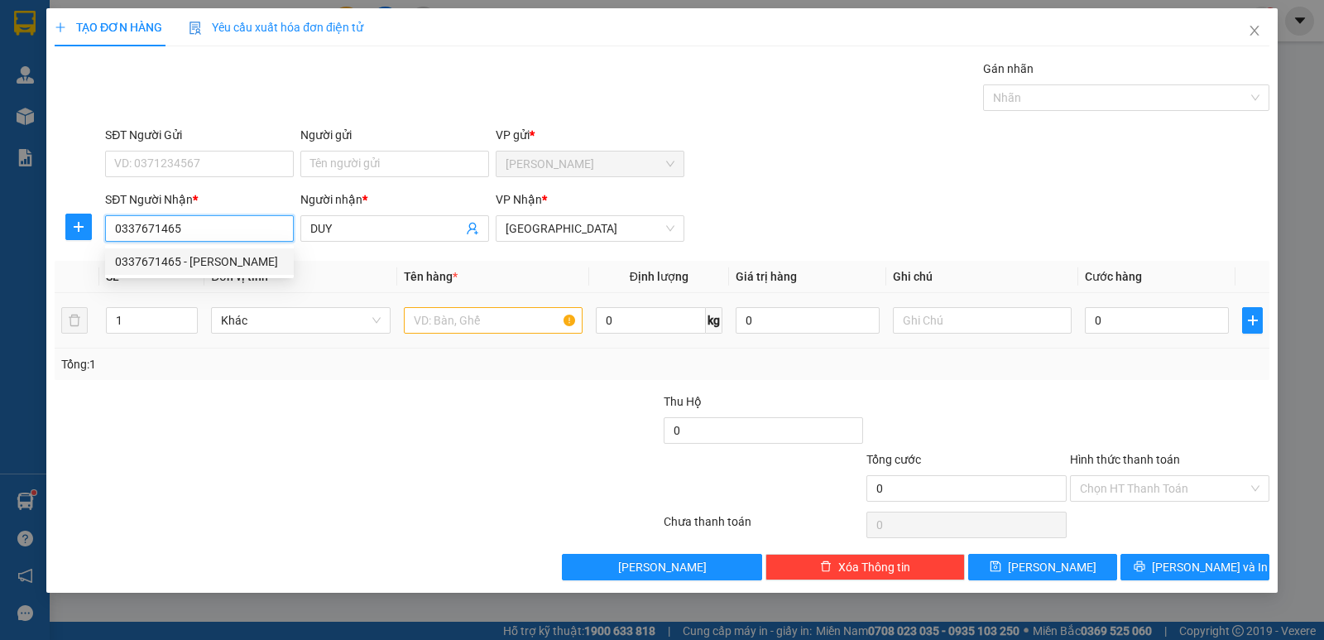
type input "0337671465"
click at [462, 321] on input "text" at bounding box center [493, 320] width 179 height 26
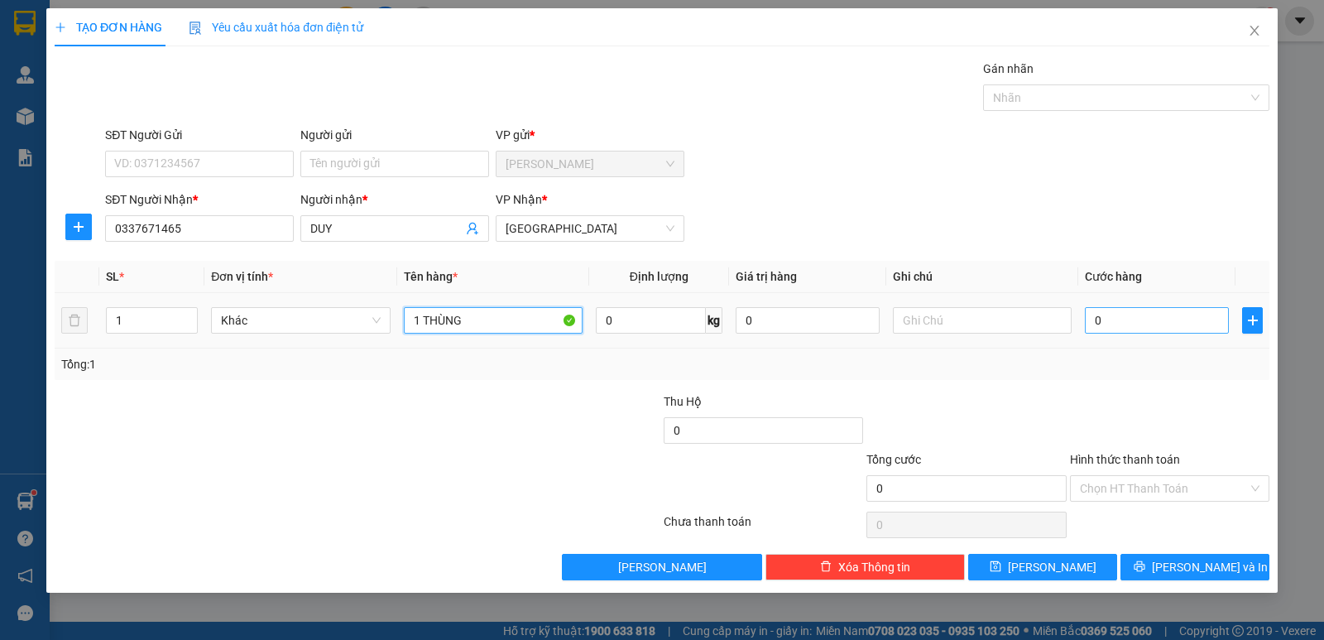
type input "1 THÙNG"
click at [1108, 314] on input "0" at bounding box center [1157, 320] width 144 height 26
type input "3"
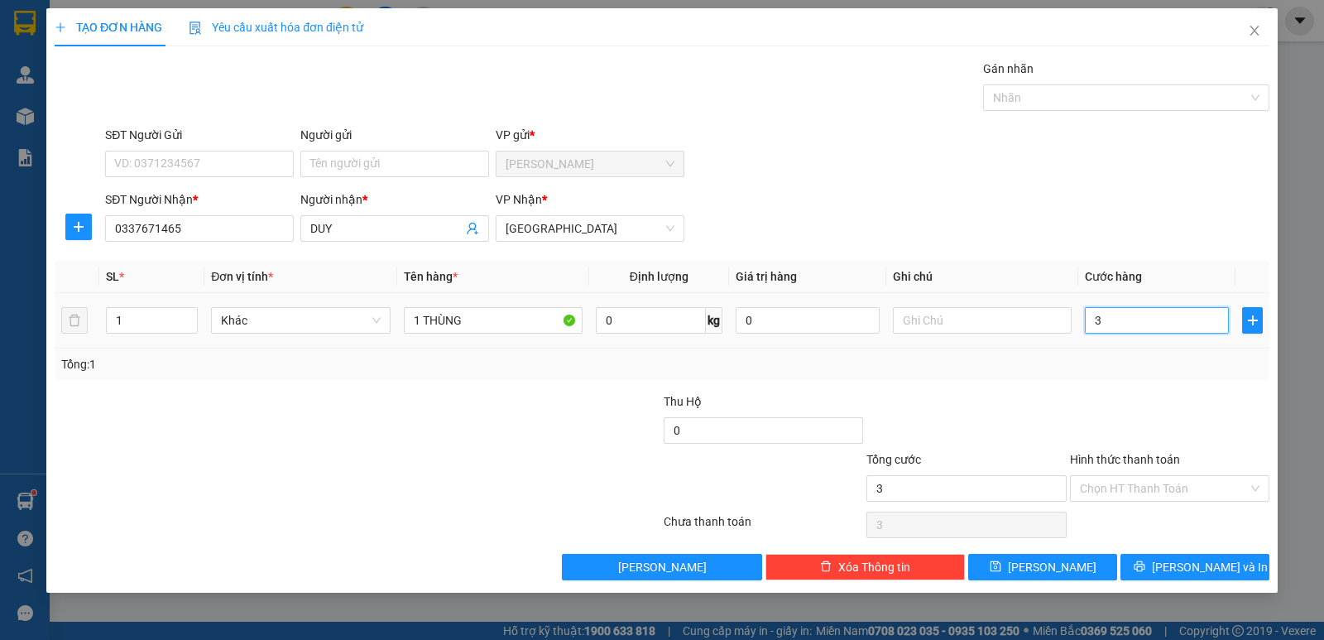
type input "30"
type input "30.000"
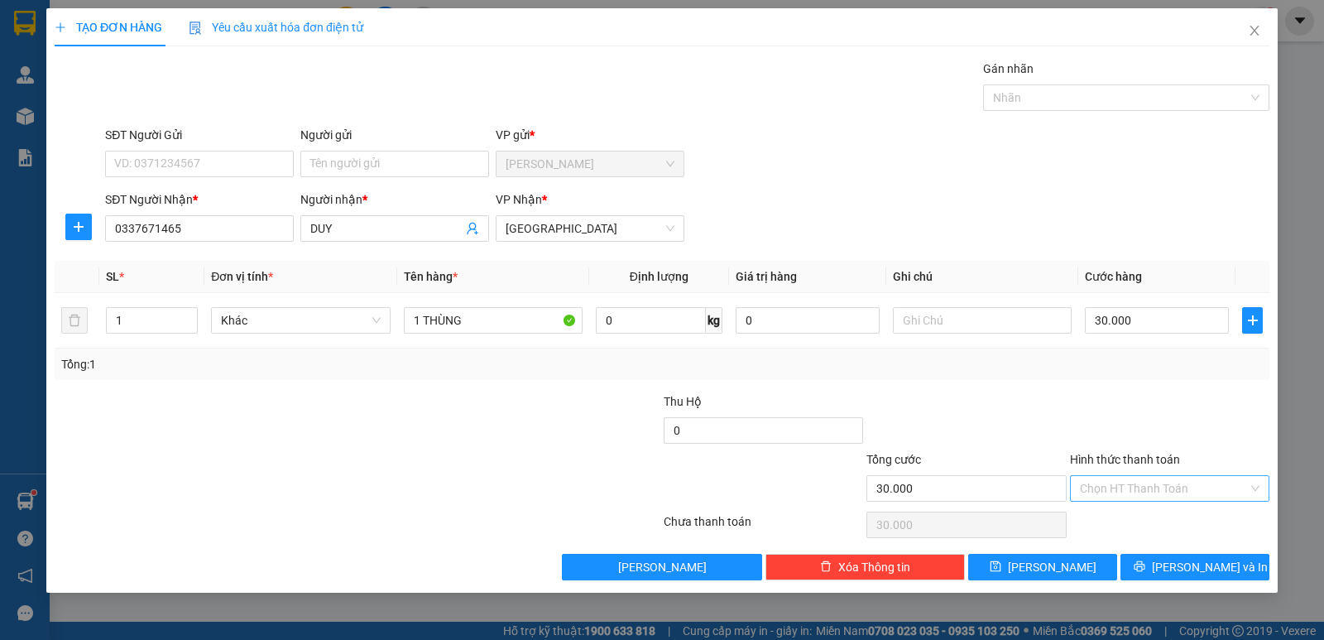
click at [1155, 494] on input "Hình thức thanh toán" at bounding box center [1164, 488] width 168 height 25
click at [1154, 516] on div "Tại văn phòng" at bounding box center [1170, 521] width 180 height 18
type input "0"
click at [1195, 560] on span "[PERSON_NAME] và In" at bounding box center [1210, 567] width 116 height 18
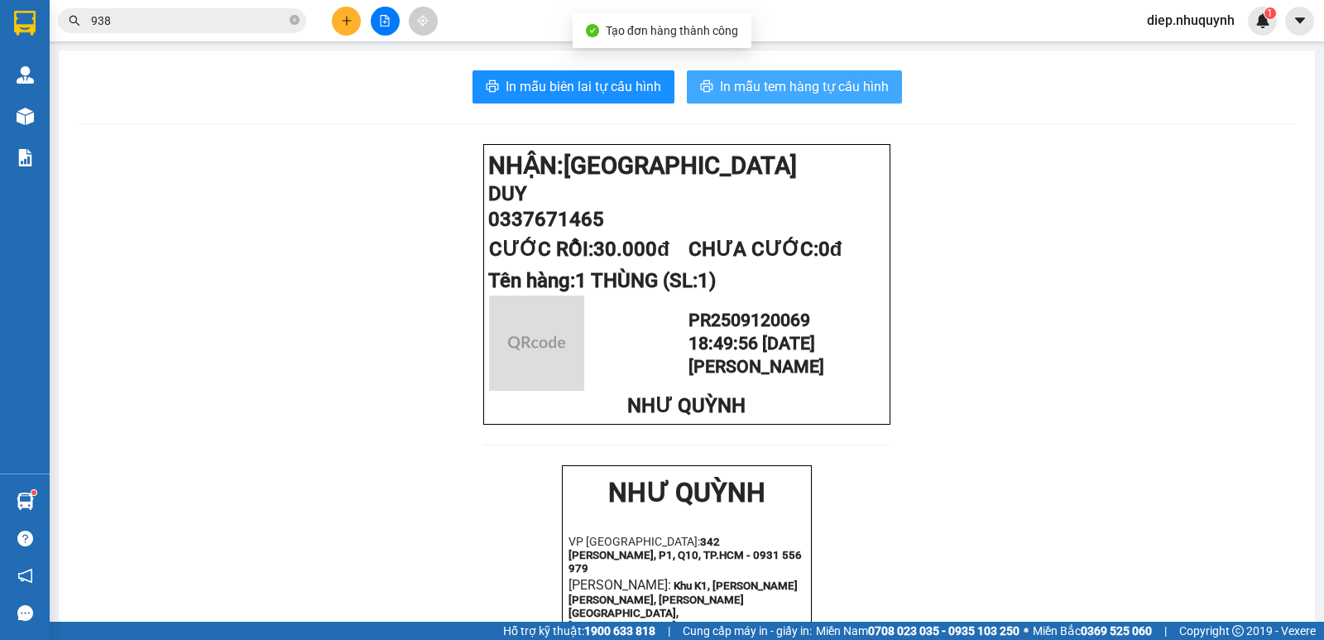
click at [720, 81] on span "In mẫu tem hàng tự cấu hình" at bounding box center [804, 86] width 169 height 21
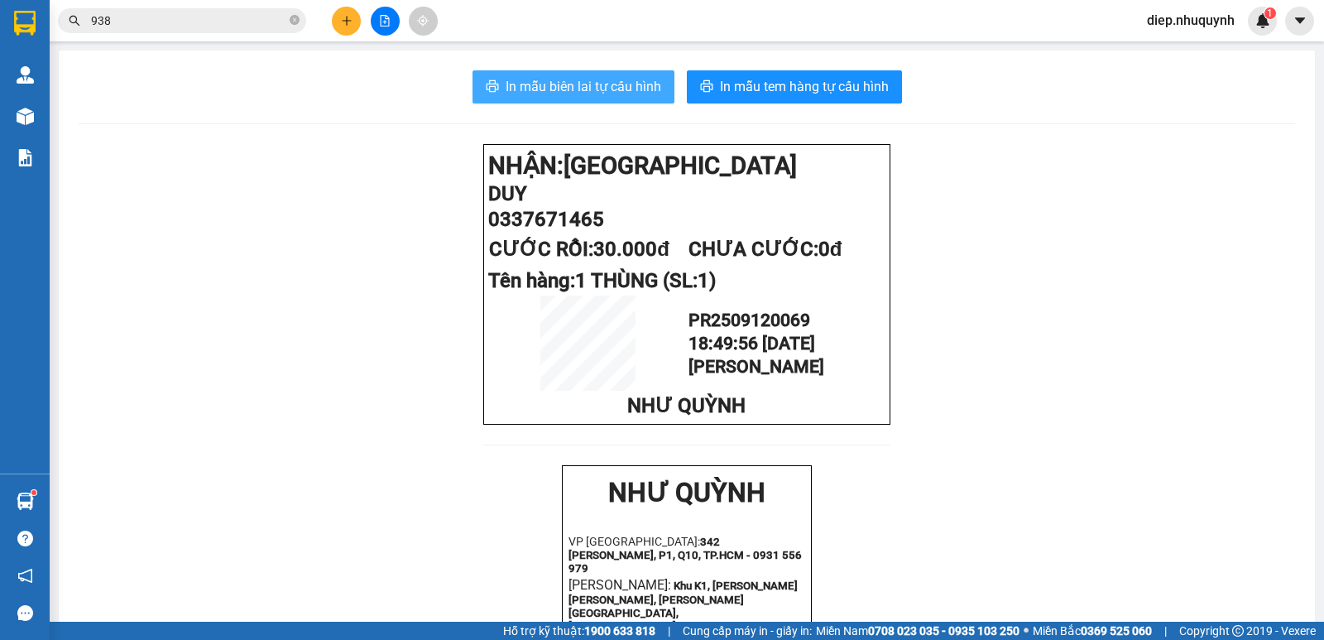
click at [542, 85] on span "In mẫu biên lai tự cấu hình" at bounding box center [584, 86] width 156 height 21
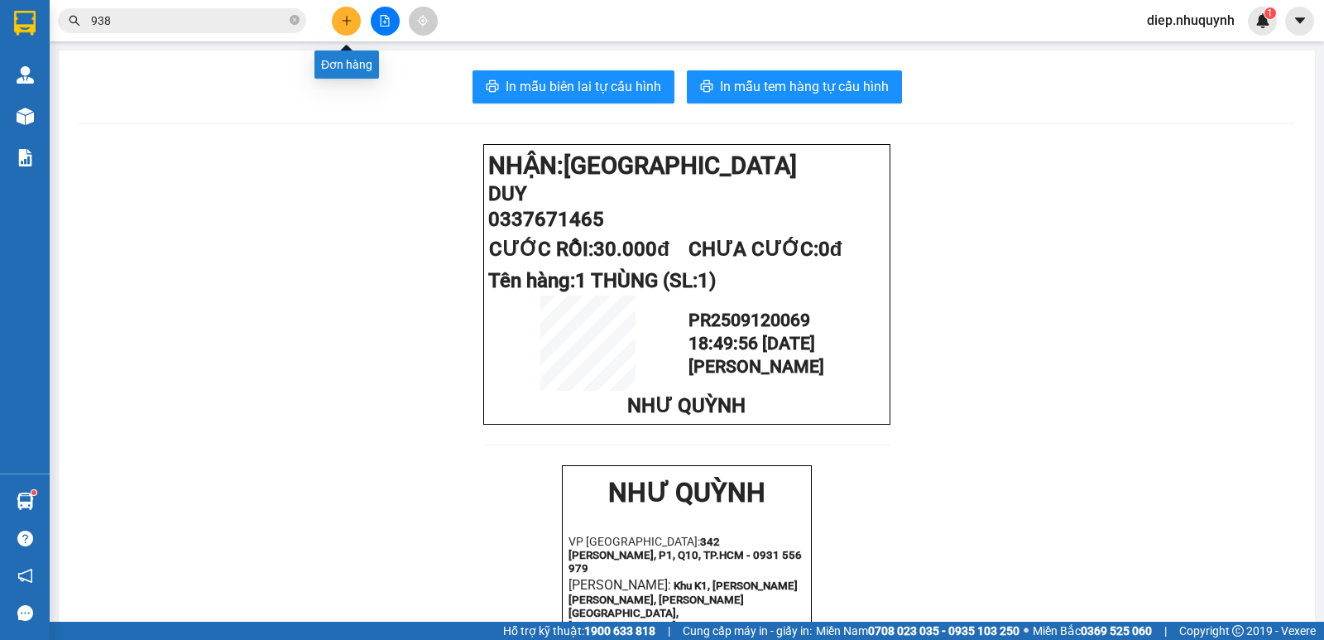
click at [339, 18] on button at bounding box center [346, 21] width 29 height 29
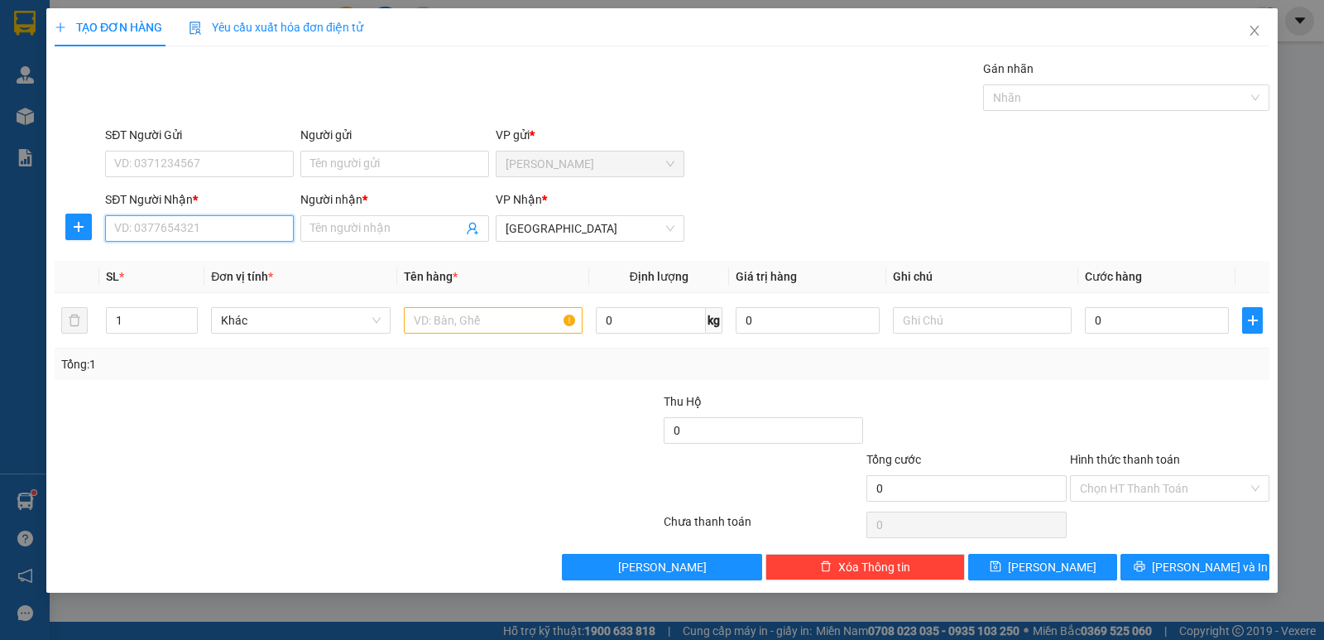
click at [212, 228] on input "SĐT Người Nhận *" at bounding box center [199, 228] width 189 height 26
click at [476, 320] on input "text" at bounding box center [493, 320] width 179 height 26
type input "1 THÙNG"
click at [218, 235] on input "SĐT Người Nhận *" at bounding box center [199, 228] width 189 height 26
click at [200, 230] on input "SĐT Người Nhận *" at bounding box center [199, 228] width 189 height 26
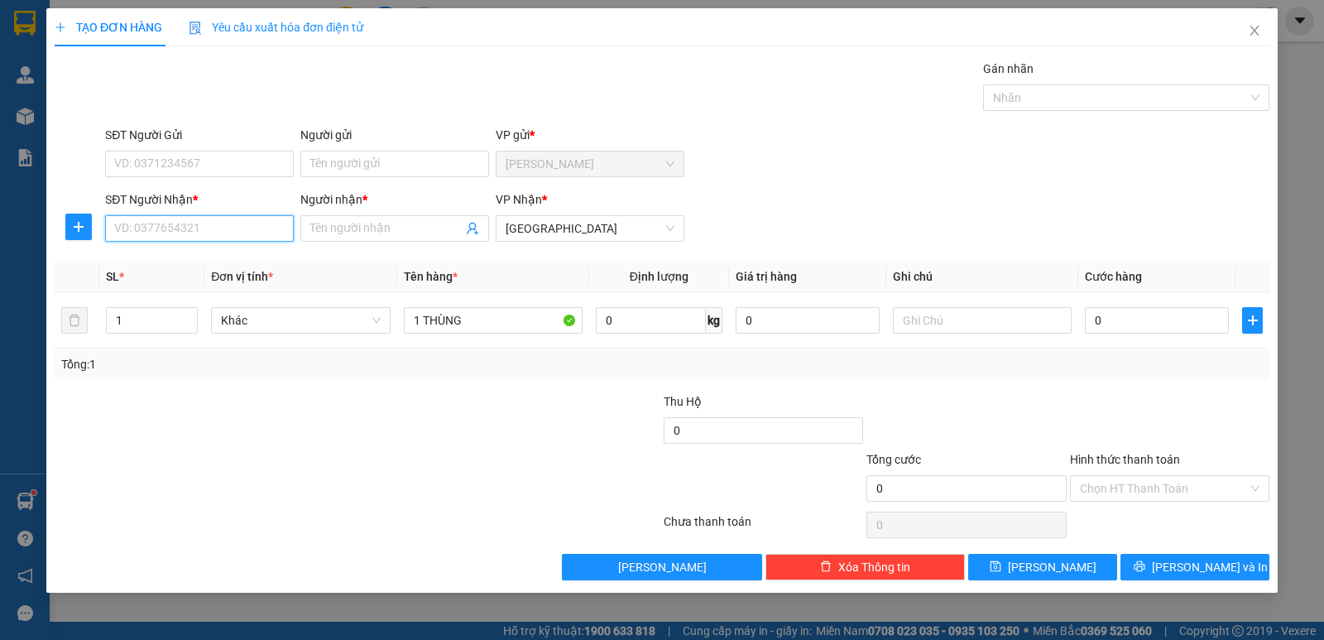
click at [197, 228] on input "SĐT Người Nhận *" at bounding box center [199, 228] width 189 height 26
click at [378, 228] on input "Người nhận *" at bounding box center [386, 228] width 152 height 18
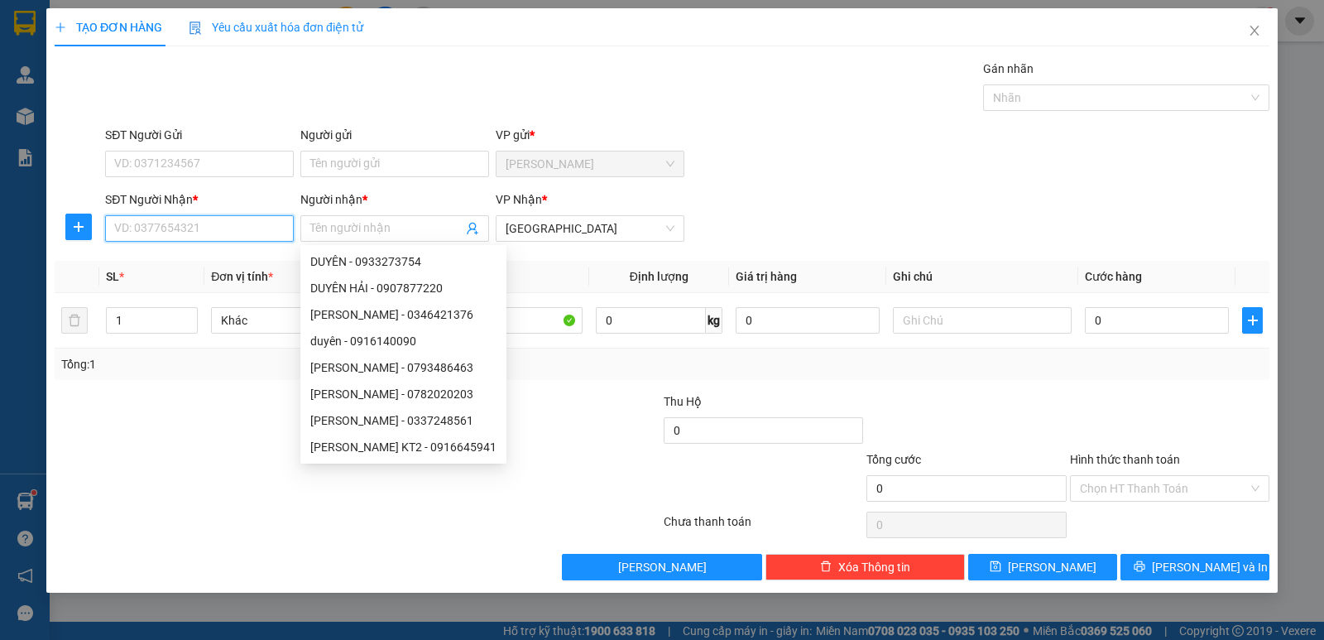
click at [242, 238] on input "SĐT Người Nhận *" at bounding box center [199, 228] width 189 height 26
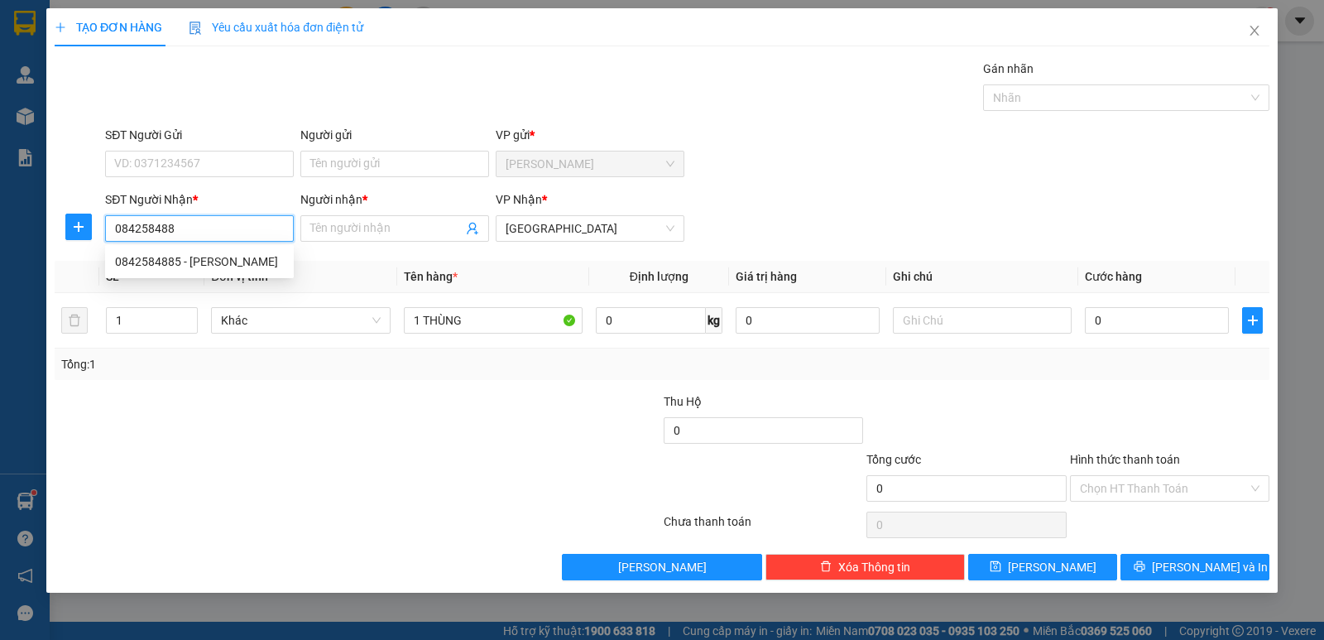
type input "0842584885"
click at [230, 260] on div "0842584885 - [PERSON_NAME]" at bounding box center [199, 261] width 169 height 18
type input "ngọc"
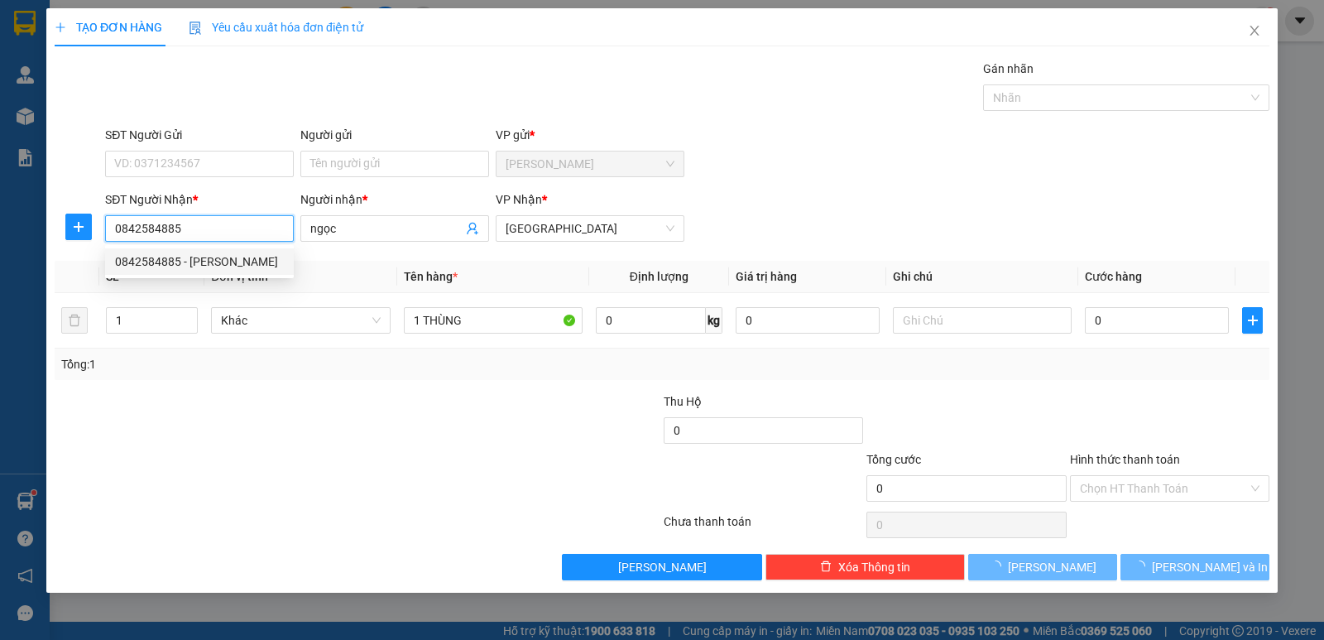
type input "30.000"
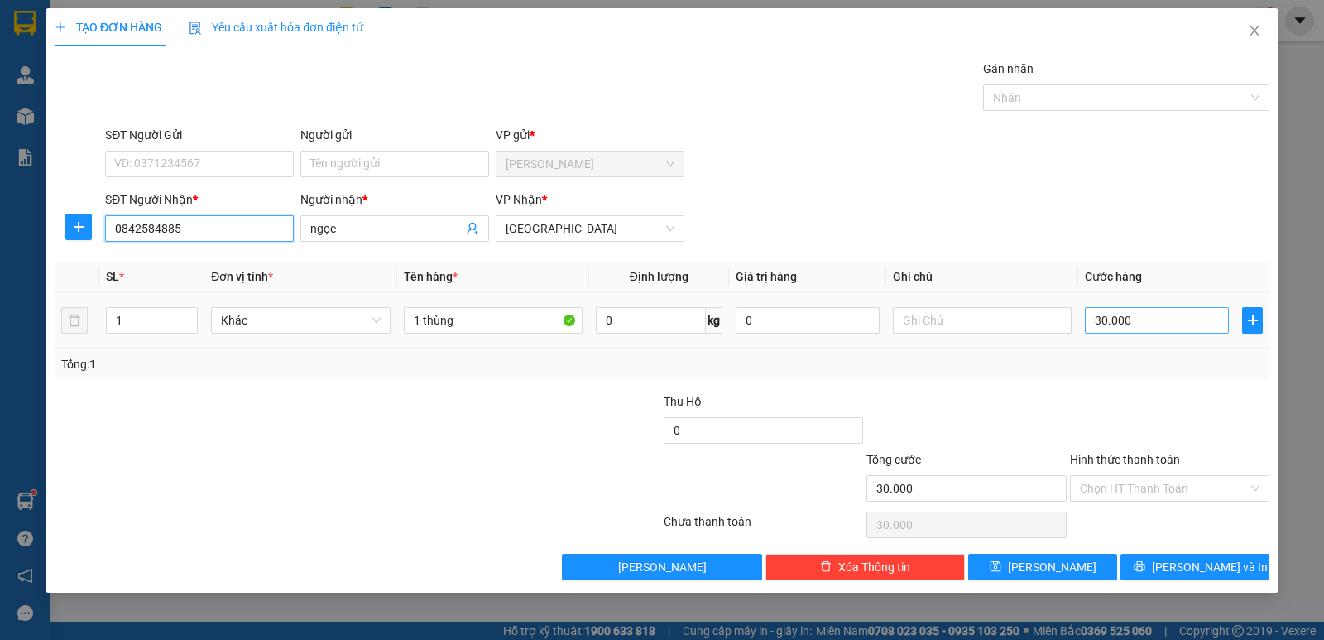
type input "0842584885"
click at [1154, 325] on input "30.000" at bounding box center [1157, 320] width 144 height 26
type input "5"
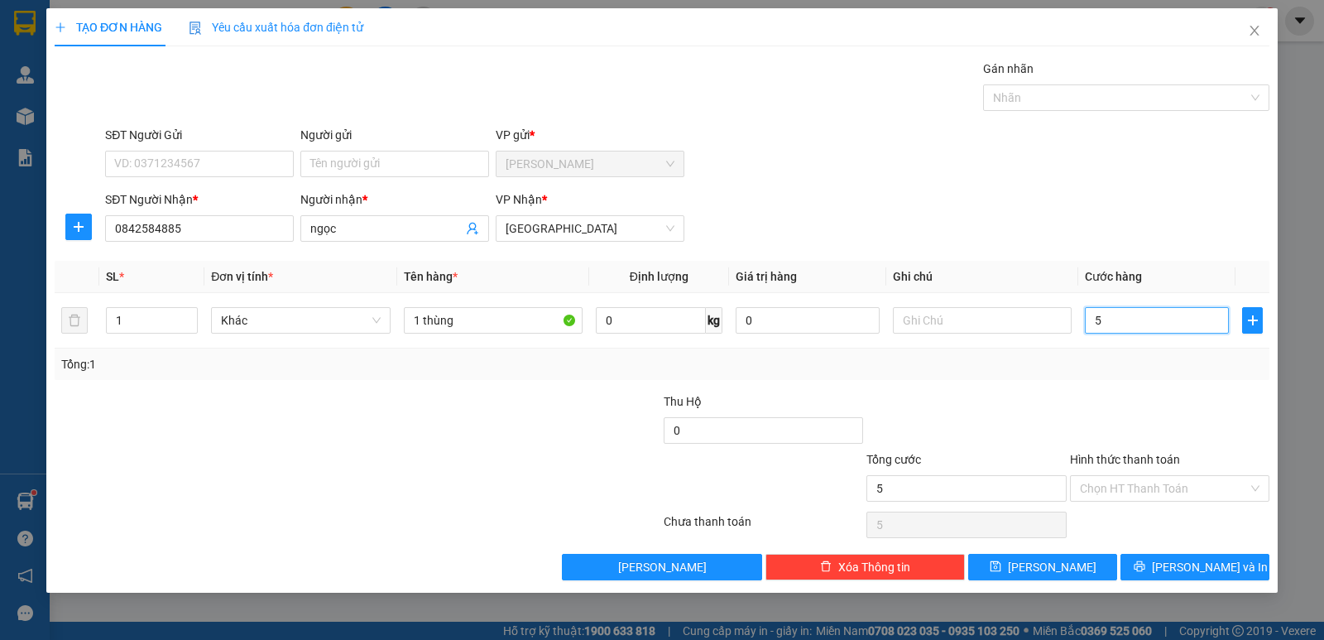
type input "50"
type input "50.000"
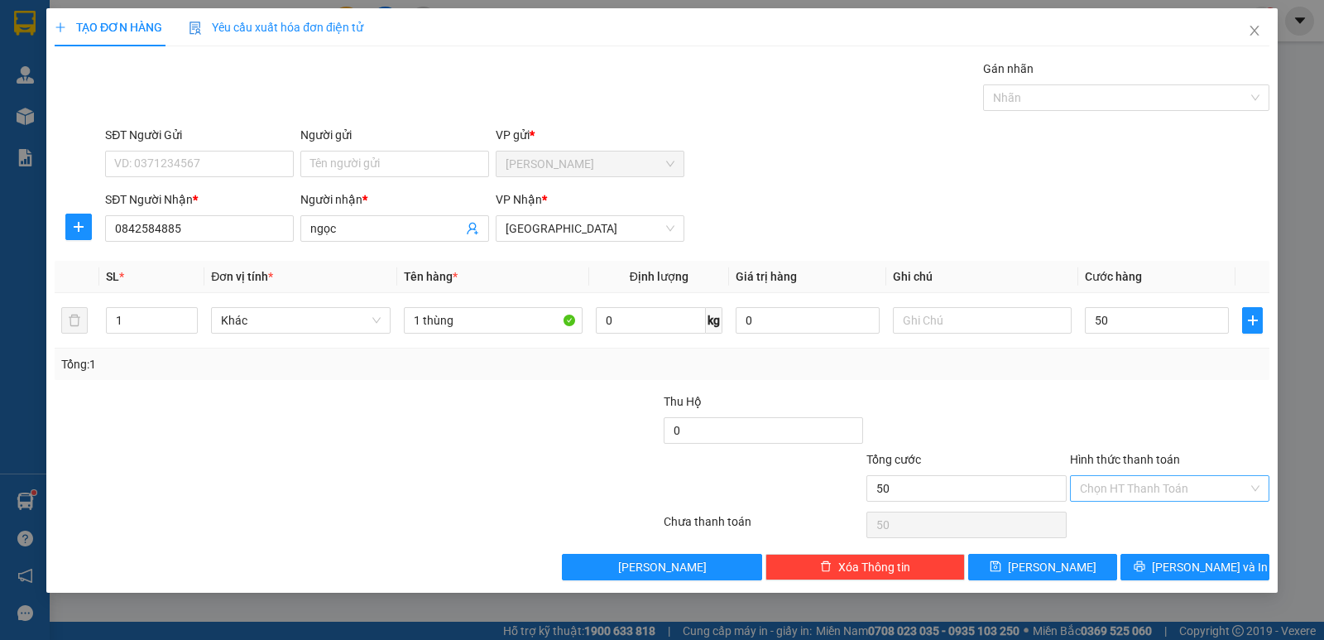
type input "50.000"
click at [1152, 490] on input "Hình thức thanh toán" at bounding box center [1164, 488] width 168 height 25
click at [1149, 525] on div "Tại văn phòng" at bounding box center [1170, 521] width 180 height 18
type input "0"
click at [1145, 567] on icon "printer" at bounding box center [1140, 566] width 12 height 12
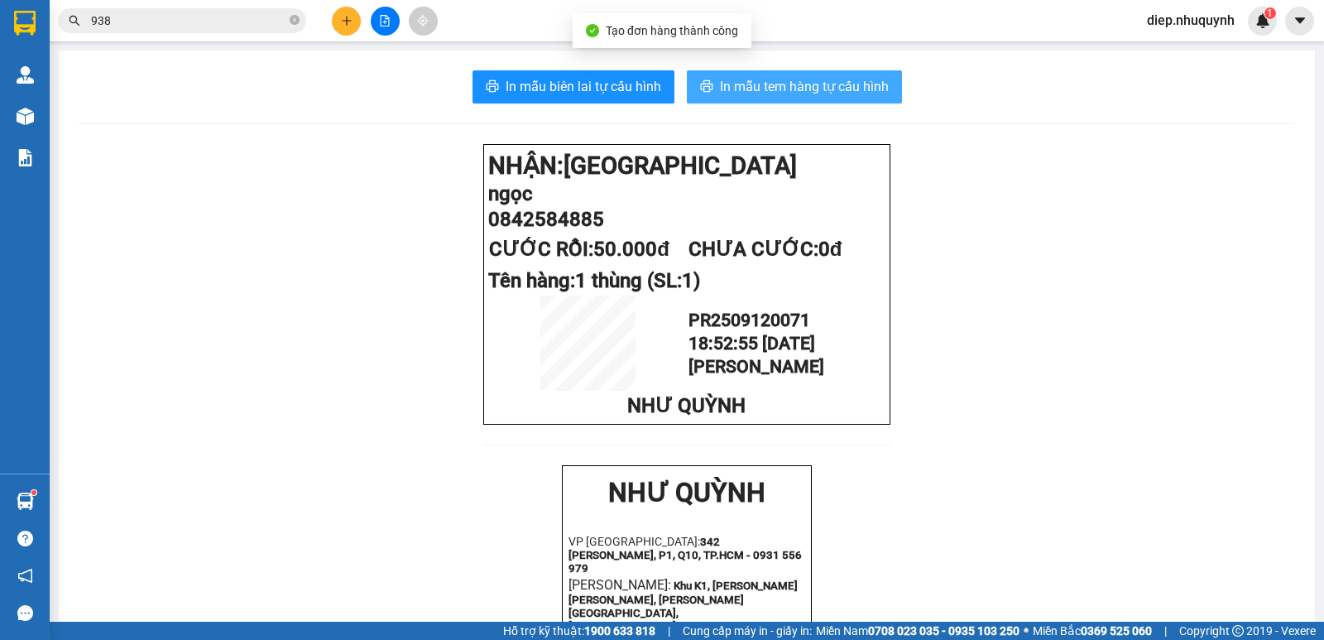
click at [743, 89] on span "In mẫu tem hàng tự cấu hình" at bounding box center [804, 86] width 169 height 21
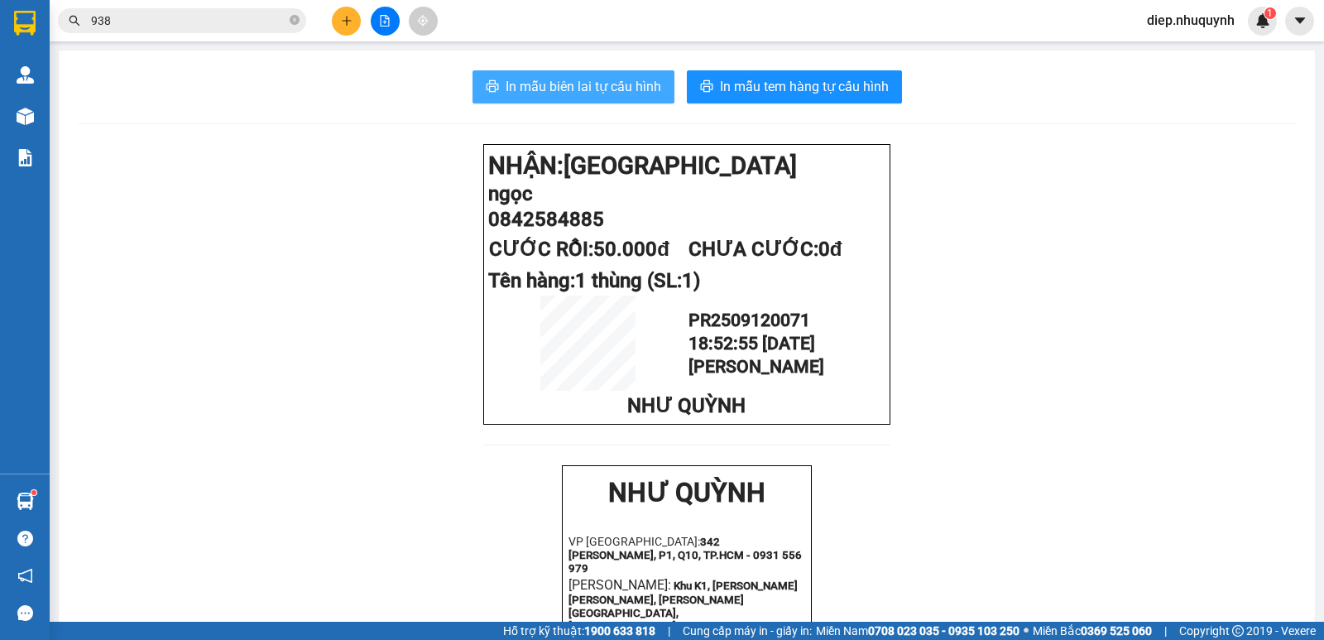
click at [558, 77] on span "In mẫu biên lai tự cấu hình" at bounding box center [584, 86] width 156 height 21
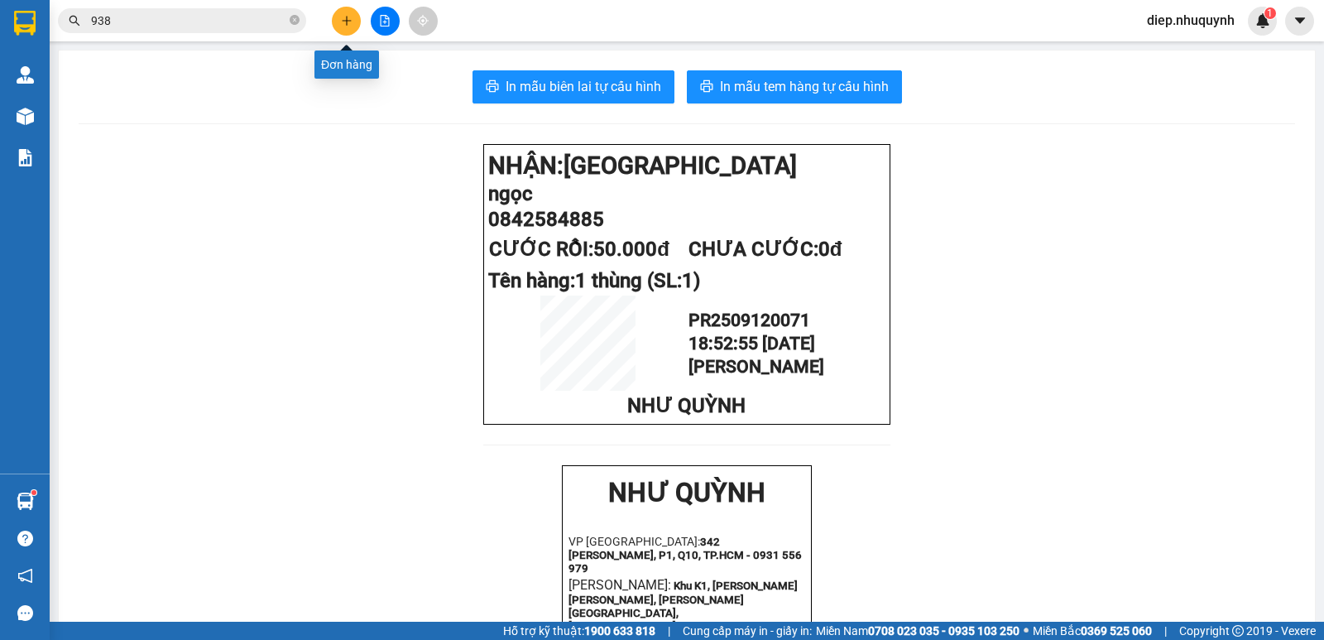
click at [344, 21] on icon "plus" at bounding box center [346, 20] width 9 height 1
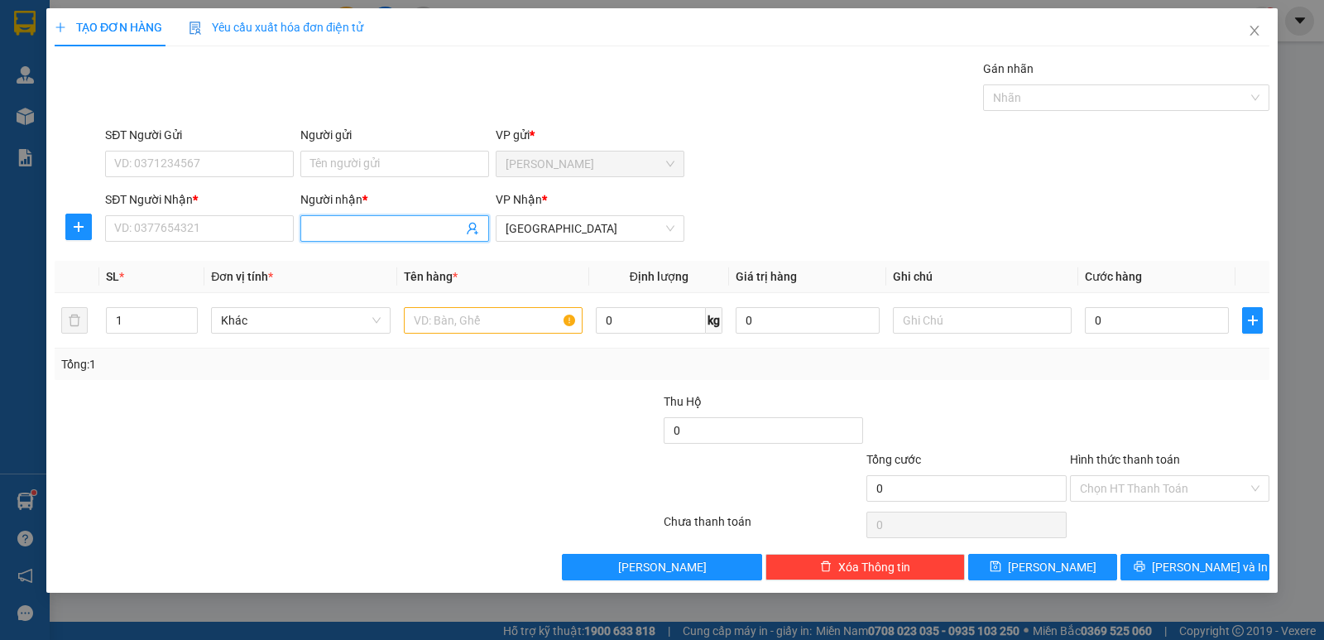
click at [357, 235] on input "Người nhận *" at bounding box center [386, 228] width 152 height 18
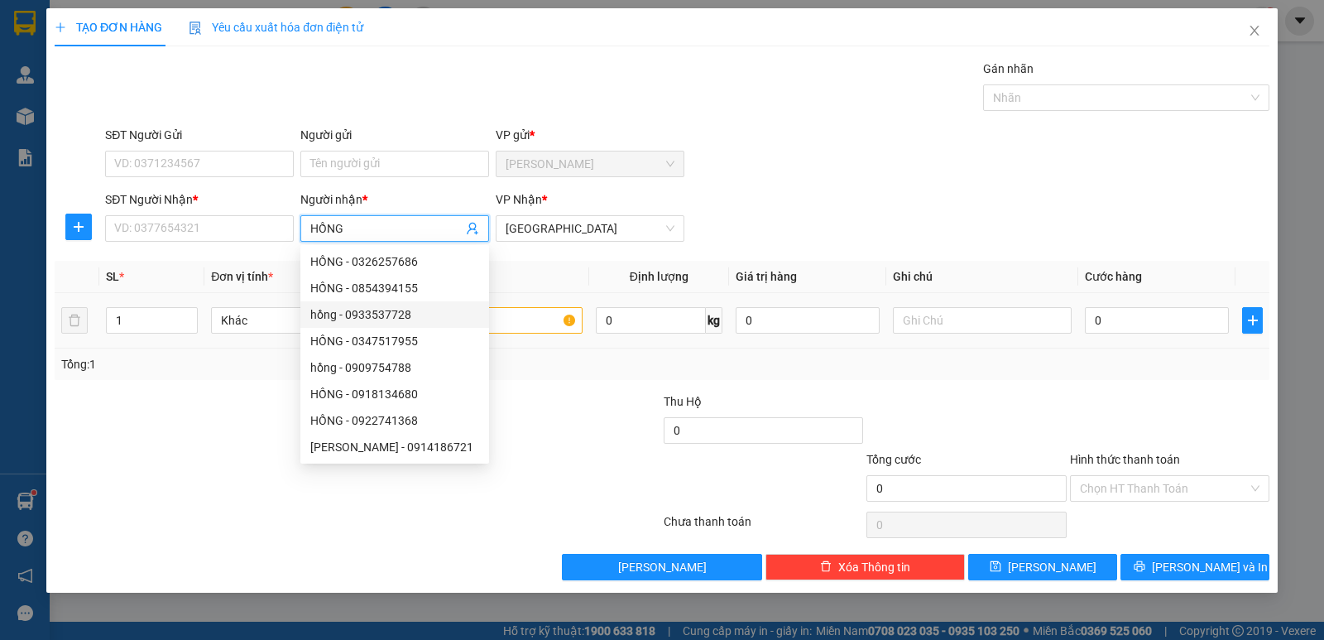
type input "HỒNG"
click at [527, 312] on input "text" at bounding box center [493, 320] width 179 height 26
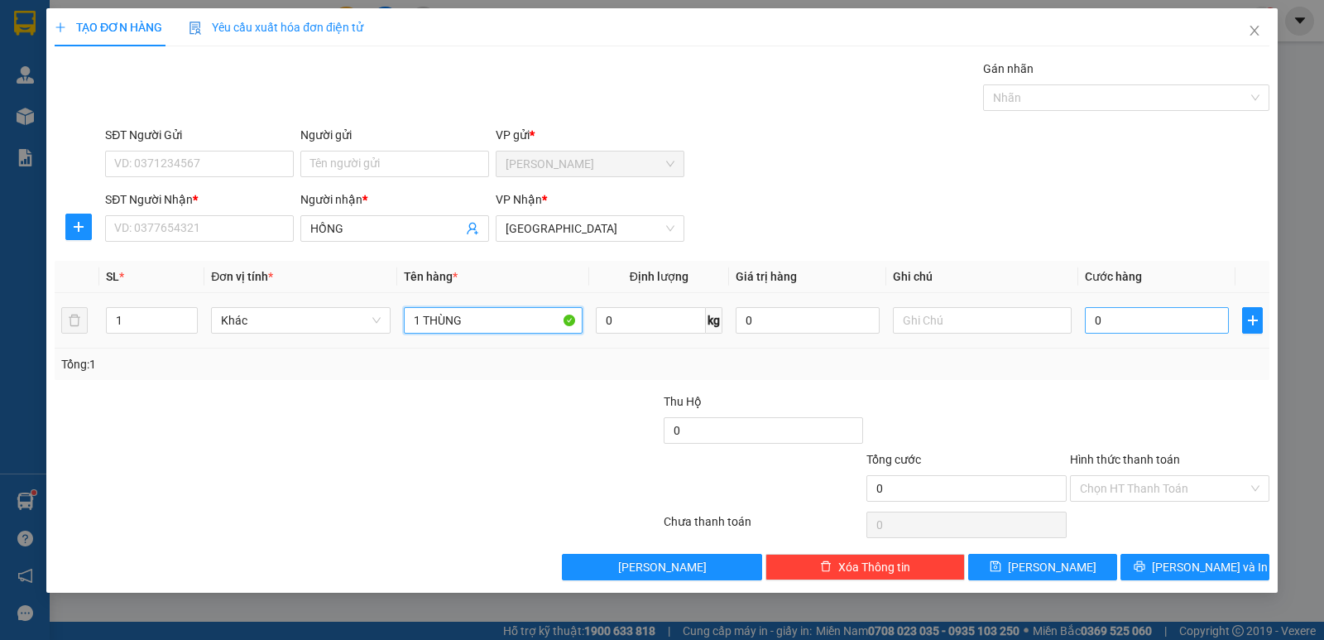
type input "1 THÙNG"
click at [1138, 324] on input "0" at bounding box center [1157, 320] width 144 height 26
type input "3"
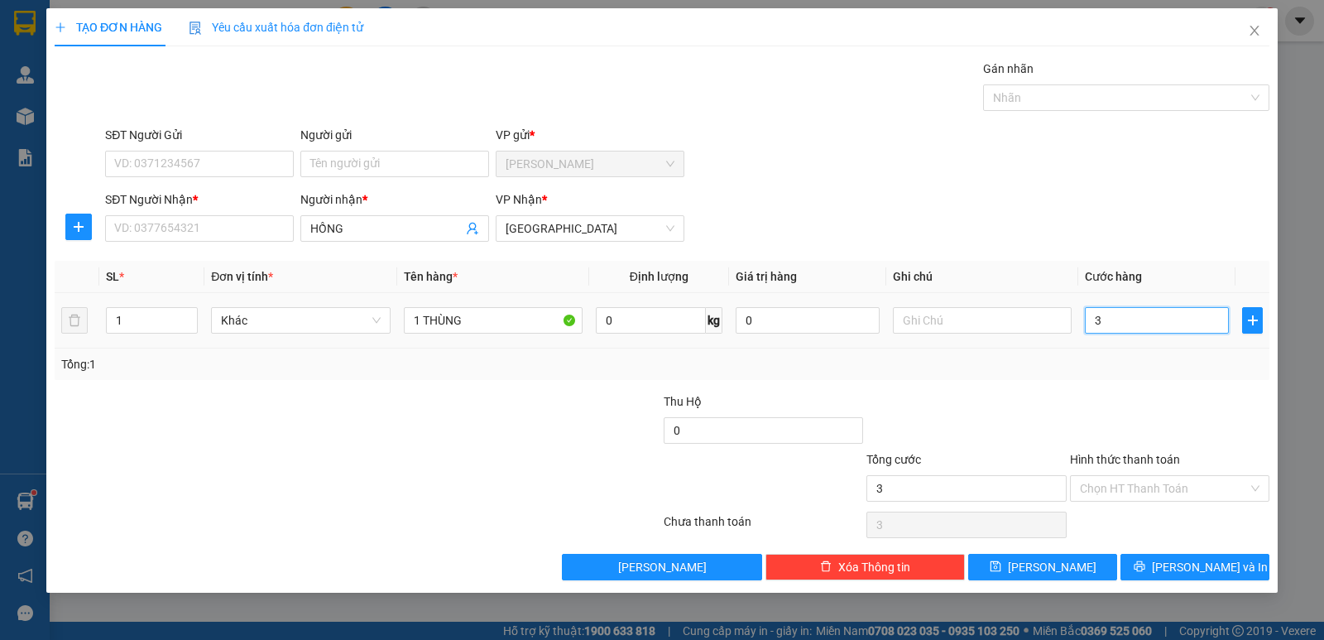
type input "30"
type input "30.000"
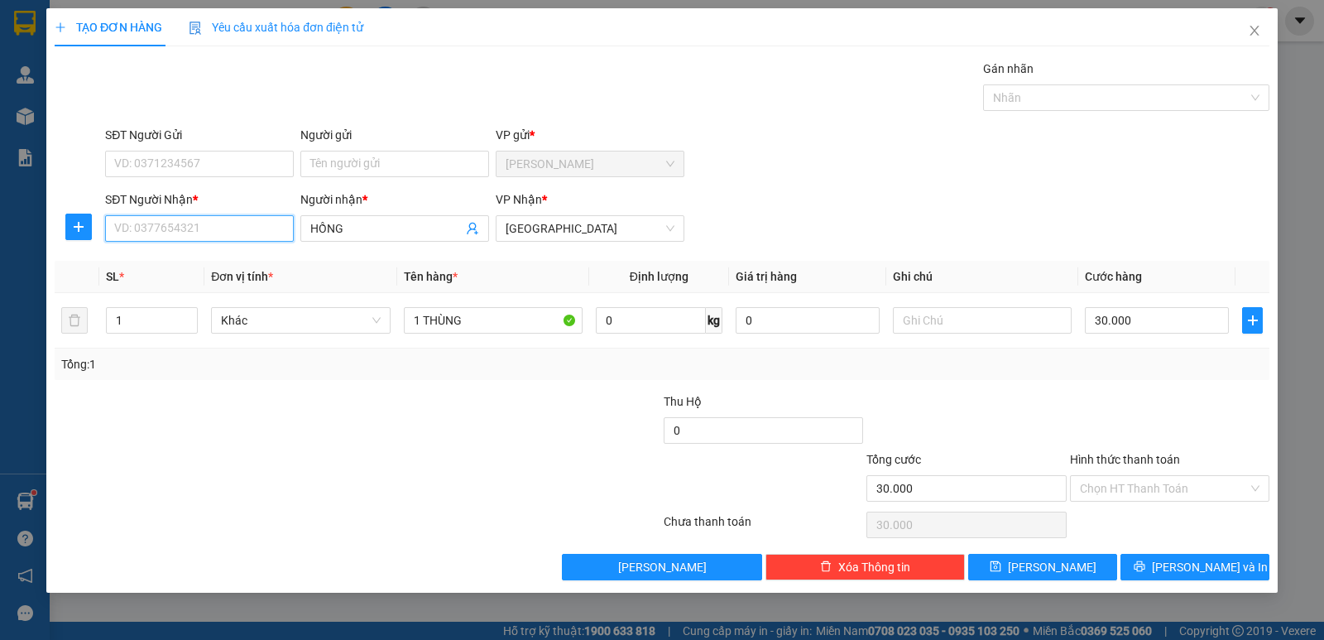
click at [229, 221] on input "SĐT Người Nhận *" at bounding box center [199, 228] width 189 height 26
click at [224, 222] on input "SĐT Người Nhận *" at bounding box center [199, 228] width 189 height 26
click at [1165, 488] on input "Hình thức thanh toán" at bounding box center [1164, 488] width 168 height 25
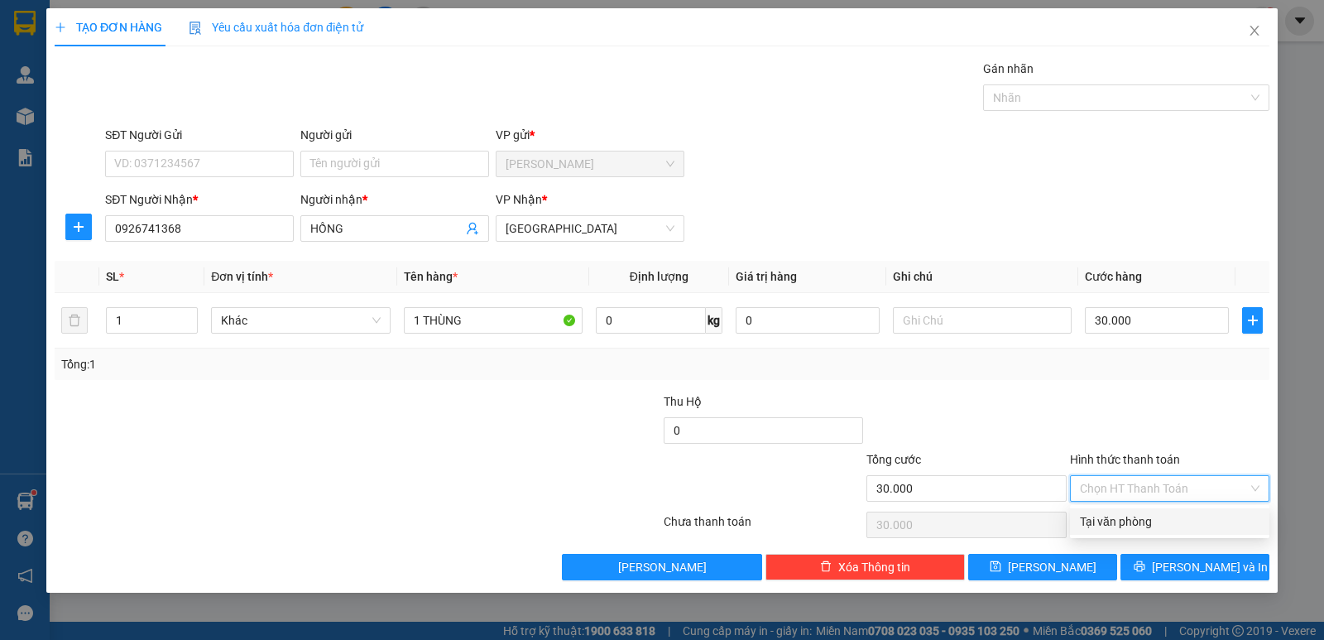
click at [1147, 516] on div "Tại văn phòng" at bounding box center [1170, 521] width 180 height 18
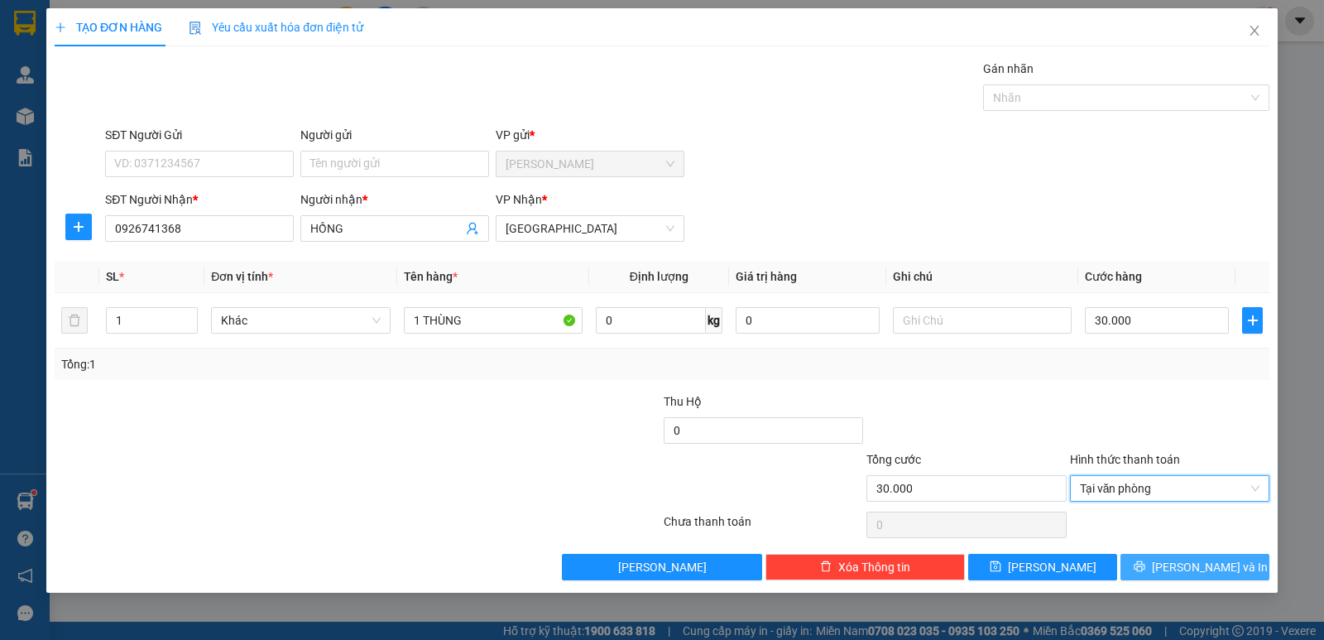
click at [1186, 559] on span "[PERSON_NAME] và In" at bounding box center [1210, 567] width 116 height 18
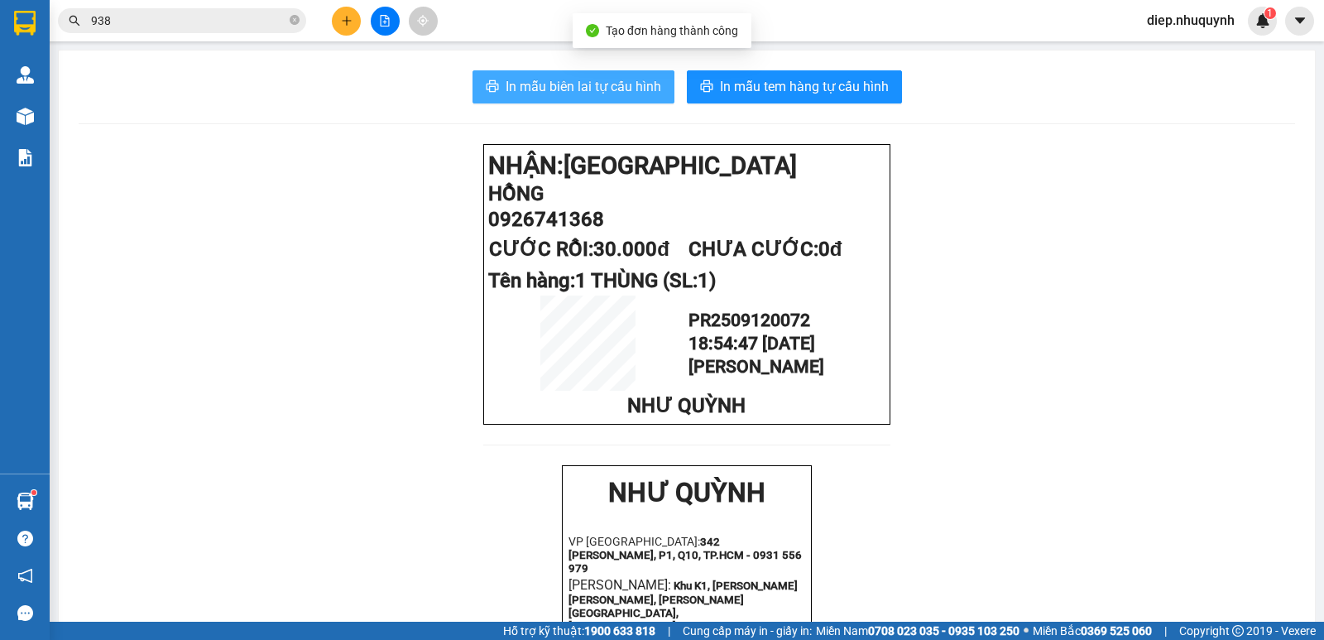
click at [640, 89] on span "In mẫu biên lai tự cấu hình" at bounding box center [584, 86] width 156 height 21
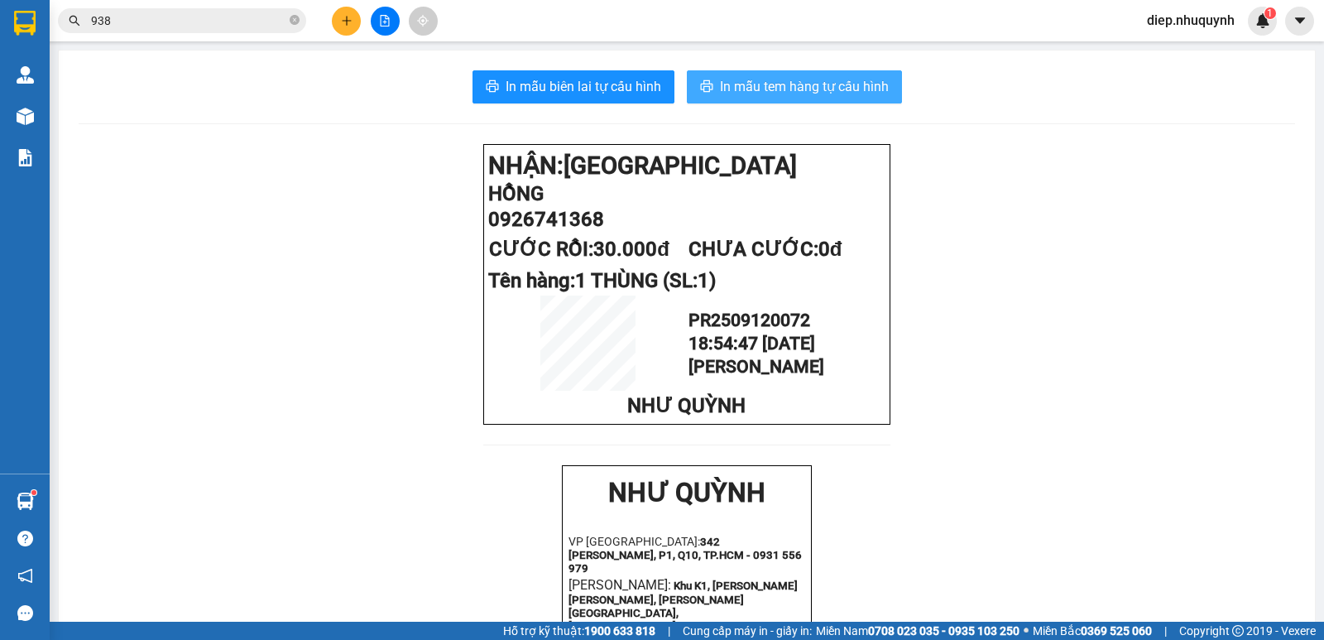
click at [852, 88] on span "In mẫu tem hàng tự cấu hình" at bounding box center [804, 86] width 169 height 21
click at [151, 22] on input "938" at bounding box center [188, 21] width 195 height 18
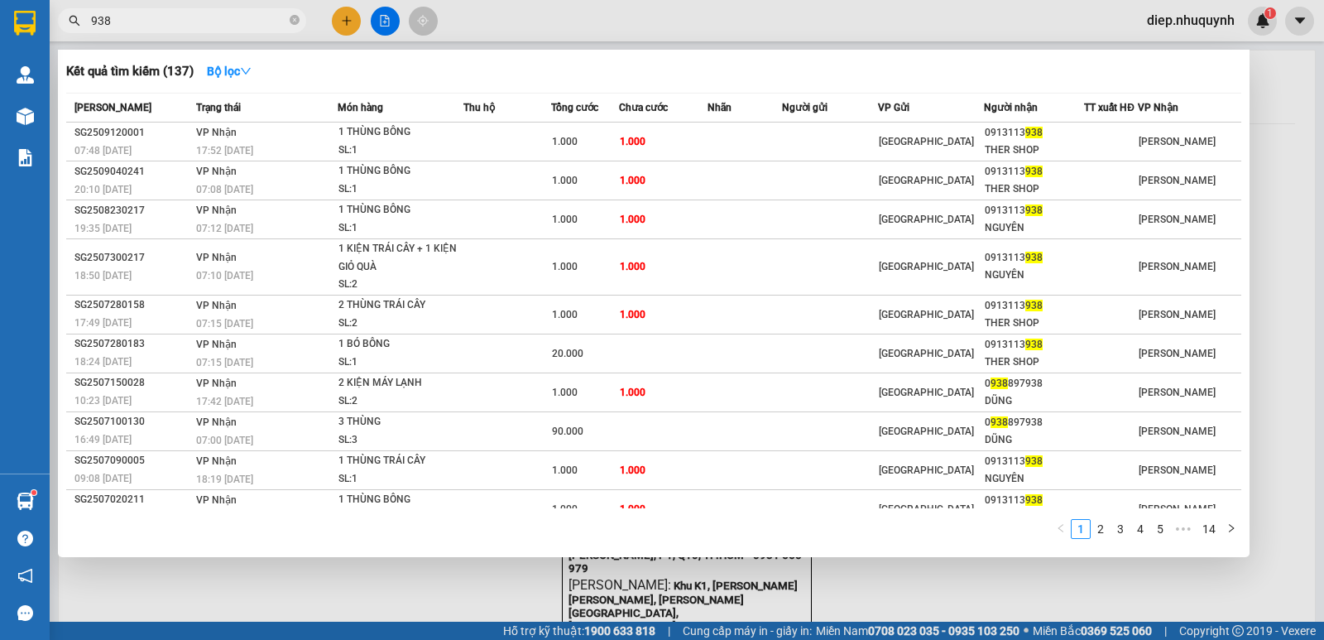
drag, startPoint x: 145, startPoint y: 22, endPoint x: 86, endPoint y: 17, distance: 59.0
click at [86, 17] on span "938" at bounding box center [182, 20] width 248 height 25
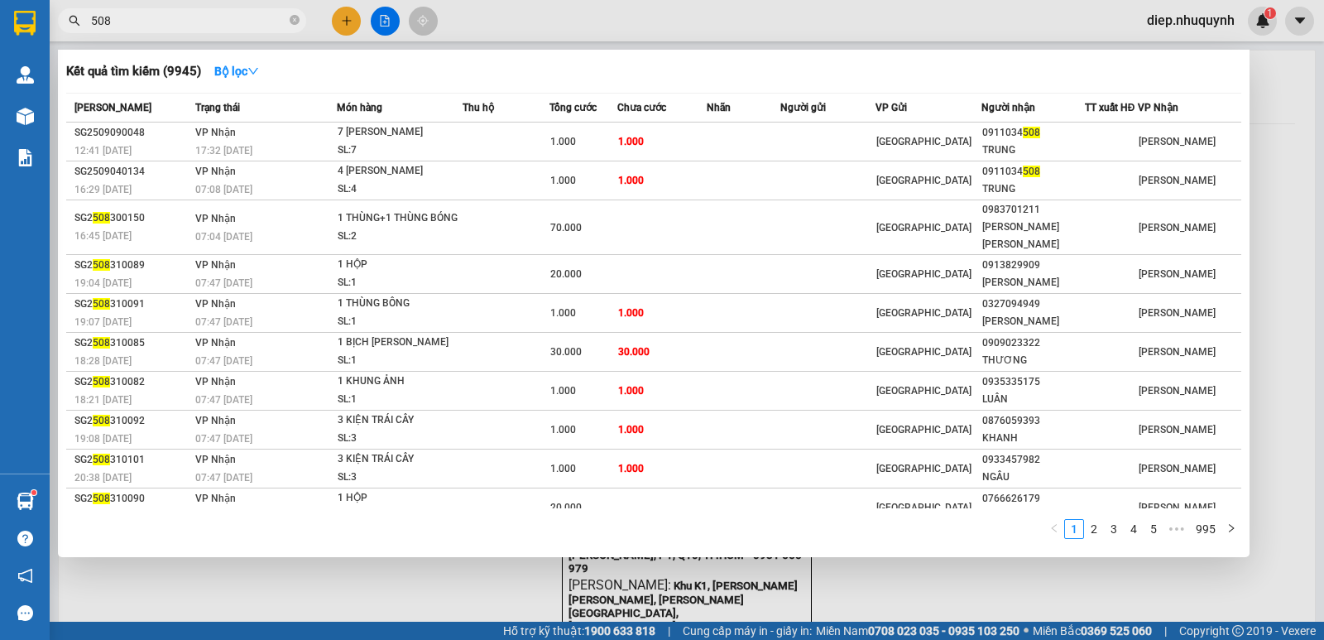
drag, startPoint x: 121, startPoint y: 16, endPoint x: 84, endPoint y: 16, distance: 36.4
click at [84, 16] on span "508" at bounding box center [182, 20] width 248 height 25
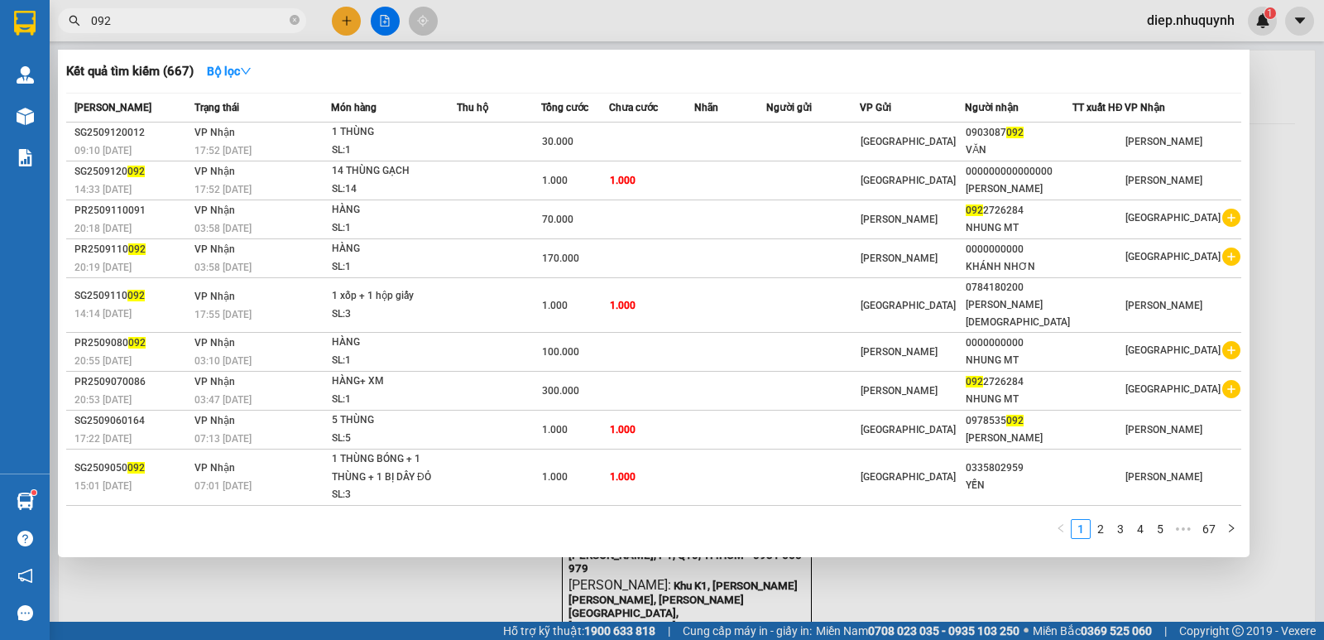
drag, startPoint x: 103, startPoint y: 22, endPoint x: 119, endPoint y: 23, distance: 15.8
click at [119, 23] on input "092" at bounding box center [188, 21] width 195 height 18
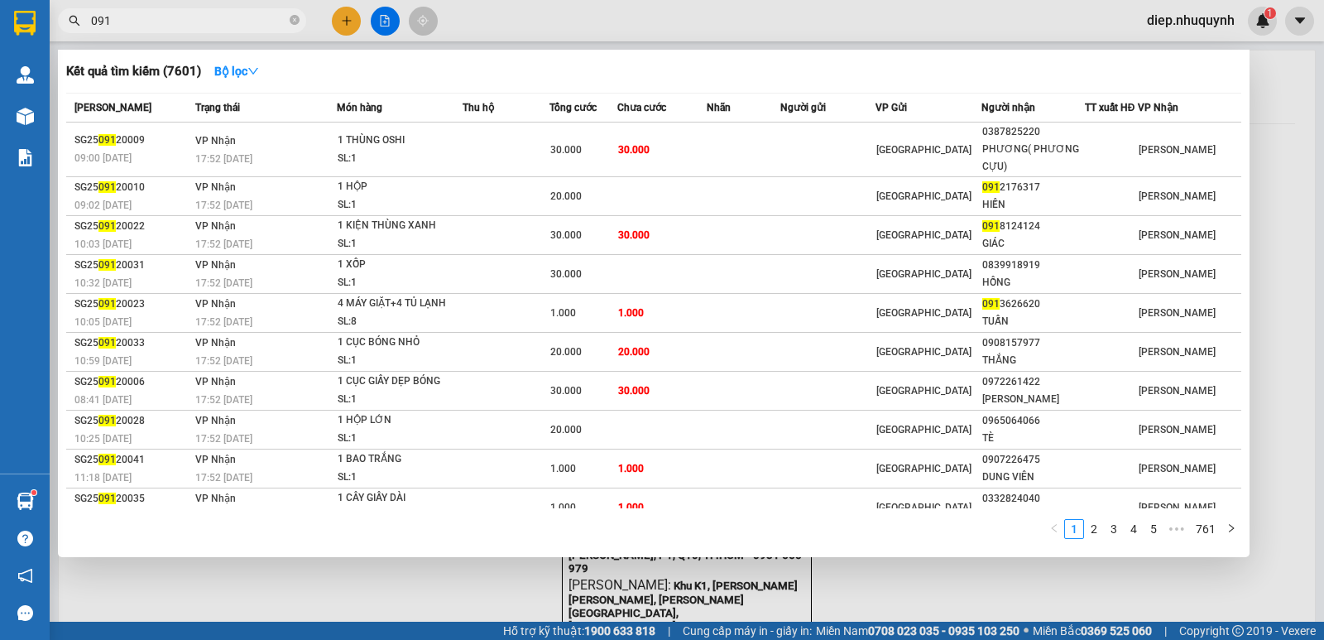
click at [343, 28] on div at bounding box center [662, 320] width 1324 height 640
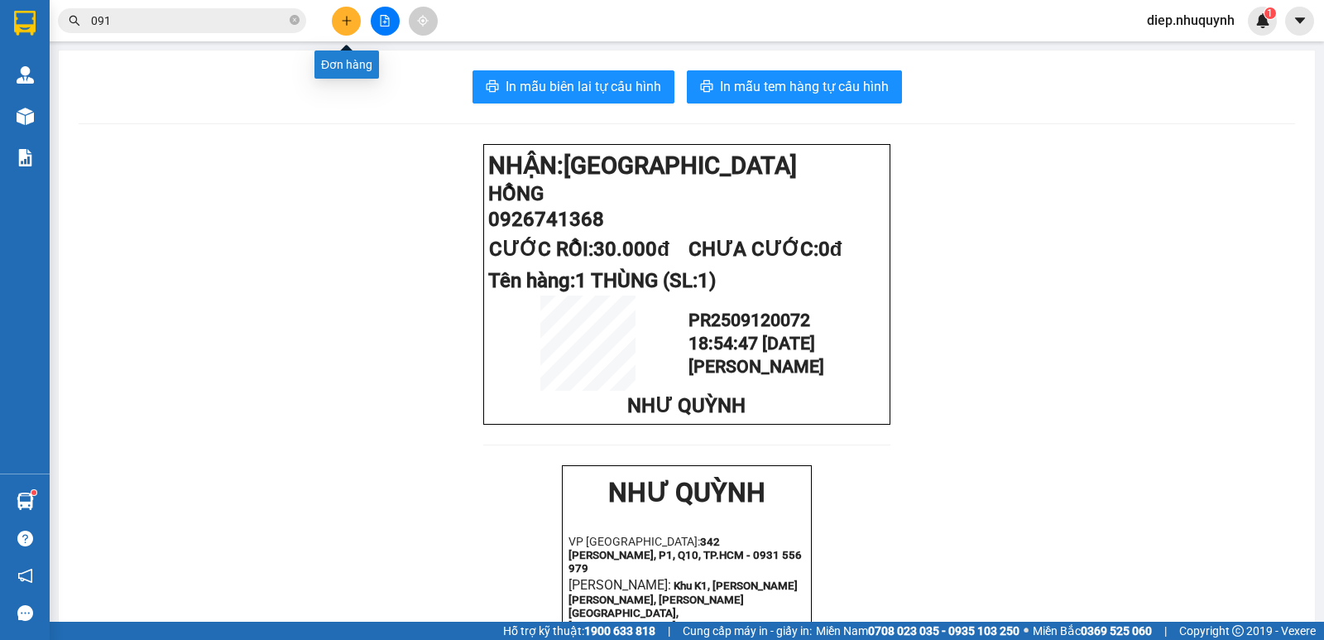
click at [345, 32] on button at bounding box center [346, 21] width 29 height 29
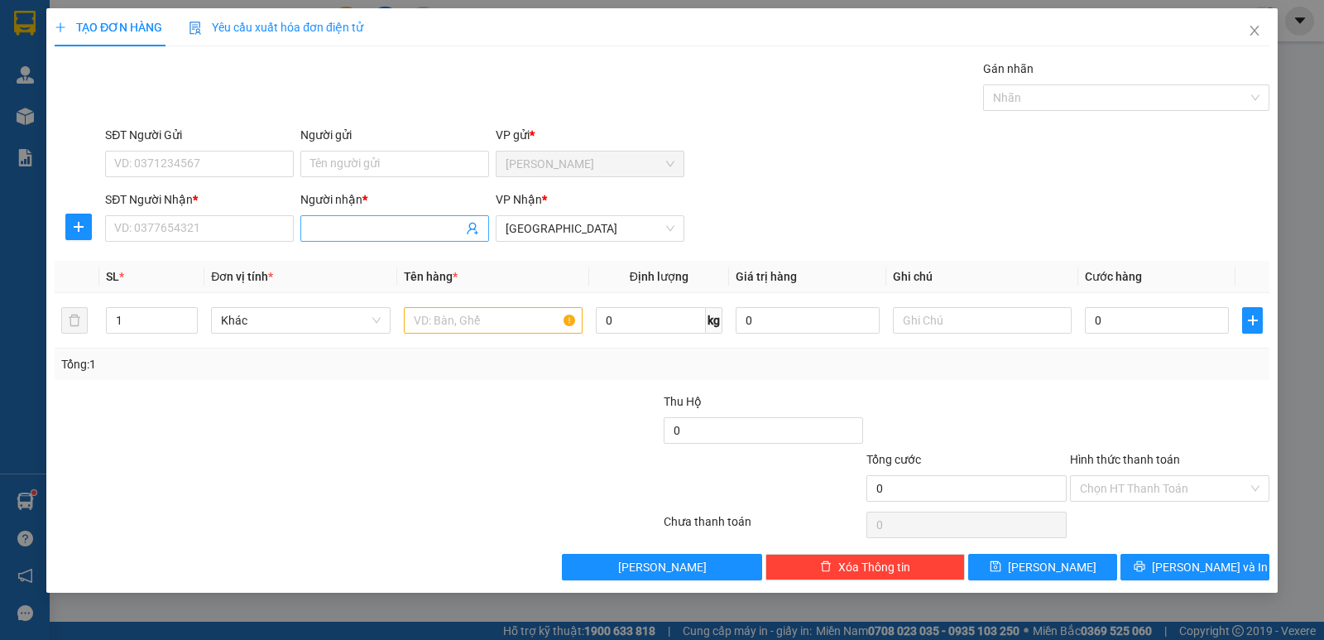
click at [378, 224] on input "Người nhận *" at bounding box center [386, 228] width 152 height 18
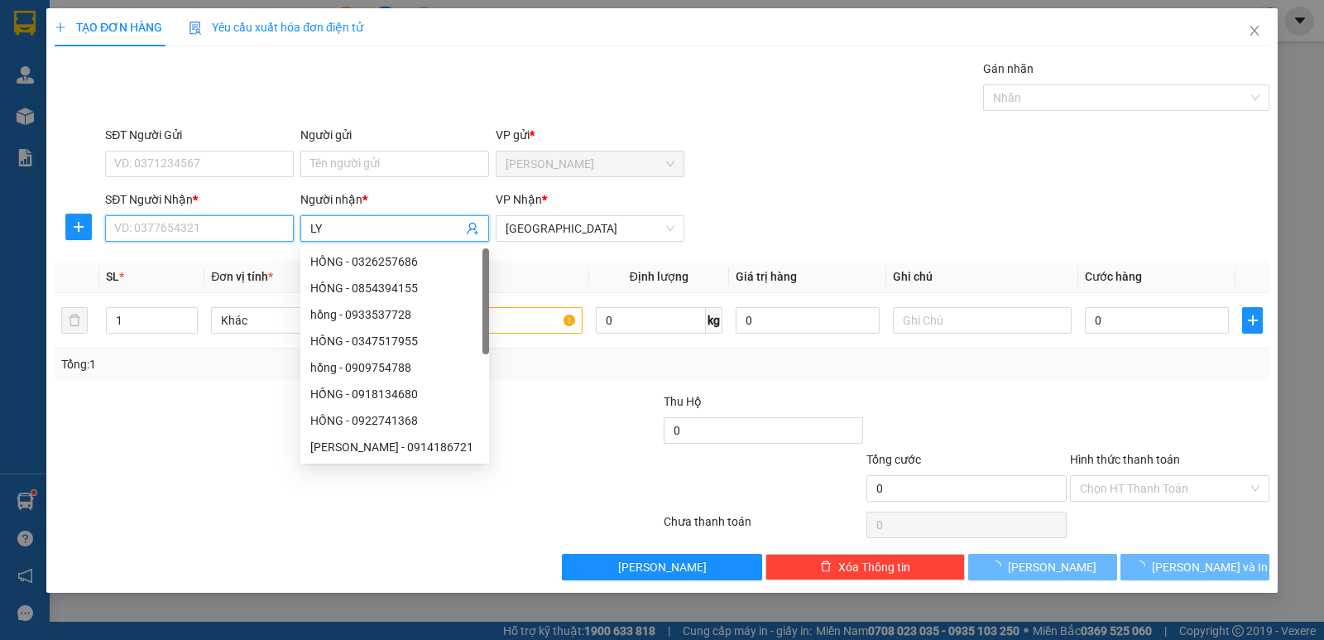
click at [229, 233] on input "SĐT Người Nhận *" at bounding box center [199, 228] width 189 height 26
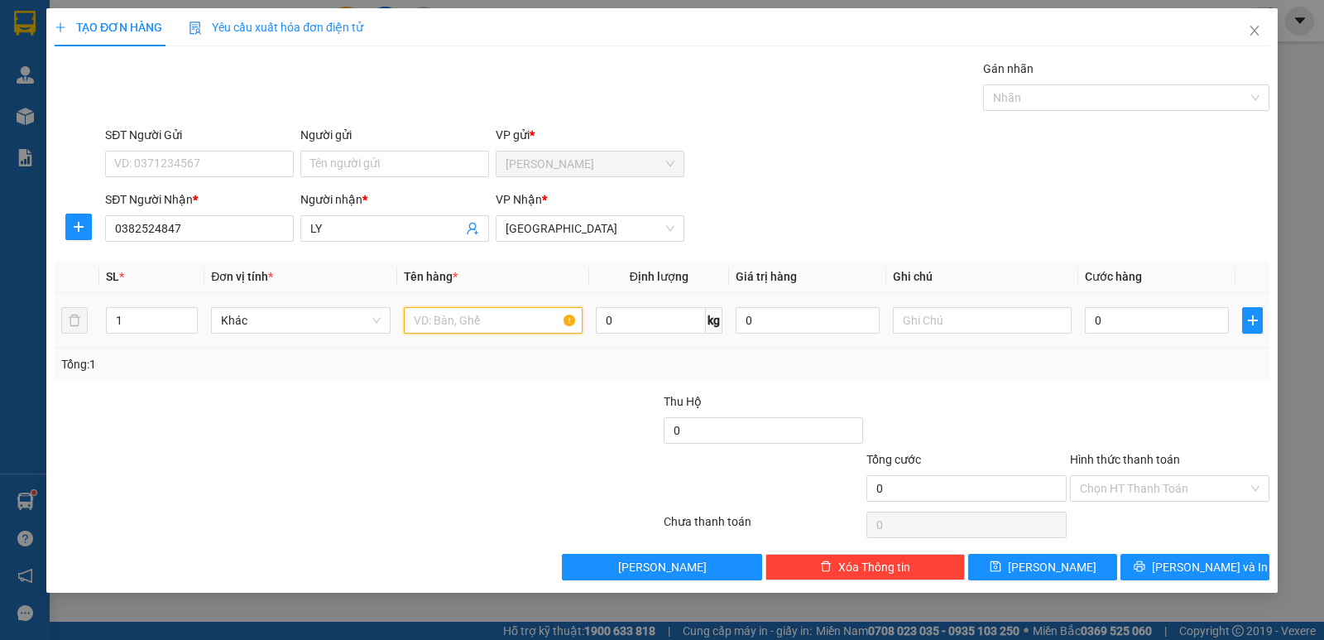
click at [483, 314] on input "text" at bounding box center [493, 320] width 179 height 26
click at [1135, 321] on input "0" at bounding box center [1157, 320] width 144 height 26
click at [1148, 482] on input "Hình thức thanh toán" at bounding box center [1164, 488] width 168 height 25
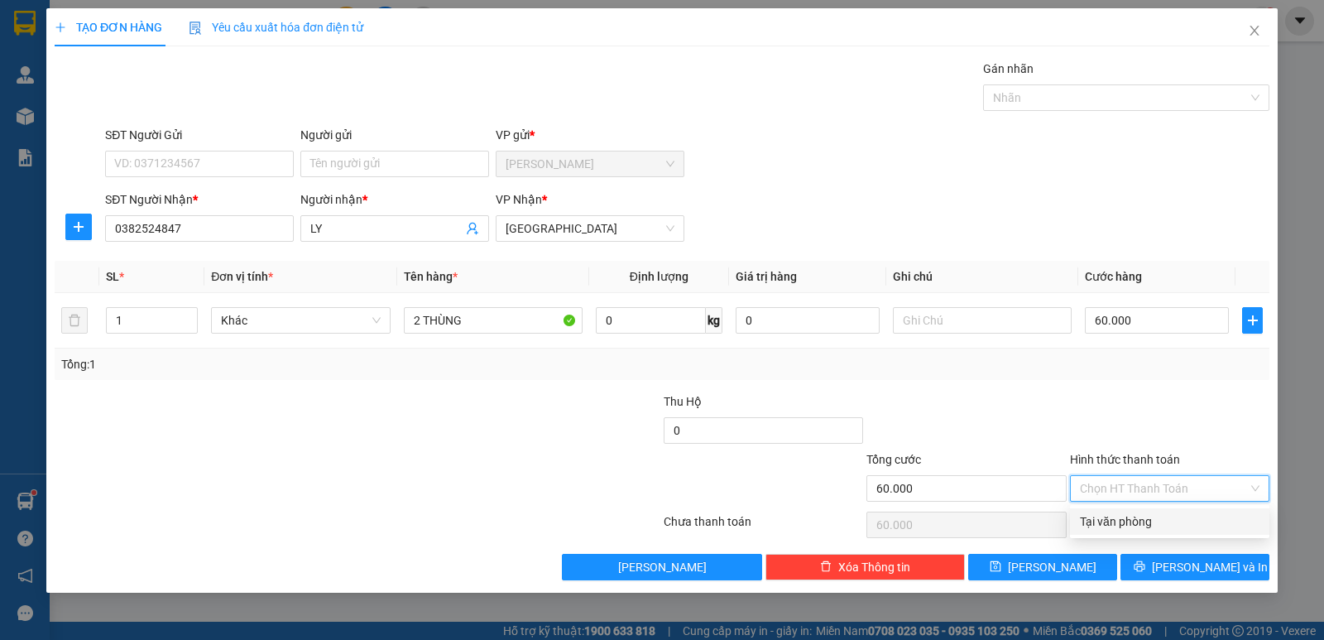
click at [1142, 508] on div "Tại văn phòng" at bounding box center [1169, 521] width 199 height 26
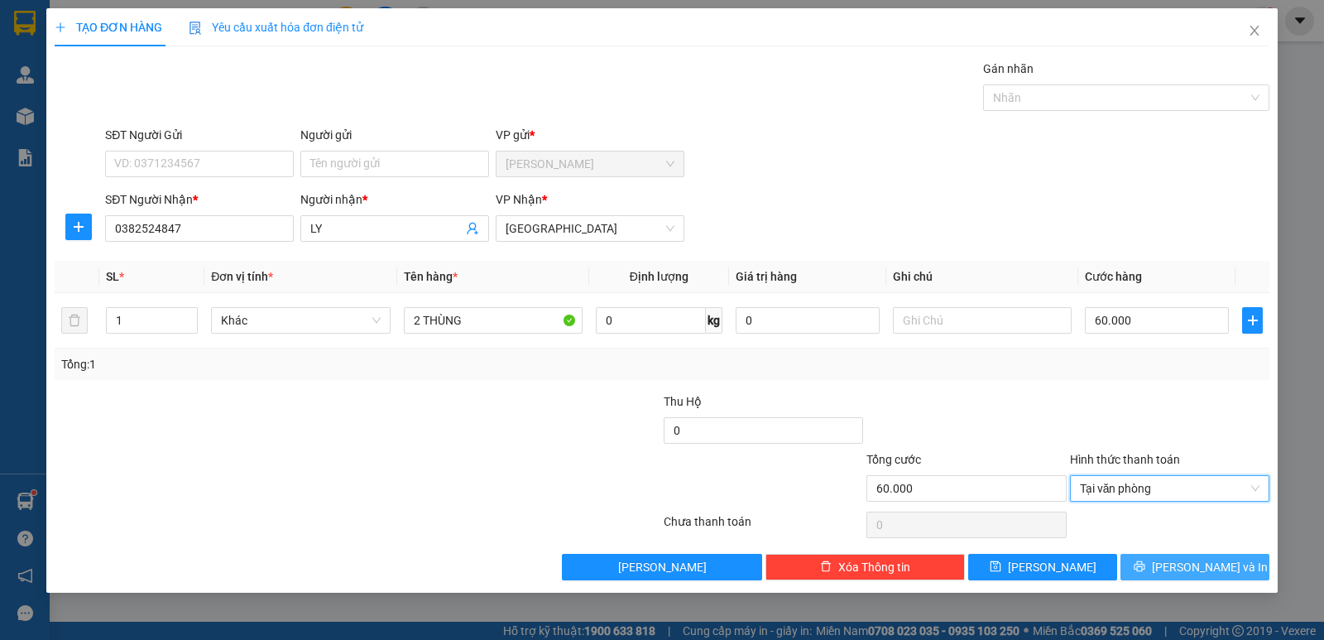
click at [1145, 563] on icon "printer" at bounding box center [1140, 566] width 12 height 12
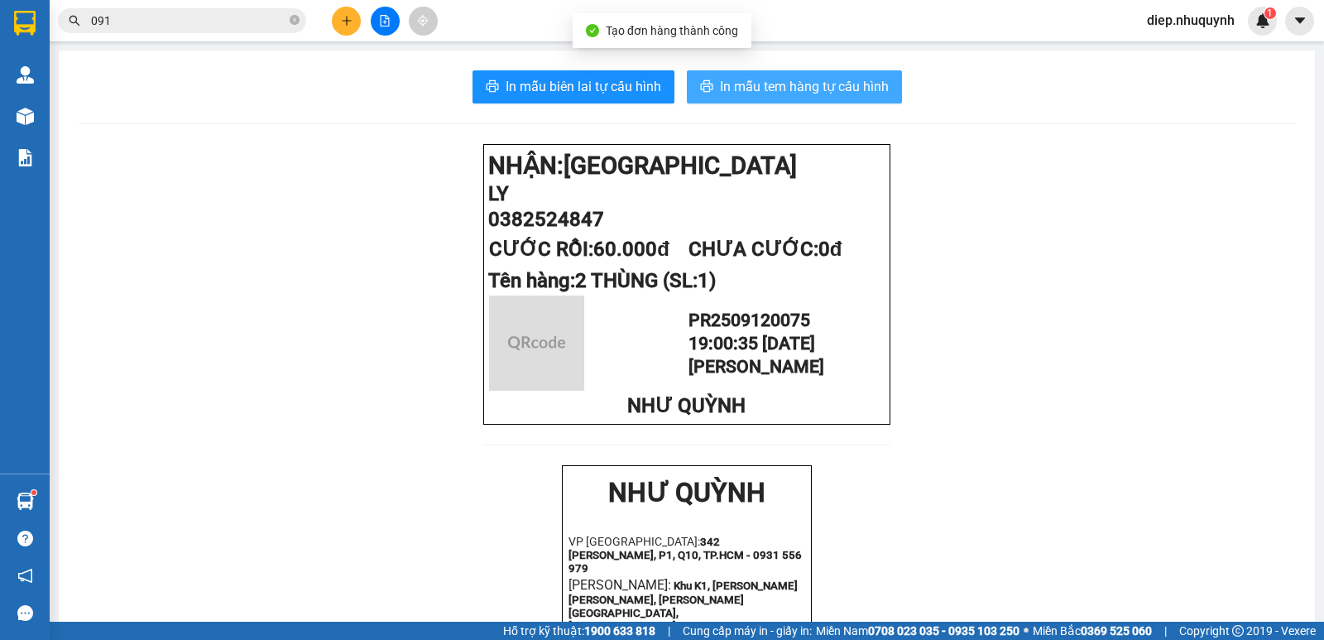
click at [773, 81] on span "In mẫu tem hàng tự cấu hình" at bounding box center [804, 86] width 169 height 21
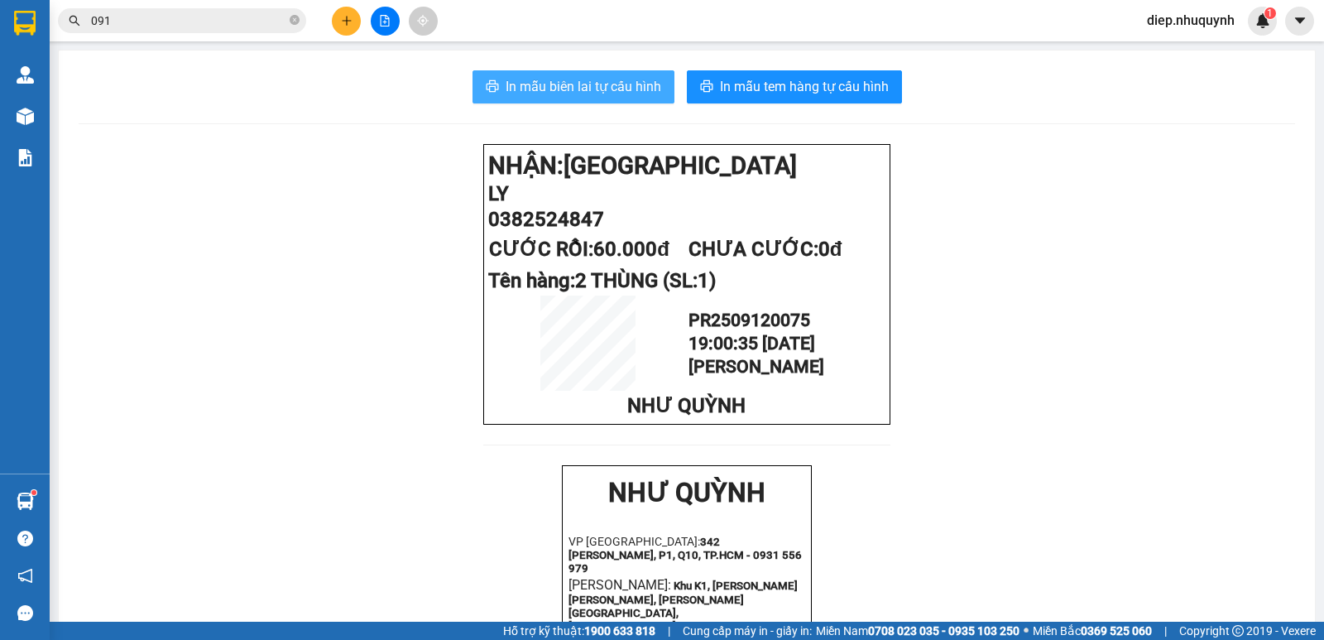
click at [629, 97] on button "In mẫu biên lai tự cấu hình" at bounding box center [574, 86] width 202 height 33
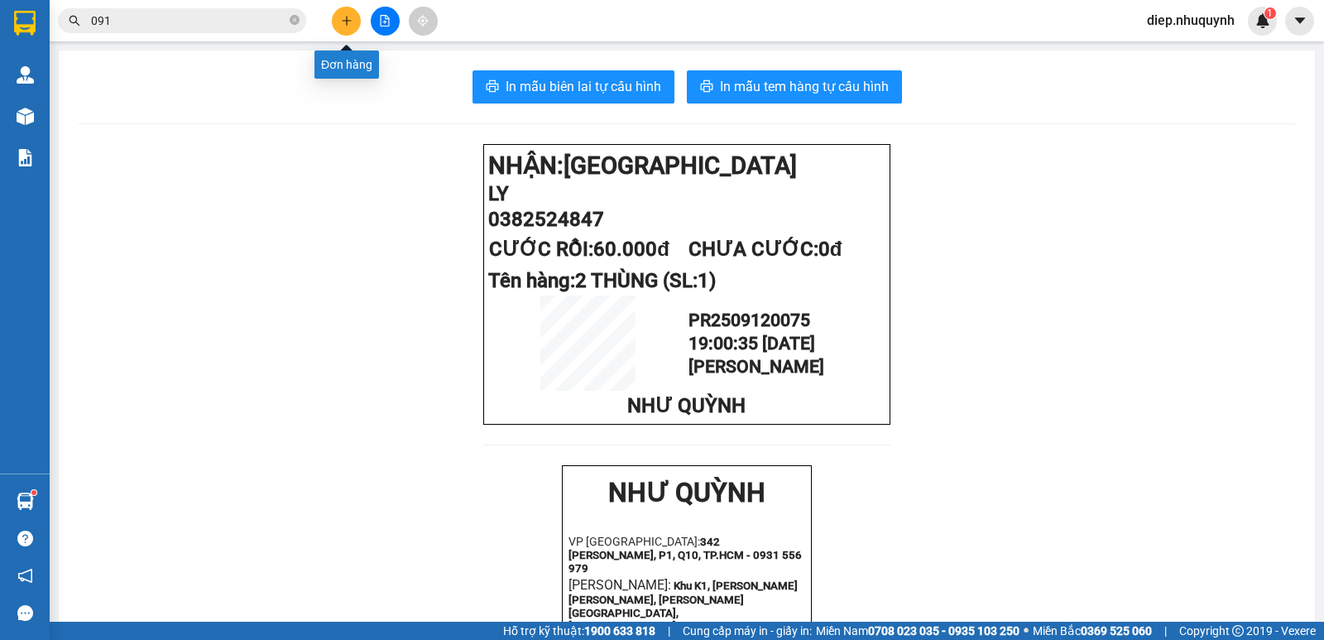
click at [341, 23] on icon "plus" at bounding box center [347, 21] width 12 height 12
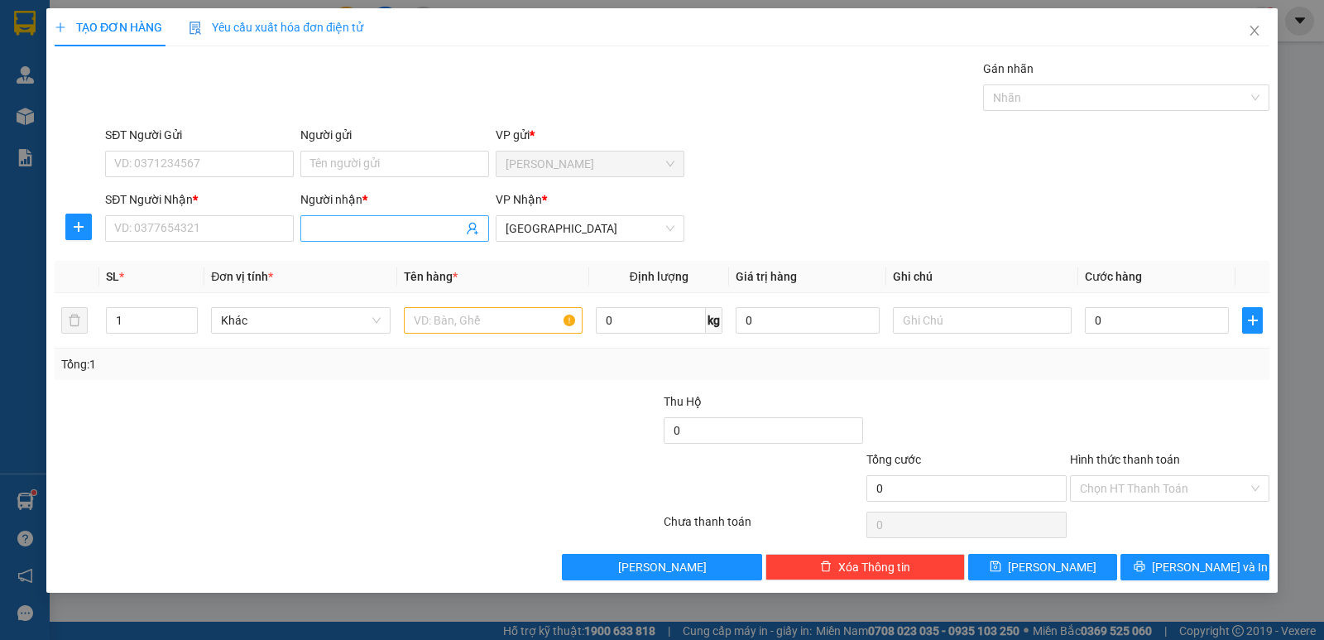
click at [338, 230] on input "Người nhận *" at bounding box center [386, 228] width 152 height 18
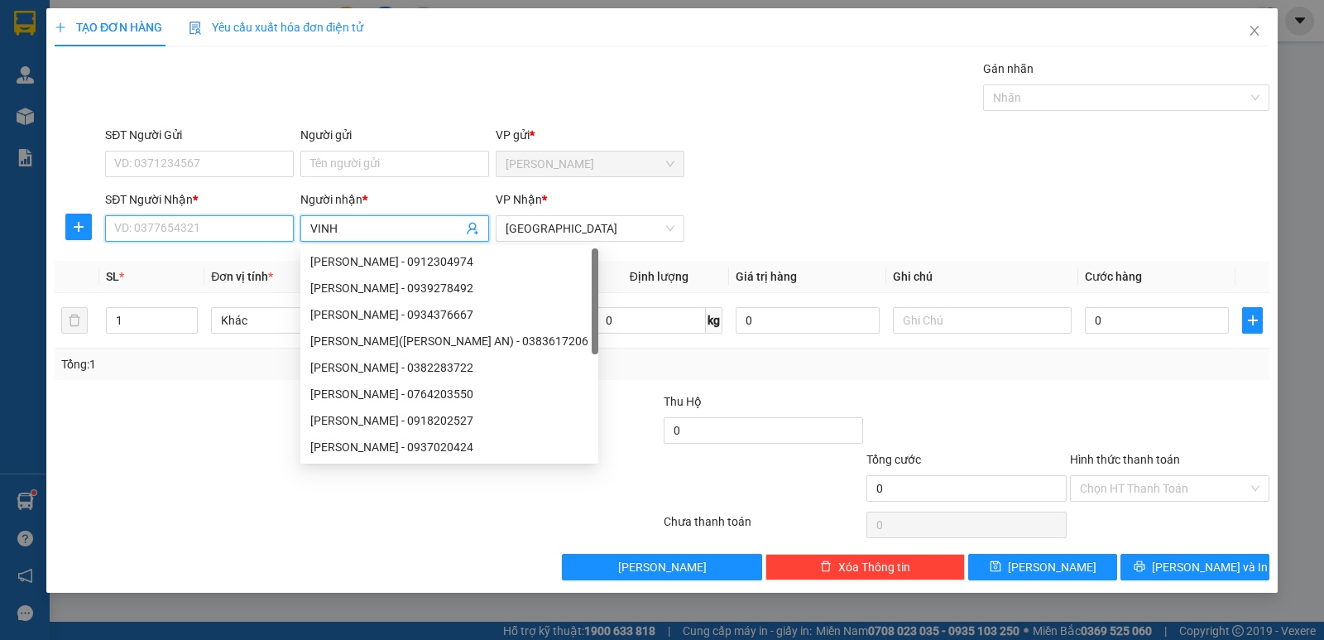
click at [220, 229] on input "SĐT Người Nhận *" at bounding box center [199, 228] width 189 height 26
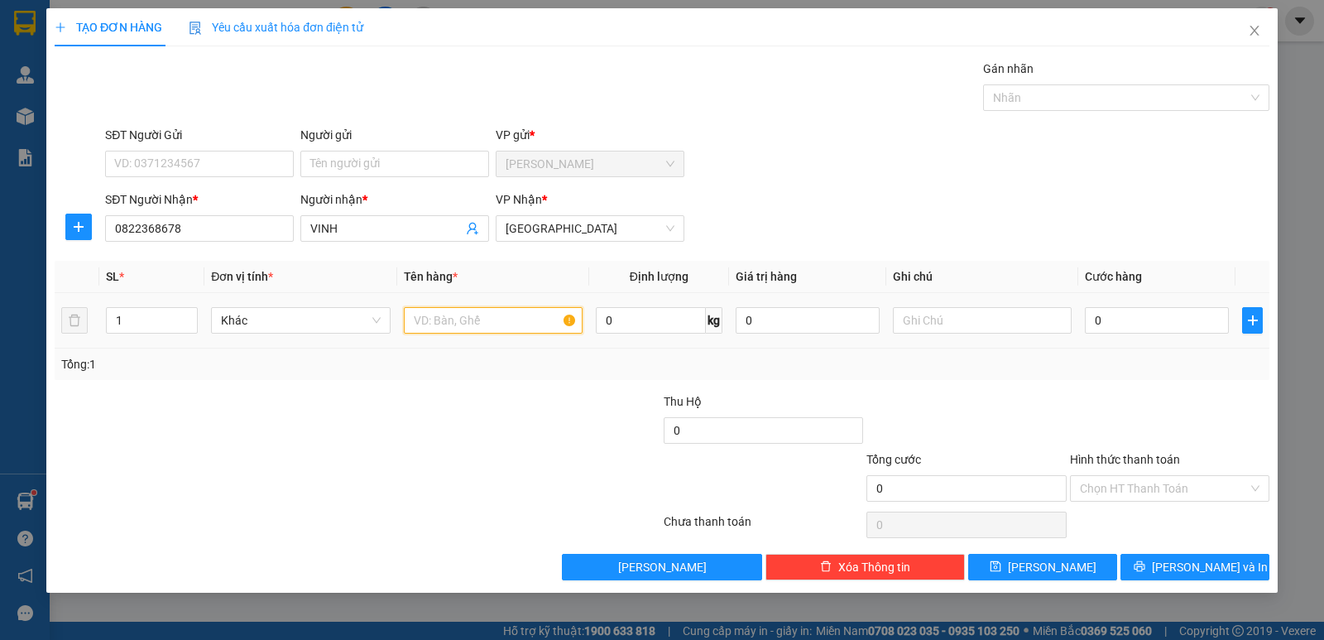
click at [478, 325] on input "text" at bounding box center [493, 320] width 179 height 26
click at [1132, 316] on input "0" at bounding box center [1157, 320] width 144 height 26
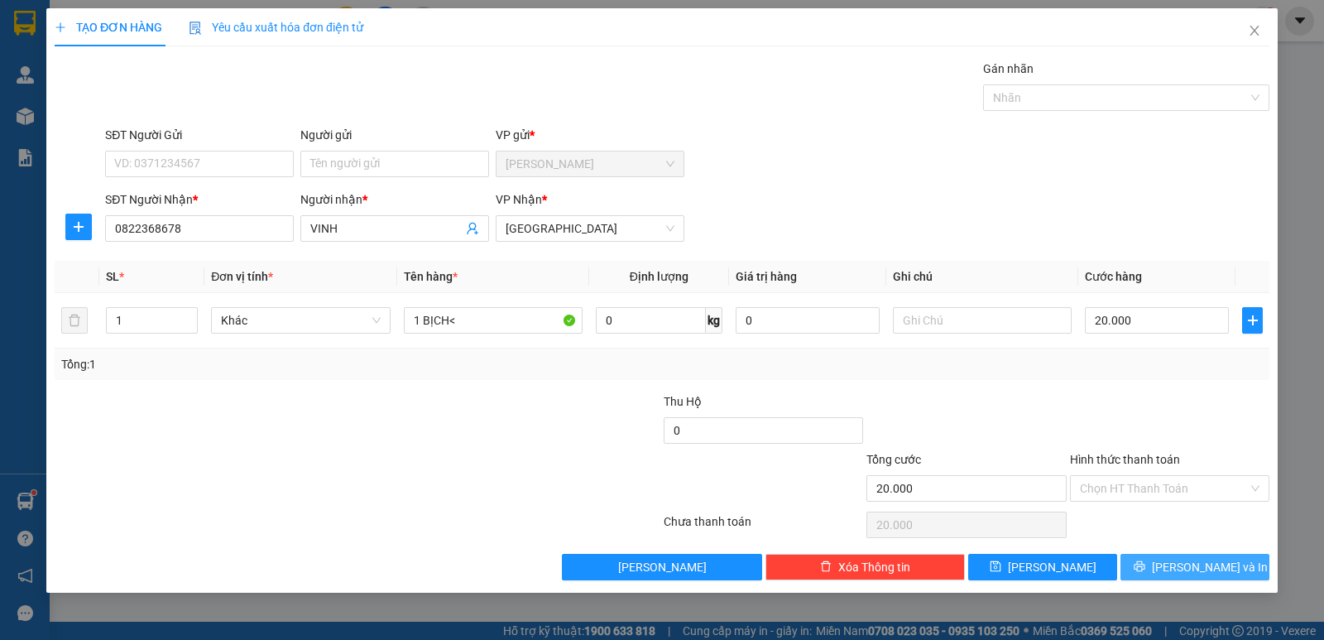
click at [1202, 559] on span "[PERSON_NAME] và In" at bounding box center [1210, 567] width 116 height 18
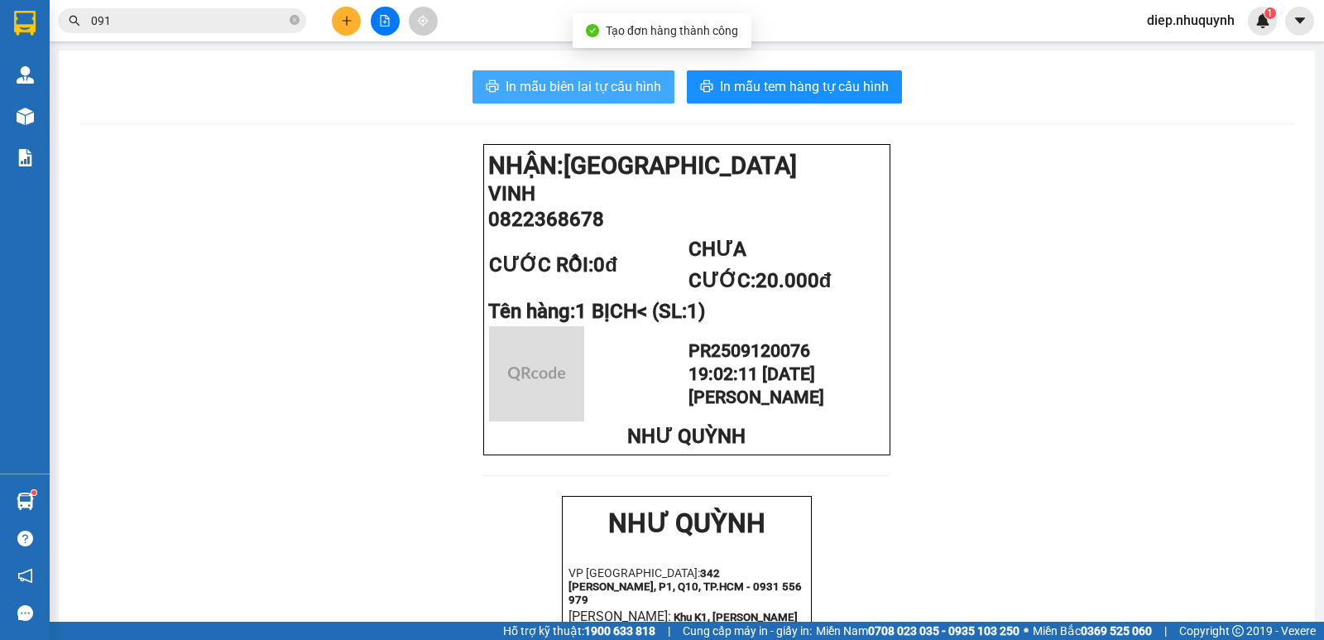
click at [607, 88] on span "In mẫu biên lai tự cấu hình" at bounding box center [584, 86] width 156 height 21
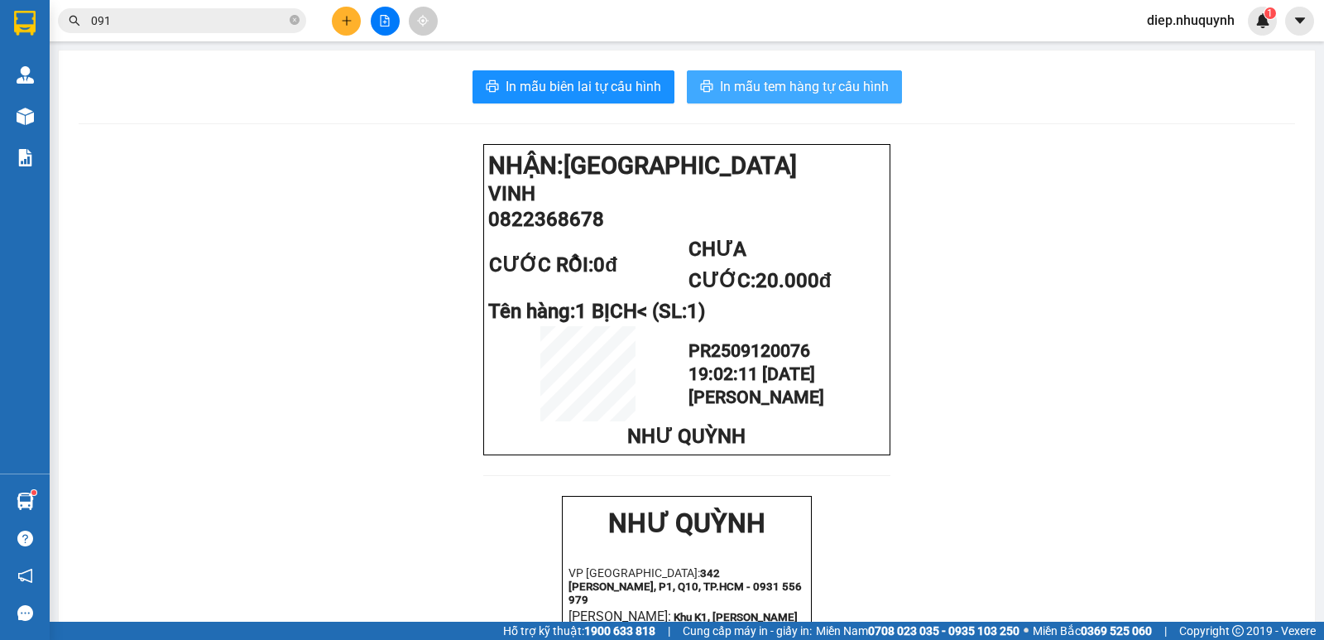
click at [835, 84] on span "In mẫu tem hàng tự cấu hình" at bounding box center [804, 86] width 169 height 21
click at [338, 30] on button at bounding box center [346, 21] width 29 height 29
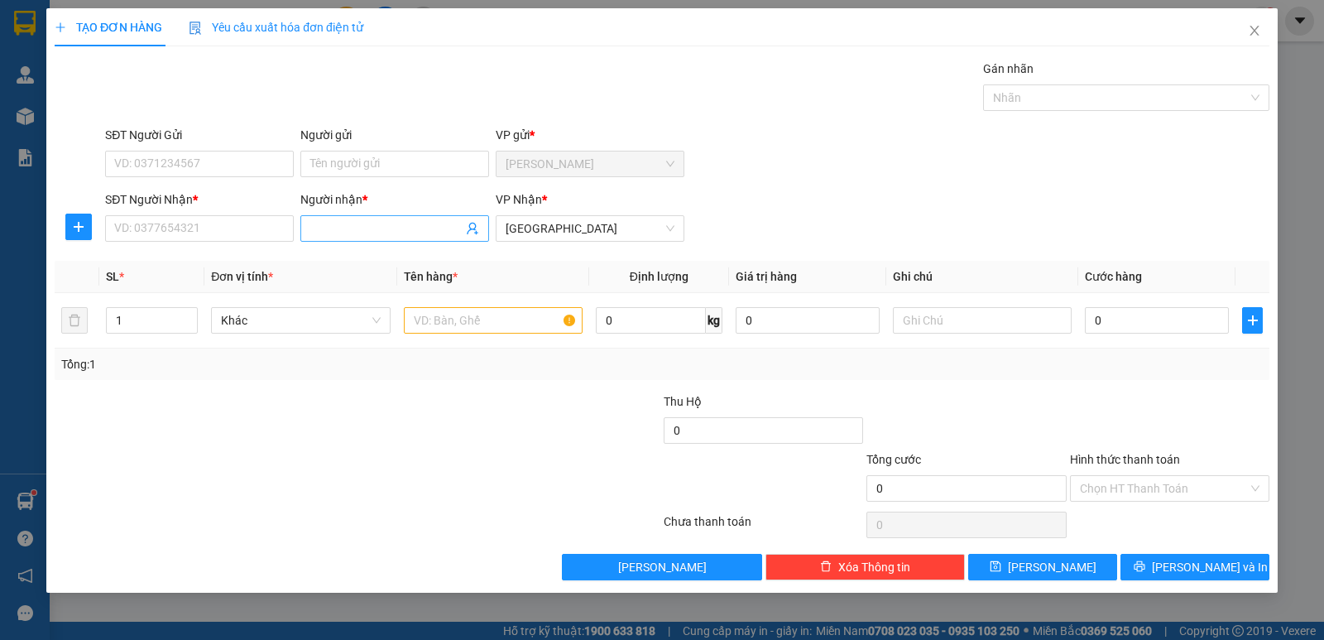
click at [377, 236] on input "Người nhận *" at bounding box center [386, 228] width 152 height 18
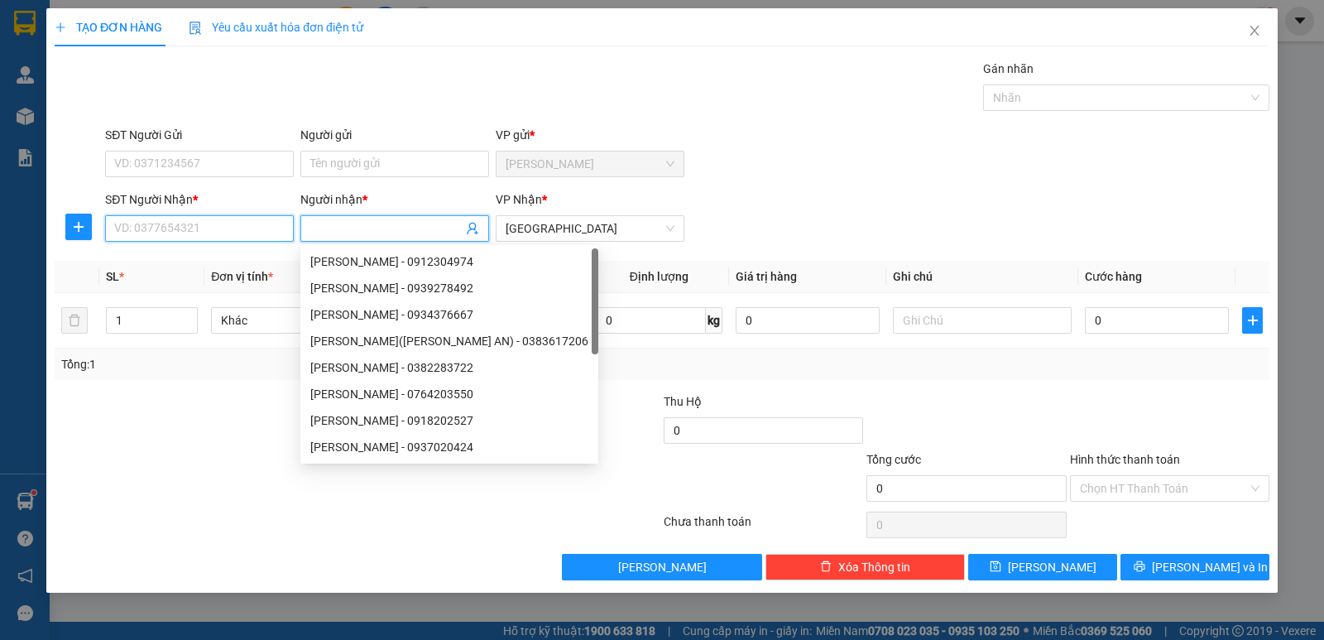
click at [249, 234] on input "SĐT Người Nhận *" at bounding box center [199, 228] width 189 height 26
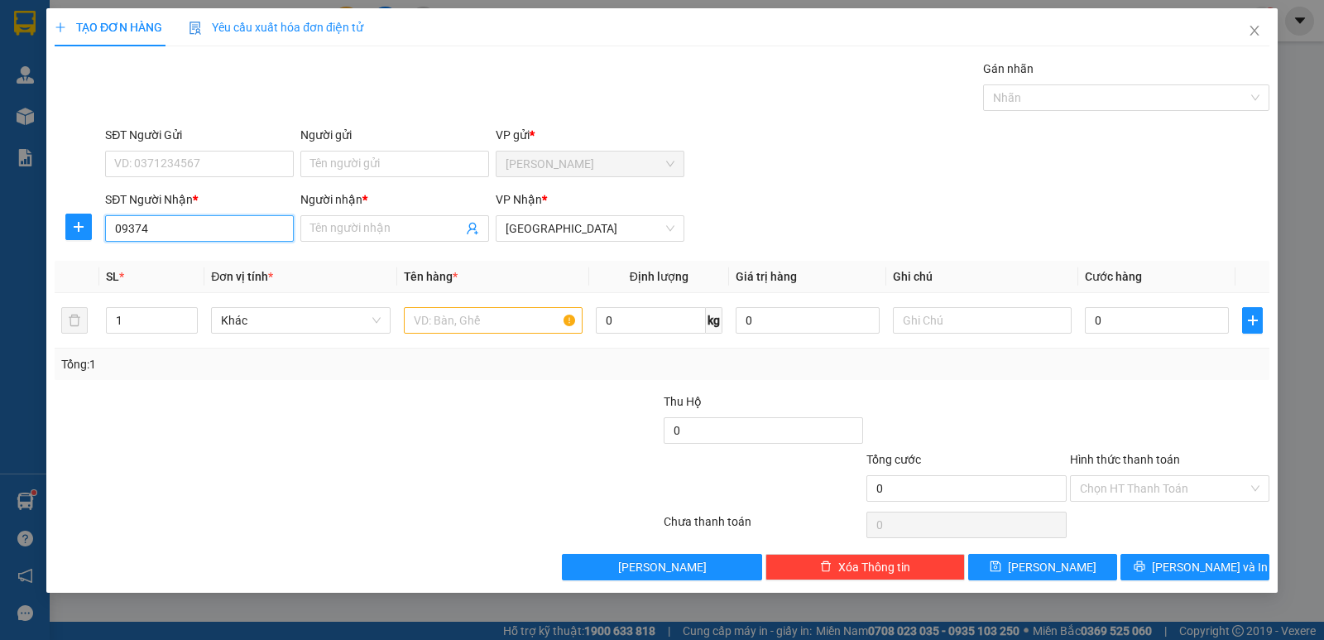
drag, startPoint x: 164, startPoint y: 232, endPoint x: 94, endPoint y: 221, distance: 70.3
click at [94, 221] on div "SĐT Người [PERSON_NAME] * 09374 Người [PERSON_NAME] * Tên người [PERSON_NAME] […" at bounding box center [662, 219] width 1218 height 58
click at [255, 223] on input "SĐT Người Nhận *" at bounding box center [199, 228] width 189 height 26
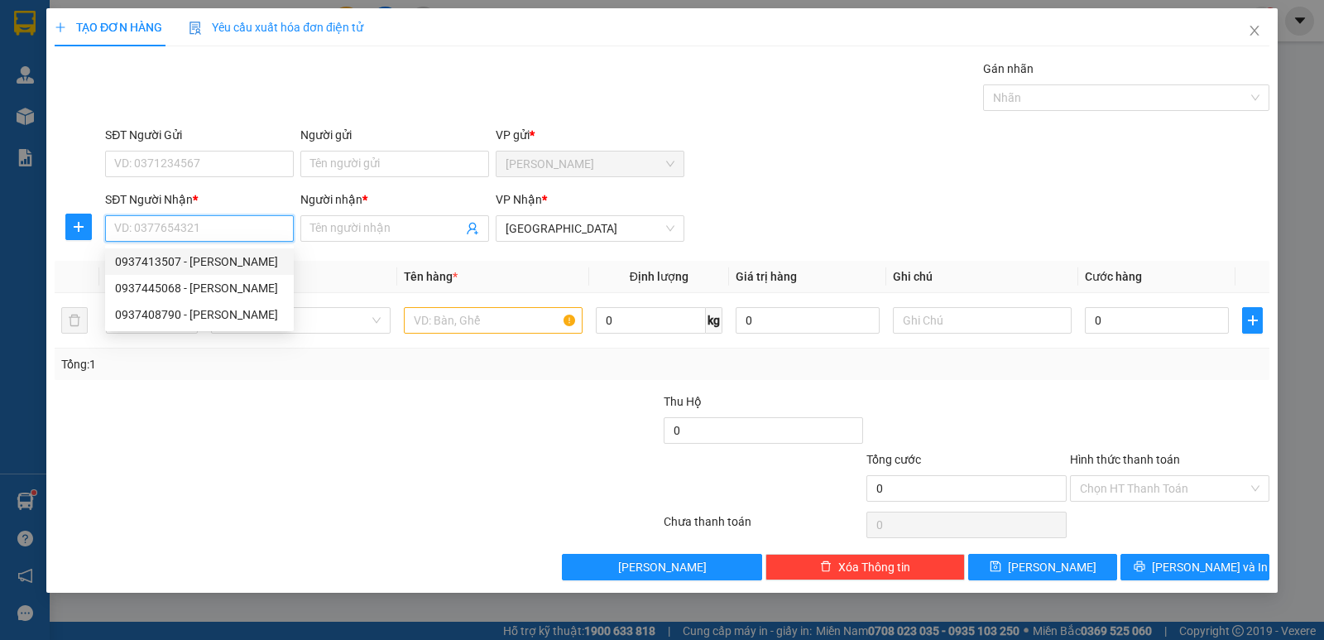
click at [237, 227] on input "SĐT Người Nhận *" at bounding box center [199, 228] width 189 height 26
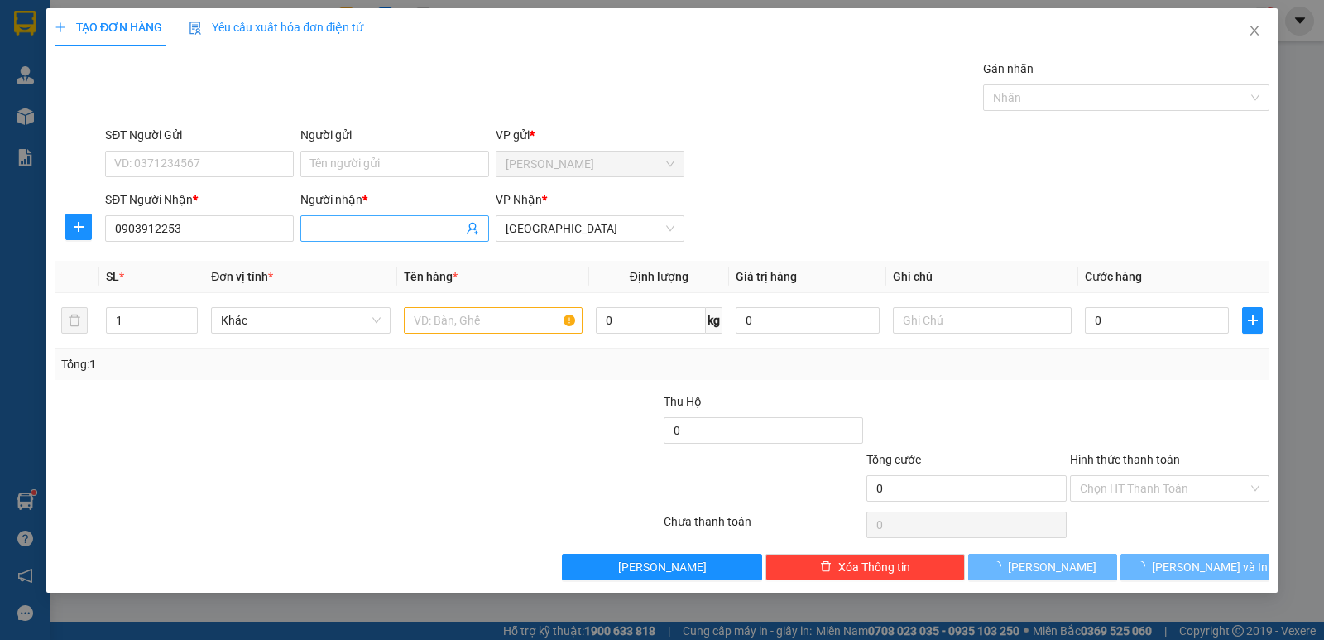
click at [342, 226] on input "Người nhận *" at bounding box center [386, 228] width 152 height 18
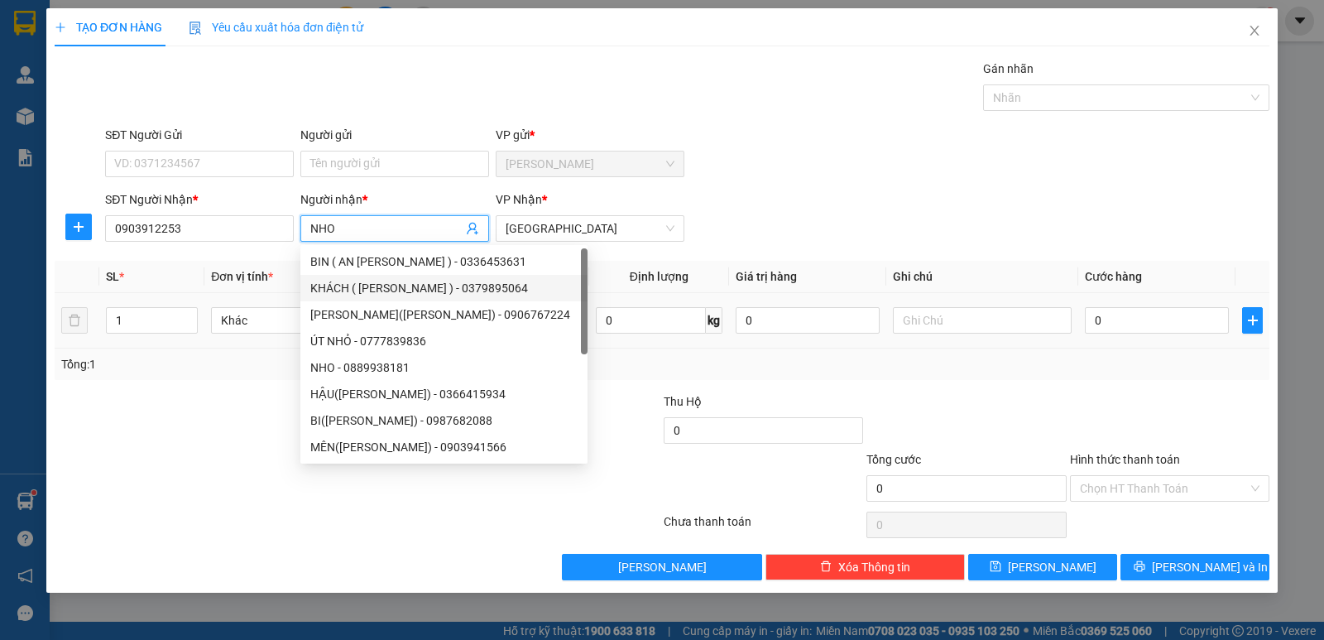
click at [552, 318] on input "text" at bounding box center [493, 320] width 179 height 26
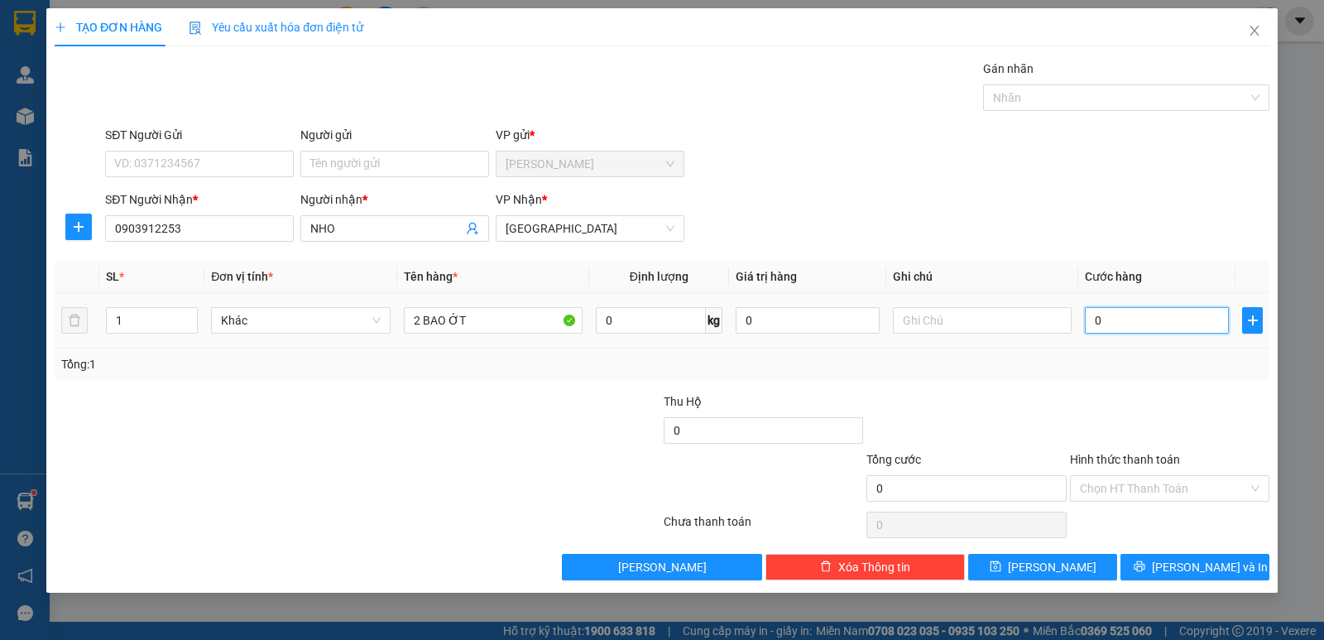
click at [1105, 314] on input "0" at bounding box center [1157, 320] width 144 height 26
click at [1168, 483] on input "Hình thức thanh toán" at bounding box center [1164, 488] width 168 height 25
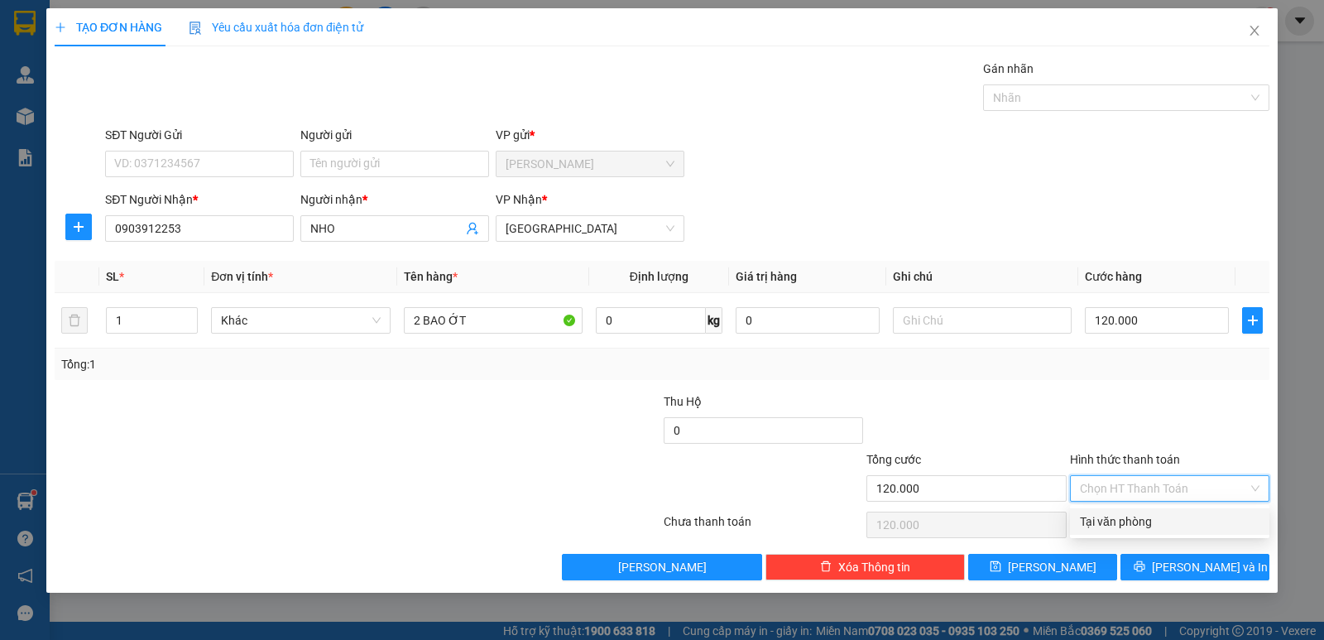
click at [1153, 517] on div "Tại văn phòng" at bounding box center [1170, 521] width 180 height 18
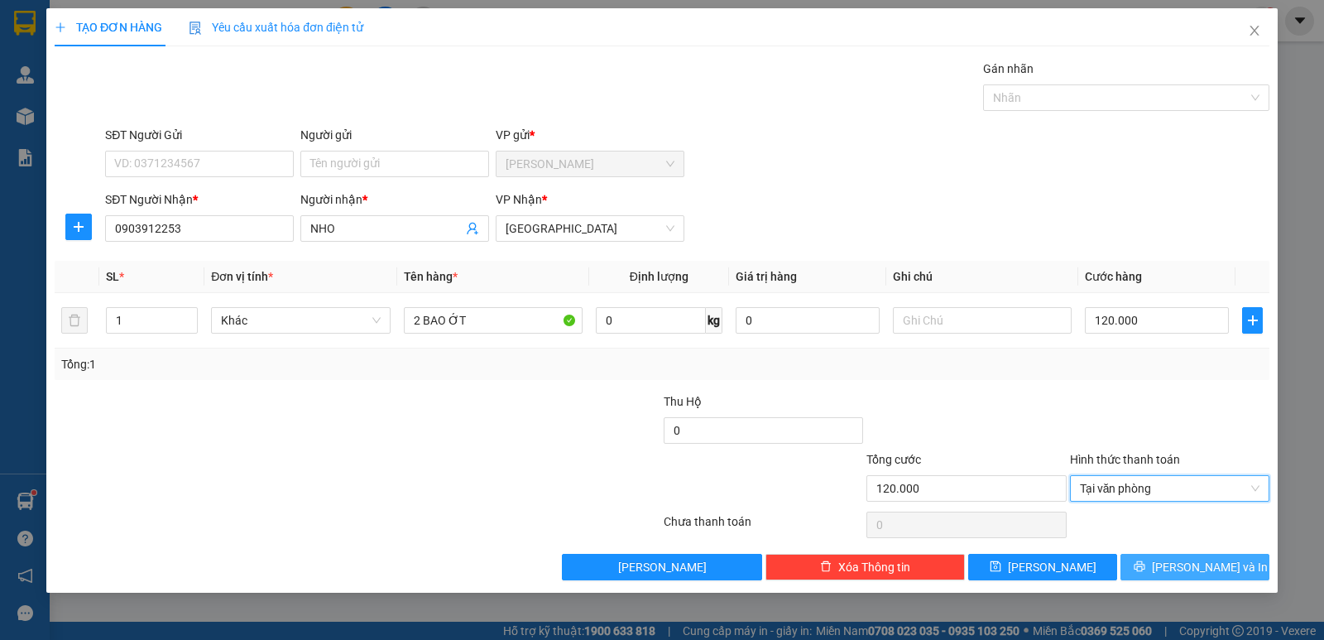
click at [1189, 566] on span "[PERSON_NAME] và In" at bounding box center [1210, 567] width 116 height 18
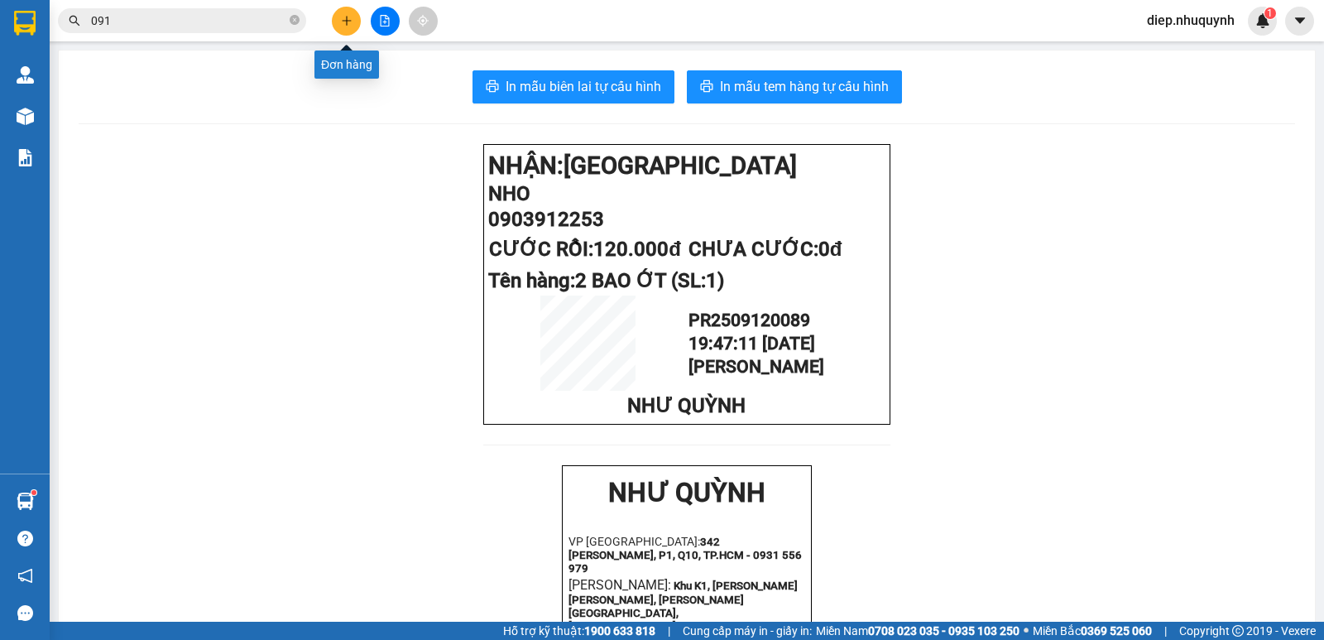
click at [351, 31] on button at bounding box center [346, 21] width 29 height 29
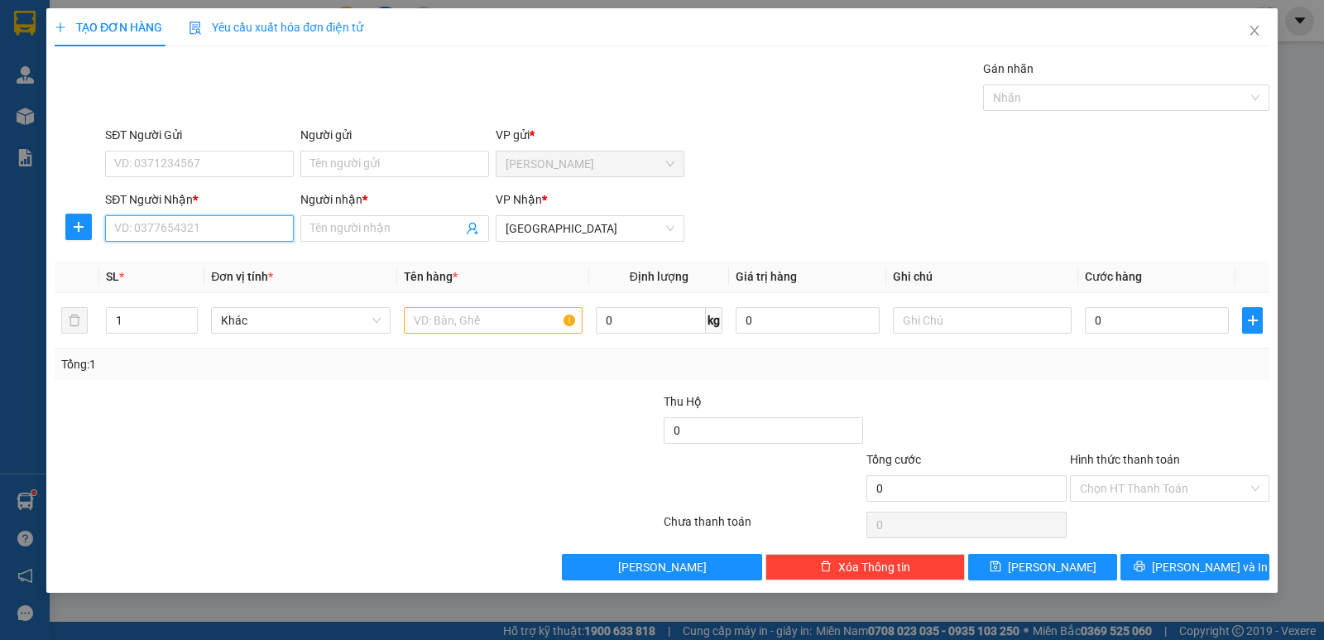
click at [237, 233] on input "SĐT Người Nhận *" at bounding box center [199, 228] width 189 height 26
click at [347, 232] on input "Người nhận *" at bounding box center [386, 228] width 152 height 18
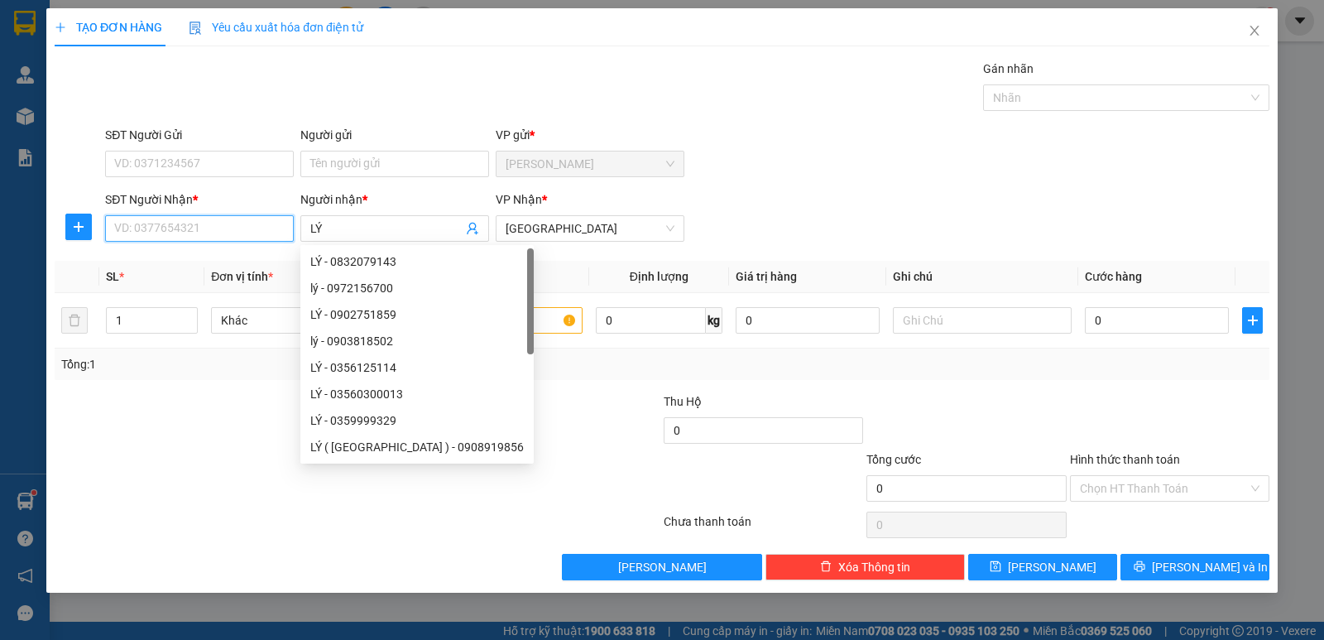
click at [195, 228] on input "SĐT Người Nhận *" at bounding box center [199, 228] width 189 height 26
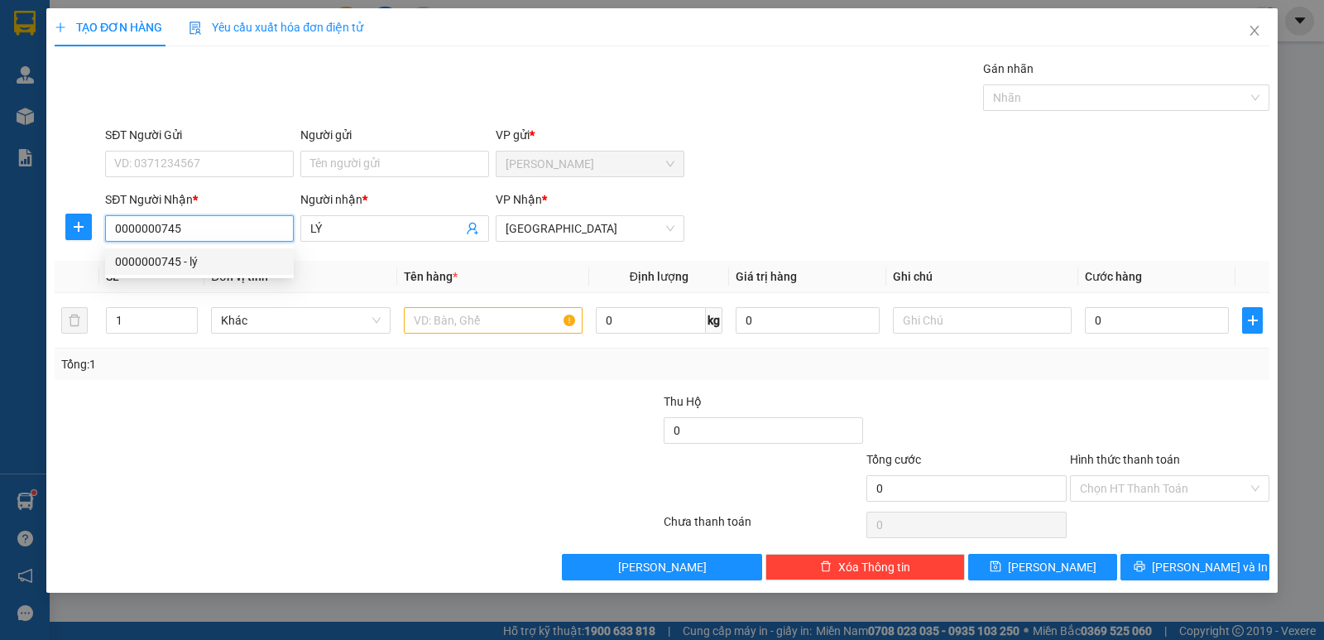
click at [208, 263] on div "0000000745 - lý" at bounding box center [199, 261] width 169 height 18
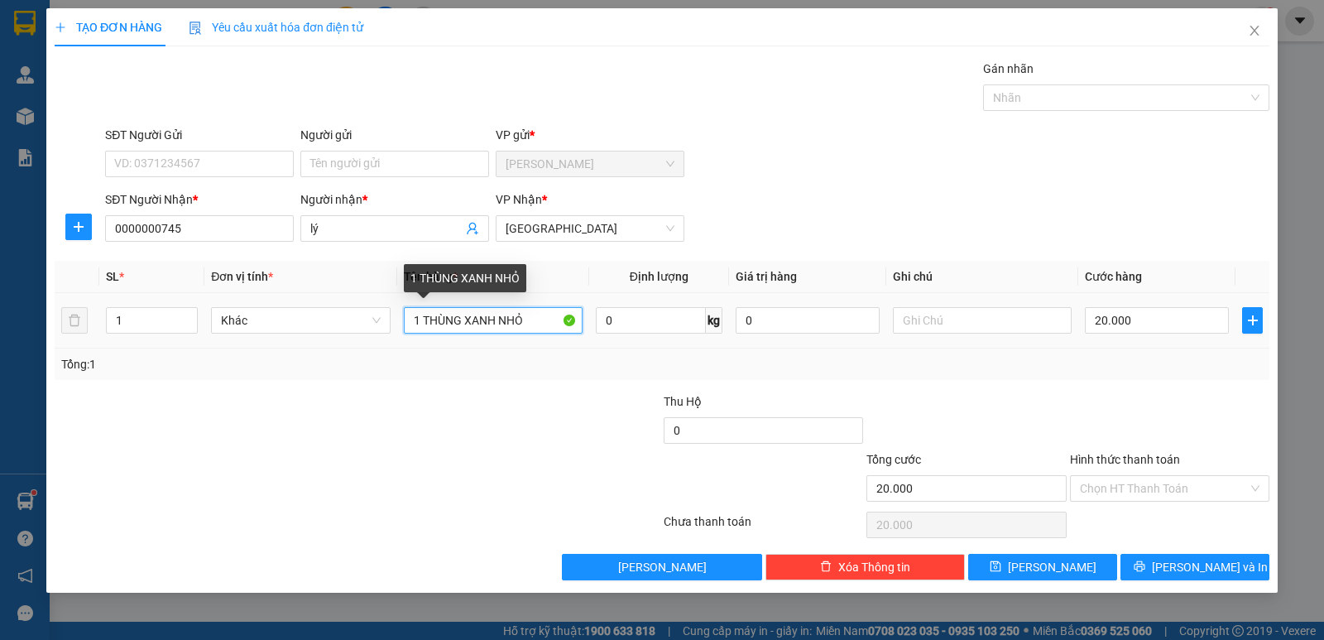
drag, startPoint x: 425, startPoint y: 316, endPoint x: 540, endPoint y: 317, distance: 115.0
click at [539, 317] on input "1 THÙNG XANH NHỎ" at bounding box center [493, 320] width 179 height 26
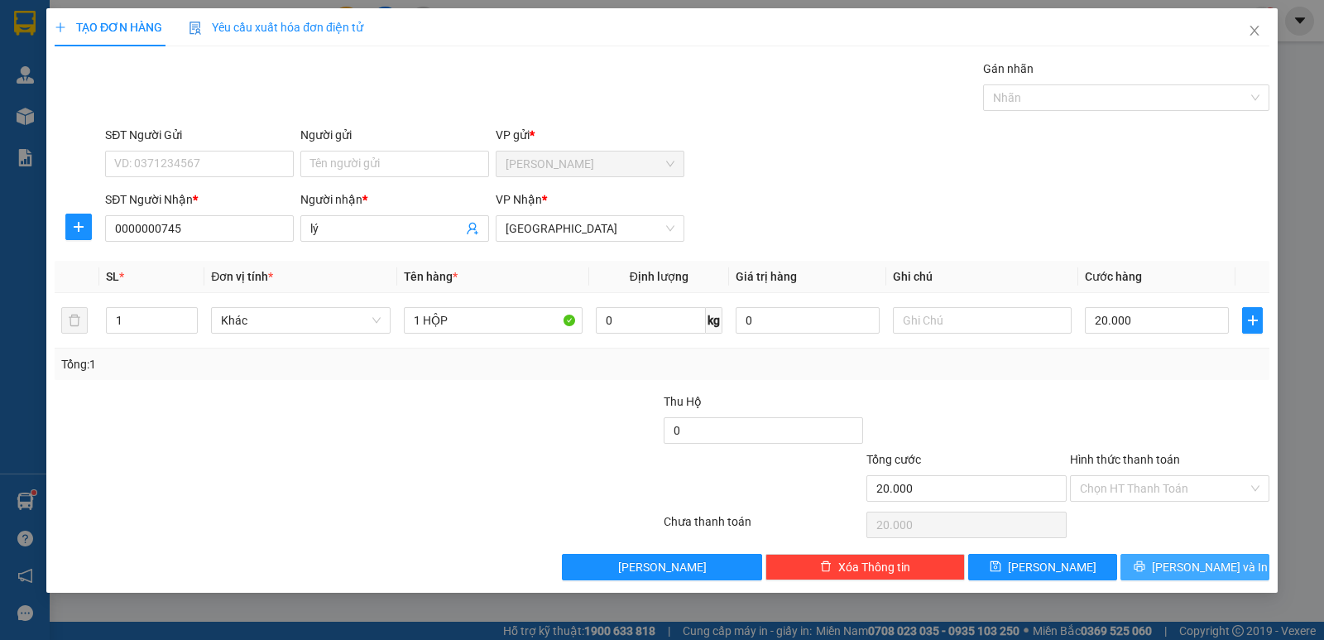
click at [1145, 564] on icon "printer" at bounding box center [1140, 566] width 12 height 12
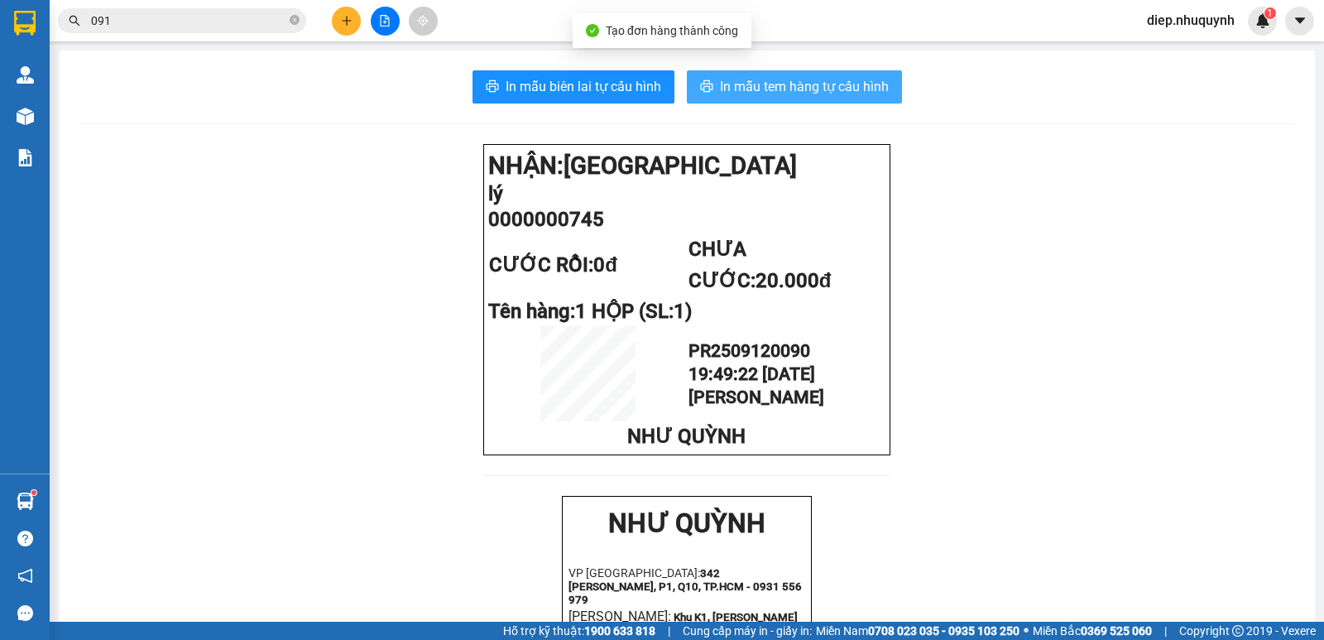
click at [794, 86] on span "In mẫu tem hàng tự cấu hình" at bounding box center [804, 86] width 169 height 21
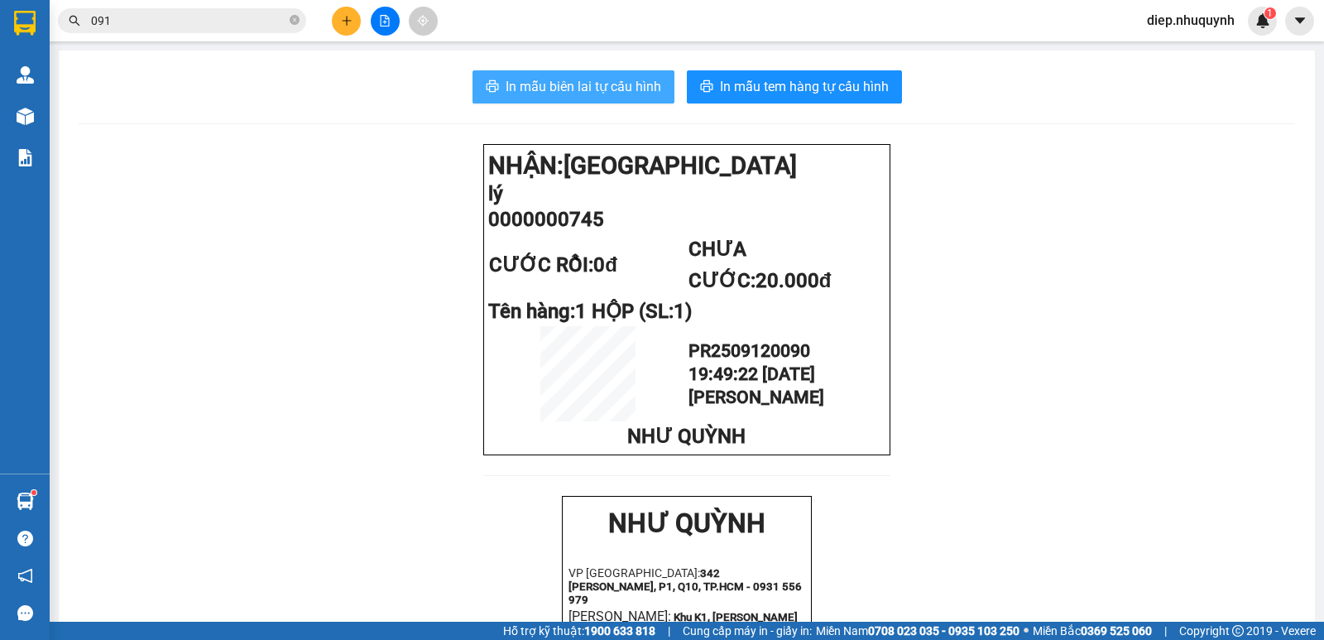
click at [587, 90] on span "In mẫu biên lai tự cấu hình" at bounding box center [584, 86] width 156 height 21
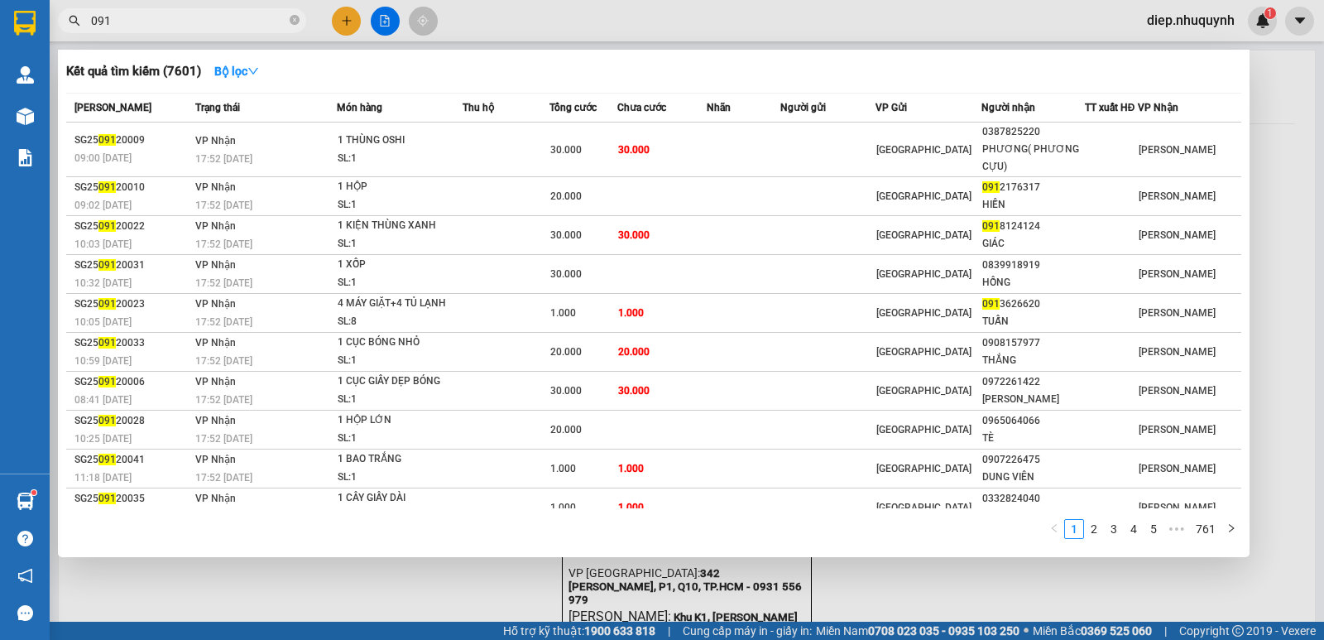
drag, startPoint x: 113, startPoint y: 19, endPoint x: 88, endPoint y: 17, distance: 25.8
click at [88, 17] on span "091" at bounding box center [182, 20] width 248 height 25
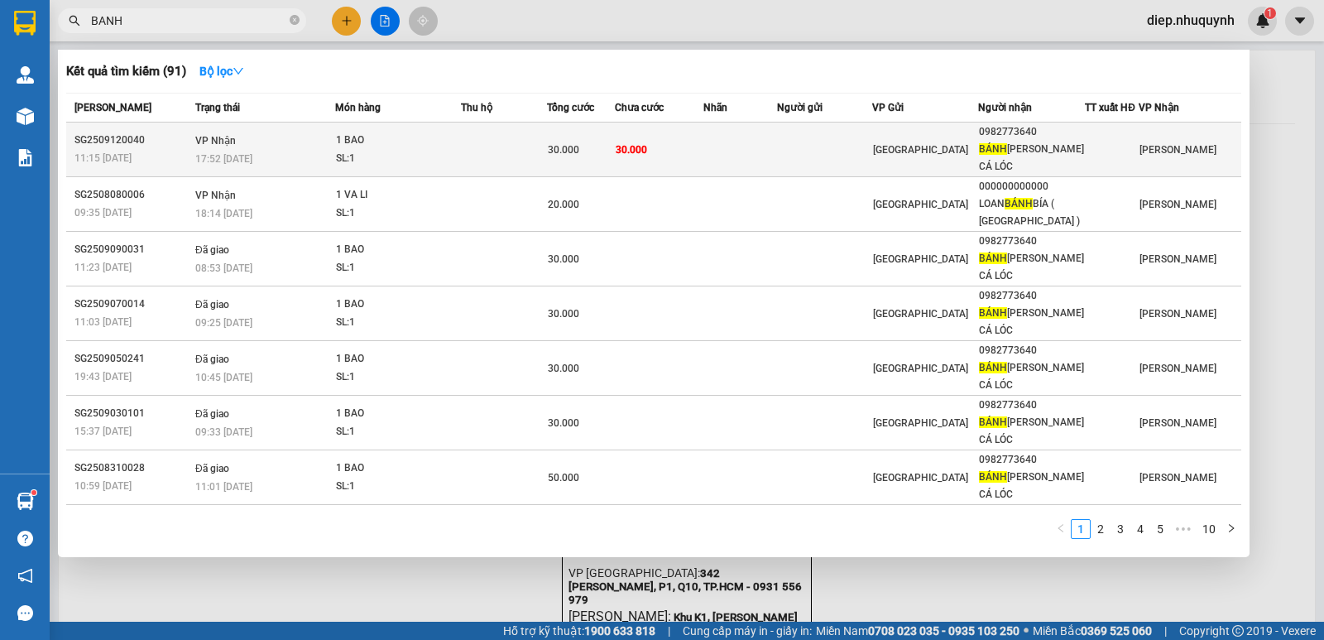
click at [586, 152] on td "30.000" at bounding box center [581, 149] width 68 height 55
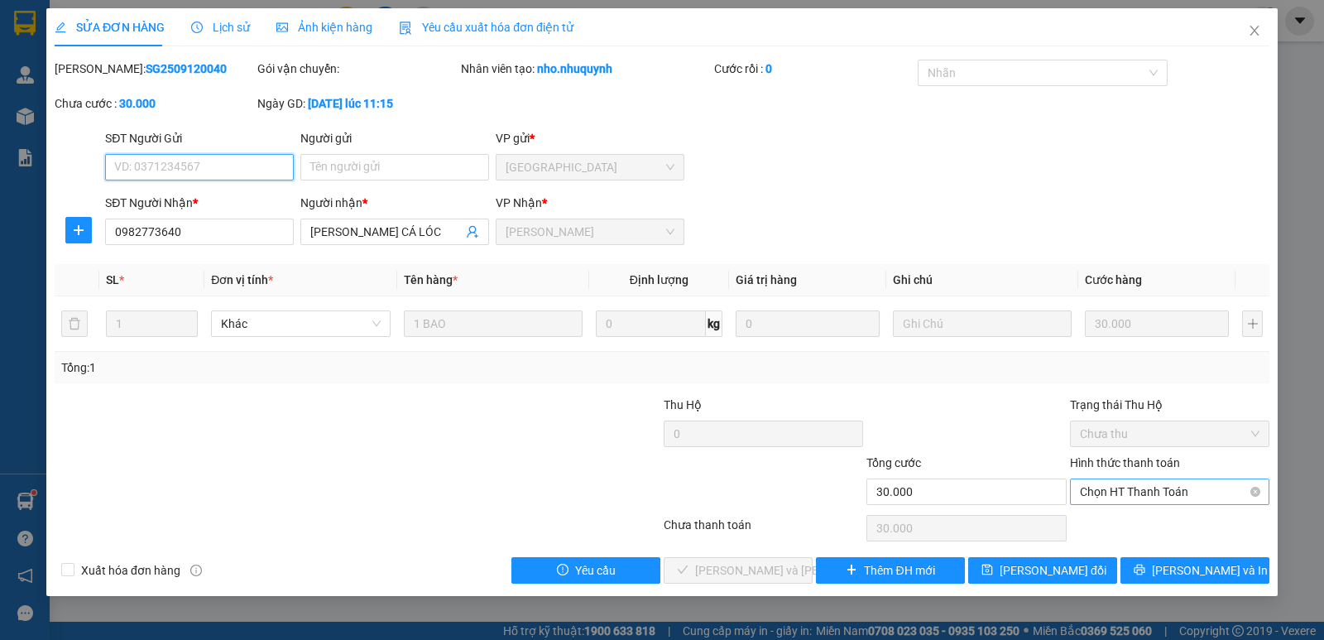
click at [1179, 499] on span "Chọn HT Thanh Toán" at bounding box center [1170, 491] width 180 height 25
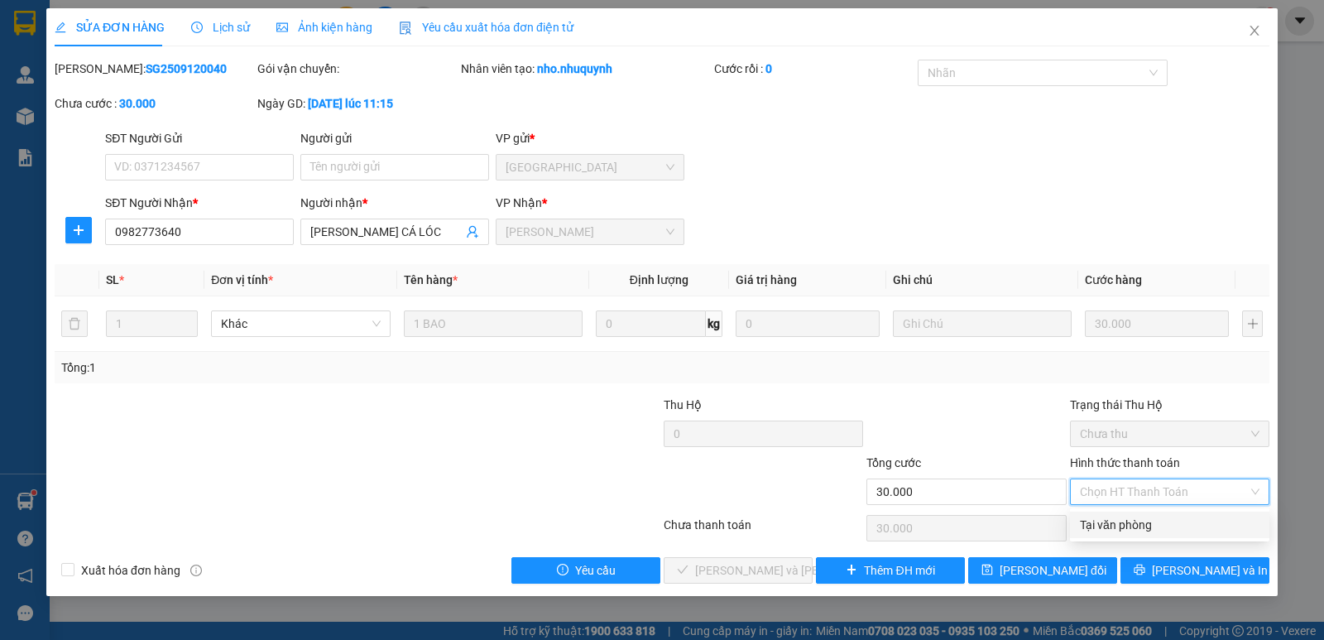
click at [1168, 524] on div "Tại văn phòng" at bounding box center [1170, 525] width 180 height 18
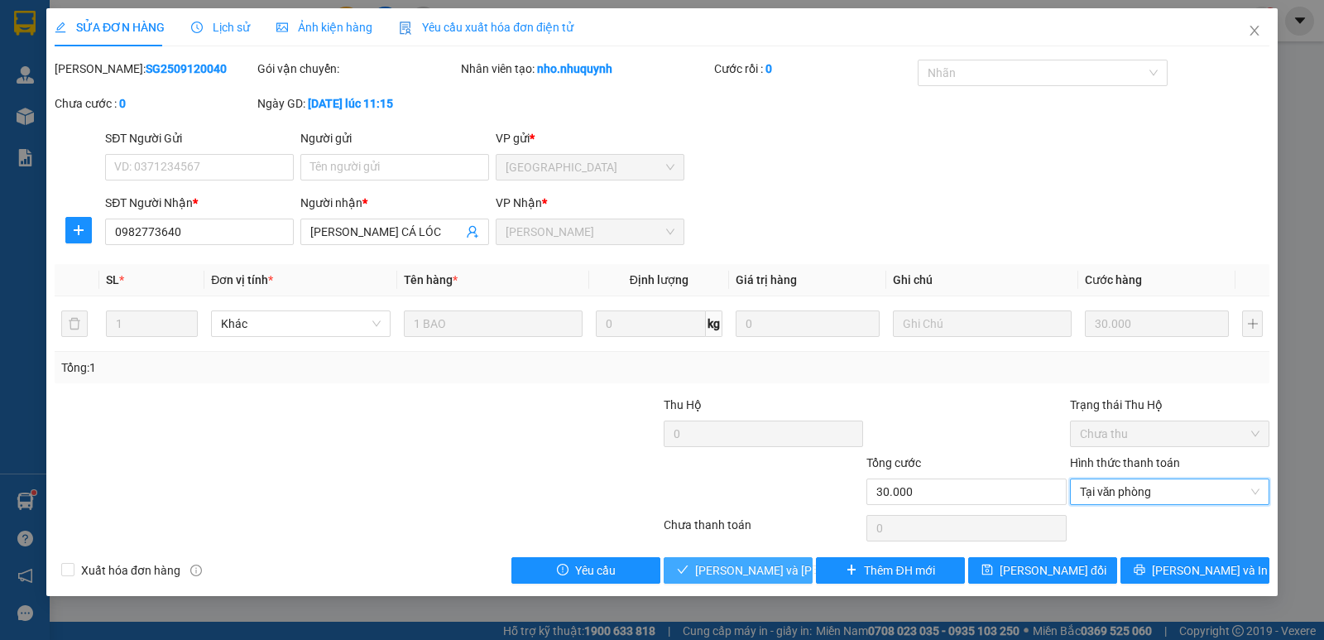
click at [760, 569] on span "[PERSON_NAME] và [PERSON_NAME] hàng" at bounding box center [806, 570] width 223 height 18
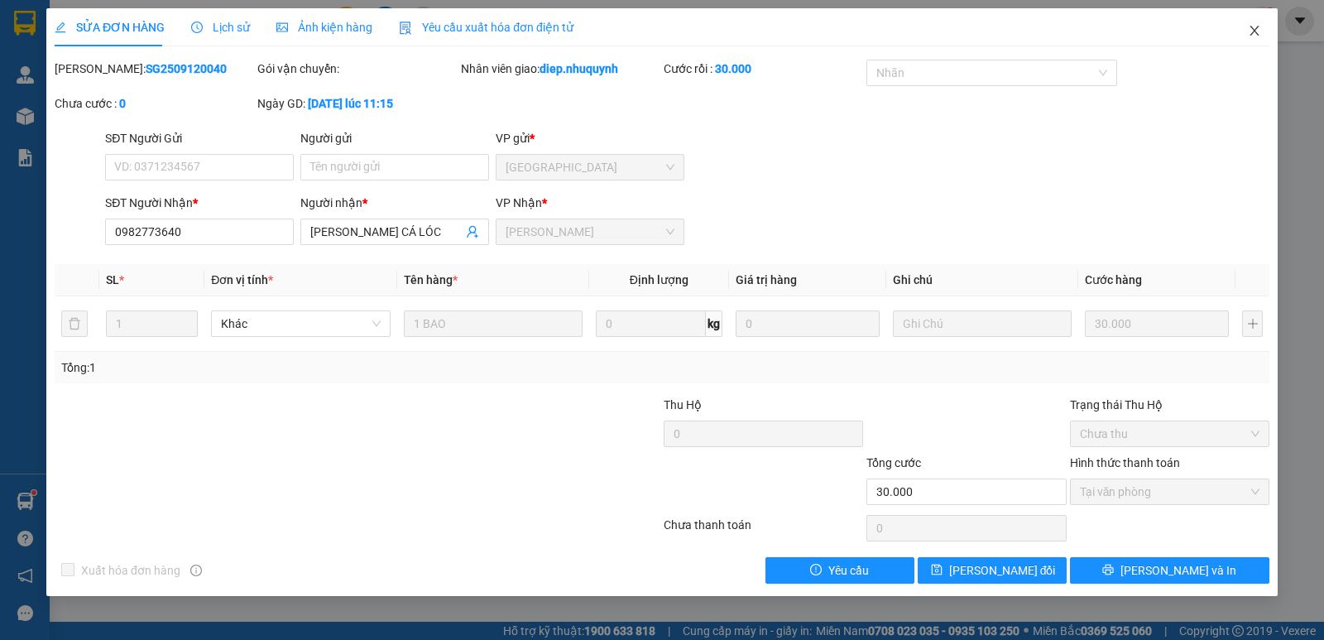
click at [1252, 32] on icon "close" at bounding box center [1254, 30] width 13 height 13
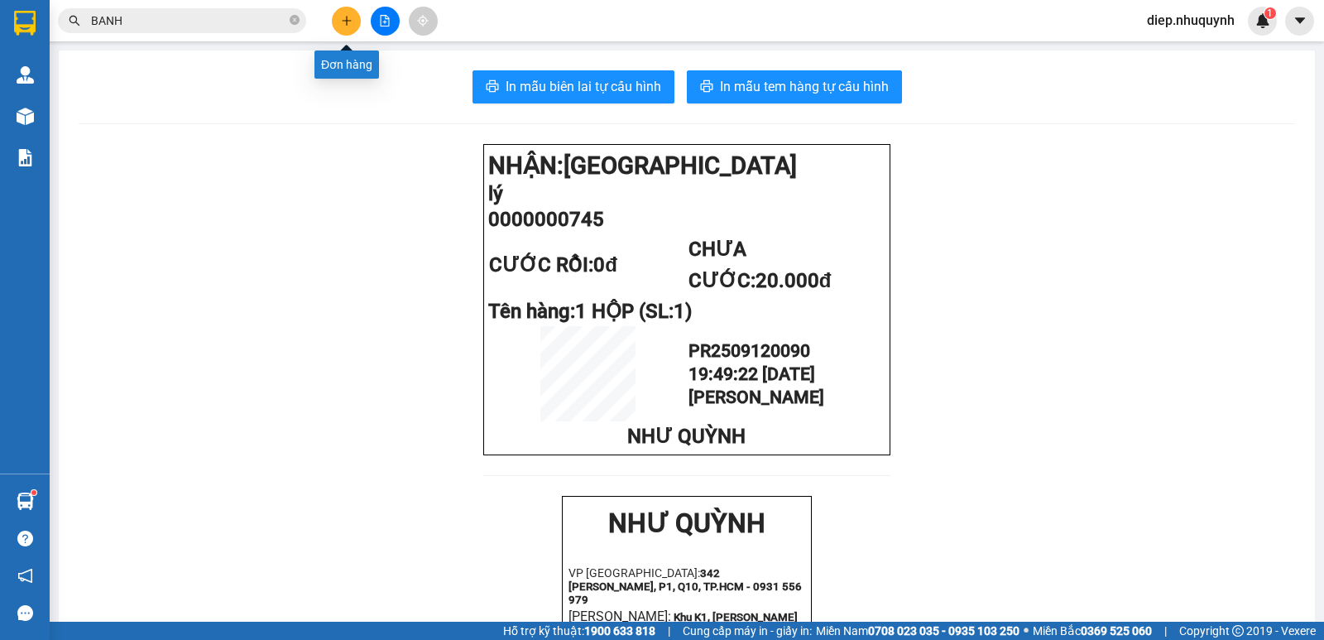
click at [342, 24] on icon "plus" at bounding box center [347, 21] width 12 height 12
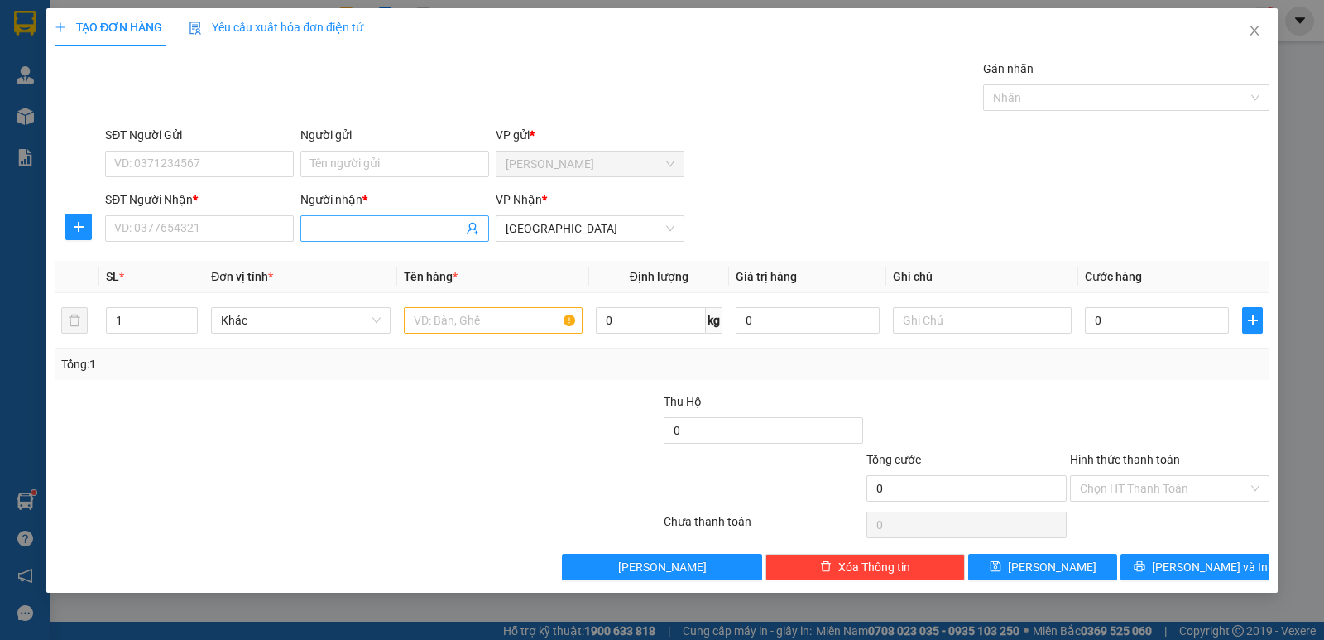
click at [362, 230] on input "Người nhận *" at bounding box center [386, 228] width 152 height 18
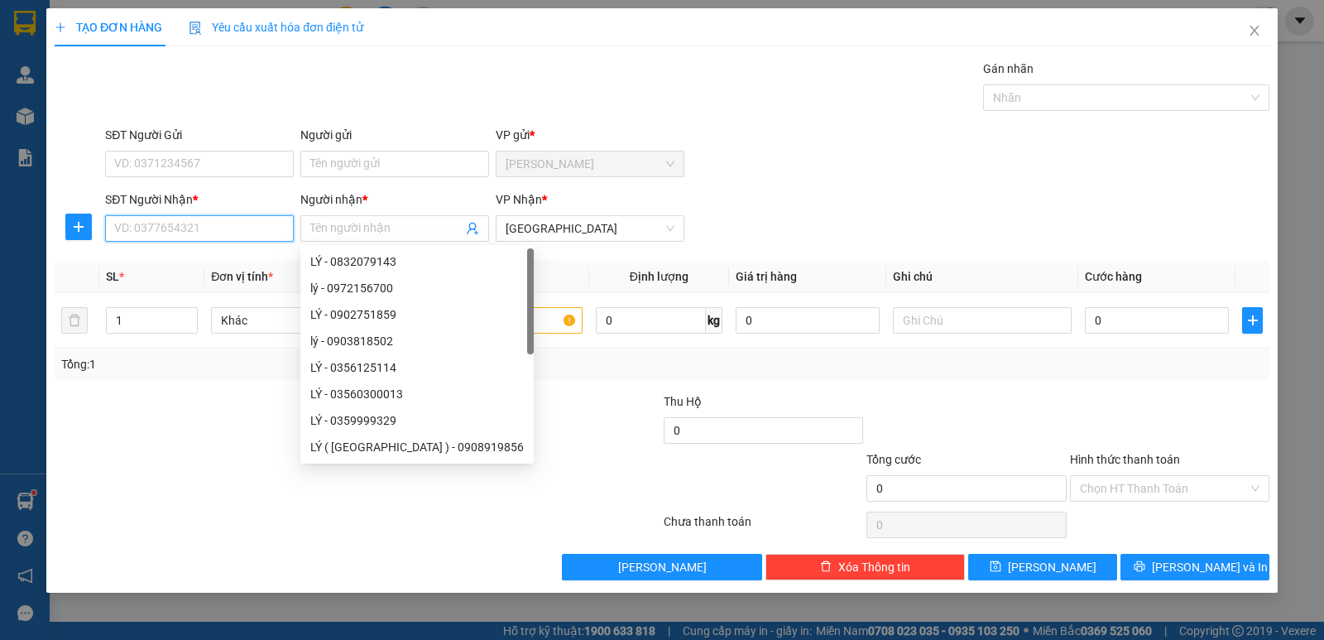
click at [258, 228] on input "SĐT Người Nhận *" at bounding box center [199, 228] width 189 height 26
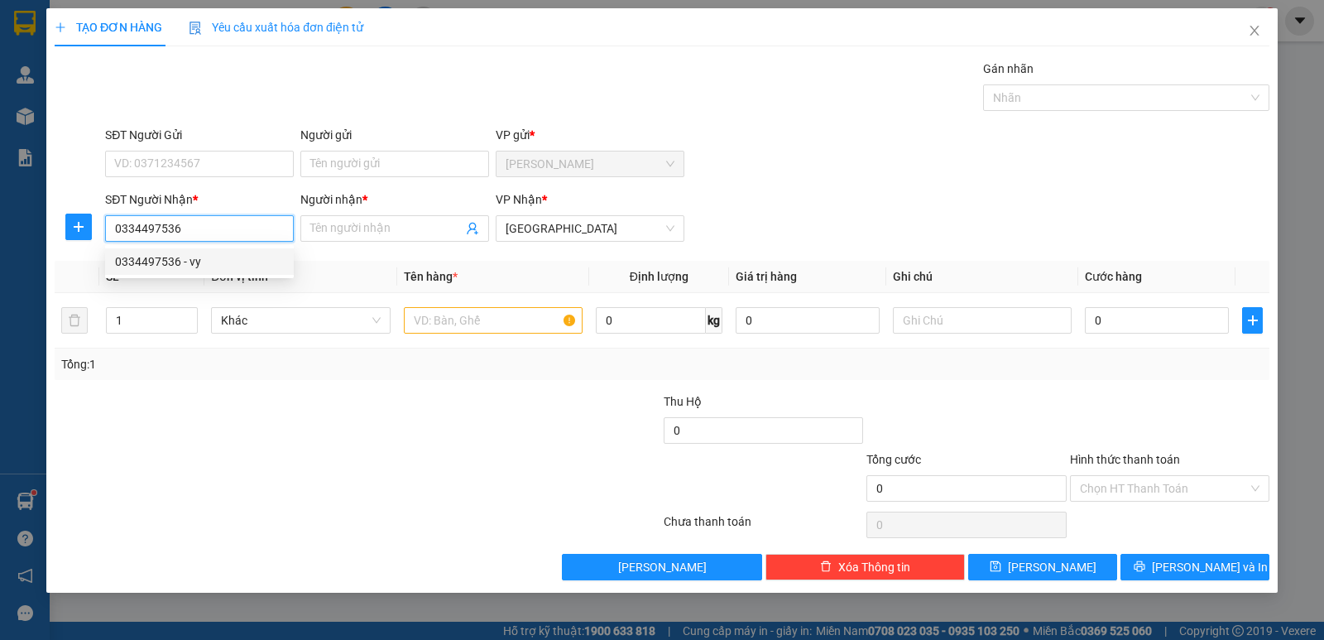
click at [248, 258] on div "0334497536 - vy" at bounding box center [199, 261] width 169 height 18
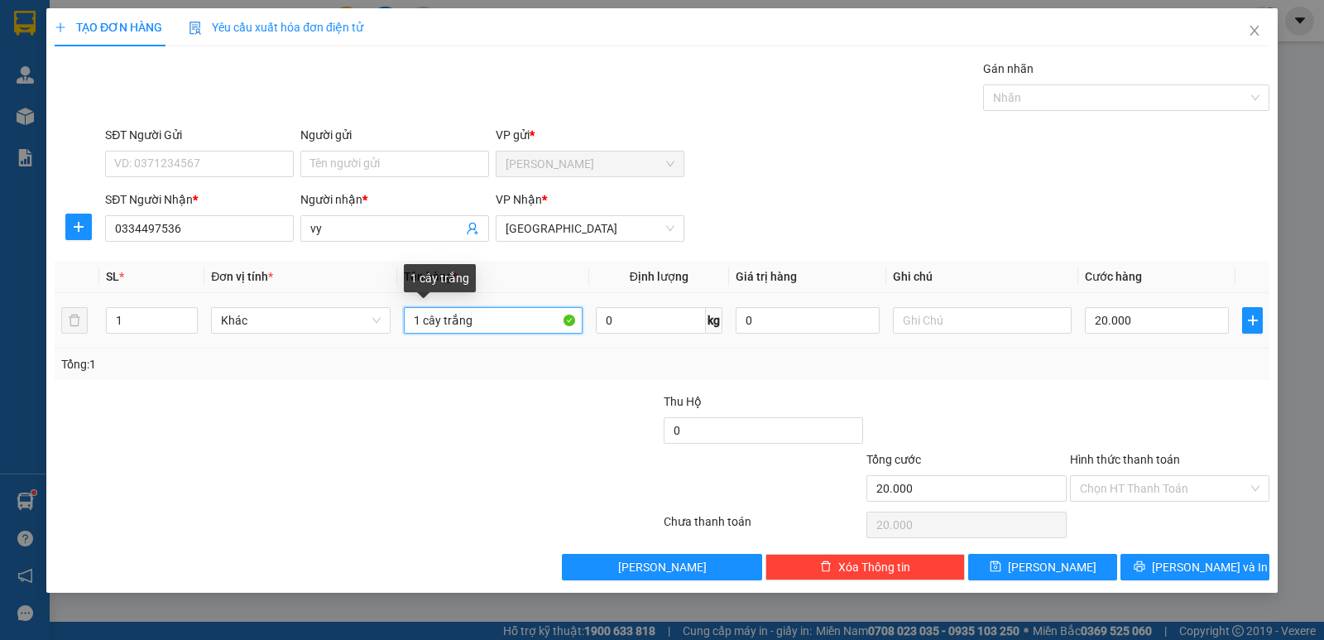
drag, startPoint x: 423, startPoint y: 324, endPoint x: 533, endPoint y: 324, distance: 110.1
click at [533, 324] on input "1 cây trắng" at bounding box center [493, 320] width 179 height 26
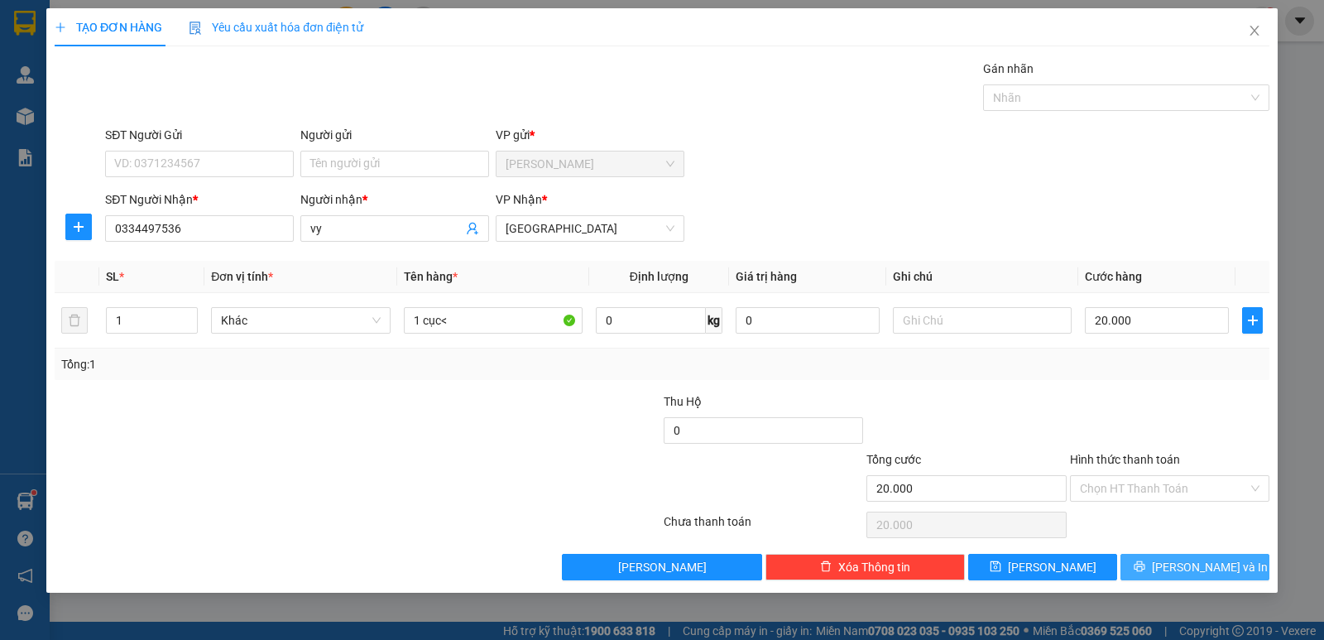
drag, startPoint x: 1210, startPoint y: 569, endPoint x: 1178, endPoint y: 557, distance: 34.6
click at [1209, 564] on span "[PERSON_NAME] và In" at bounding box center [1210, 567] width 116 height 18
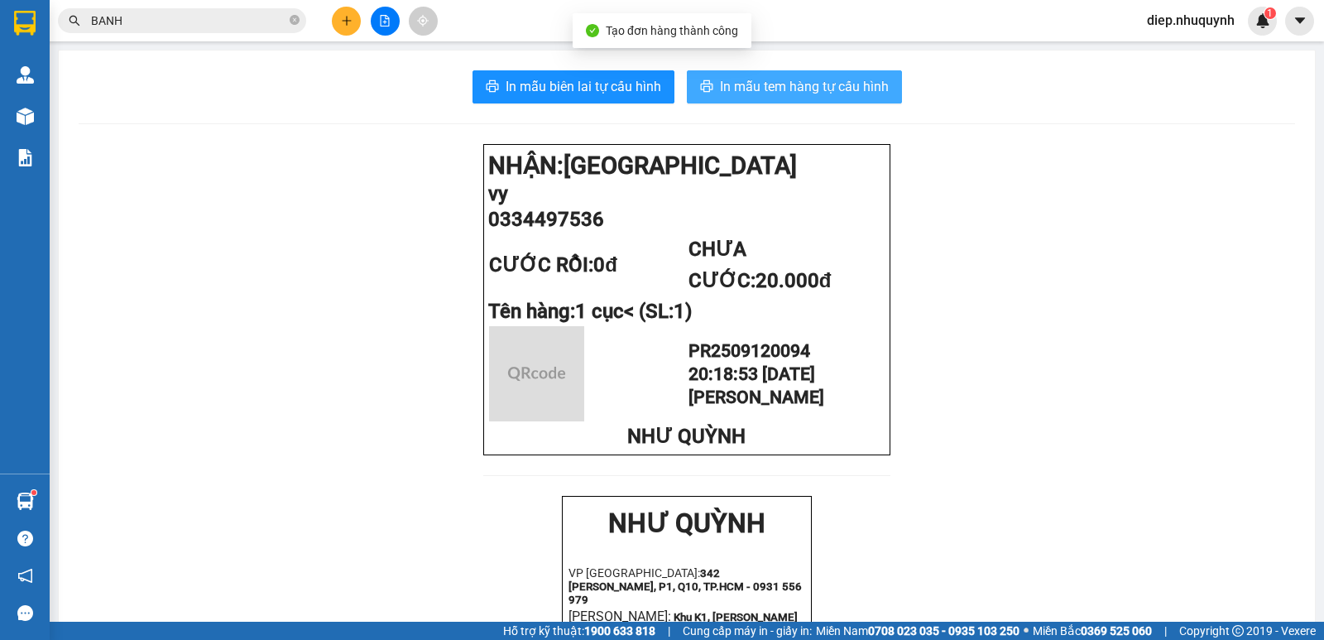
click at [781, 79] on span "In mẫu tem hàng tự cấu hình" at bounding box center [804, 86] width 169 height 21
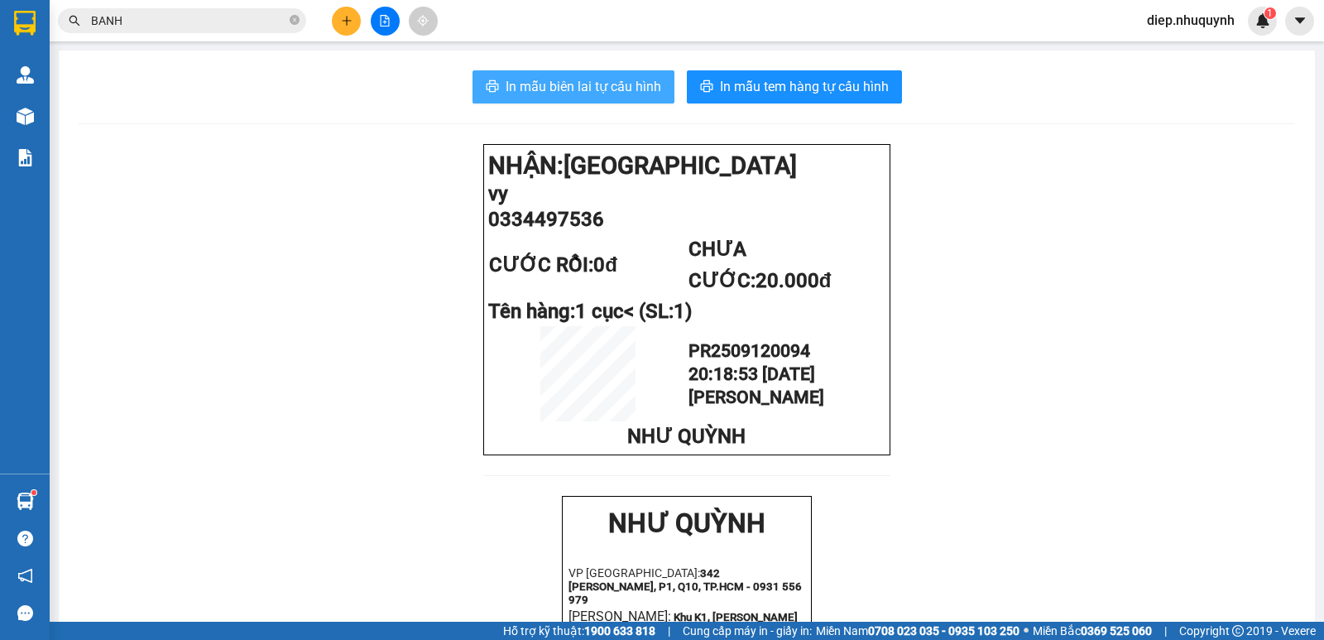
click at [638, 93] on span "In mẫu biên lai tự cấu hình" at bounding box center [584, 86] width 156 height 21
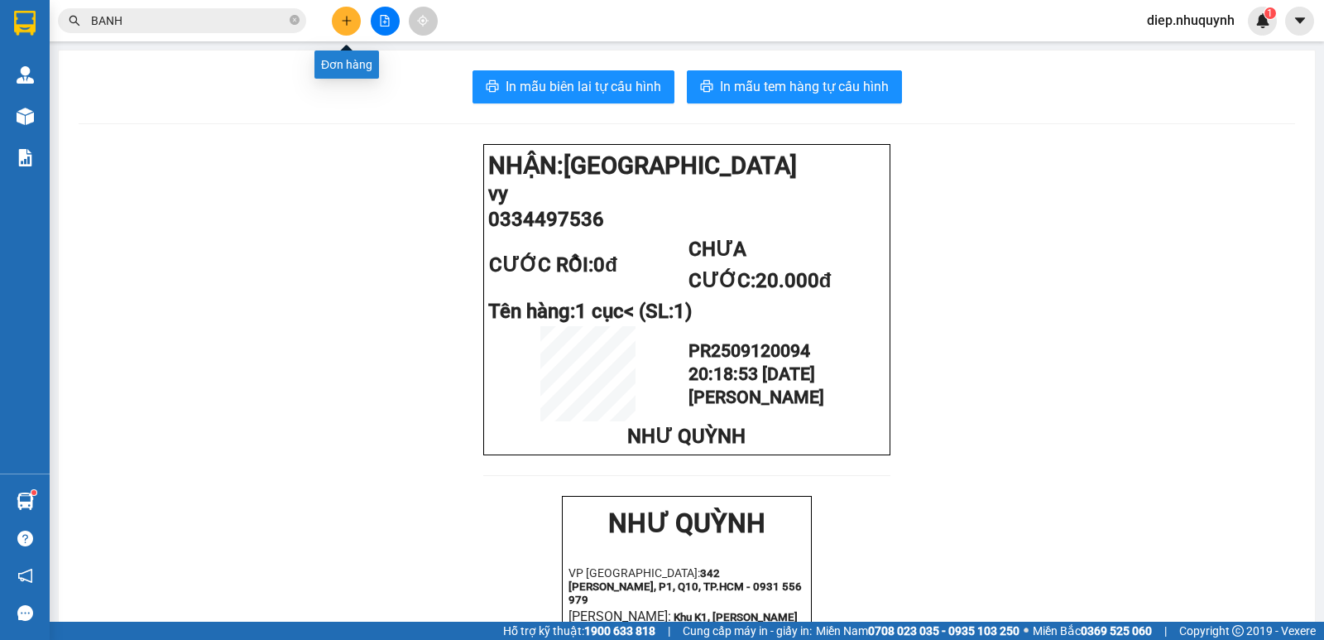
click at [337, 26] on button at bounding box center [346, 21] width 29 height 29
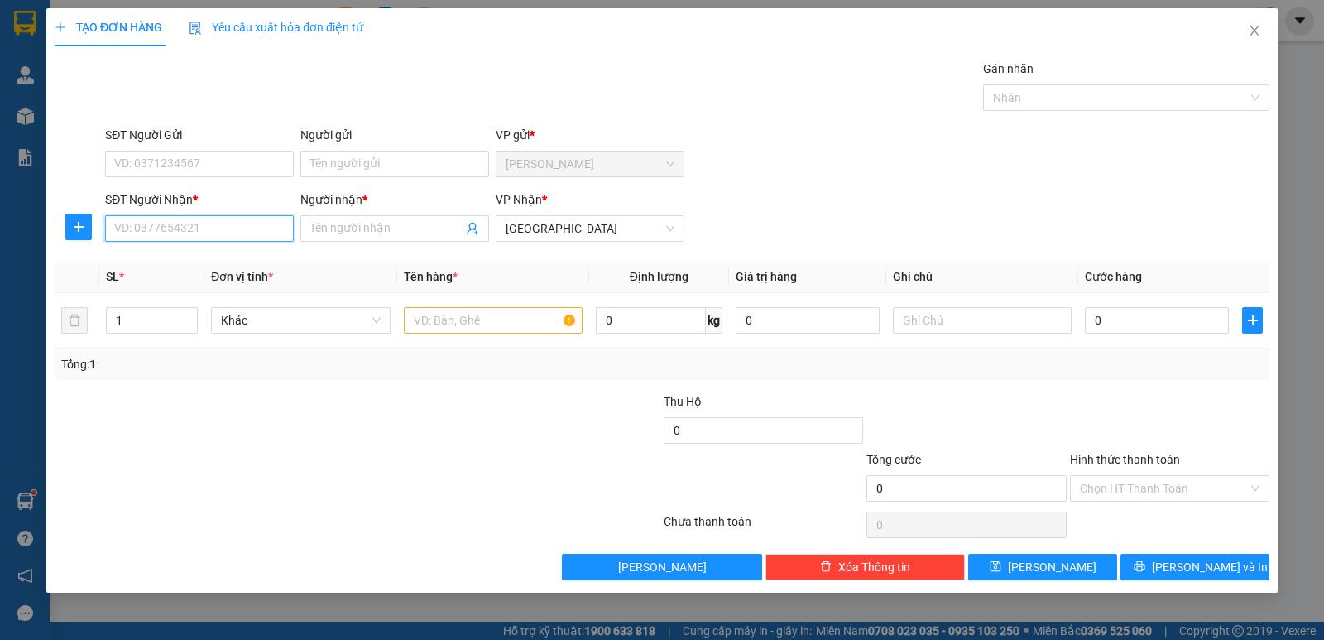
click at [217, 231] on input "SĐT Người Nhận *" at bounding box center [199, 228] width 189 height 26
click at [217, 257] on div "0000000500 - sơn" at bounding box center [199, 261] width 169 height 18
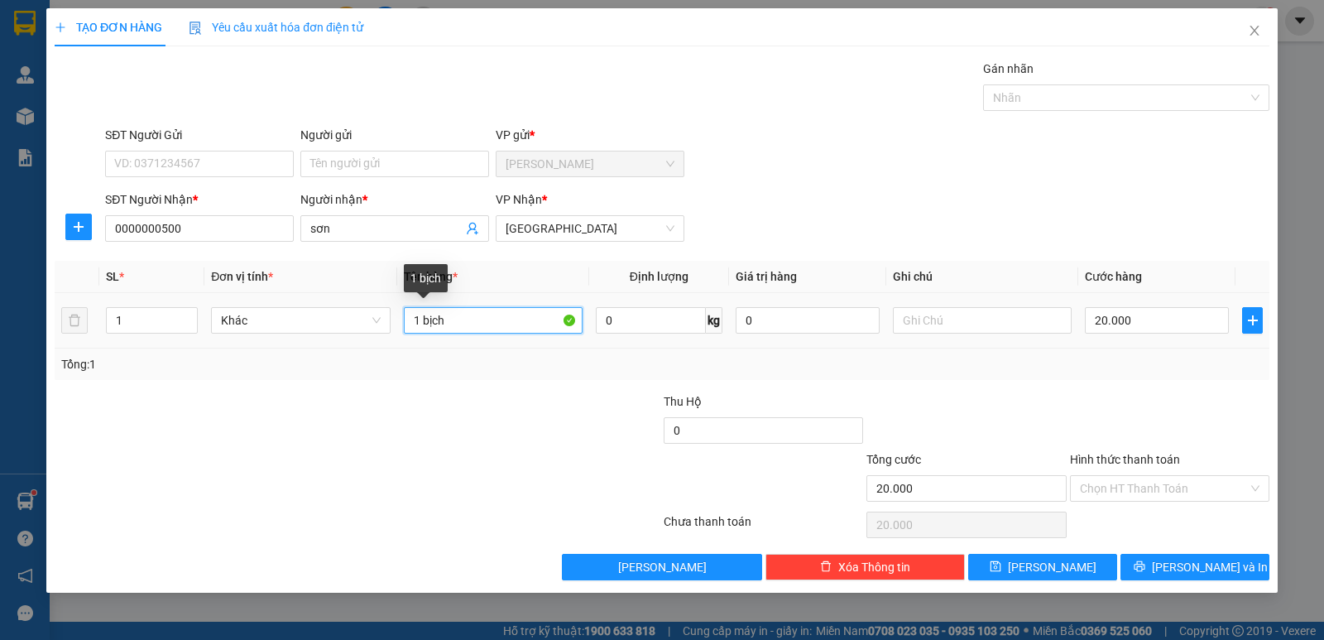
drag, startPoint x: 422, startPoint y: 321, endPoint x: 450, endPoint y: 321, distance: 28.1
click at [450, 321] on input "1 bịch" at bounding box center [493, 320] width 179 height 26
click at [1144, 491] on input "Hình thức thanh toán" at bounding box center [1164, 488] width 168 height 25
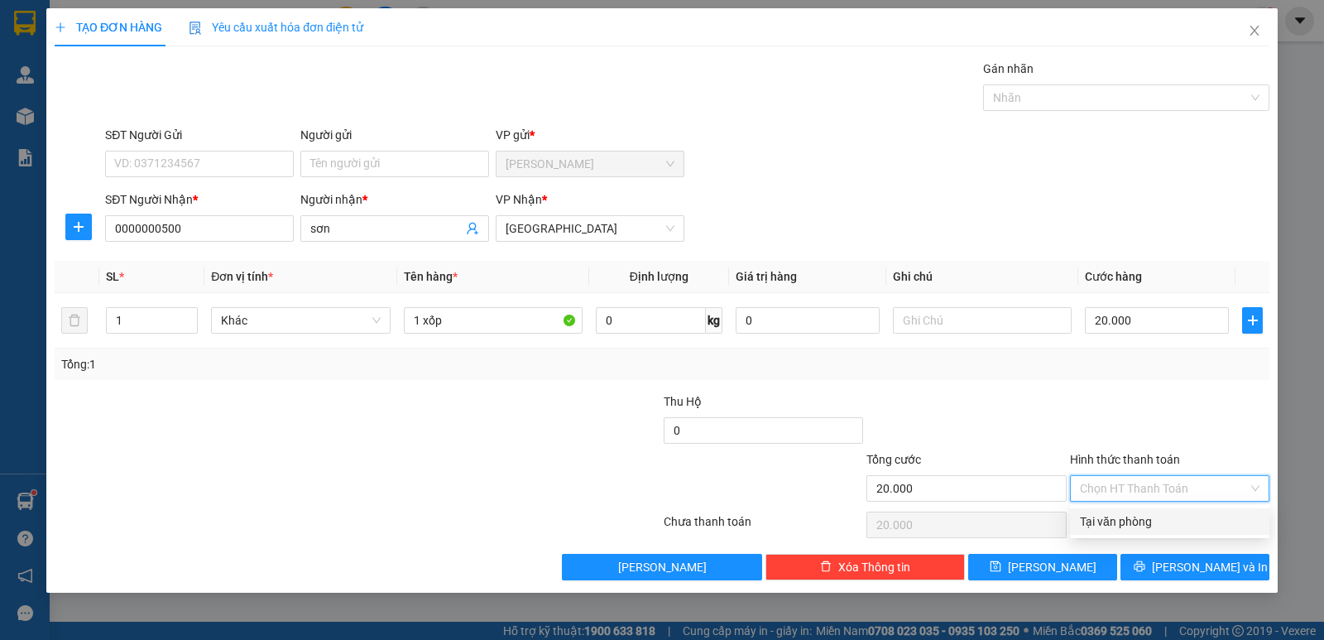
click at [1132, 516] on div "Tại văn phòng" at bounding box center [1170, 521] width 180 height 18
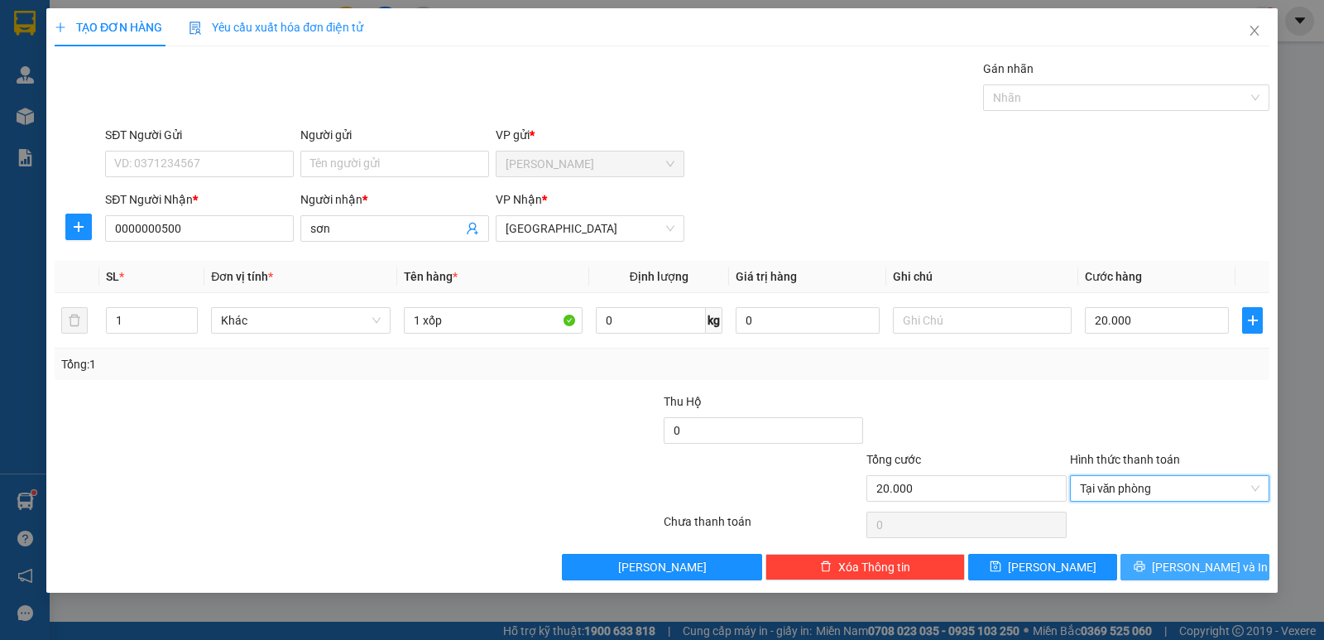
click at [1145, 570] on icon "printer" at bounding box center [1140, 566] width 12 height 12
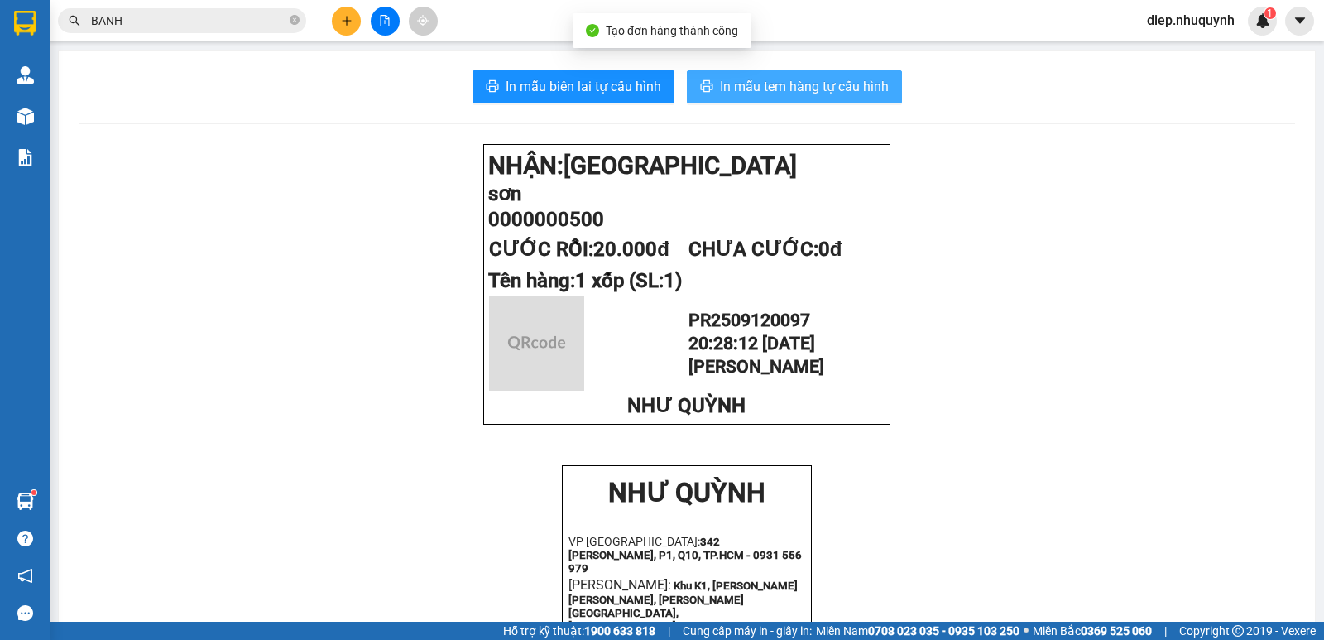
click at [789, 95] on span "In mẫu tem hàng tự cấu hình" at bounding box center [804, 86] width 169 height 21
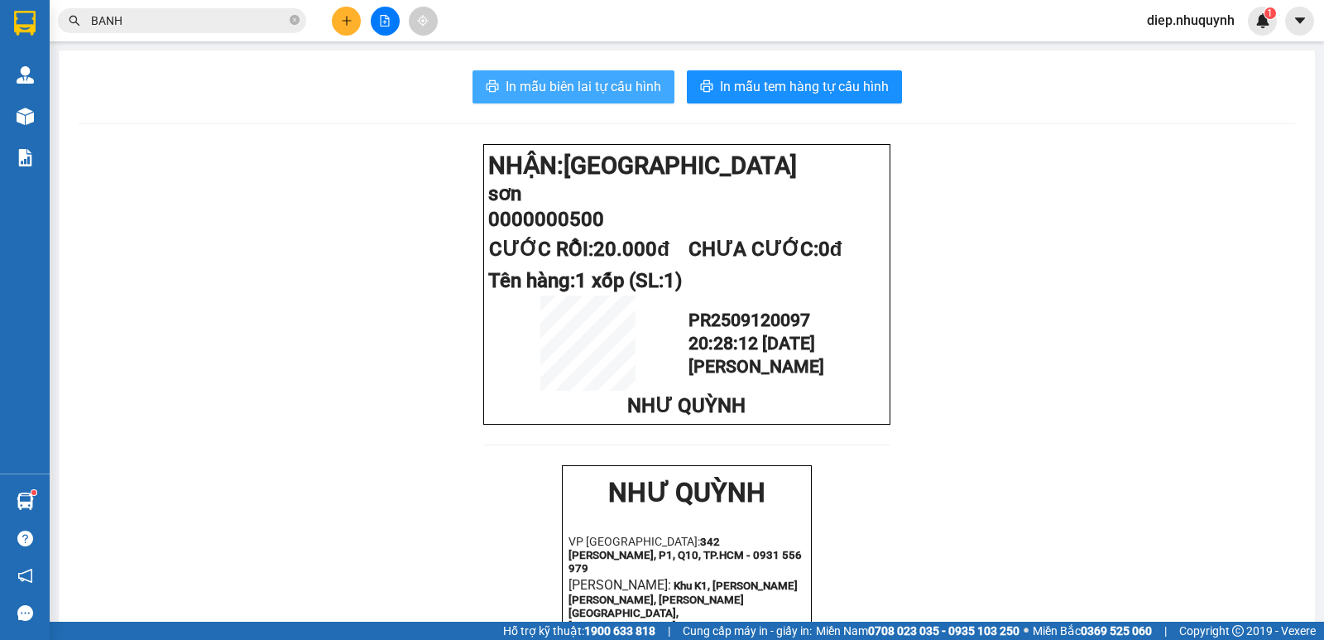
click at [563, 80] on span "In mẫu biên lai tự cấu hình" at bounding box center [584, 86] width 156 height 21
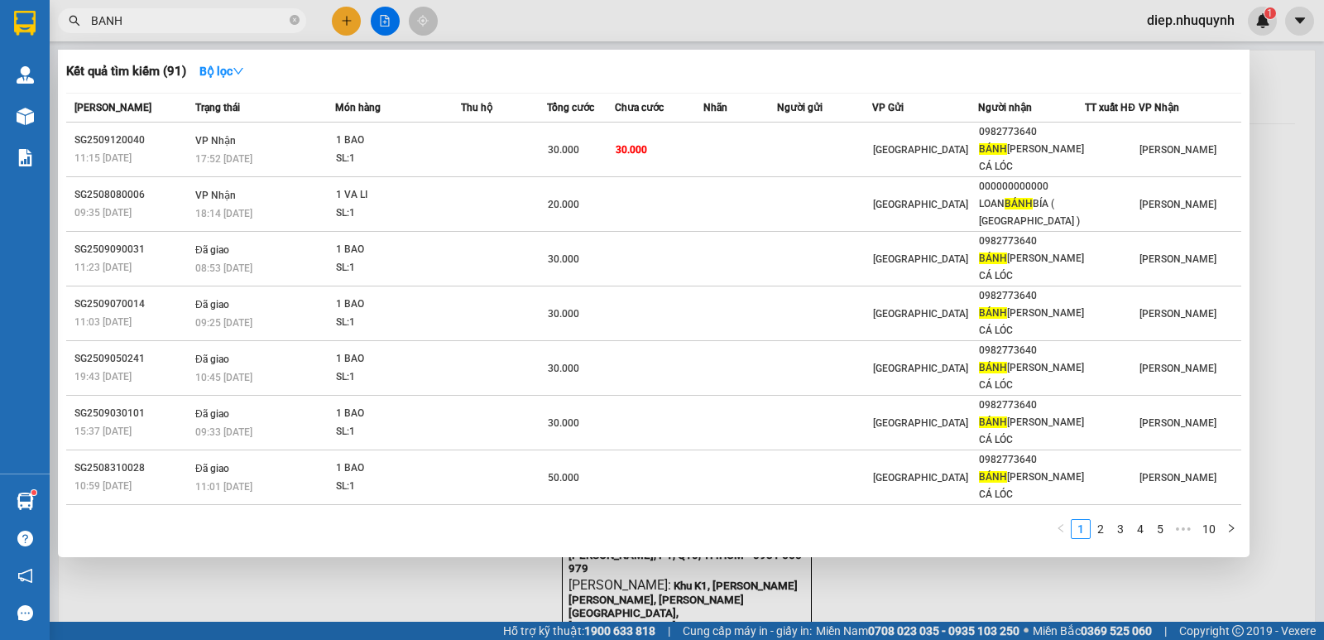
drag, startPoint x: 138, startPoint y: 17, endPoint x: 70, endPoint y: 13, distance: 68.8
click at [70, 13] on span "BANH" at bounding box center [182, 20] width 248 height 25
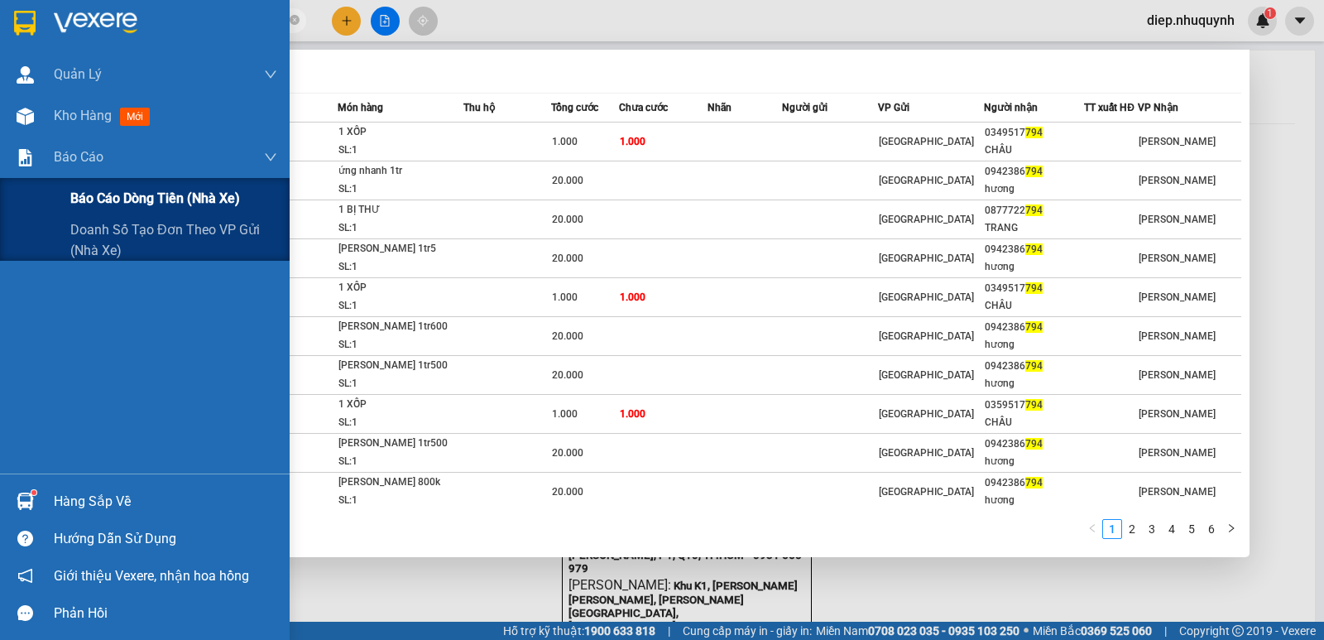
drag, startPoint x: 133, startPoint y: 202, endPoint x: 122, endPoint y: 208, distance: 13.0
click at [134, 203] on span "Báo cáo dòng tiền (nhà xe)" at bounding box center [155, 198] width 170 height 21
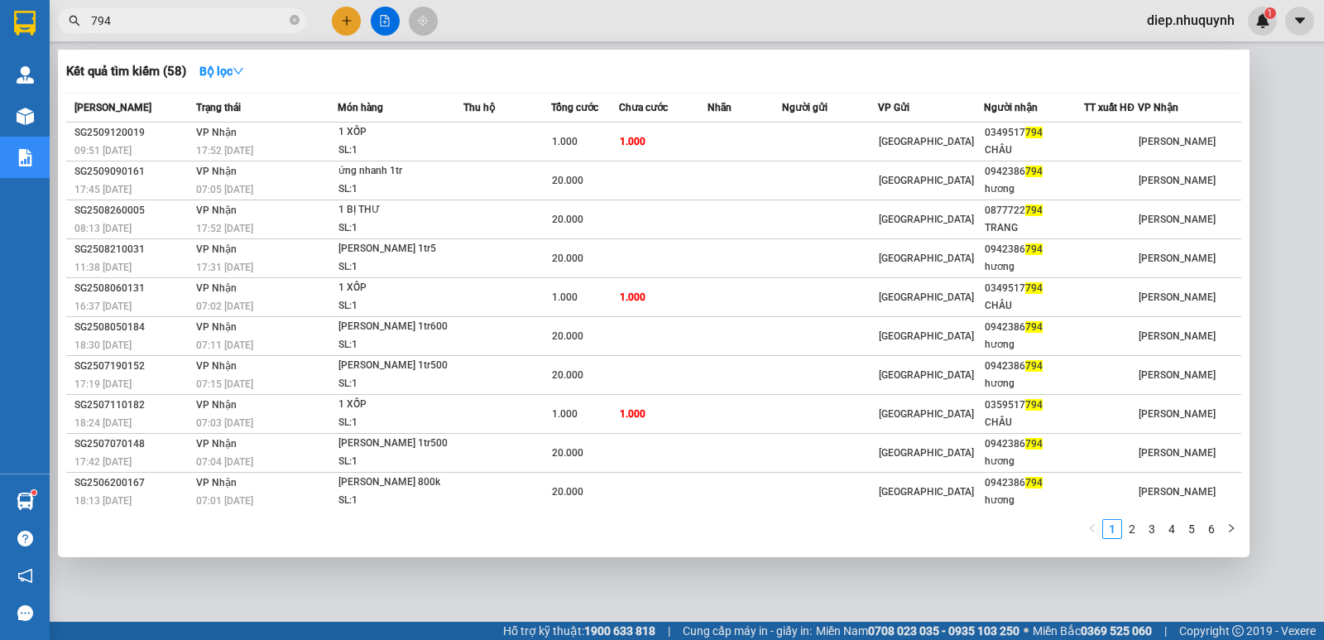
click at [1288, 233] on div at bounding box center [662, 320] width 1324 height 640
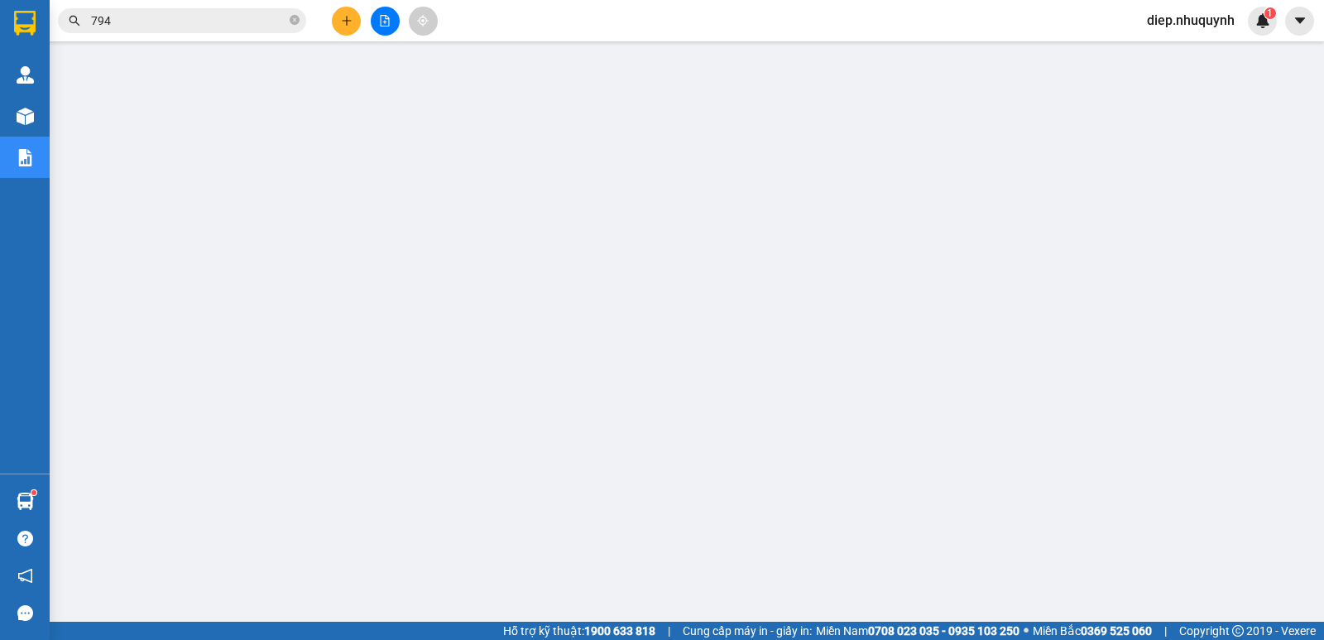
click at [1219, 22] on span "diep.nhuquynh" at bounding box center [1191, 20] width 114 height 21
click at [1191, 57] on span "Đăng xuất" at bounding box center [1197, 51] width 81 height 18
